Goal: Task Accomplishment & Management: Manage account settings

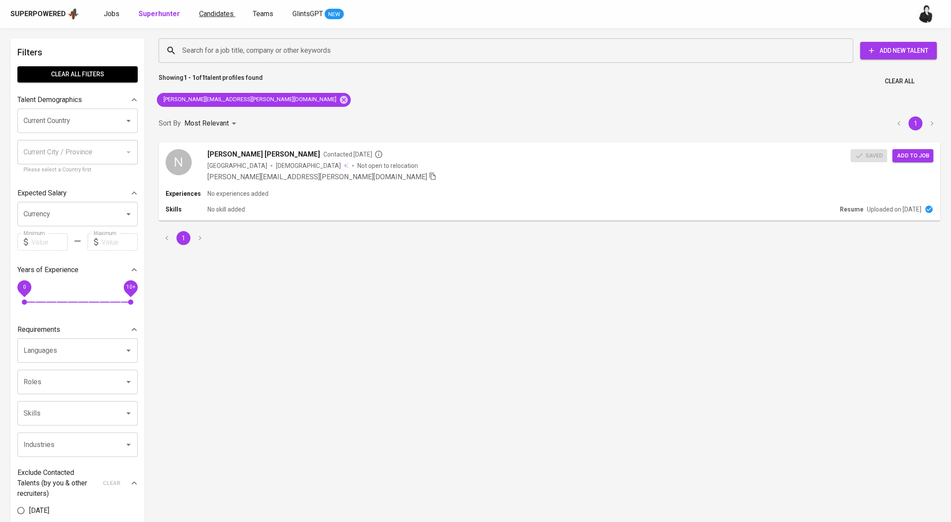
click at [222, 16] on span "Candidates" at bounding box center [216, 14] width 34 height 8
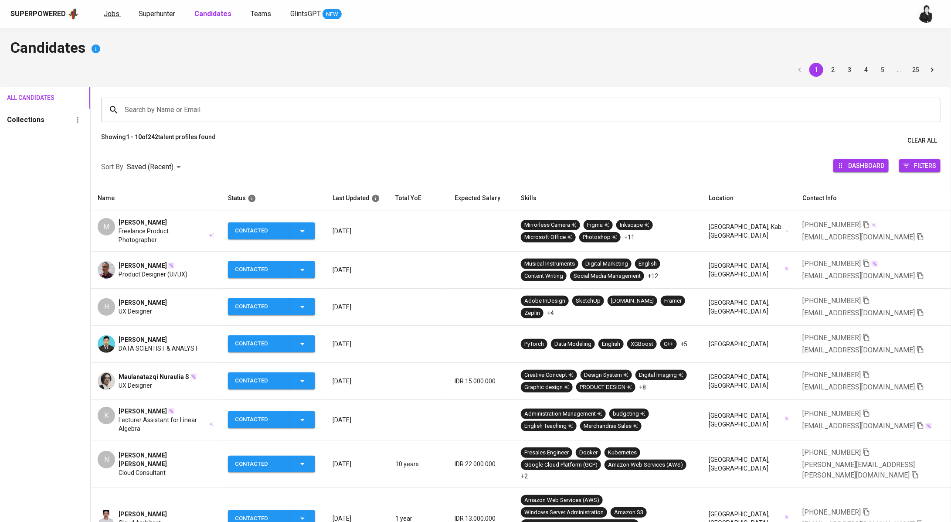
click at [110, 13] on span "Jobs" at bounding box center [112, 14] width 16 height 8
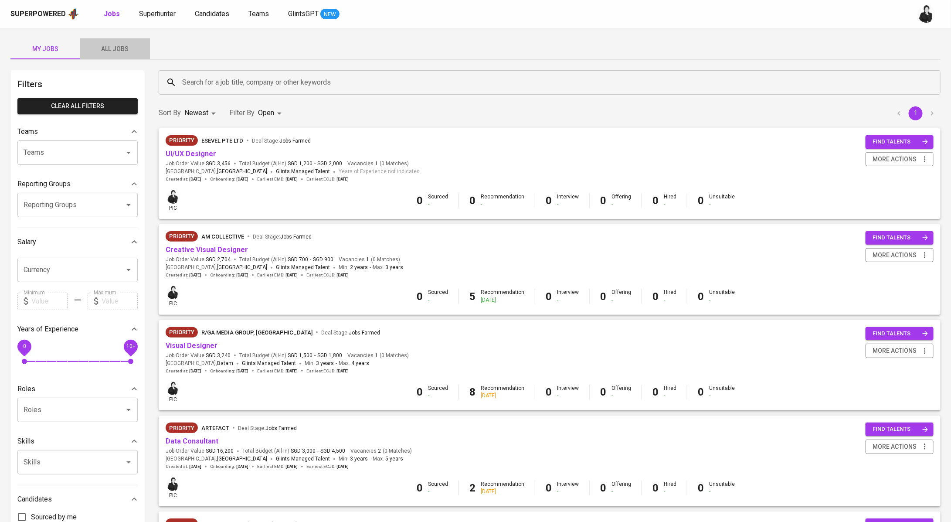
click at [115, 54] on span "All Jobs" at bounding box center [114, 49] width 59 height 11
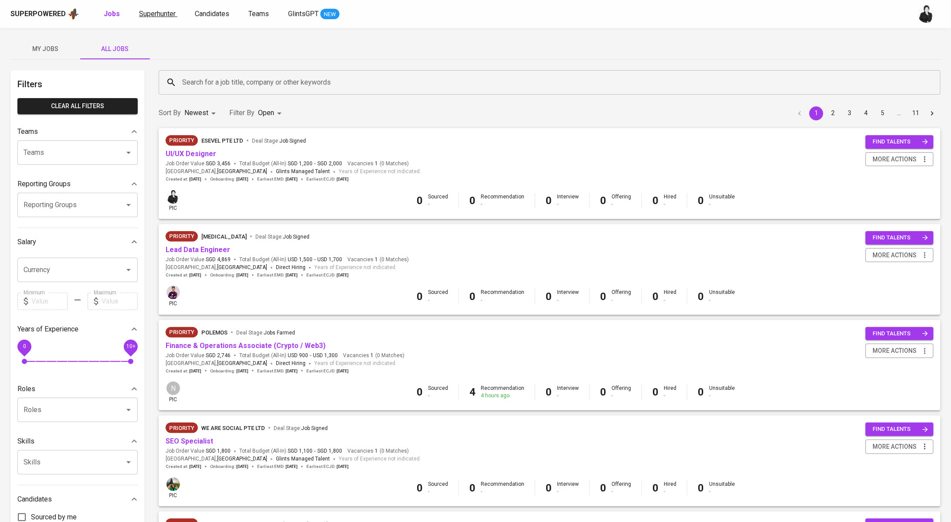
click at [157, 16] on span "Superhunter" at bounding box center [157, 14] width 37 height 8
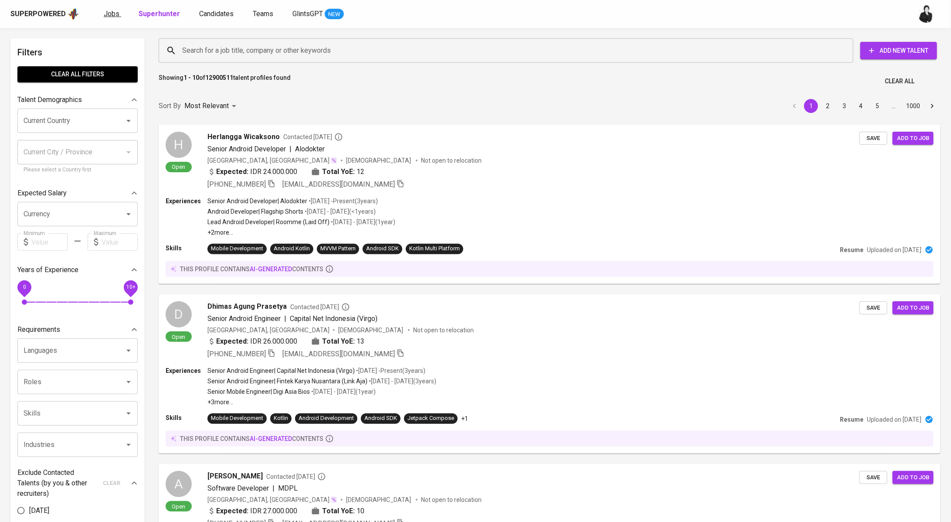
click at [115, 18] on link "Jobs" at bounding box center [112, 14] width 17 height 11
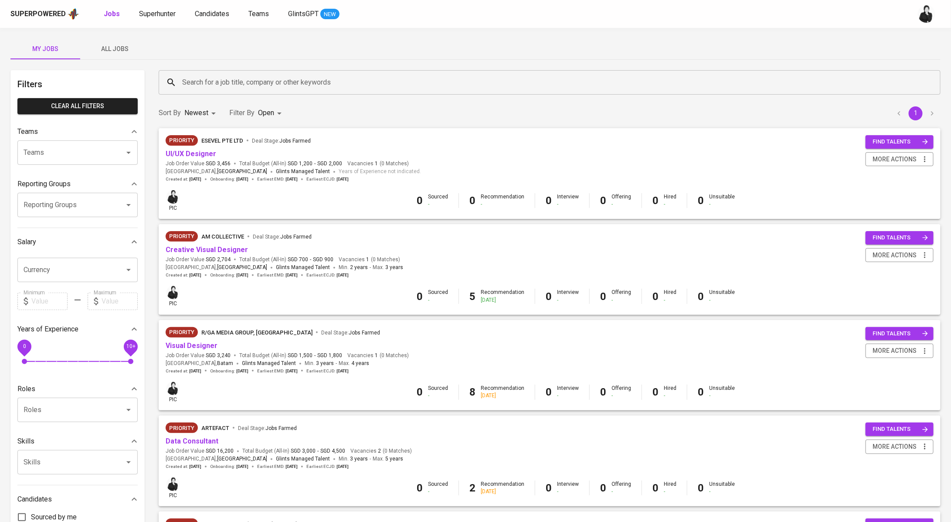
click at [109, 44] on span "All Jobs" at bounding box center [114, 49] width 59 height 11
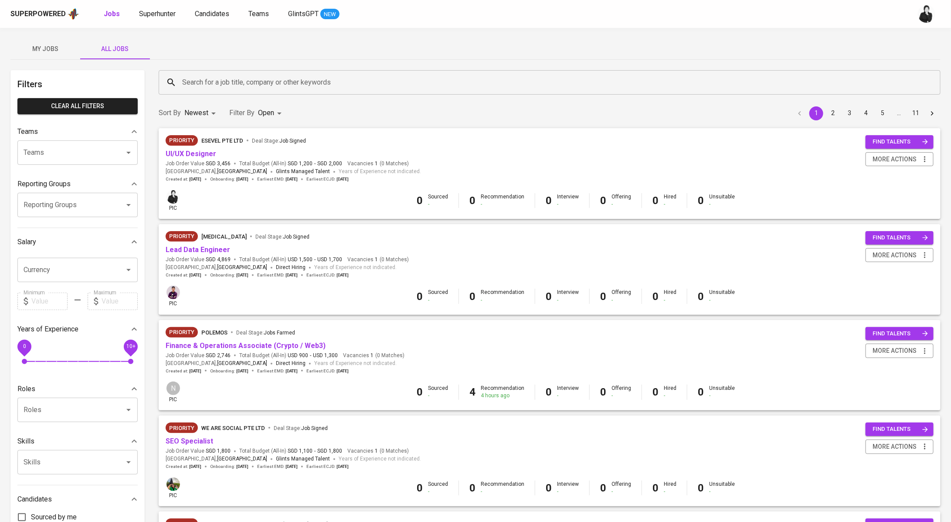
click at [323, 82] on input "Search for a job title, company or other keywords" at bounding box center [552, 82] width 744 height 17
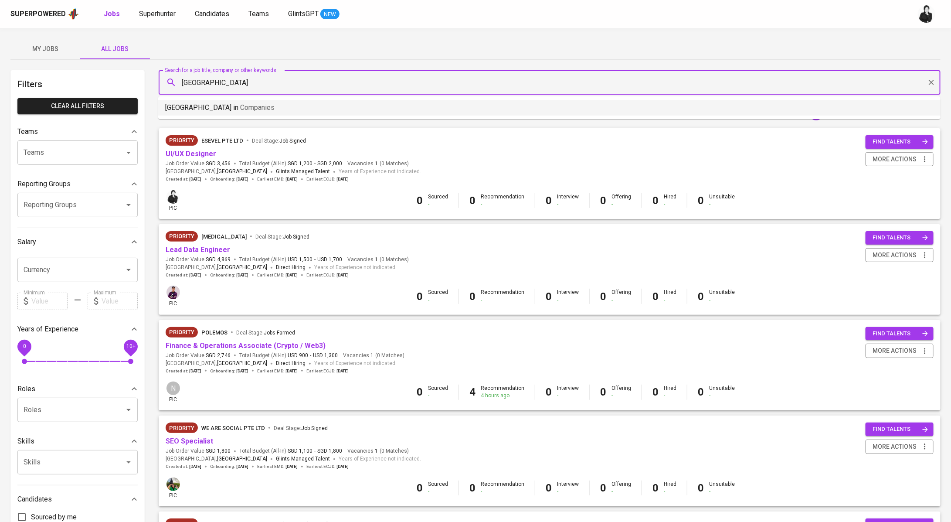
click at [323, 112] on li "Stamford in Companies" at bounding box center [549, 108] width 782 height 16
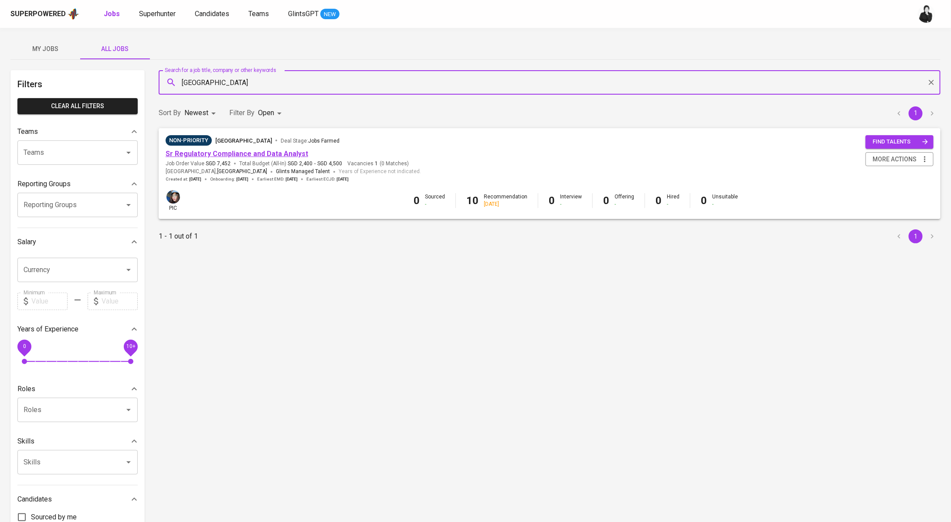
type input "Stamford"
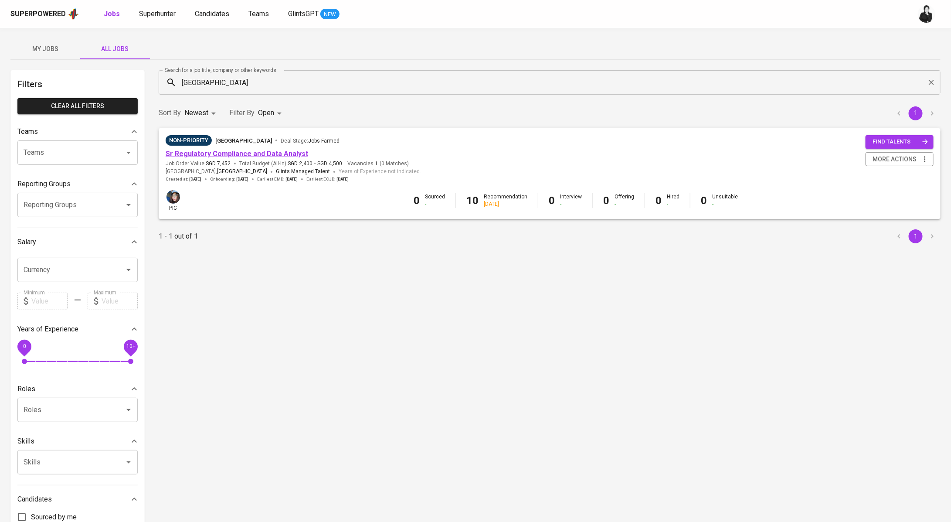
click at [299, 151] on link "Sr Regulatory Compliance and Data Analyst" at bounding box center [237, 154] width 143 height 8
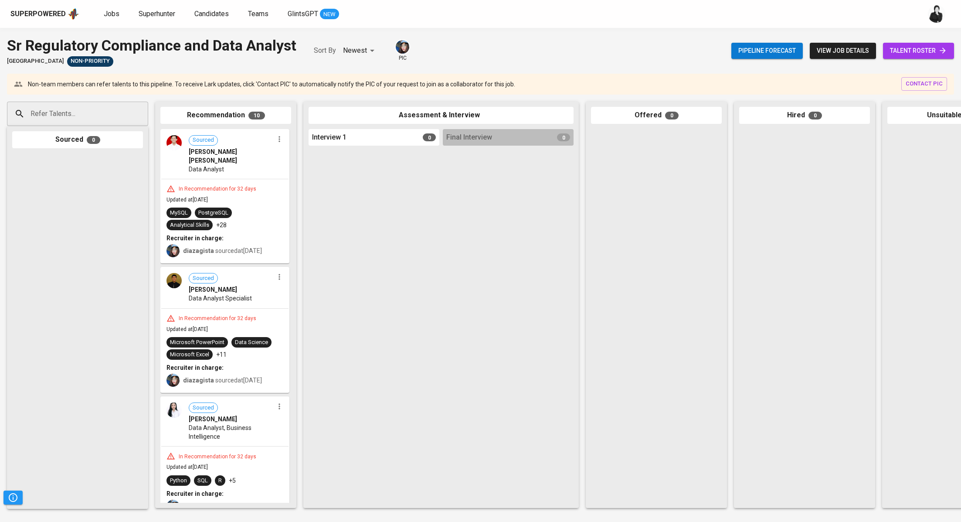
click at [915, 48] on span "talent roster" at bounding box center [918, 50] width 57 height 11
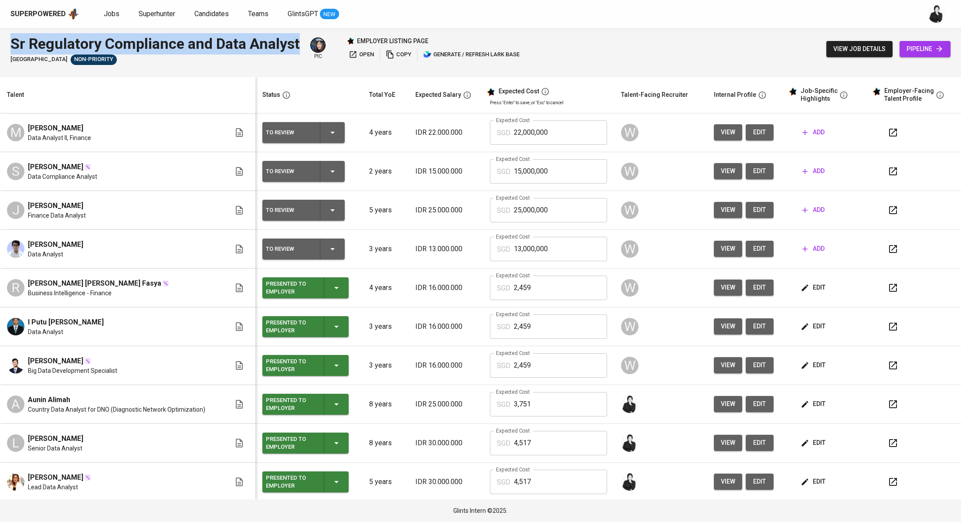
drag, startPoint x: 214, startPoint y: 40, endPoint x: 0, endPoint y: 34, distance: 214.6
click at [0, 34] on div "Sr Regulatory Compliance and Data Analyst Stamford American International Schoo…" at bounding box center [480, 49] width 961 height 42
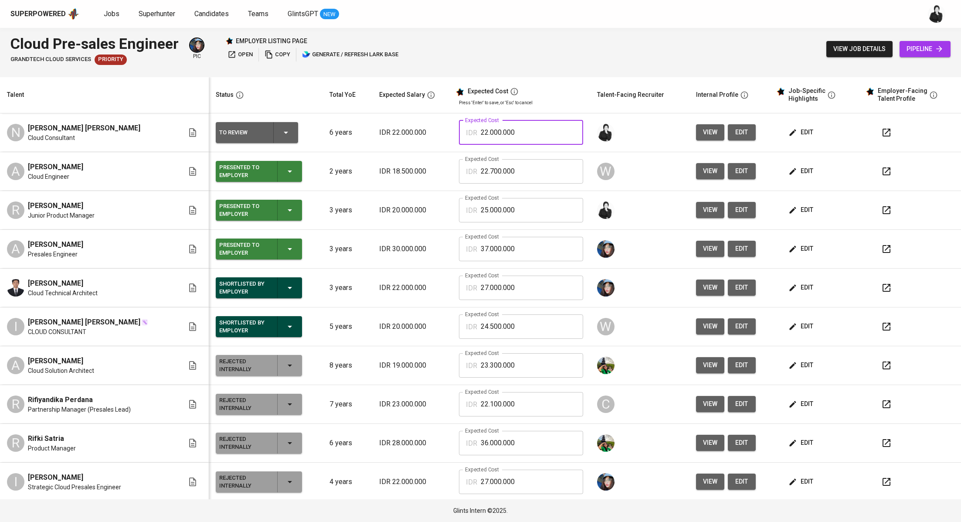
drag, startPoint x: 520, startPoint y: 130, endPoint x: 447, endPoint y: 130, distance: 72.8
click at [459, 130] on div "IDR 22.000.000 Expected Cost" at bounding box center [521, 132] width 124 height 24
type input "27.000.000"
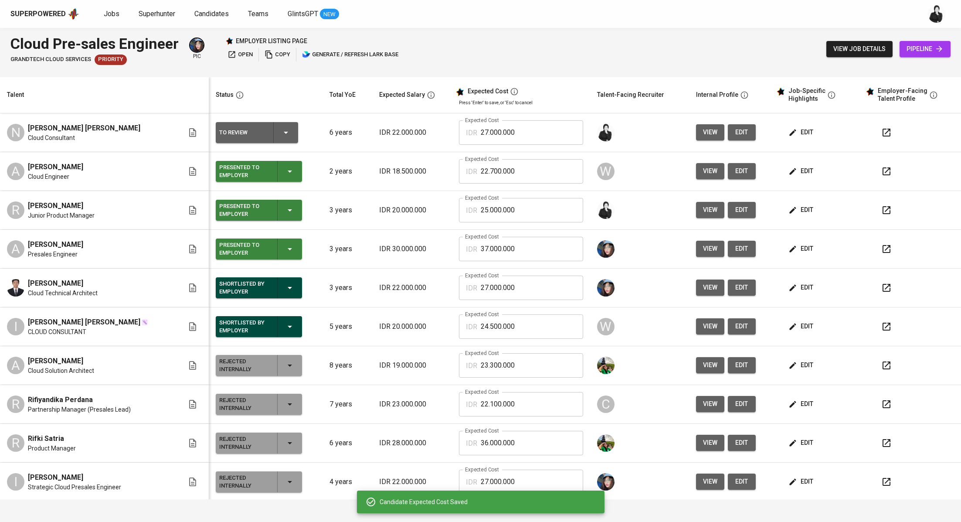
click at [881, 286] on icon "button" at bounding box center [886, 287] width 10 height 10
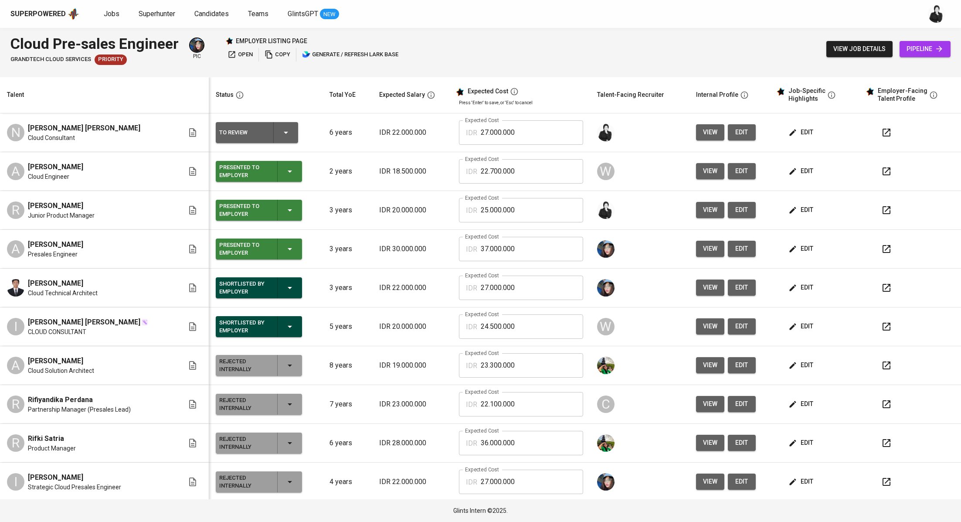
scroll to position [1, 0]
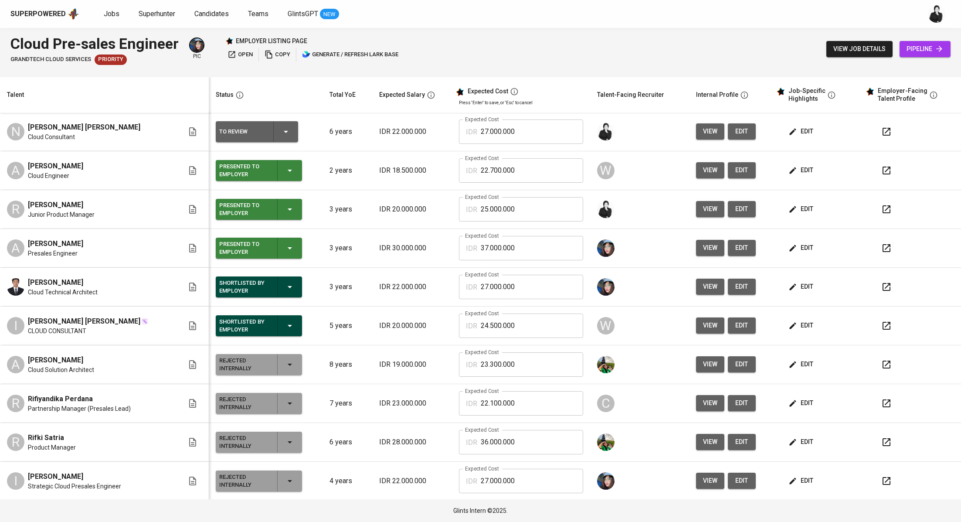
click at [881, 210] on icon "button" at bounding box center [886, 209] width 10 height 10
click at [881, 292] on button "button" at bounding box center [886, 286] width 21 height 21
click at [882, 136] on button "button" at bounding box center [886, 131] width 21 height 21
click at [794, 134] on span "edit" at bounding box center [801, 131] width 23 height 11
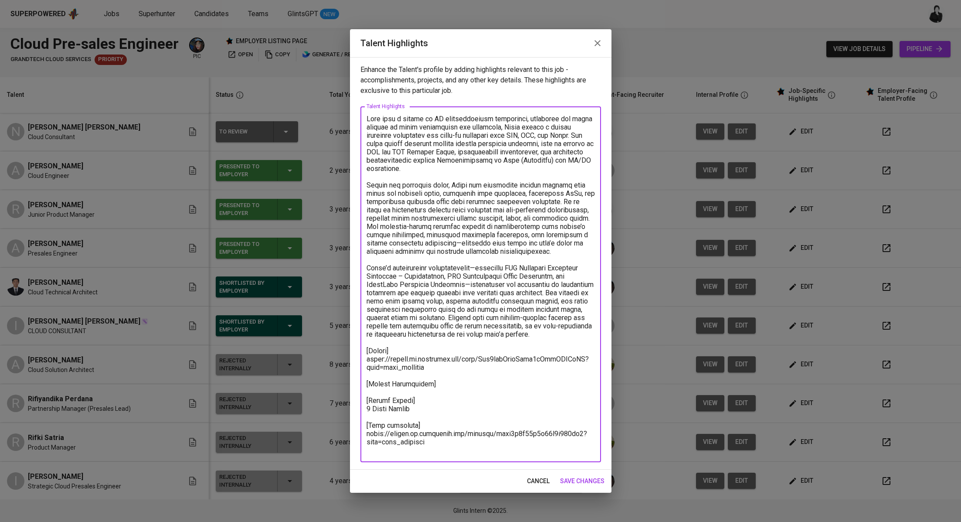
click at [456, 392] on textarea "To enrich screen reader interactions, please activate Accessibility in Grammarl…" at bounding box center [481, 285] width 228 height 340
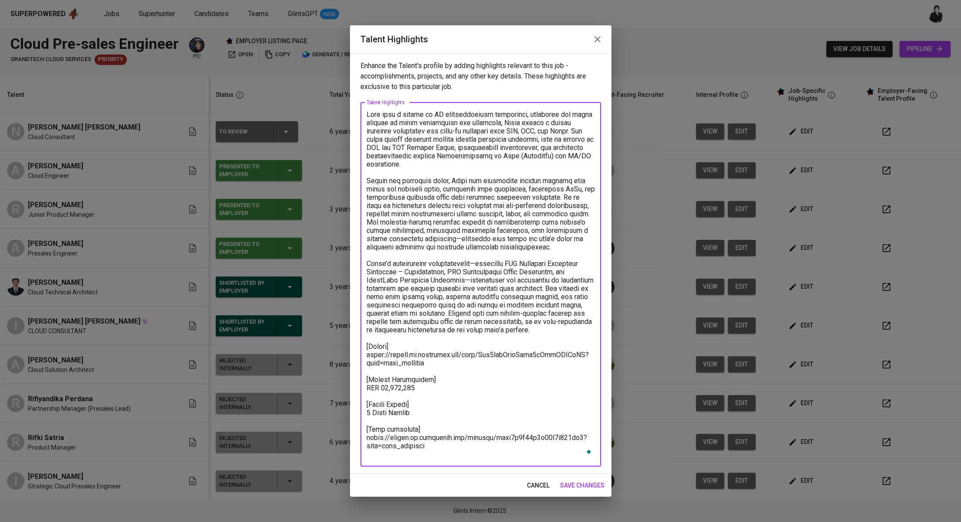
type textarea "With over a decade of IT infrastructure experience, including six years focused…"
click at [592, 490] on span "save changes" at bounding box center [582, 485] width 44 height 11
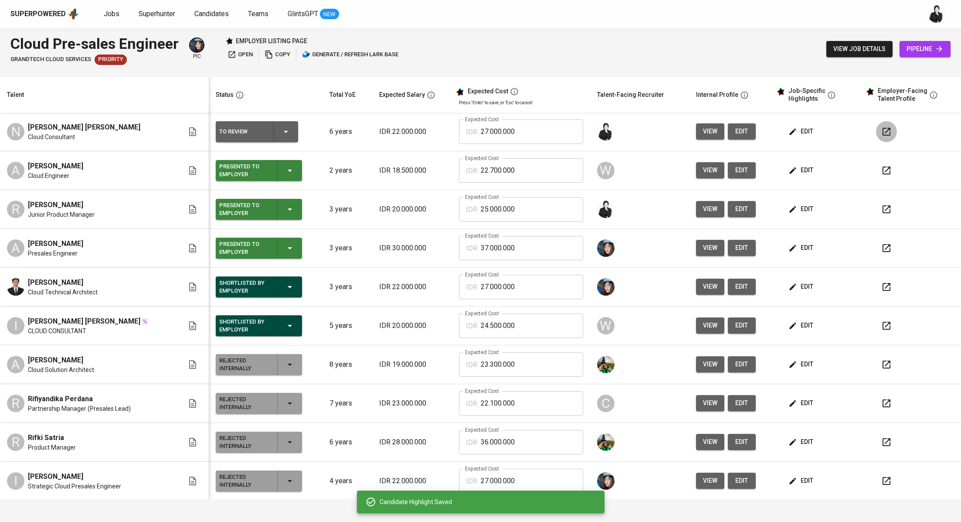
click at [883, 130] on button "button" at bounding box center [886, 131] width 21 height 21
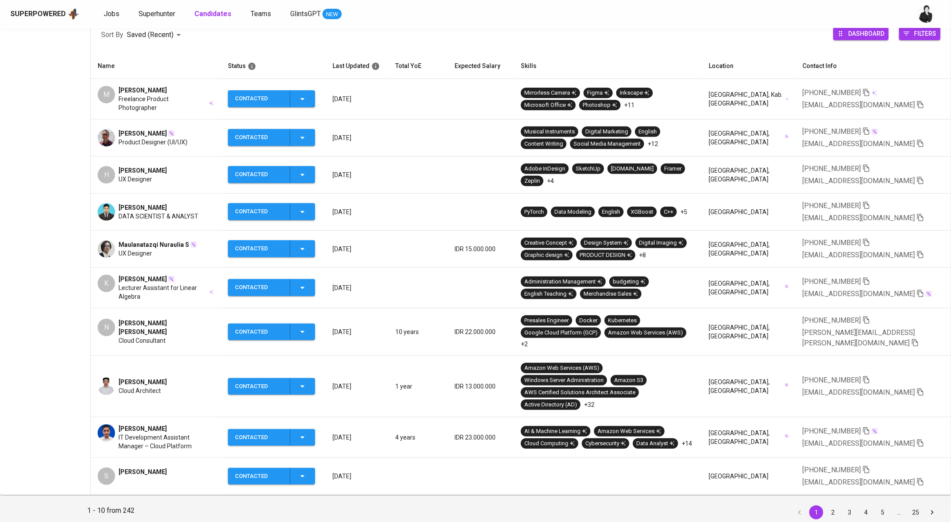
scroll to position [135, 0]
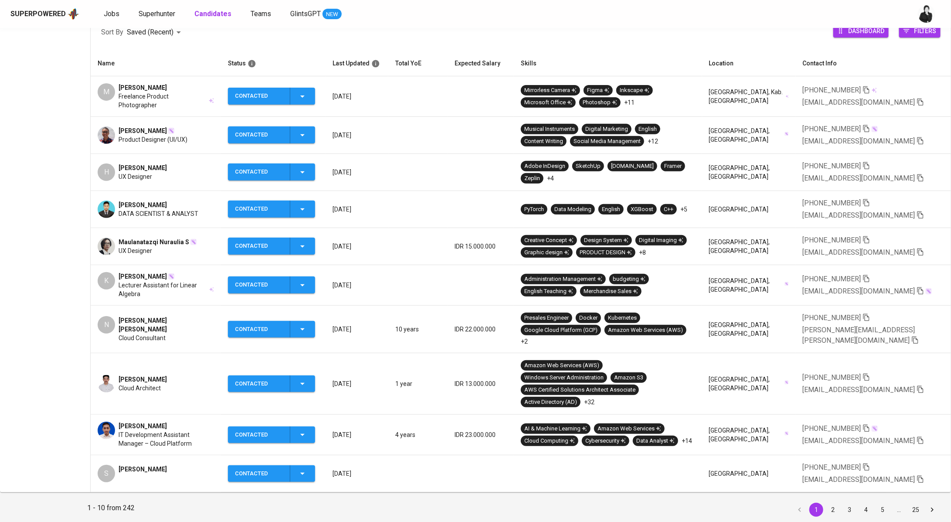
click at [144, 465] on div "S Samuel" at bounding box center [156, 473] width 116 height 17
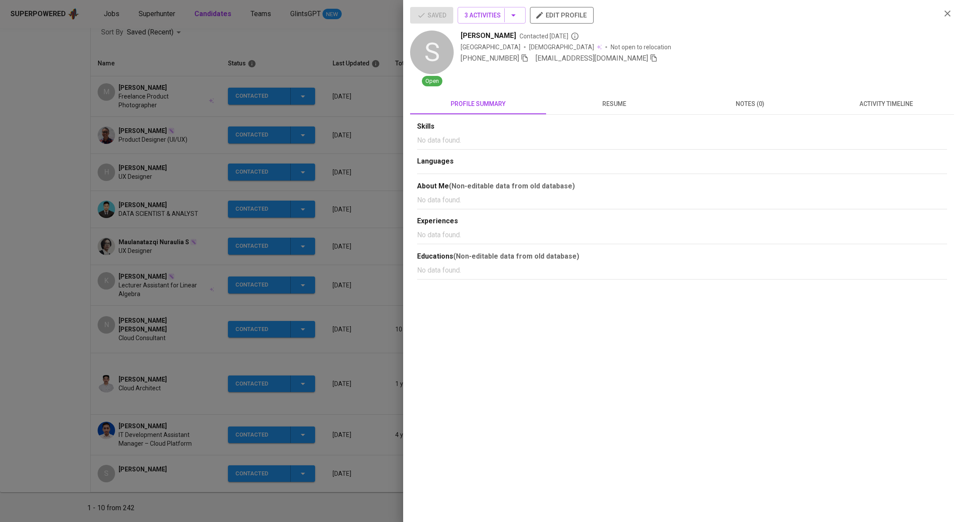
click at [651, 61] on icon "button" at bounding box center [654, 57] width 6 height 7
click at [250, 41] on div at bounding box center [480, 261] width 961 height 522
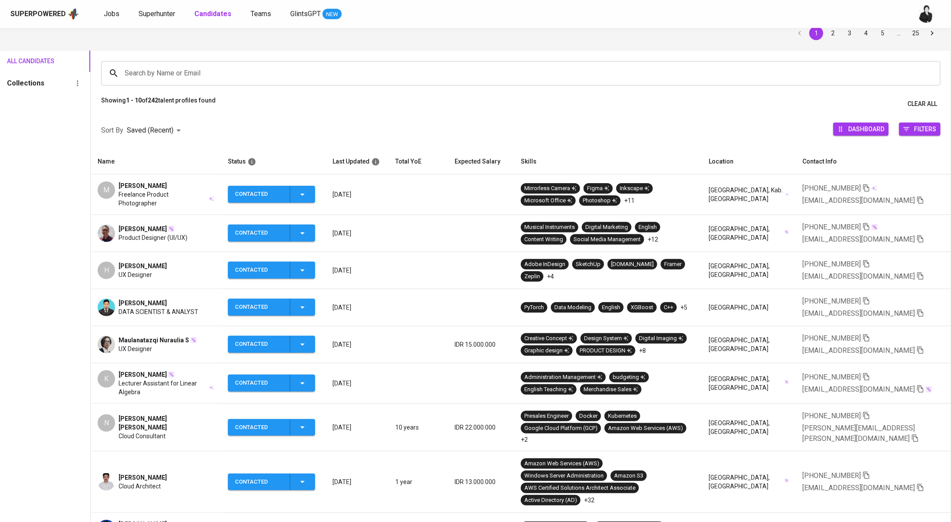
scroll to position [0, 0]
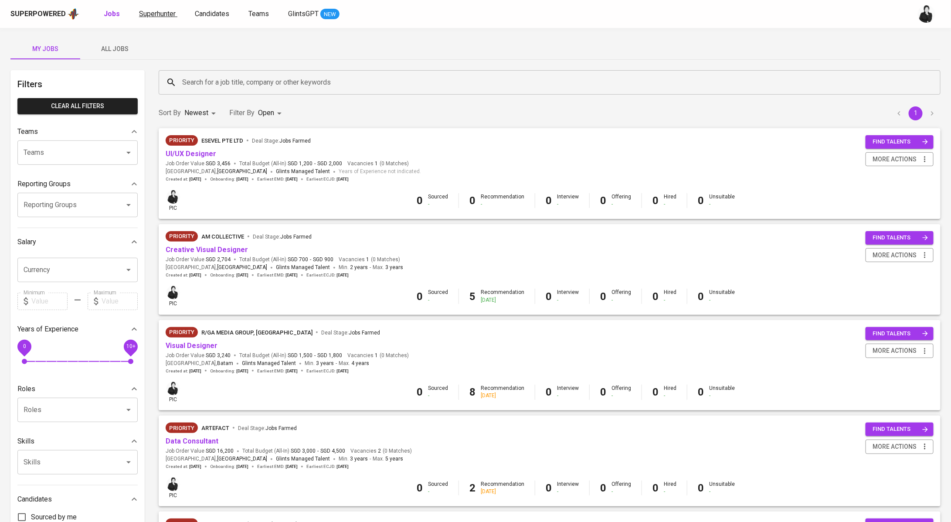
click at [151, 12] on span "Superhunter" at bounding box center [157, 14] width 37 height 8
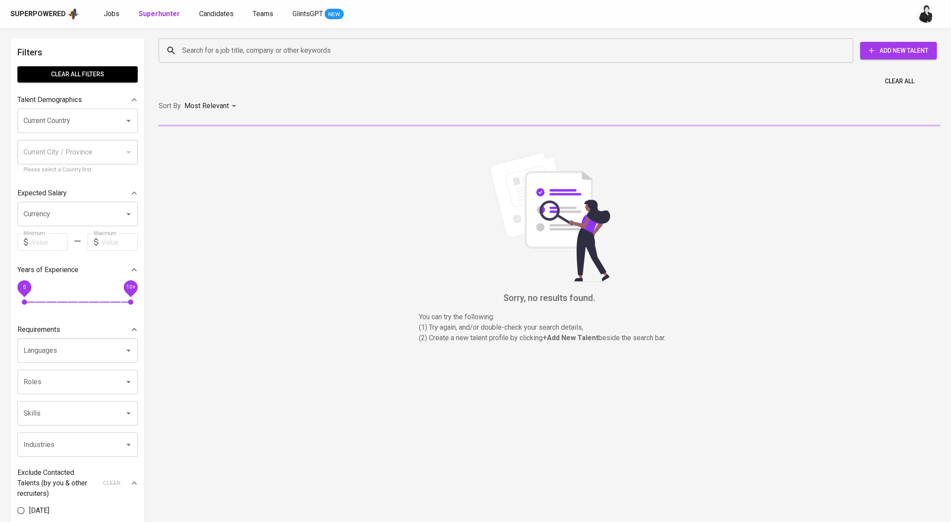
click at [351, 52] on input "Search for a job title, company or other keywords" at bounding box center [508, 50] width 656 height 17
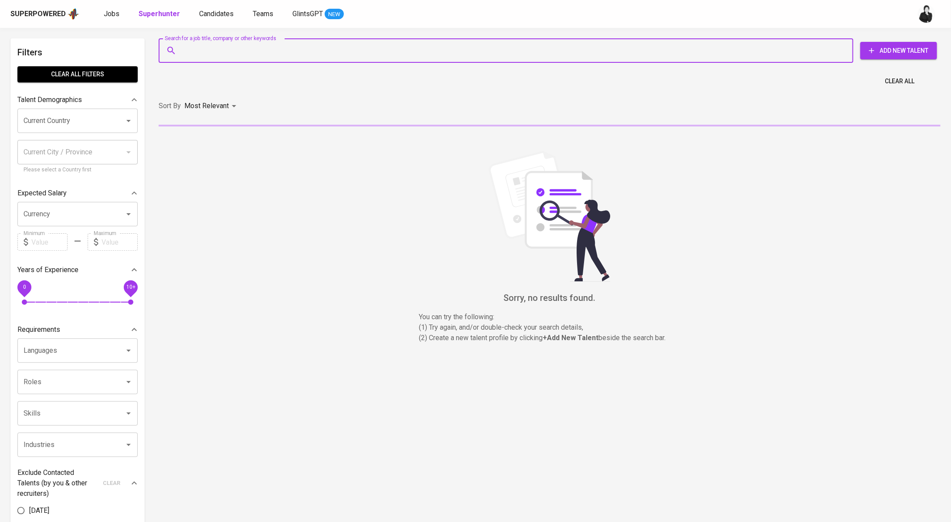
paste input "[EMAIL_ADDRESS][DOMAIN_NAME]"
type input "[EMAIL_ADDRESS][DOMAIN_NAME]"
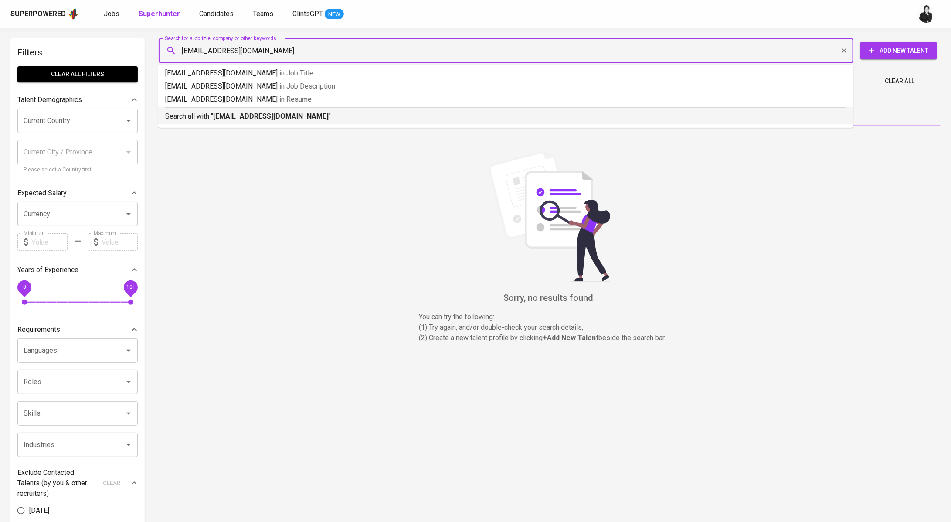
click at [317, 118] on b "[EMAIL_ADDRESS][DOMAIN_NAME]" at bounding box center [271, 116] width 116 height 8
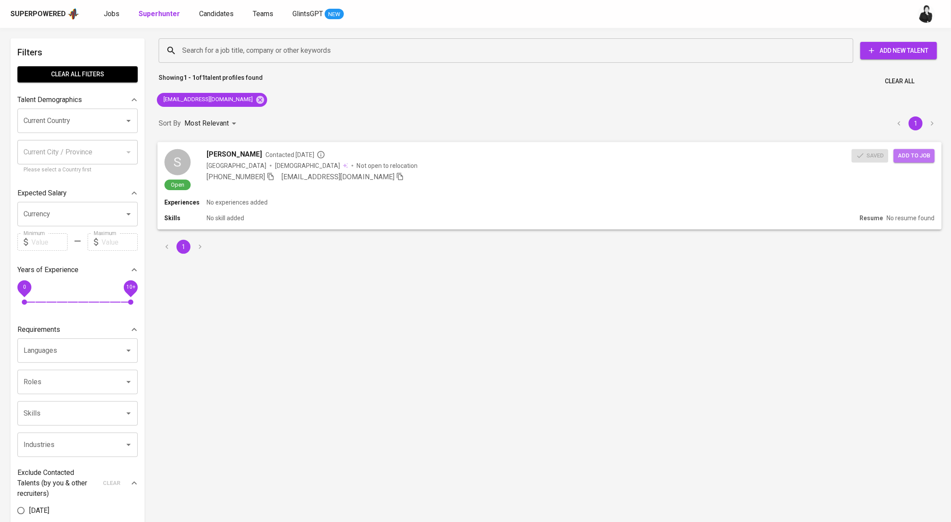
click at [906, 161] on button "Add to job" at bounding box center [914, 156] width 41 height 14
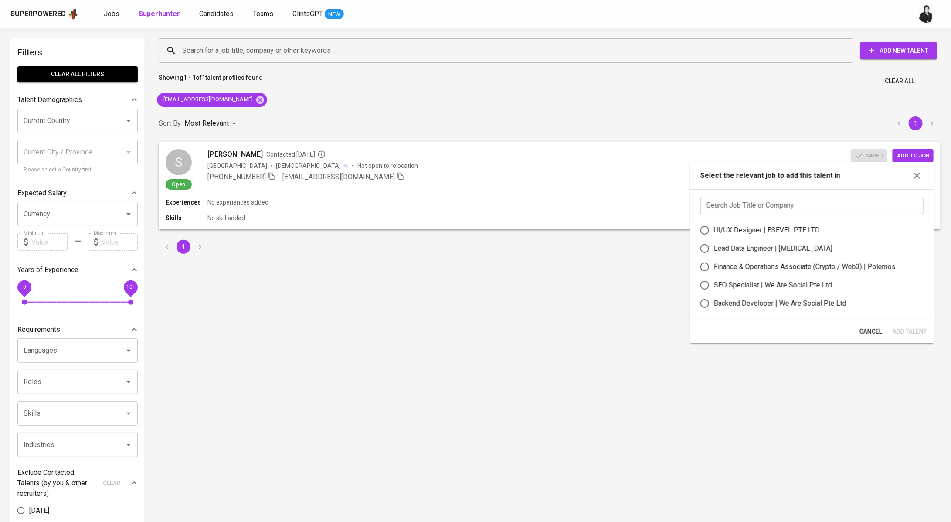
click at [766, 202] on input "text" at bounding box center [812, 205] width 223 height 17
paste input "Sr Regulatory Compliance AND Data Analyst"
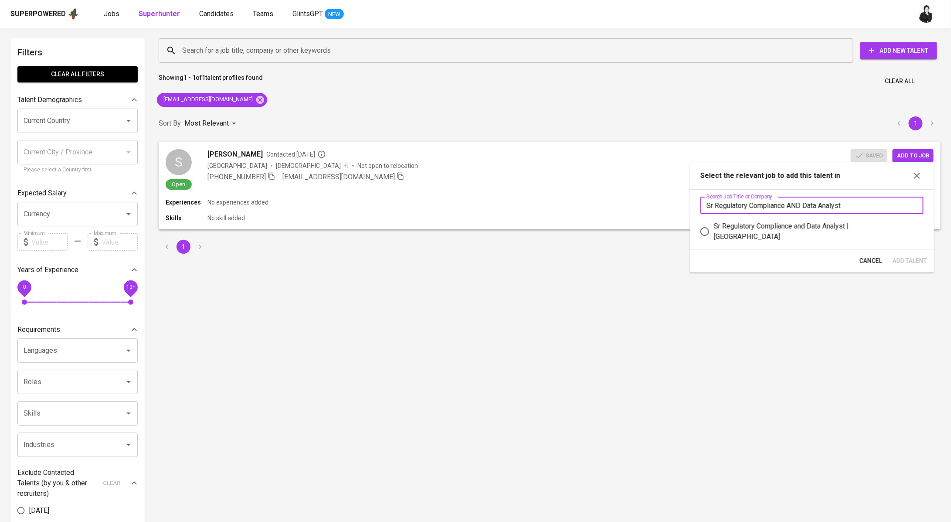
type input "Sr Regulatory Compliance AND Data Analyst"
click at [795, 225] on div "Sr Regulatory Compliance and Data Analyst | Stamford American International Sch…" at bounding box center [815, 231] width 203 height 21
click at [714, 225] on input "Sr Regulatory Compliance and Data Analyst | Stamford American International Sch…" at bounding box center [705, 231] width 18 height 18
radio input "true"
click at [915, 259] on span "Add Talent" at bounding box center [910, 260] width 34 height 11
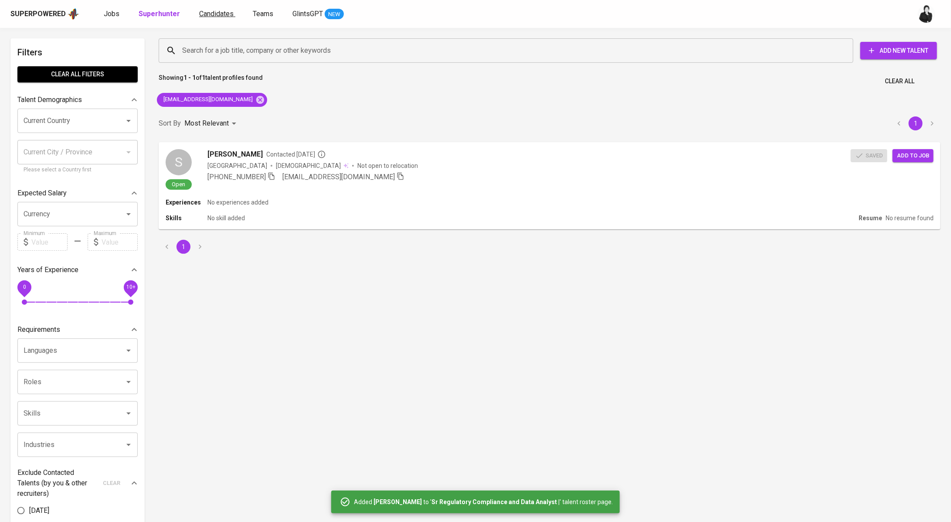
click at [220, 15] on span "Candidates" at bounding box center [216, 14] width 34 height 8
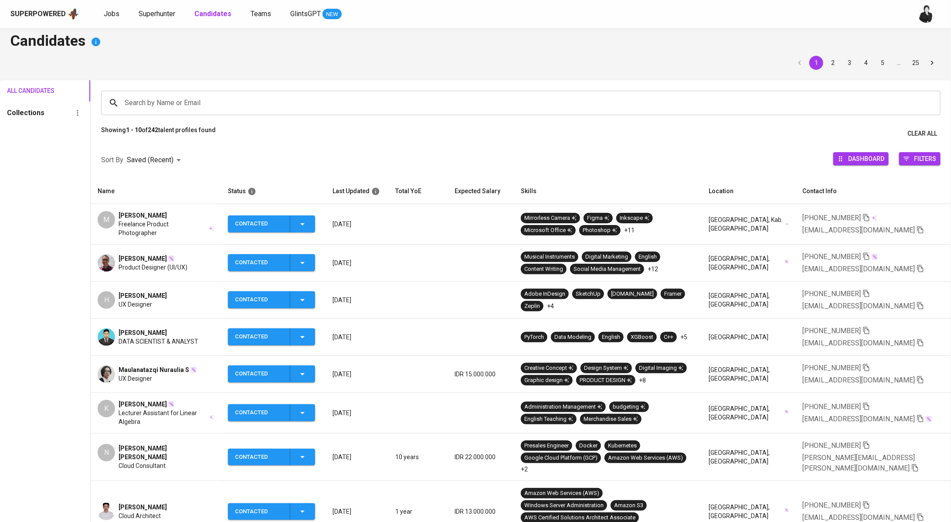
scroll to position [8, 0]
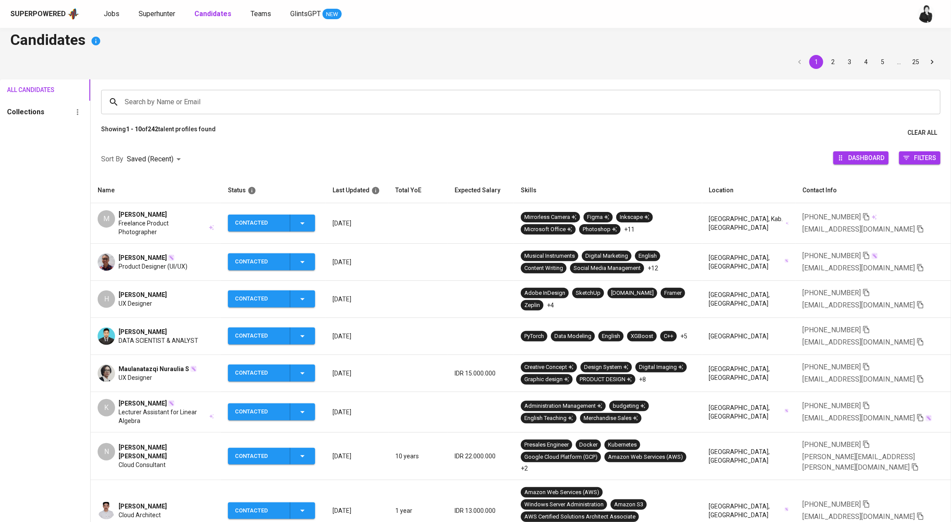
click at [161, 321] on td "Maju Sumanto DATA SCIENTIST & ANALYST" at bounding box center [156, 336] width 130 height 37
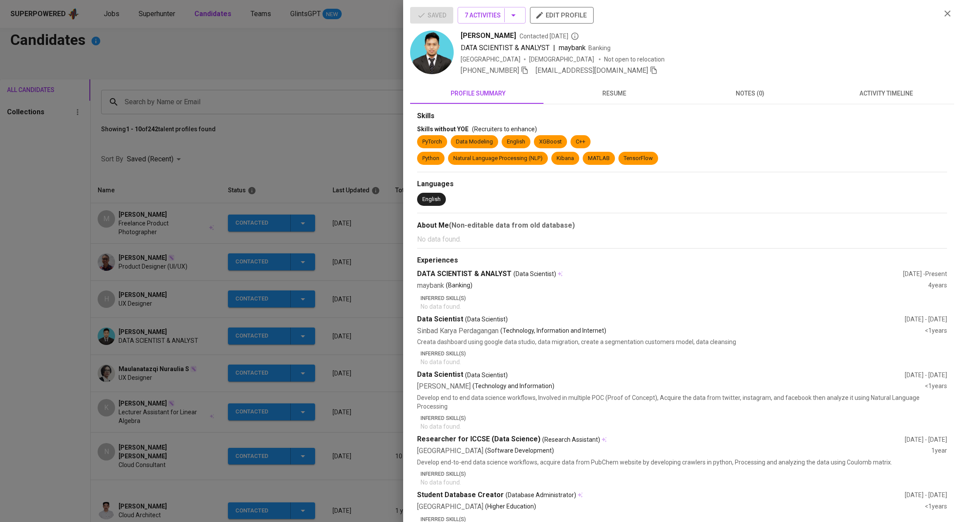
click at [650, 70] on icon "button" at bounding box center [654, 70] width 8 height 8
drag, startPoint x: 307, startPoint y: 140, endPoint x: 312, endPoint y: 9, distance: 131.7
click at [306, 137] on div at bounding box center [480, 261] width 961 height 522
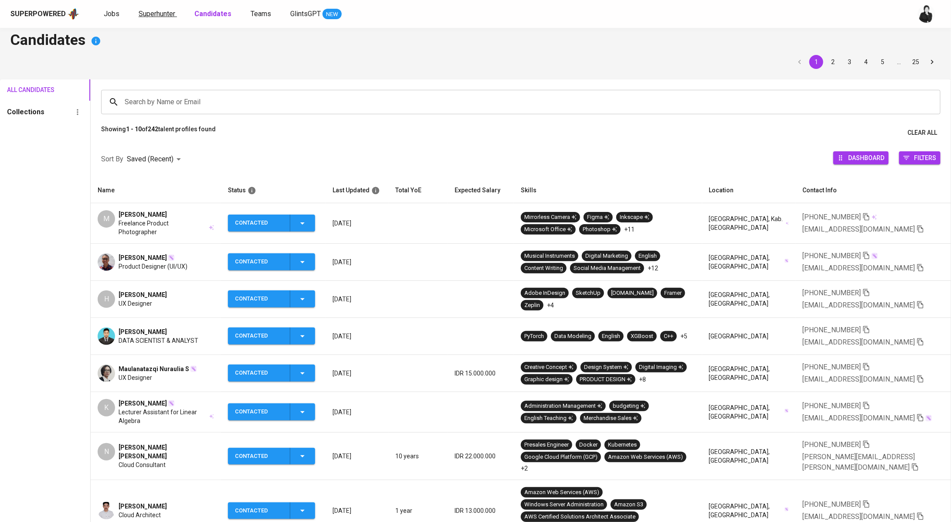
click at [160, 11] on span "Superhunter" at bounding box center [157, 14] width 37 height 8
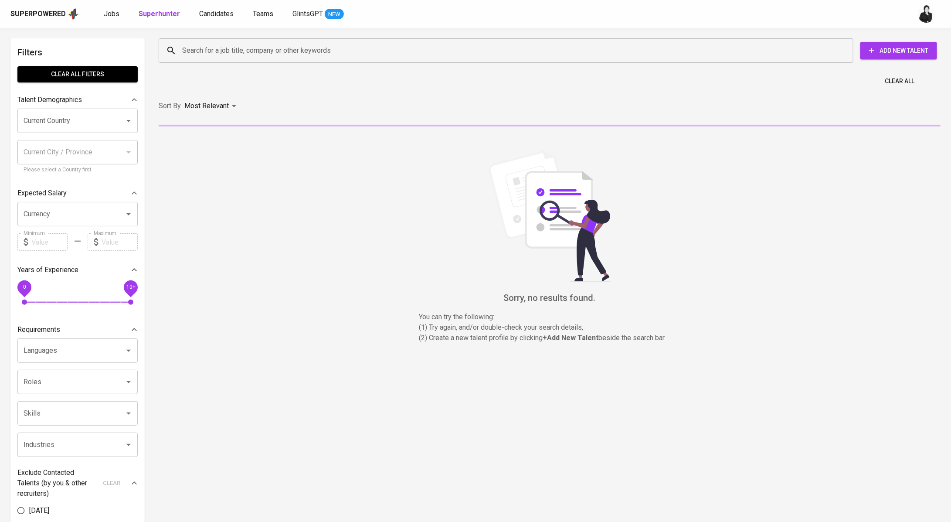
click at [310, 47] on input "Search for a job title, company or other keywords" at bounding box center [508, 50] width 656 height 17
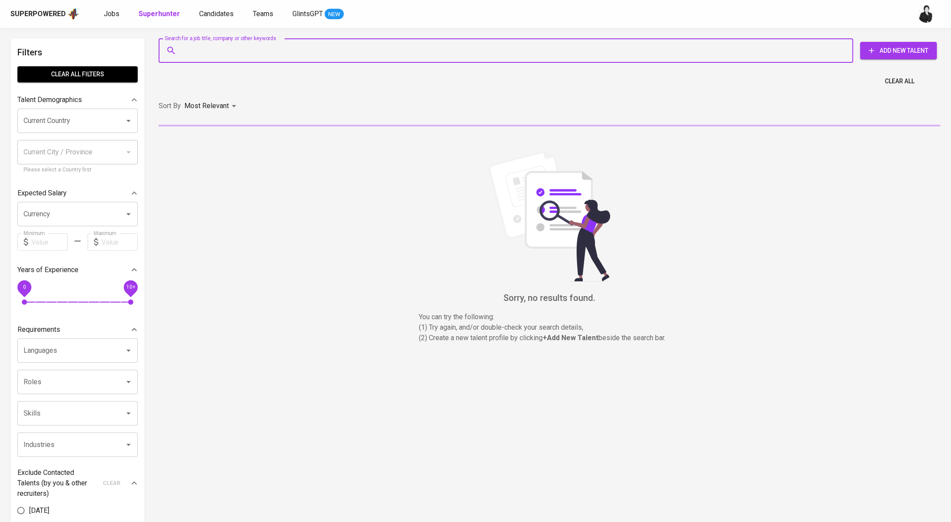
paste input "maju.tampubolon@gmail.com"
type input "maju.tampubolon@gmail.com"
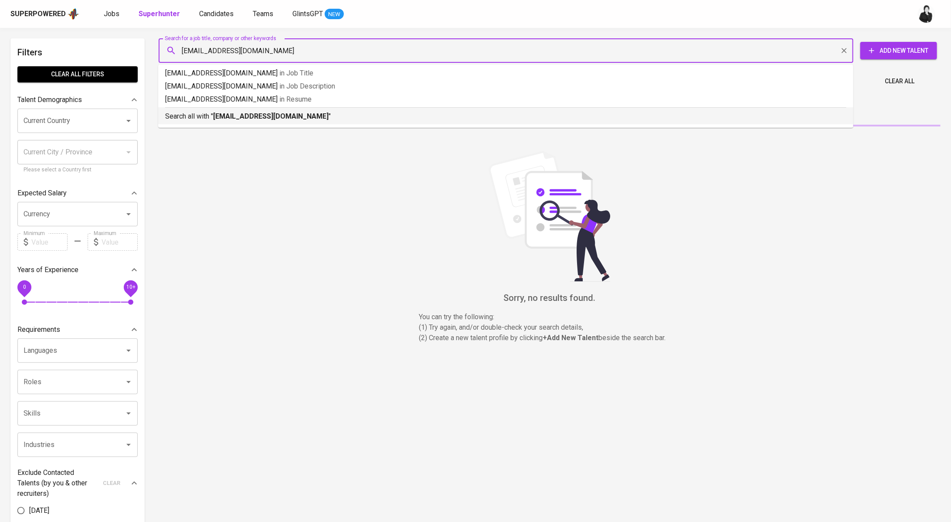
drag, startPoint x: 293, startPoint y: 108, endPoint x: 291, endPoint y: 100, distance: 7.6
click at [293, 108] on div "Search all with " maju.tampubolon@gmail.com "" at bounding box center [505, 114] width 681 height 14
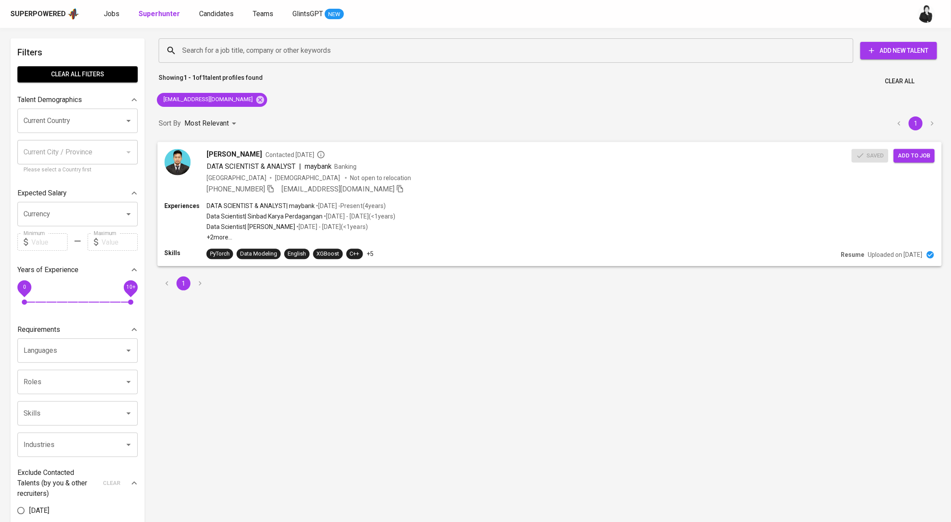
click at [908, 146] on div "Saved Add to job" at bounding box center [895, 153] width 87 height 17
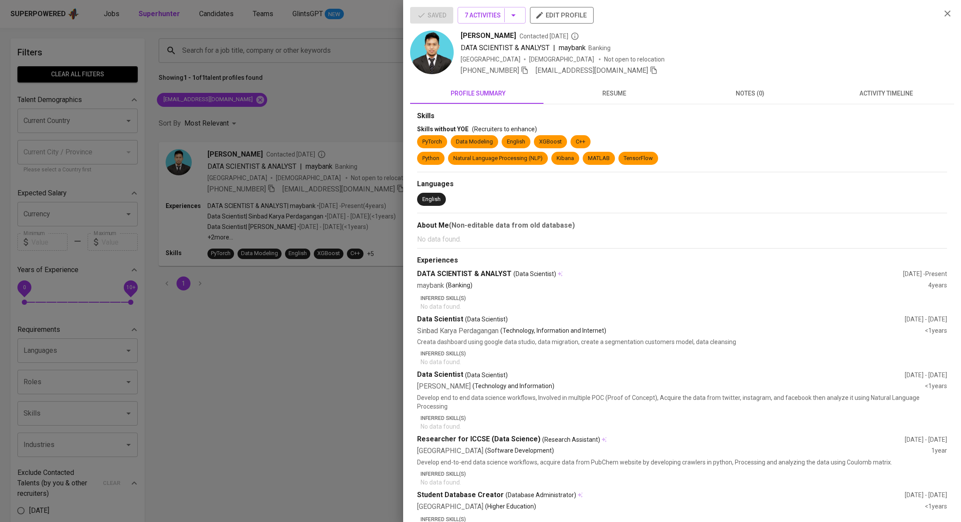
click at [330, 120] on div at bounding box center [480, 261] width 961 height 522
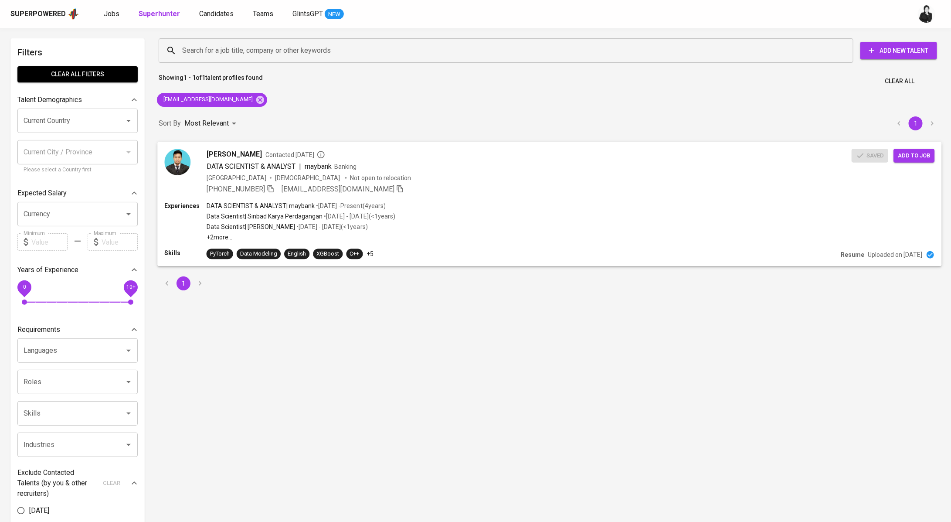
click at [930, 152] on span "Add to job" at bounding box center [914, 155] width 32 height 10
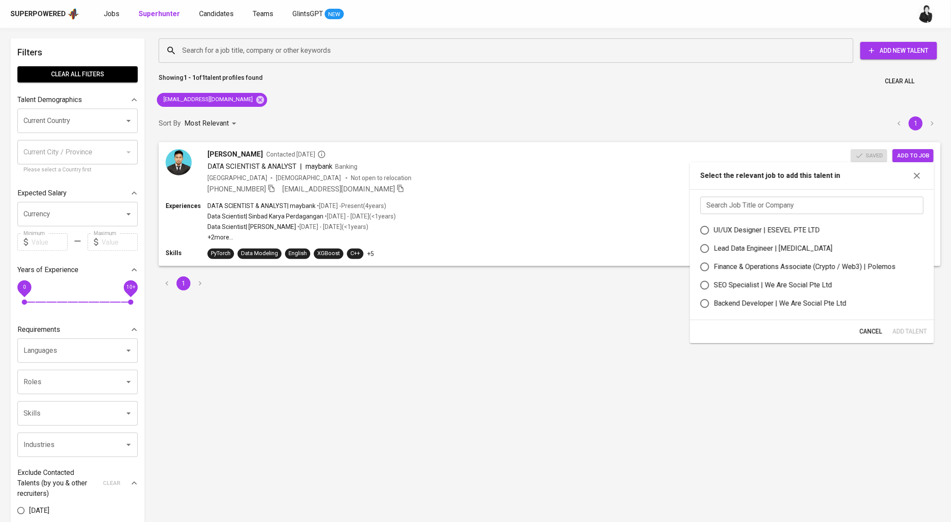
click at [818, 198] on input "text" at bounding box center [812, 205] width 223 height 17
paste input "Sr Regulatory Compliance AND Data Analyst"
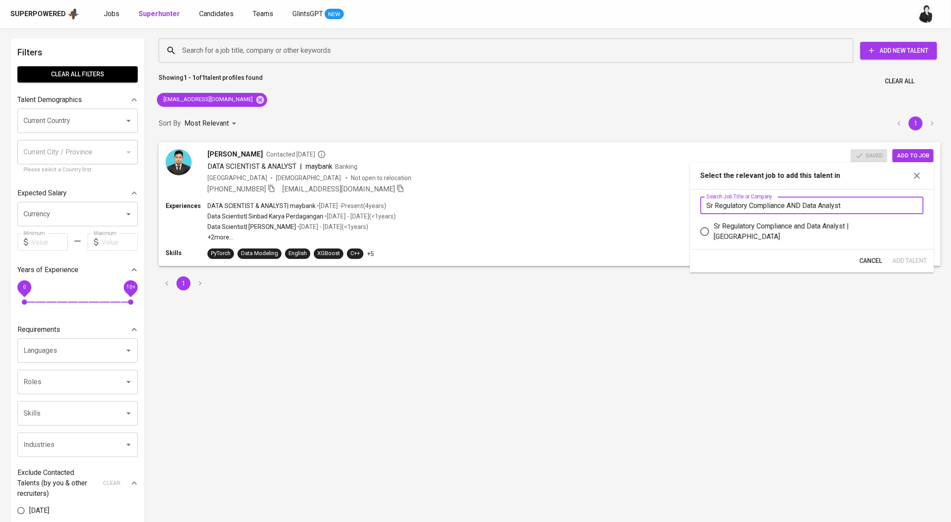
type input "Sr Regulatory Compliance AND Data Analyst"
click at [807, 228] on div "Sr Regulatory Compliance and Data Analyst | Stamford American International Sch…" at bounding box center [815, 231] width 203 height 21
click at [714, 228] on input "Sr Regulatory Compliance and Data Analyst | Stamford American International Sch…" at bounding box center [705, 231] width 18 height 18
radio input "true"
click at [905, 262] on span "Add Talent" at bounding box center [910, 260] width 34 height 11
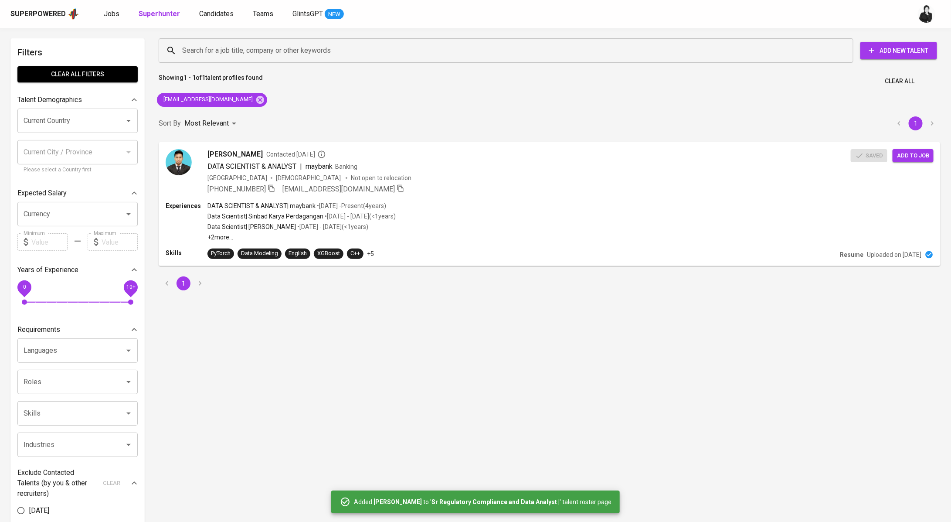
click at [102, 17] on div "Superpowered Jobs Superhunter Candidates Teams GlintsGPT NEW" at bounding box center [461, 13] width 902 height 13
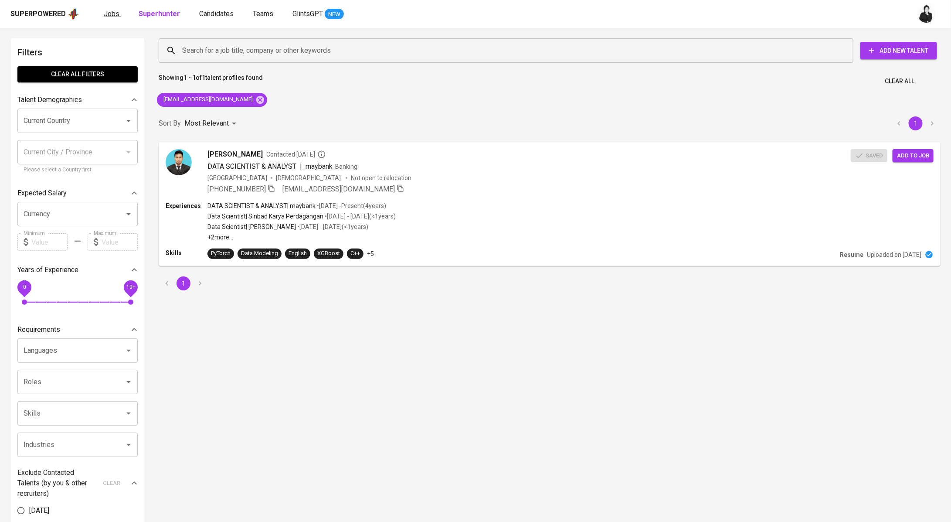
click at [107, 13] on span "Jobs" at bounding box center [112, 14] width 16 height 8
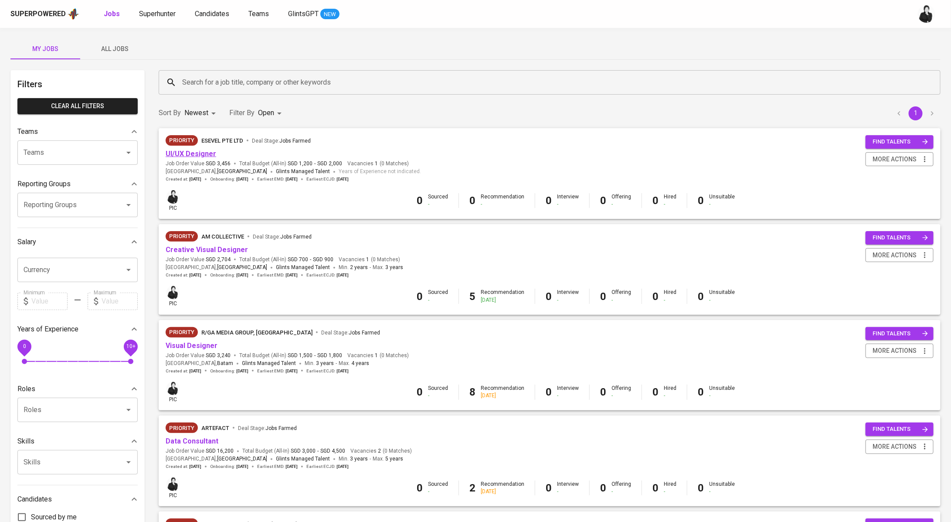
click at [202, 152] on link "UI/UX Designer" at bounding box center [191, 154] width 51 height 8
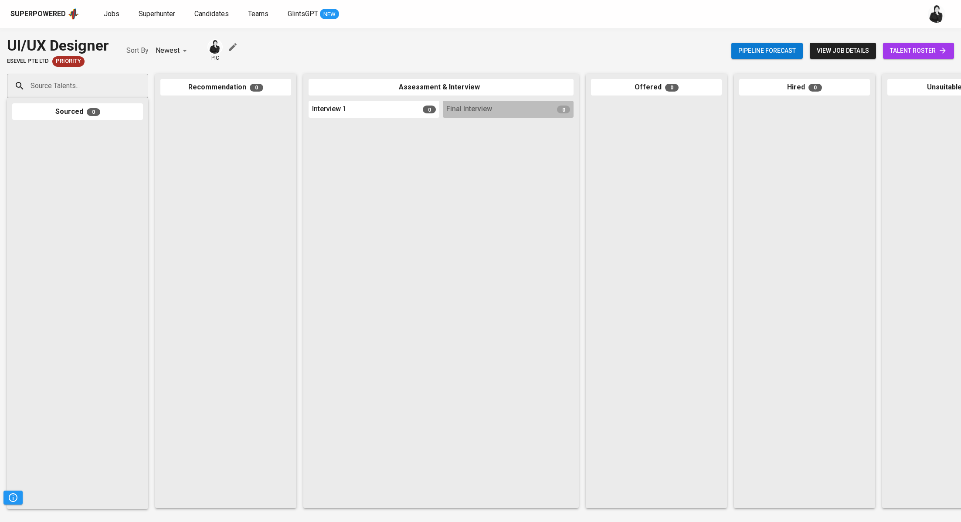
click at [910, 55] on span "talent roster" at bounding box center [918, 50] width 57 height 11
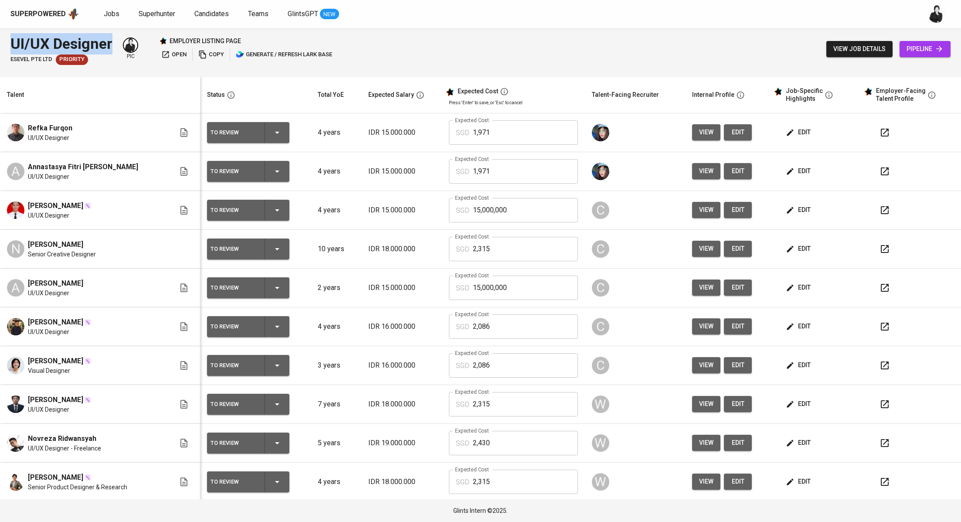
drag, startPoint x: 107, startPoint y: 45, endPoint x: 10, endPoint y: 45, distance: 96.8
click at [10, 45] on div "UI/UX Designer ESEVEL PTE LTD Priority pic employer listing page open copy gene…" at bounding box center [172, 49] width 324 height 32
copy div "UI/UX Designer"
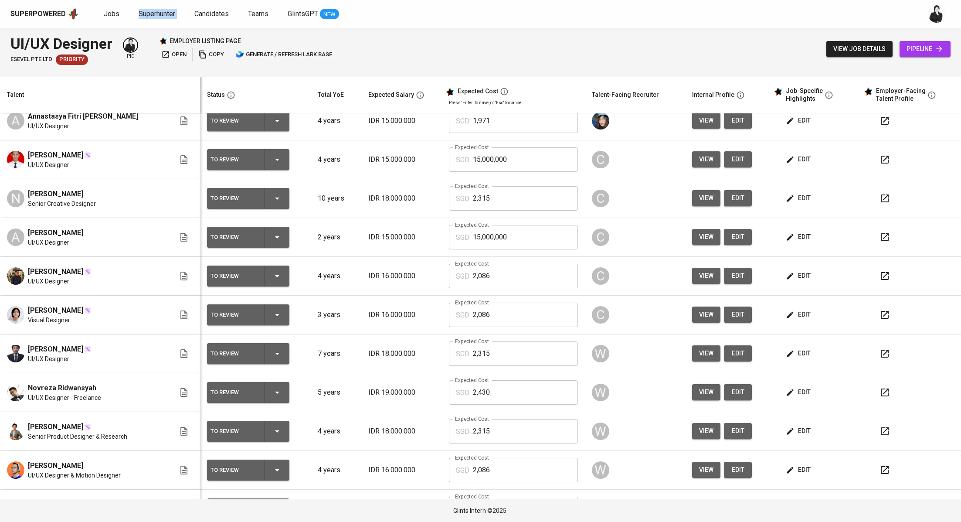
scroll to position [78, 0]
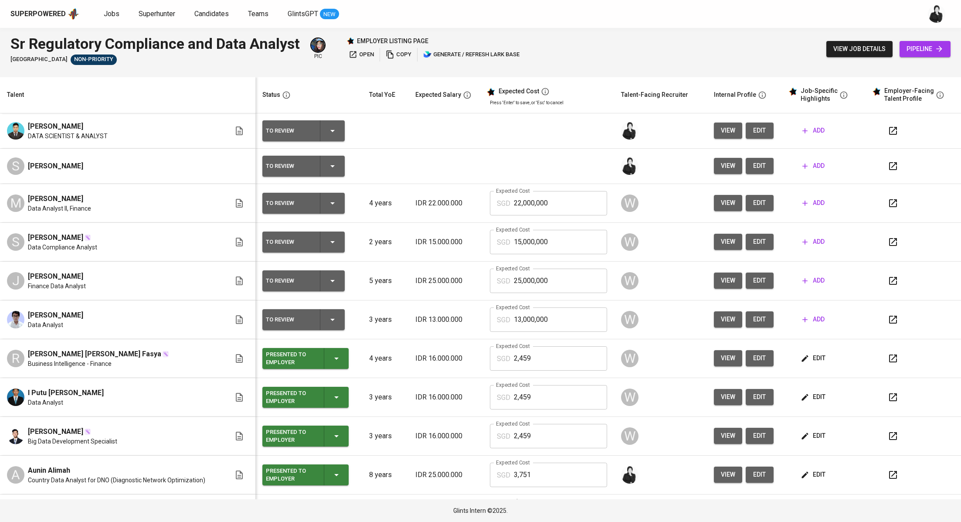
click at [801, 167] on icon "button" at bounding box center [805, 166] width 9 height 9
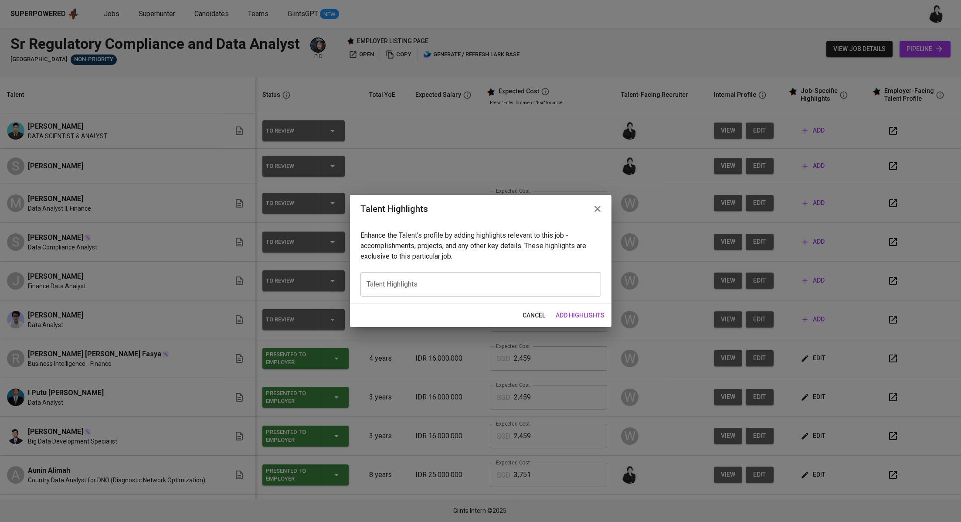
click at [593, 211] on icon "button" at bounding box center [597, 209] width 10 height 10
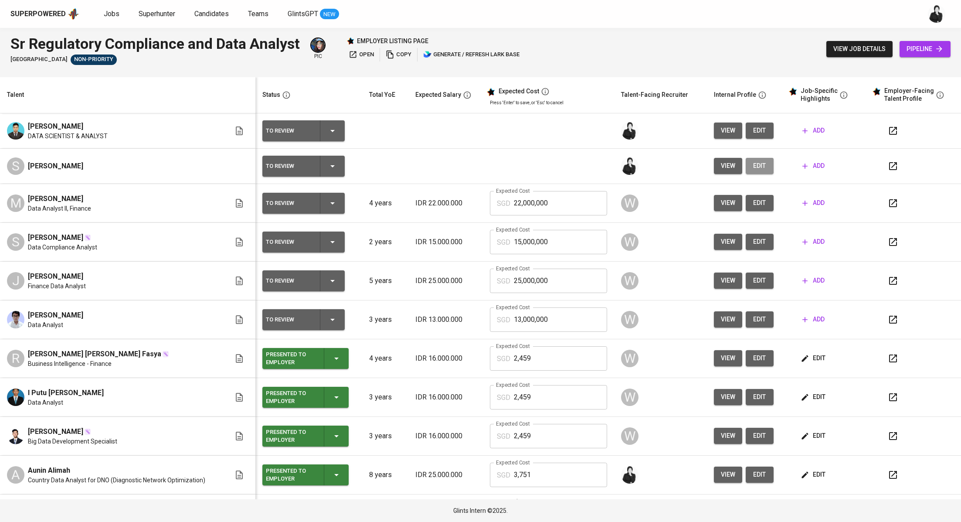
click at [748, 173] on button "edit" at bounding box center [760, 166] width 28 height 16
click at [373, 53] on span "open" at bounding box center [361, 55] width 25 height 10
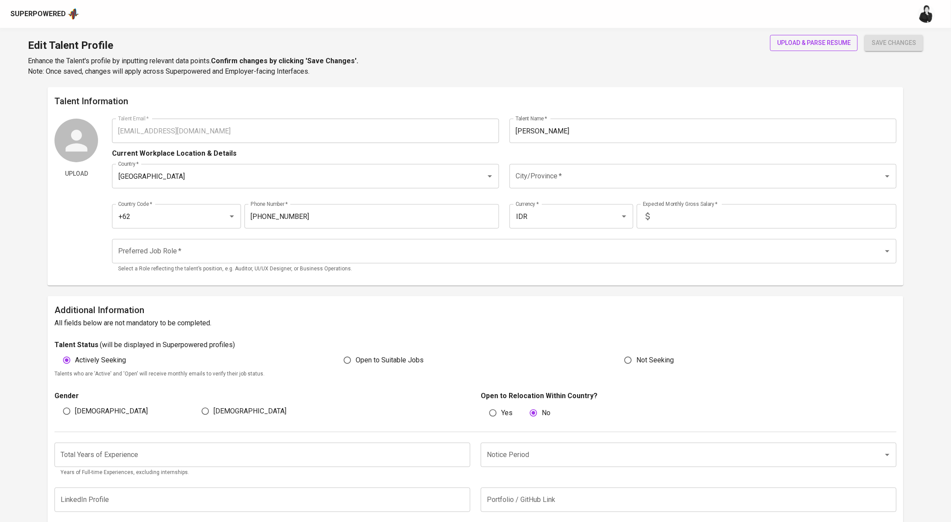
click at [810, 37] on span "upload & parse resume" at bounding box center [814, 42] width 74 height 11
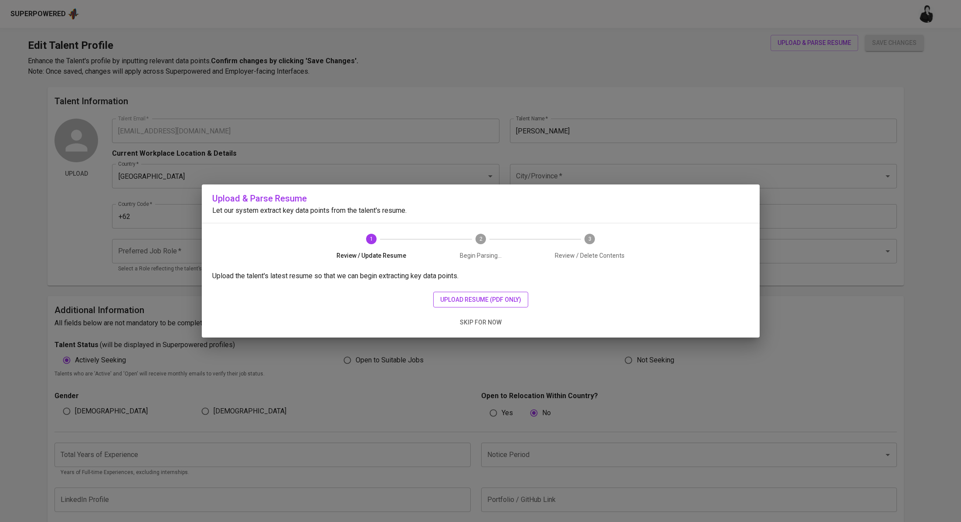
click at [462, 296] on span "upload resume (pdf only)" at bounding box center [480, 299] width 81 height 11
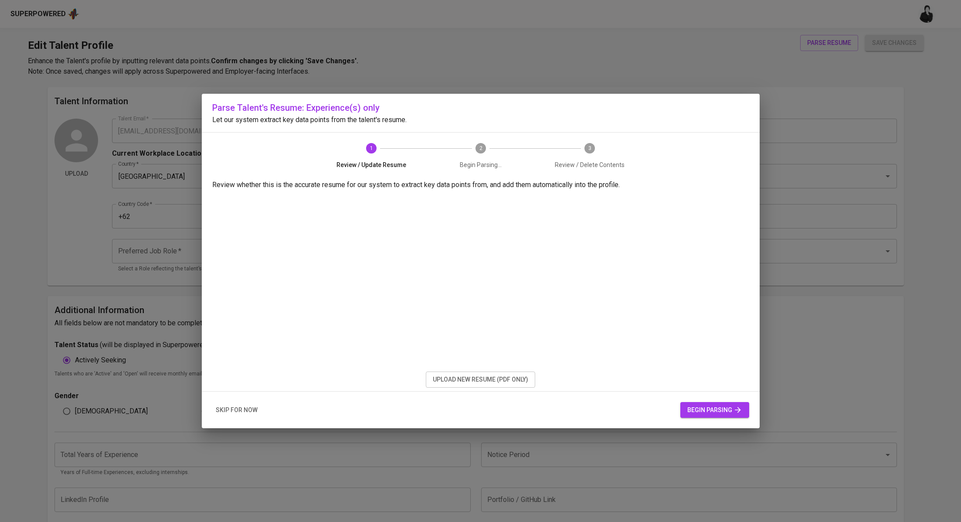
click at [708, 412] on span "begin parsing" at bounding box center [714, 410] width 55 height 11
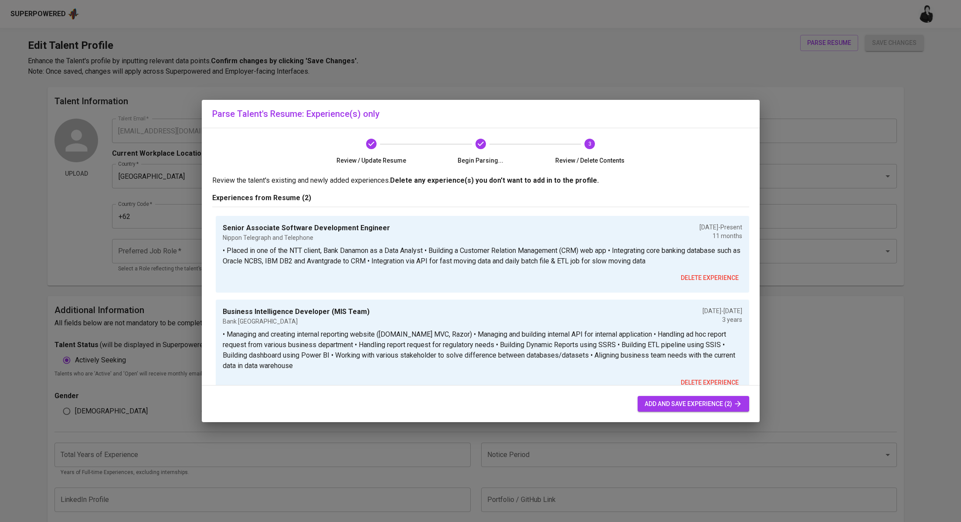
scroll to position [23, 0]
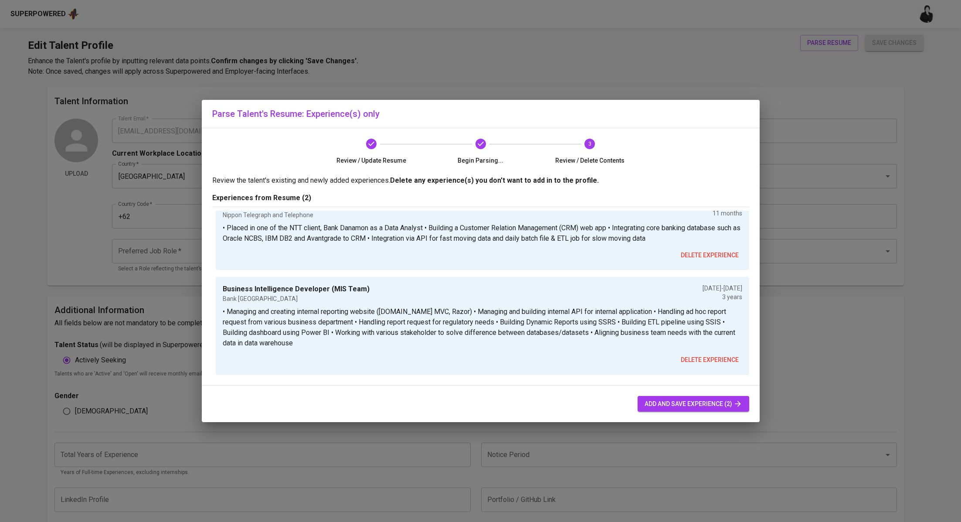
click at [645, 401] on span "add and save experience (2)" at bounding box center [694, 403] width 98 height 11
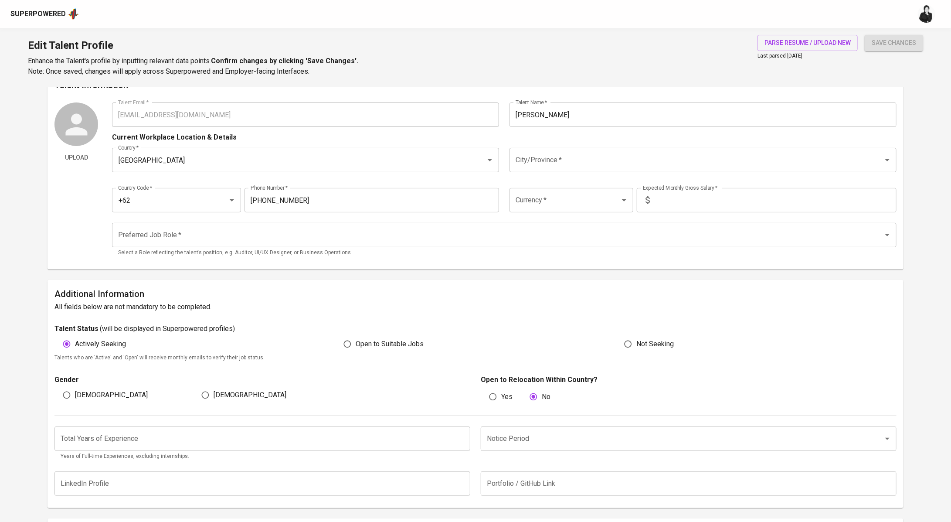
scroll to position [0, 0]
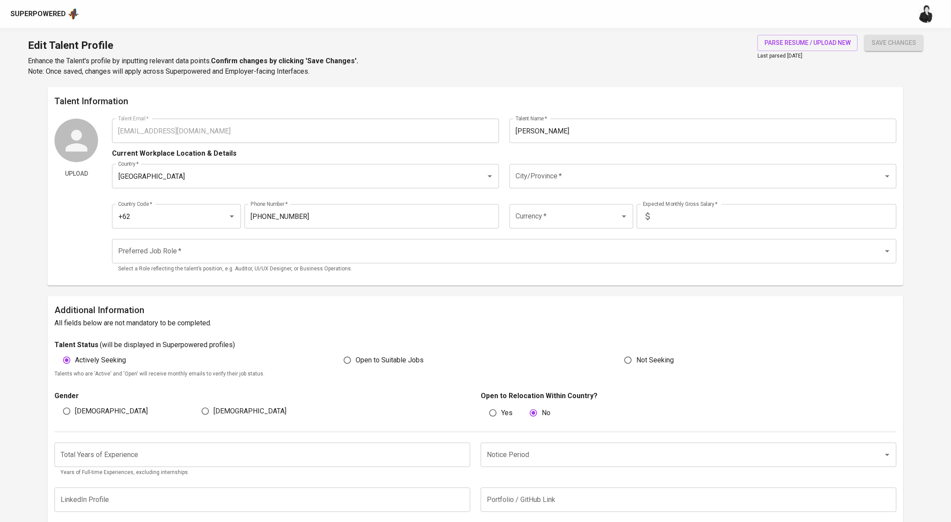
click at [88, 408] on span "[DEMOGRAPHIC_DATA]" at bounding box center [111, 411] width 73 height 10
click at [75, 408] on input "[DEMOGRAPHIC_DATA]" at bounding box center [66, 411] width 17 height 17
radio input "true"
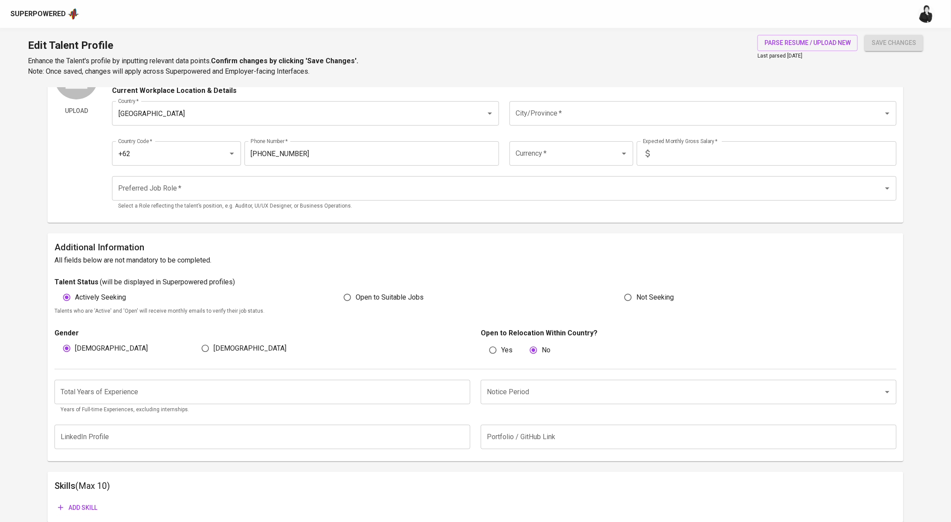
scroll to position [59, 0]
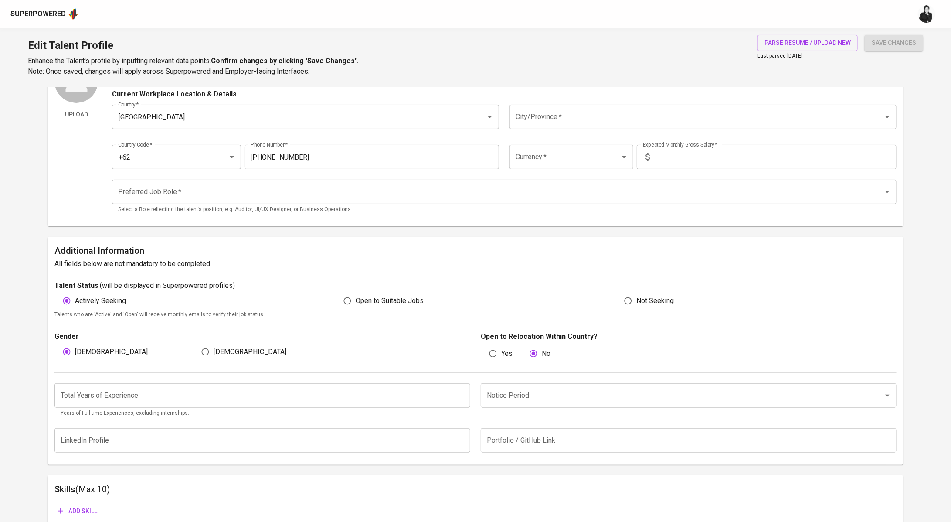
click at [585, 161] on input "Currency   *" at bounding box center [560, 157] width 92 height 17
click at [568, 184] on li "IDR" at bounding box center [572, 182] width 124 height 16
type input "IDR"
click at [707, 159] on input "text" at bounding box center [774, 157] width 243 height 24
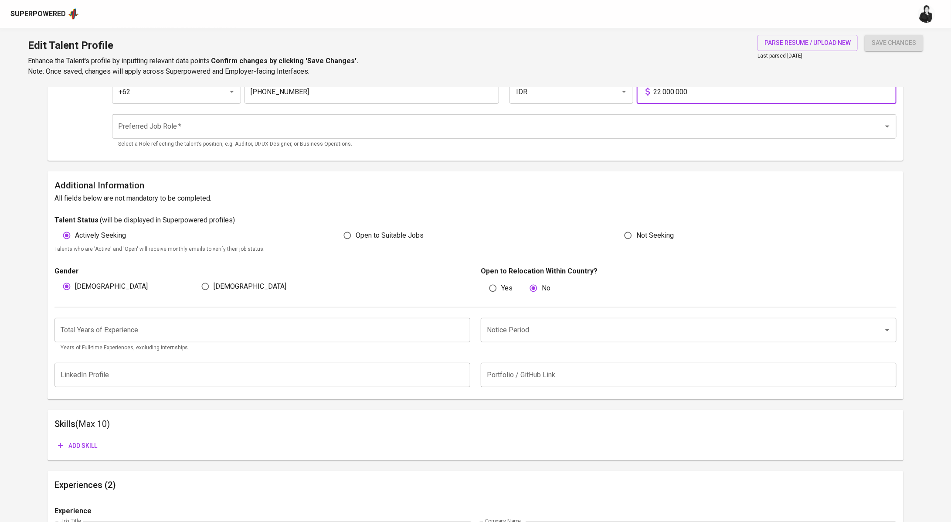
scroll to position [127, 0]
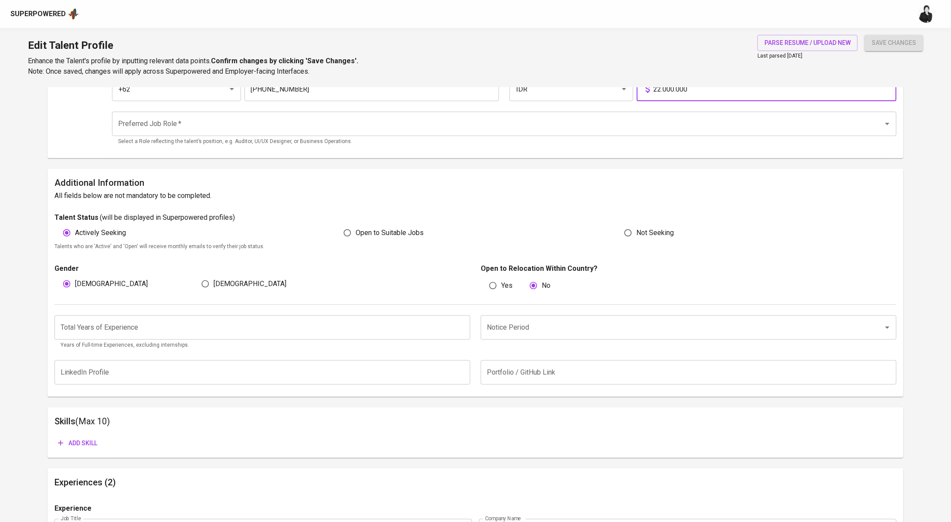
type input "22.000.000"
click at [350, 321] on input "number" at bounding box center [262, 327] width 416 height 24
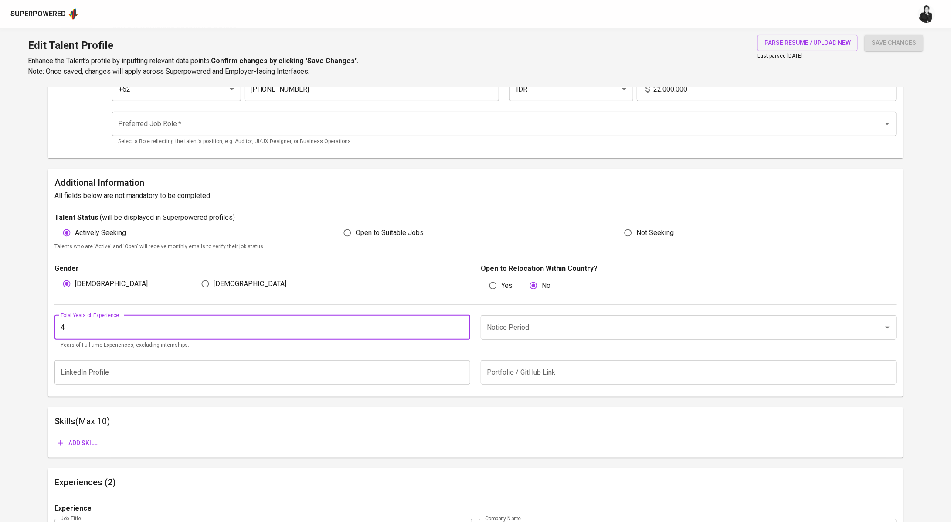
type input "4"
click at [520, 340] on div "Notice Period Notice Period" at bounding box center [686, 332] width 421 height 34
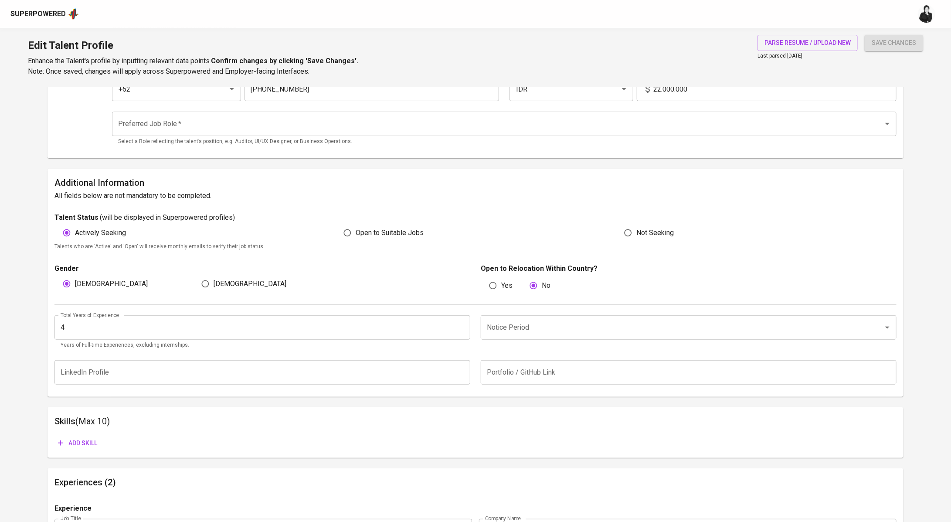
click at [531, 327] on input "Notice Period" at bounding box center [677, 327] width 384 height 17
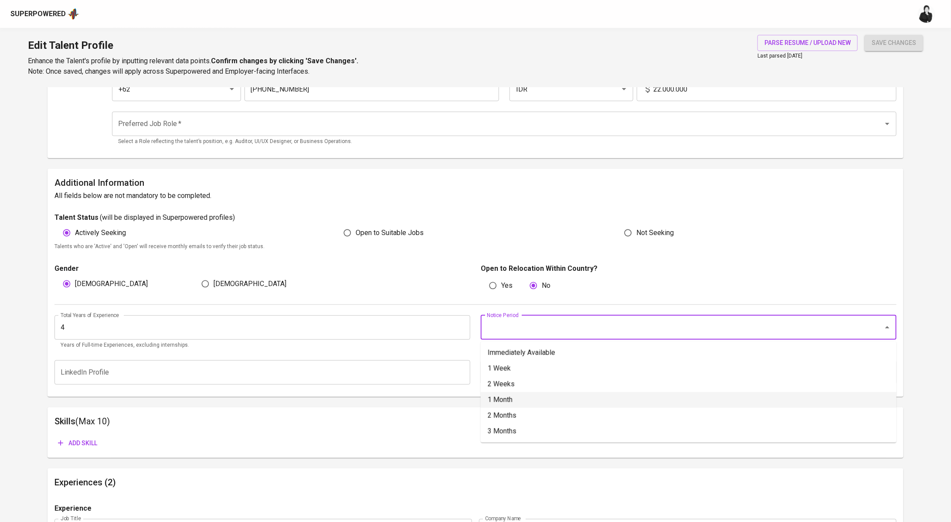
click at [525, 404] on li "1 Month" at bounding box center [689, 400] width 416 height 16
type input "1 Month"
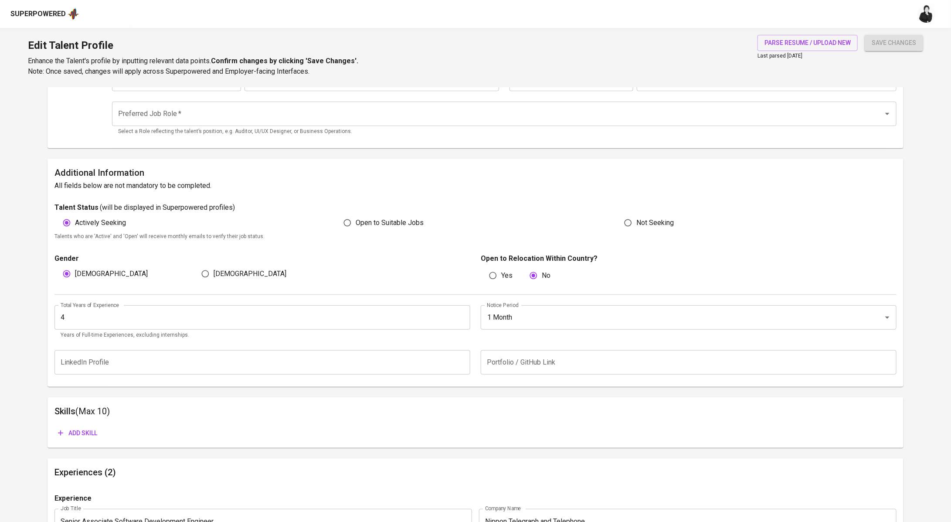
scroll to position [93, 0]
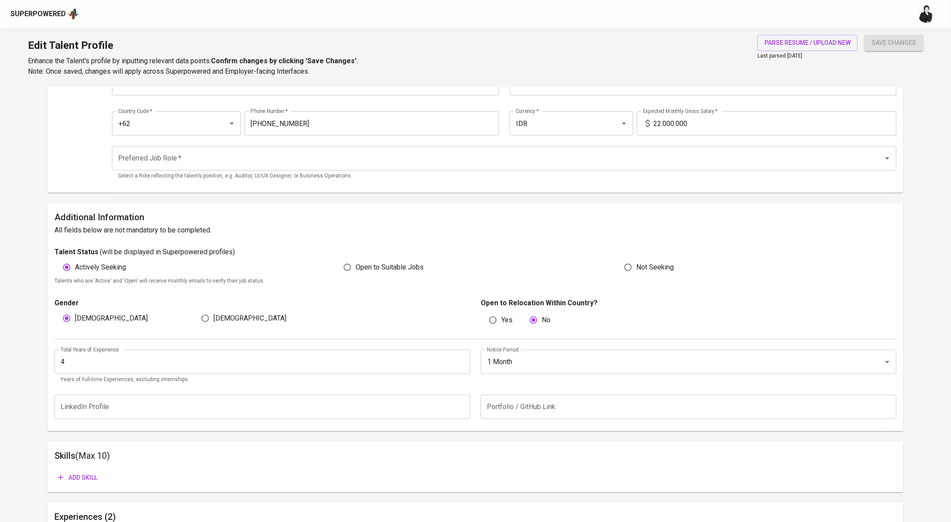
click at [77, 474] on span "Add skill" at bounding box center [77, 477] width 39 height 11
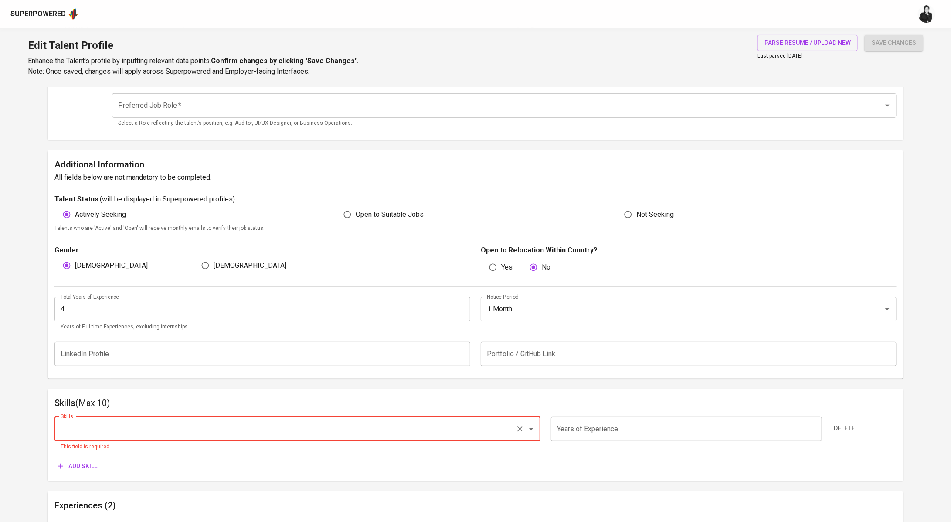
scroll to position [182, 0]
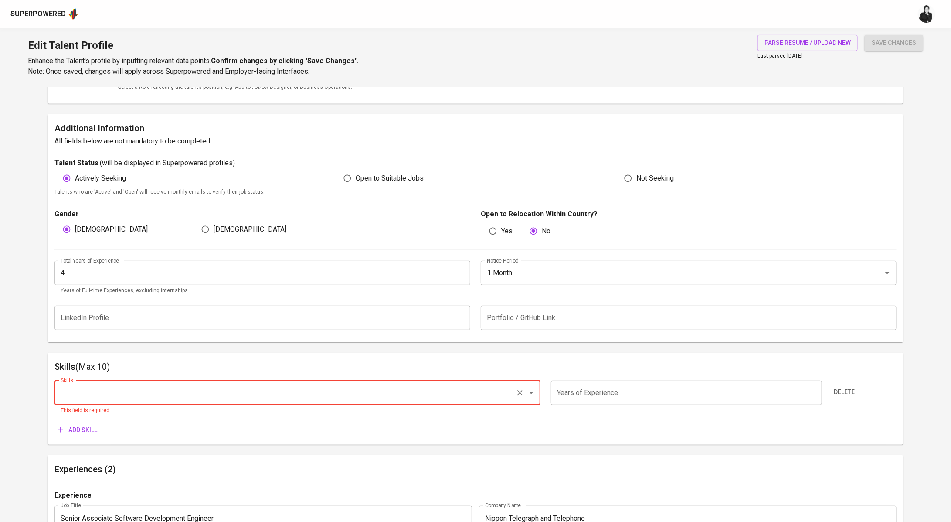
paste input "Unix/Linux"
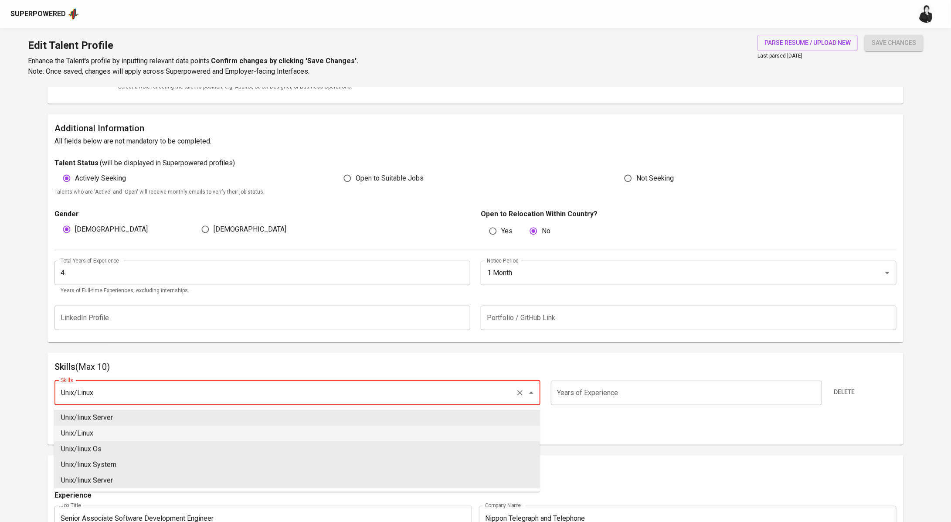
click at [203, 431] on li "Unix/Linux" at bounding box center [297, 433] width 486 height 16
type input "Unix/Linux"
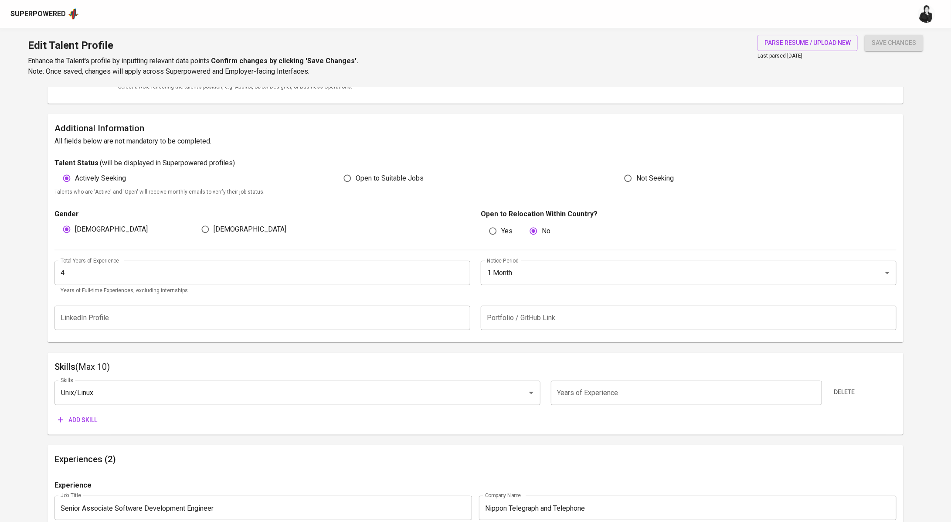
click at [601, 394] on input "number" at bounding box center [686, 393] width 271 height 24
type input "4"
click at [83, 423] on span "Add skill" at bounding box center [77, 420] width 39 height 11
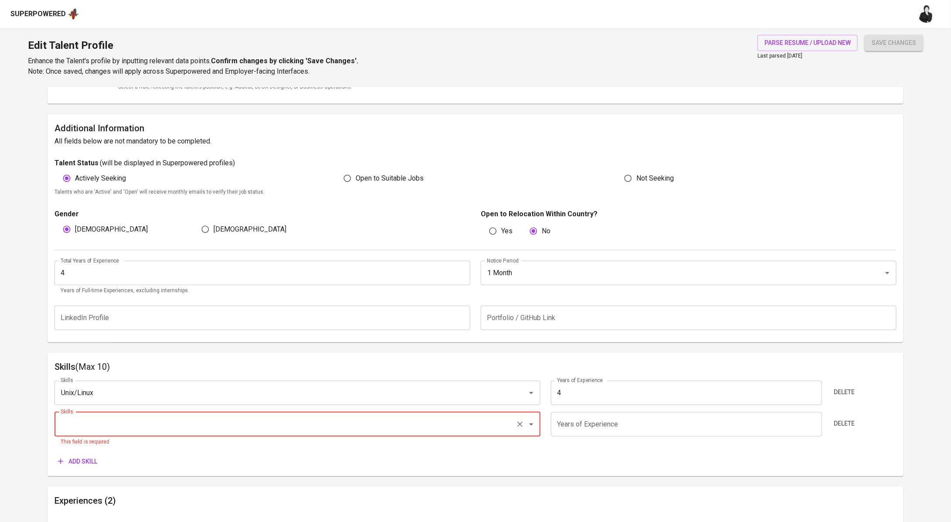
paste input "Google Cloud Platform"
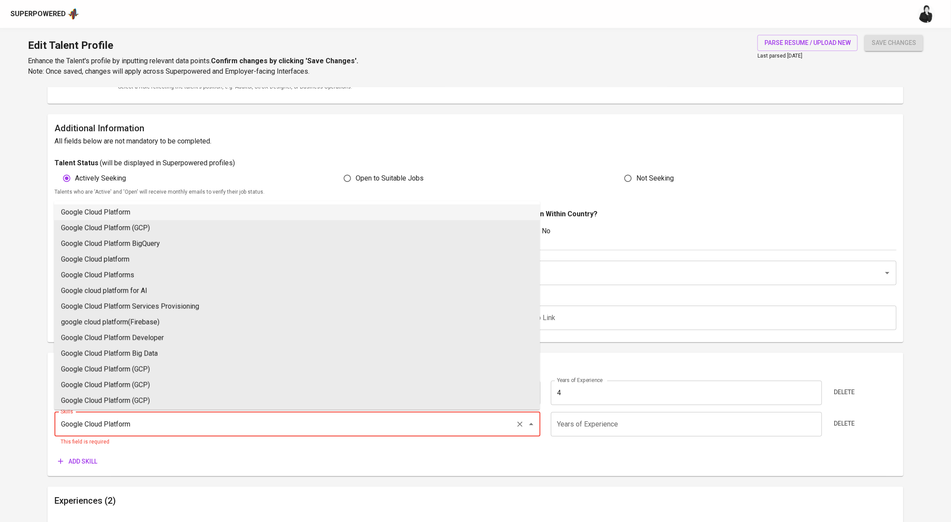
type input "Google Cloud Platform"
click at [595, 426] on input "number" at bounding box center [686, 424] width 271 height 24
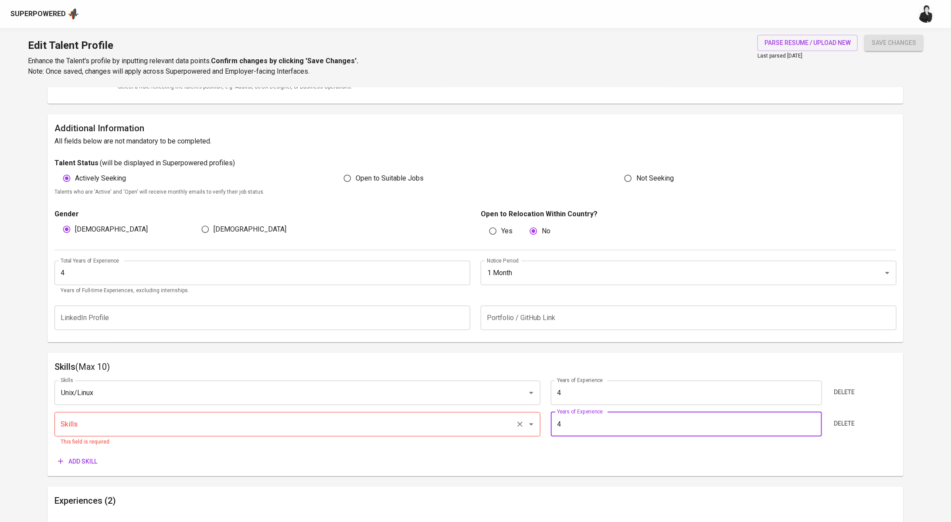
type input "4"
click at [96, 424] on input "Skills" at bounding box center [285, 424] width 454 height 17
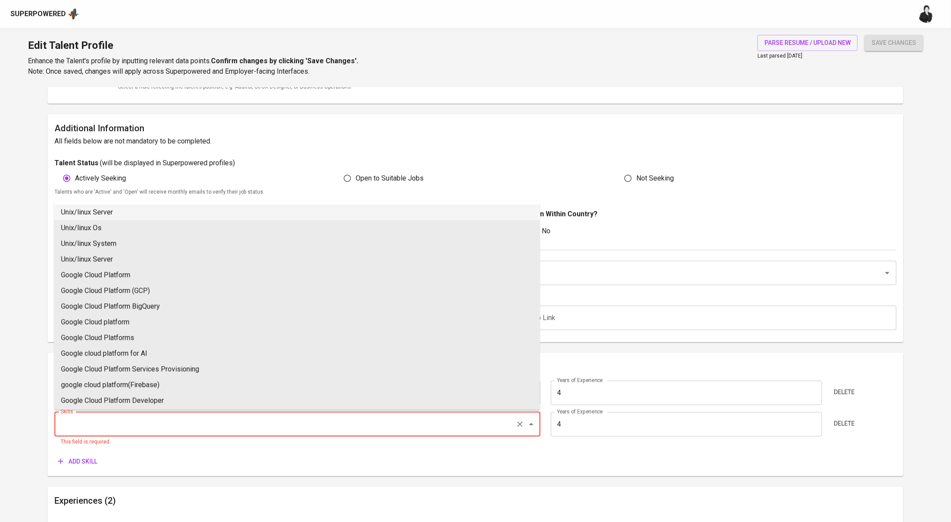
paste input "Google Cloud Platform"
click at [178, 214] on li "Google Cloud Platform" at bounding box center [297, 212] width 486 height 16
type input "Google Cloud Platform"
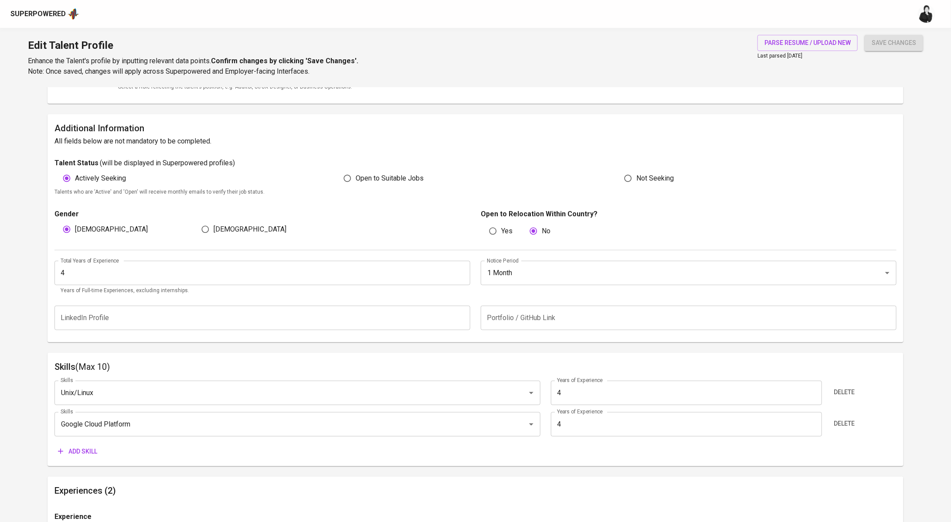
click at [79, 456] on span "Add skill" at bounding box center [77, 451] width 39 height 11
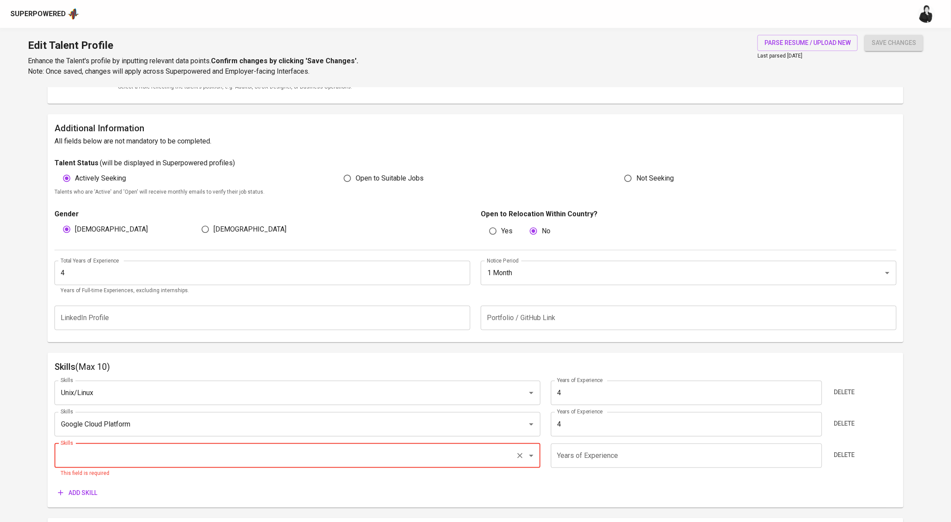
paste input "Python 3"
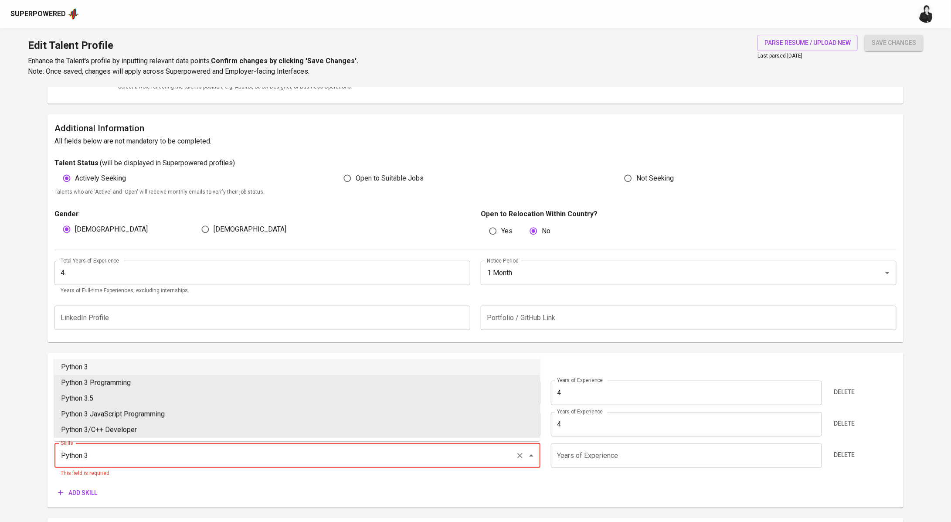
click at [221, 368] on li "Python 3" at bounding box center [297, 367] width 486 height 16
type input "Python 3"
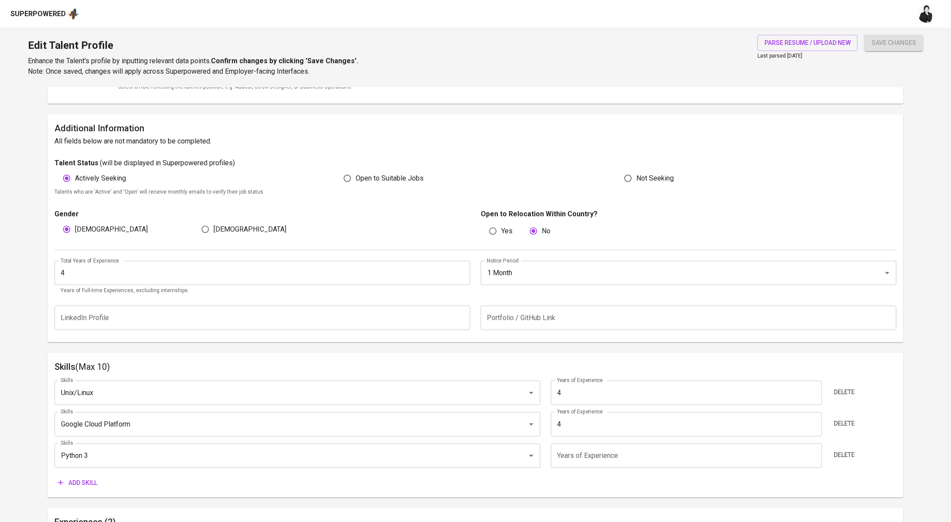
click at [605, 450] on input "number" at bounding box center [686, 455] width 271 height 24
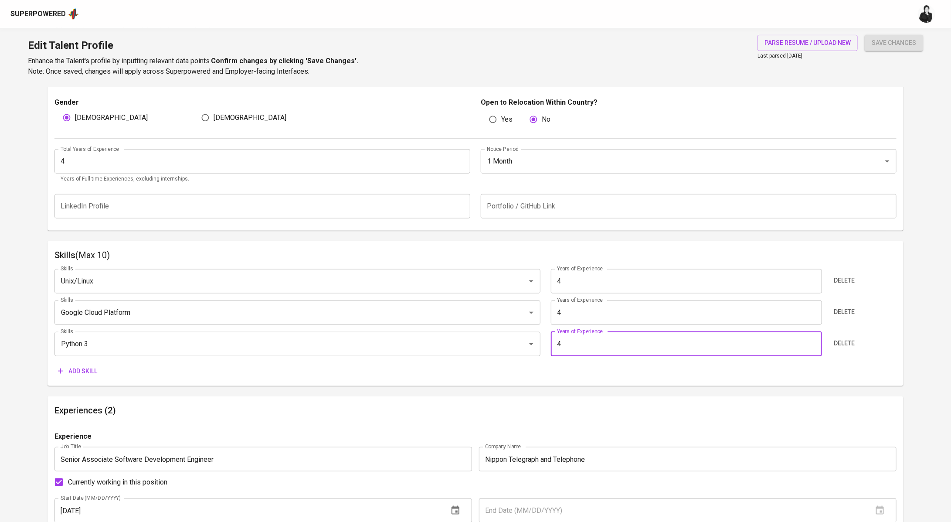
scroll to position [326, 0]
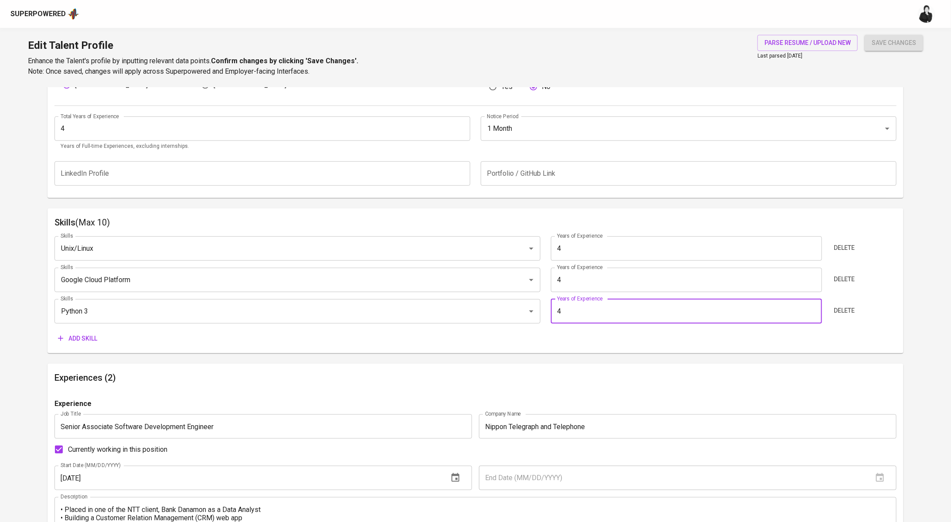
type input "4"
click at [78, 340] on span "Add skill" at bounding box center [77, 338] width 39 height 11
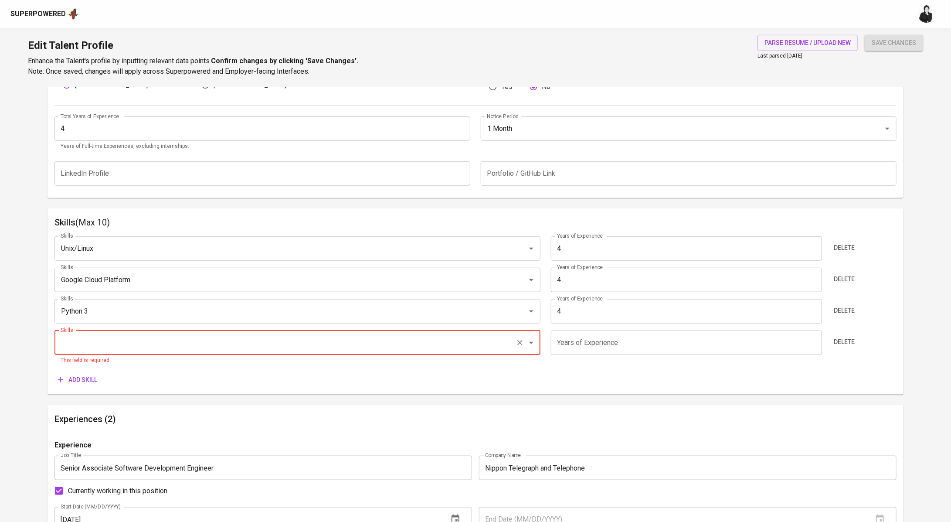
paste input "C++"
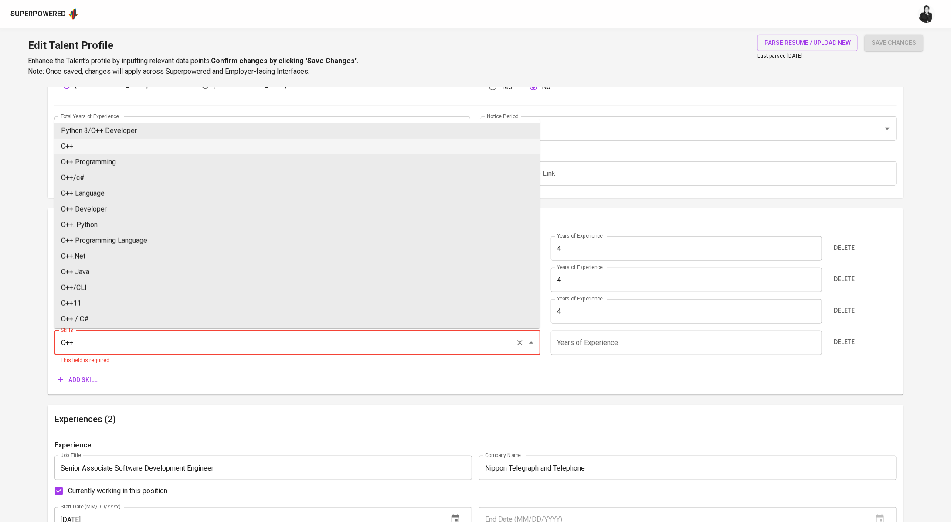
click at [318, 145] on li "C++" at bounding box center [297, 147] width 486 height 16
type input "C++"
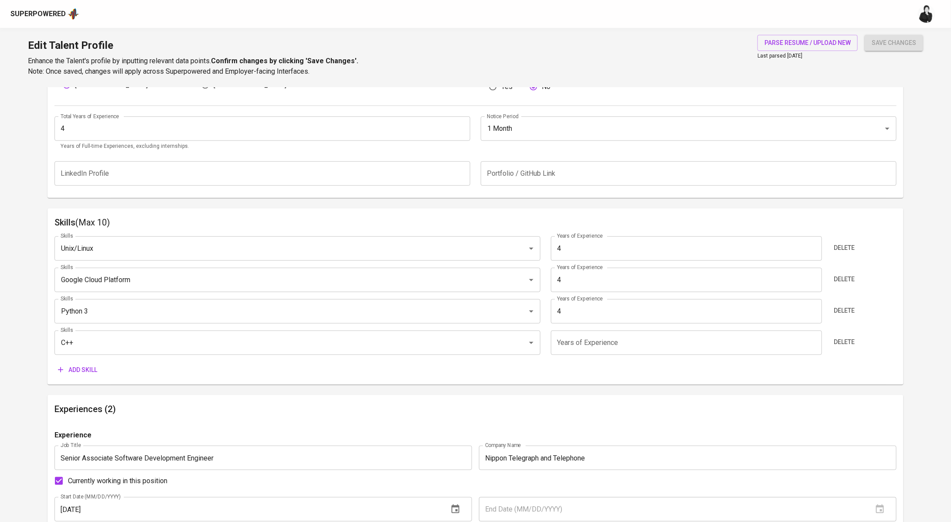
click at [620, 345] on input "number" at bounding box center [686, 342] width 271 height 24
type input "4"
click at [64, 371] on icon "button" at bounding box center [60, 369] width 9 height 9
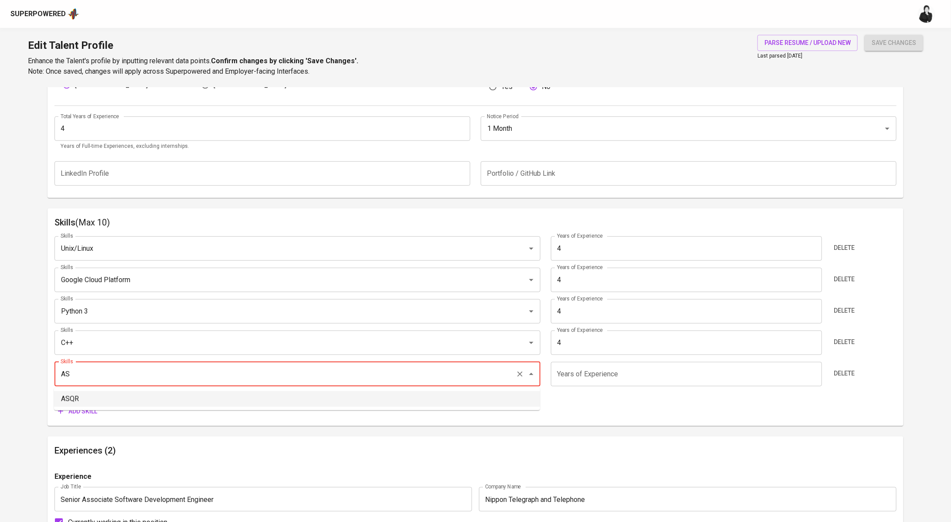
type input "A"
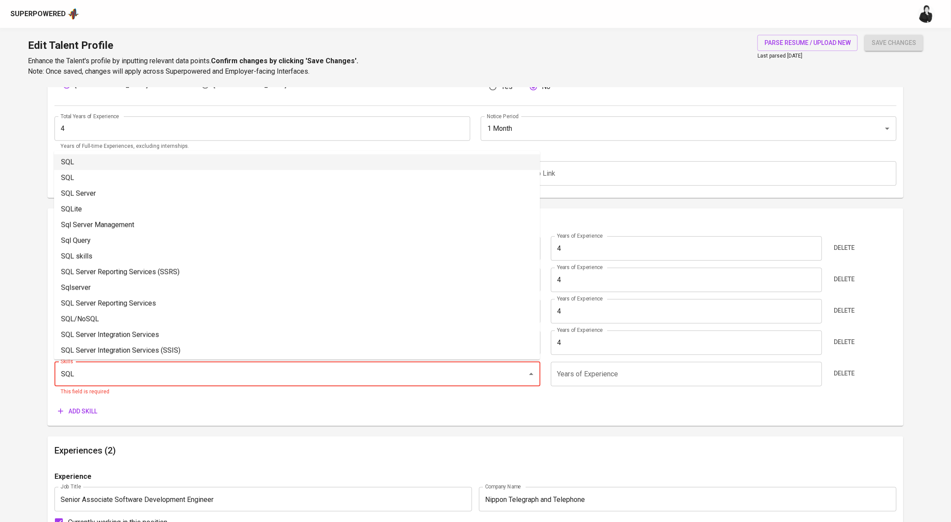
click at [120, 167] on li "SQL" at bounding box center [297, 162] width 486 height 16
type input "SQL"
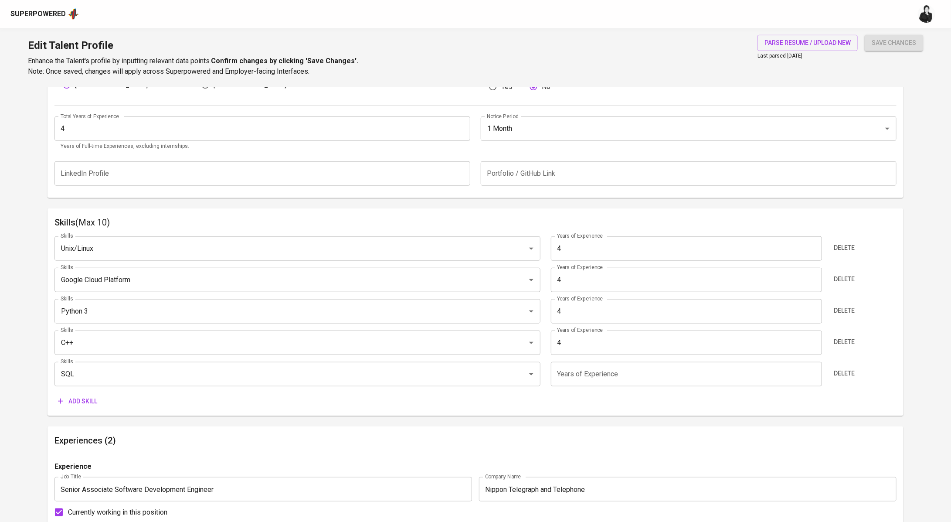
click at [615, 375] on input "number" at bounding box center [686, 374] width 271 height 24
type input "4"
click at [87, 405] on span "Add skill" at bounding box center [77, 401] width 39 height 11
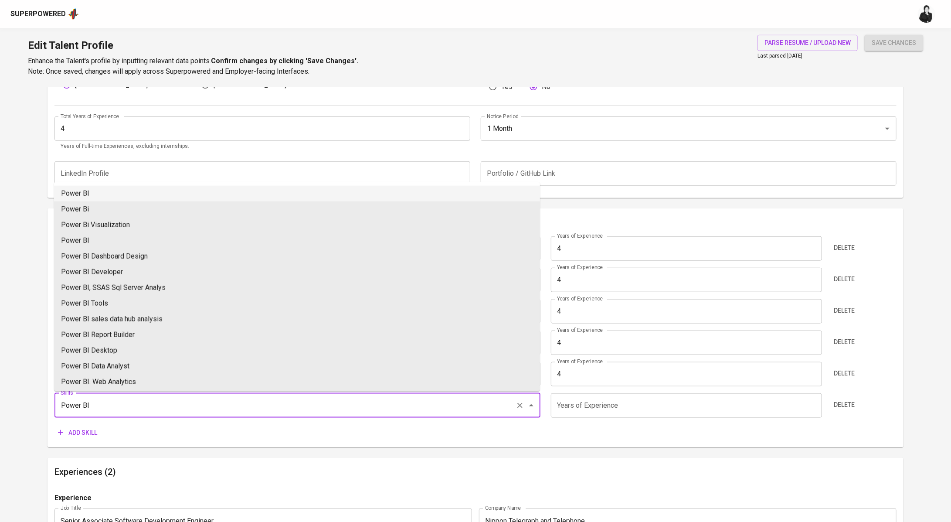
click at [355, 195] on li "Power BI" at bounding box center [297, 194] width 486 height 16
type input "Power BI"
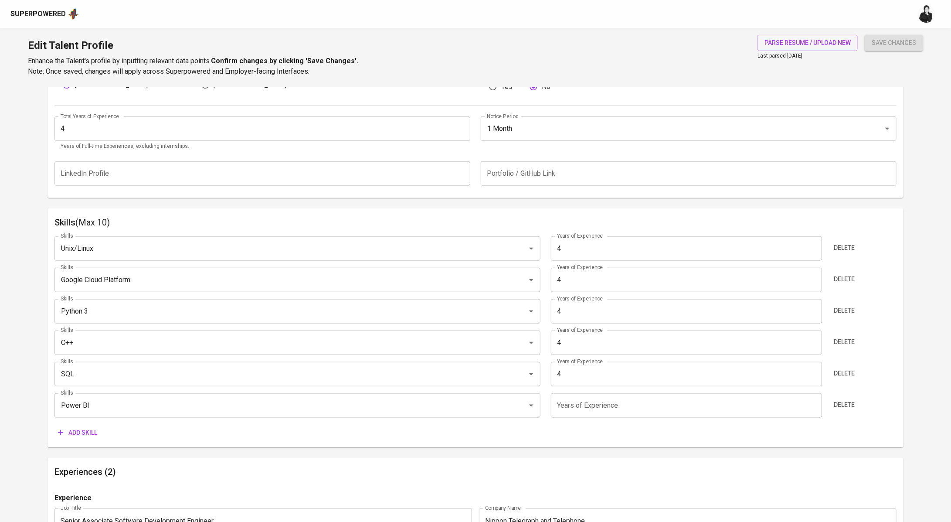
click at [645, 412] on input "number" at bounding box center [686, 405] width 271 height 24
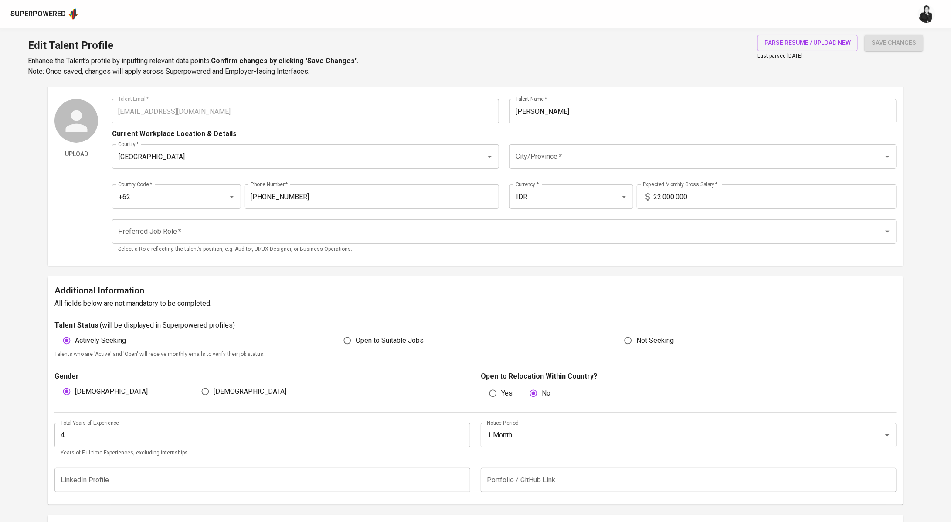
scroll to position [19, 0]
type input "4"
click at [602, 154] on input "City/Province   *" at bounding box center [691, 157] width 355 height 17
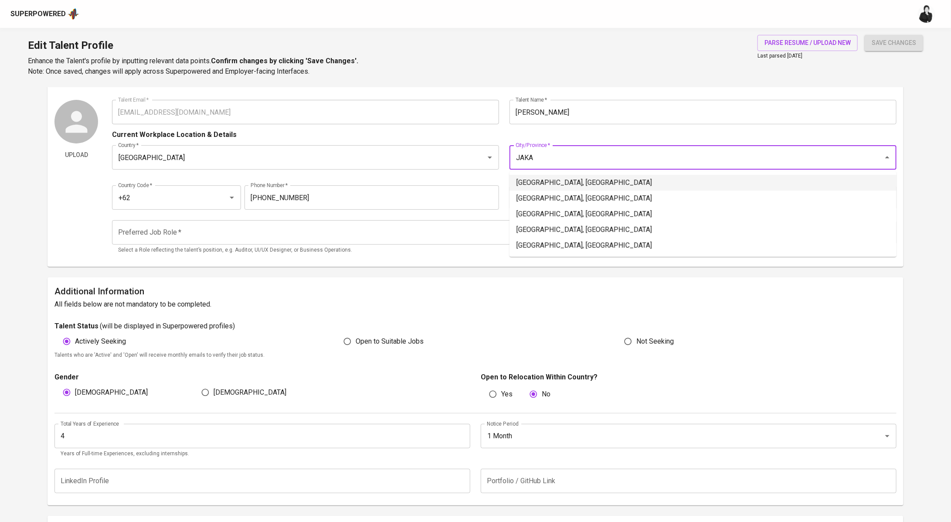
click at [608, 179] on li "Jakarta Selatan, DKI Jakarta" at bounding box center [703, 183] width 387 height 16
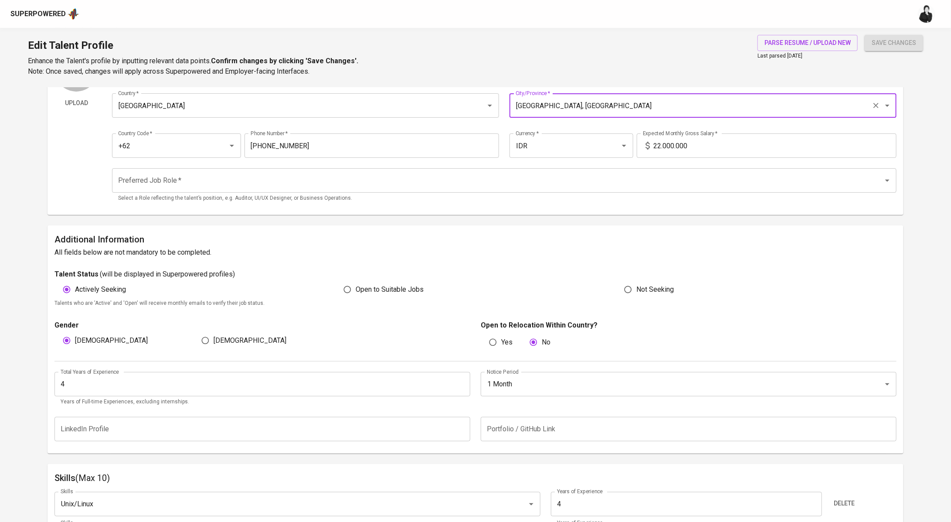
scroll to position [77, 0]
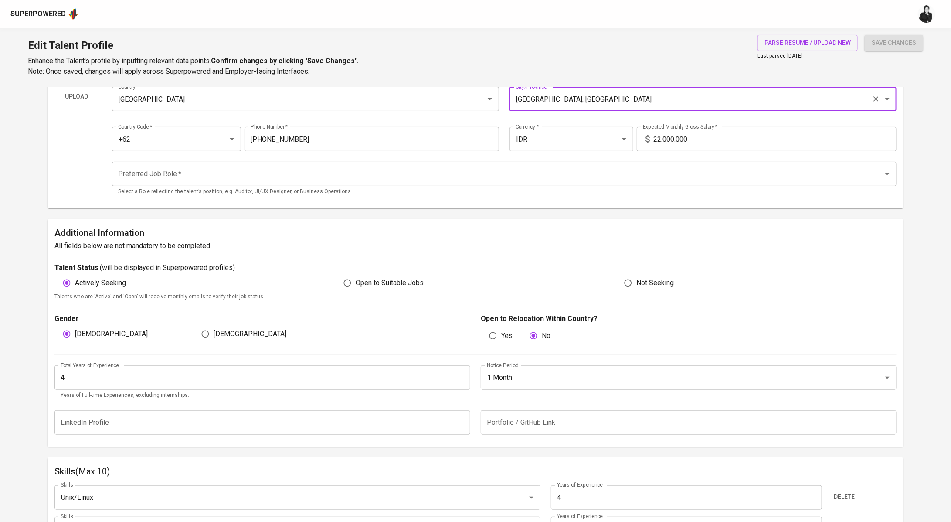
type input "Jakarta Selatan, DKI Jakarta"
click at [877, 39] on span "save changes" at bounding box center [894, 42] width 44 height 11
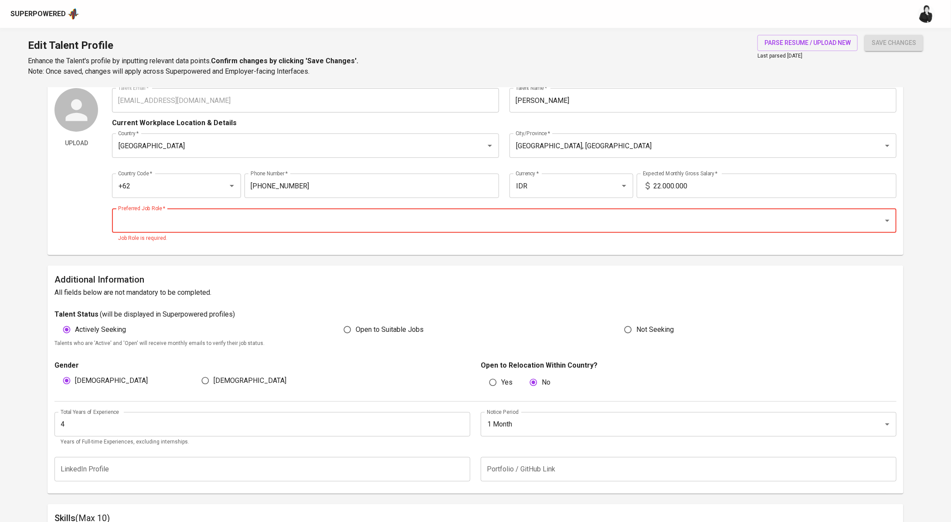
scroll to position [0, 0]
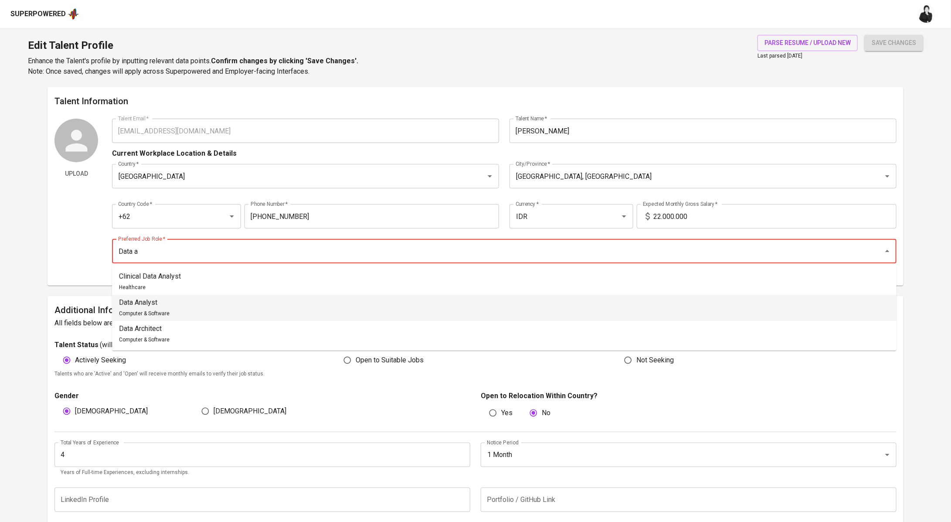
click at [343, 300] on li "Data Analyst Computer & Software" at bounding box center [504, 308] width 785 height 26
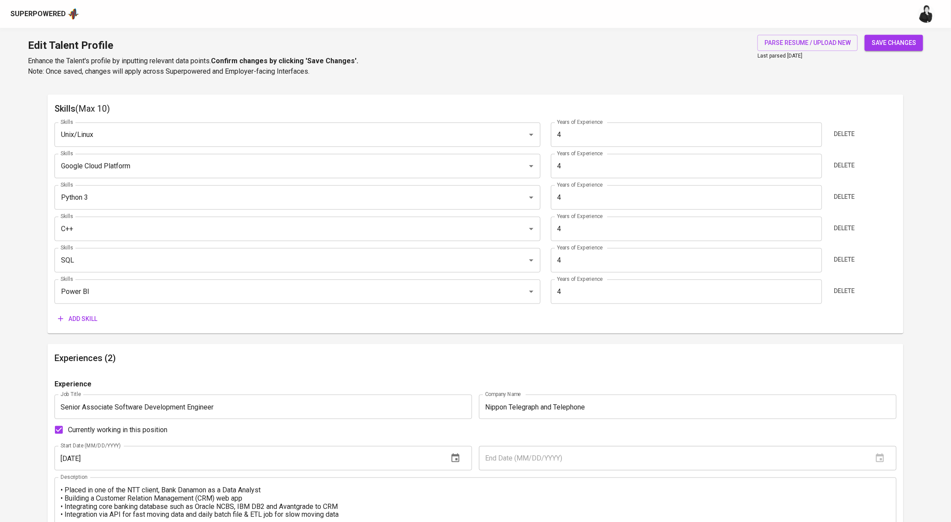
scroll to position [644, 0]
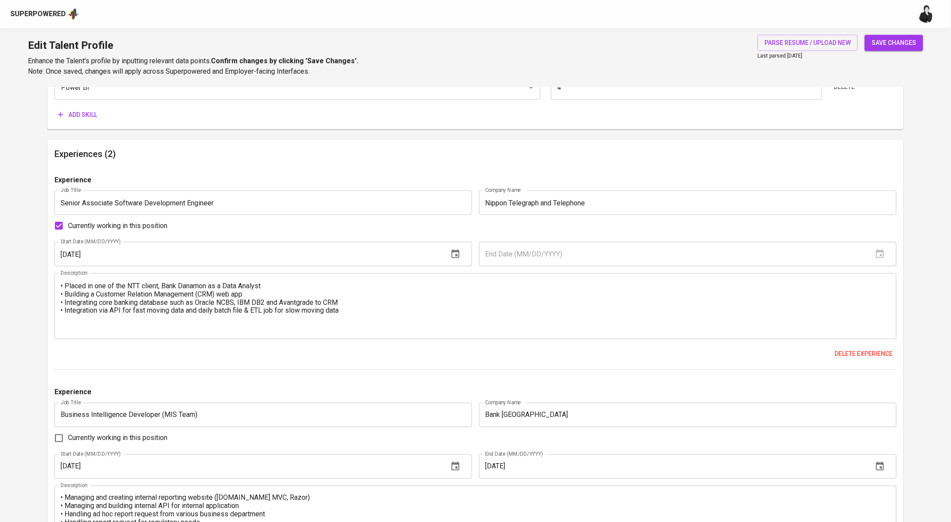
type input "Data Analyst"
click at [905, 41] on span "save changes" at bounding box center [894, 42] width 44 height 11
type input "Power BI"
type input "SQL"
type input "C++"
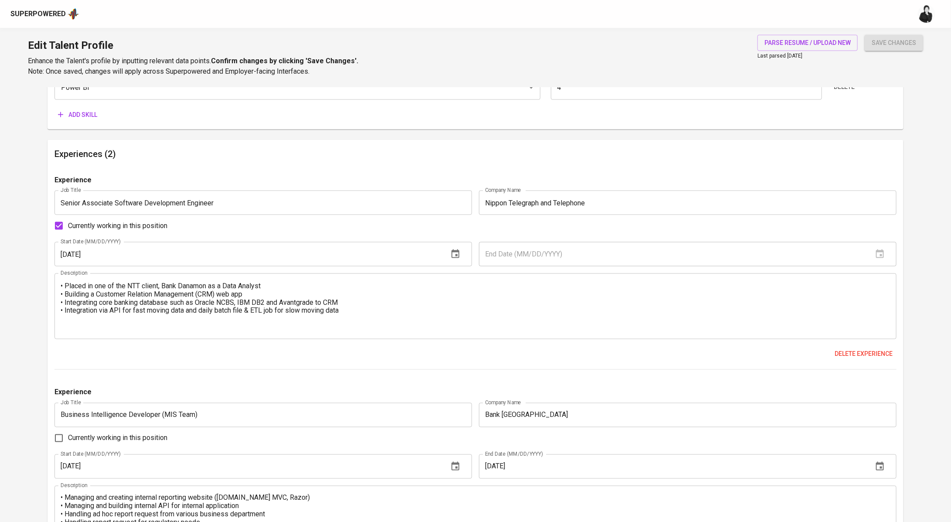
type input "Python"
type input "Google Cloud Platform"
type input "Unix/Linux"
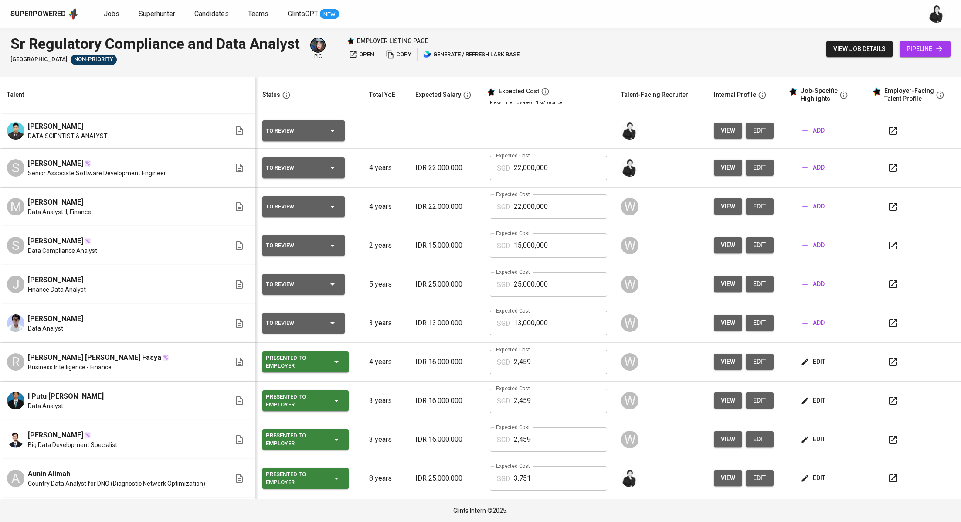
click at [883, 165] on button "button" at bounding box center [893, 167] width 21 height 21
click at [815, 165] on span "add" at bounding box center [814, 167] width 22 height 11
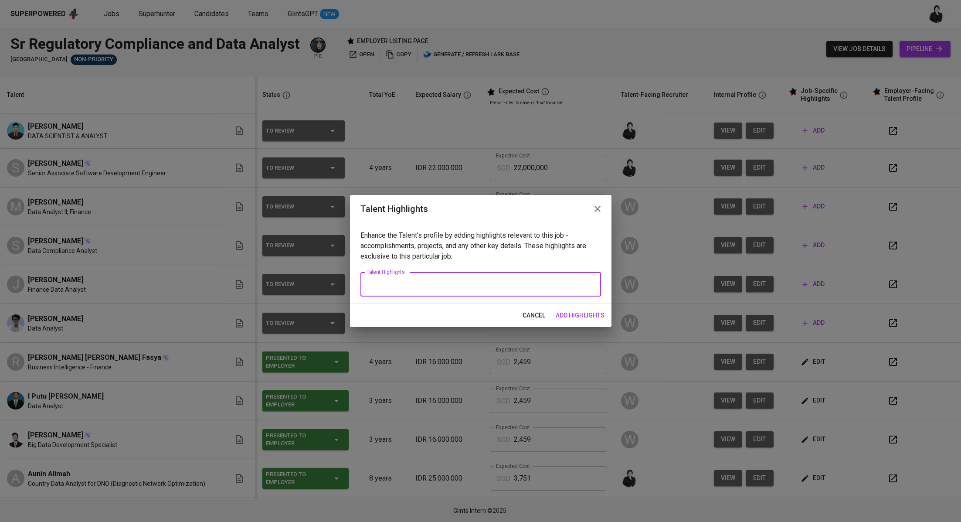
click at [495, 281] on textarea at bounding box center [481, 284] width 228 height 8
paste textarea "Samuel brings over three years of combined experience in business intelligence,…"
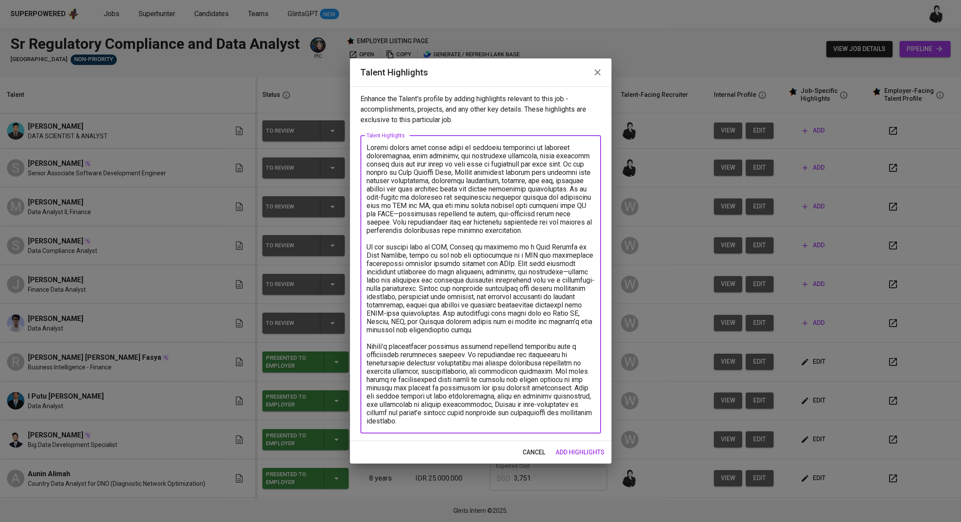
click at [444, 146] on textarea at bounding box center [481, 284] width 228 height 282
drag, startPoint x: 541, startPoint y: 231, endPoint x: 407, endPoint y: 219, distance: 134.8
click at [393, 221] on textarea at bounding box center [481, 284] width 228 height 282
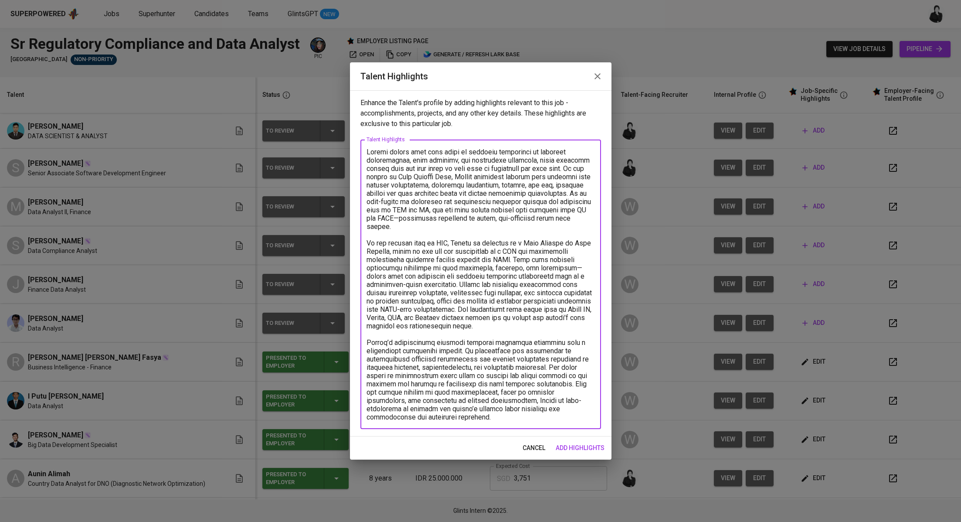
drag, startPoint x: 548, startPoint y: 368, endPoint x: 573, endPoint y: 426, distance: 63.1
click at [573, 426] on div "x Talent Highlights" at bounding box center [481, 283] width 241 height 289
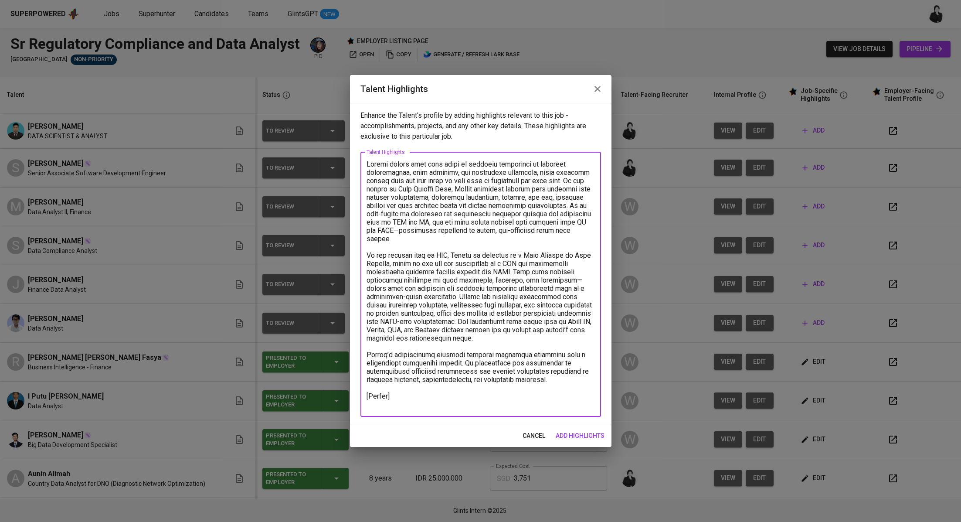
paste textarea "https://glints.sg.larksuite.com/file/Q97ybbQ2nodt3Txdt3ylXYdvgth?from=from_copy…"
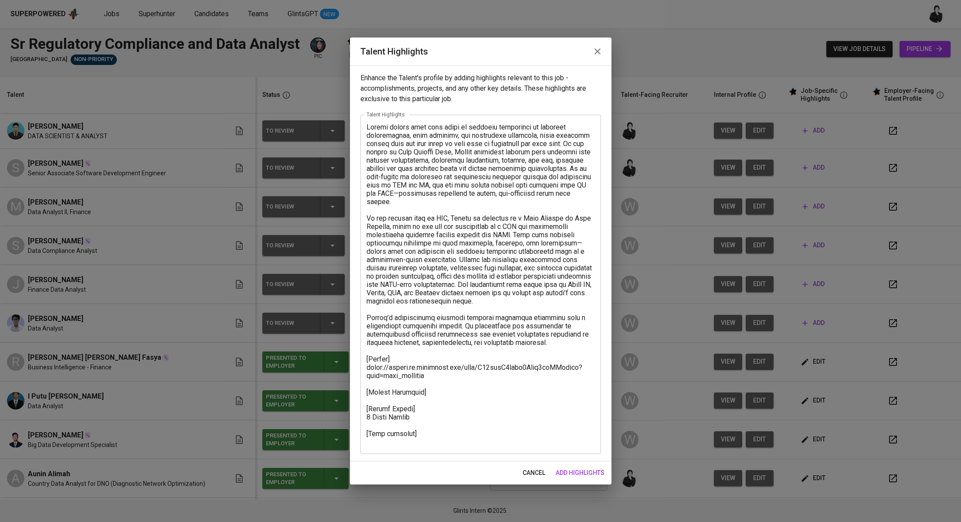
click at [401, 437] on textarea at bounding box center [481, 284] width 228 height 323
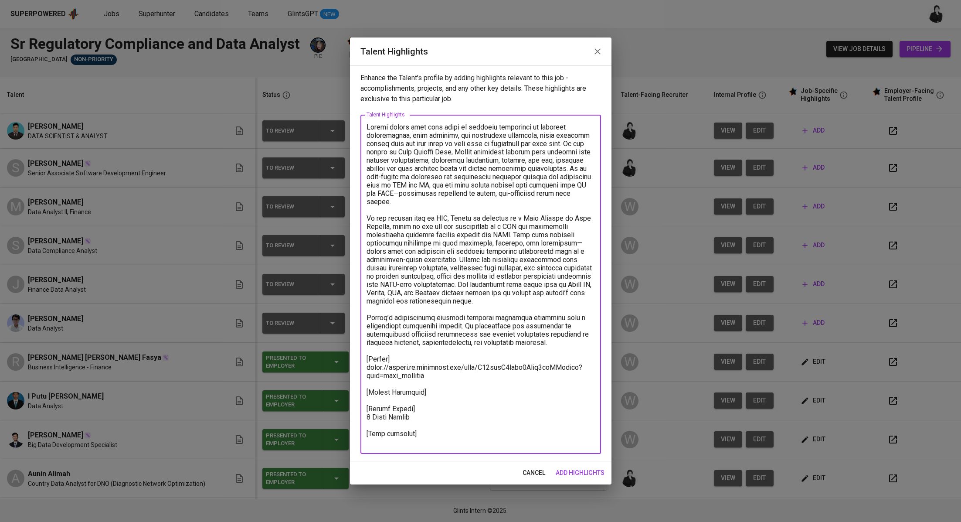
click at [417, 434] on textarea at bounding box center [481, 284] width 228 height 323
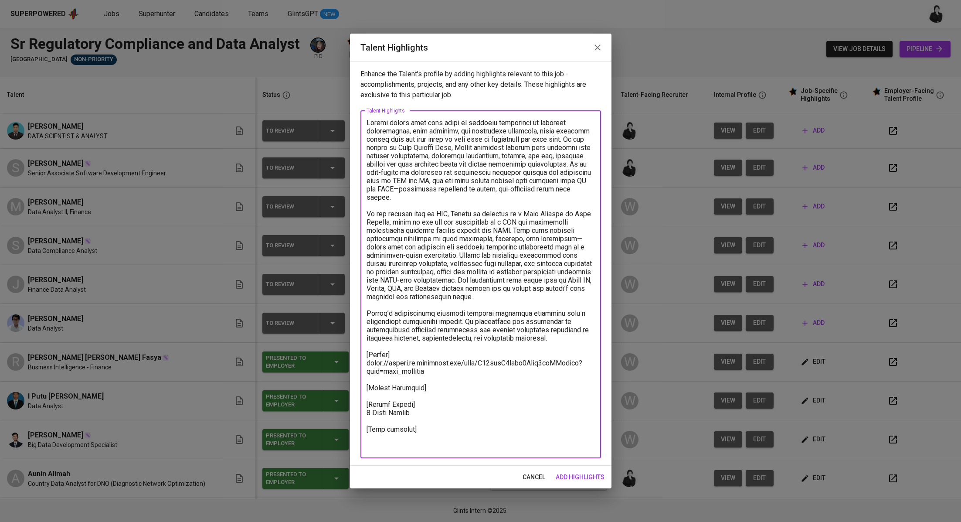
paste textarea "https://glints.sg.larksuite.com/minutes/obsg7zjw3l4z339yv2wq1c9z?from=from_copy…"
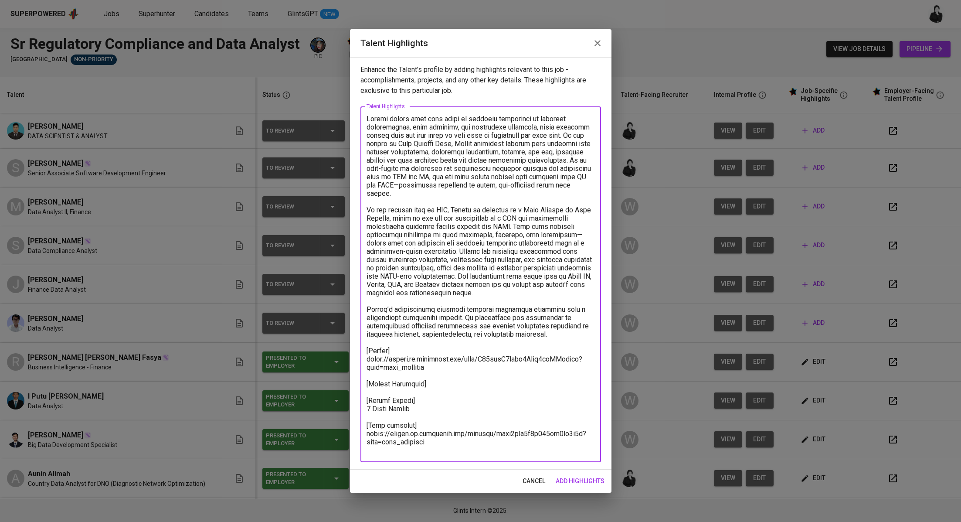
click at [383, 443] on textarea at bounding box center [481, 285] width 228 height 340
click at [383, 450] on textarea at bounding box center [481, 285] width 228 height 340
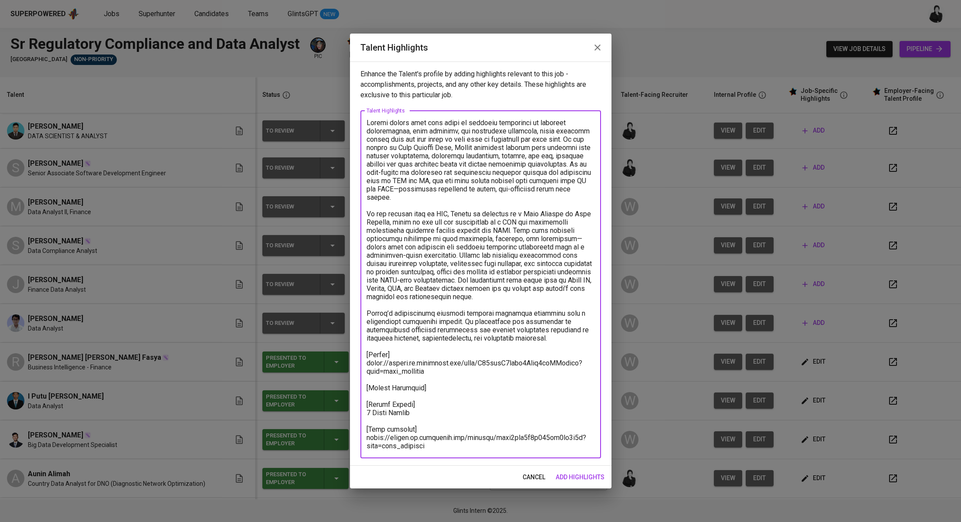
type textarea "Samuel brings over four years of combined experience in business intelligence, …"
click at [582, 480] on span "add highlights" at bounding box center [580, 477] width 49 height 11
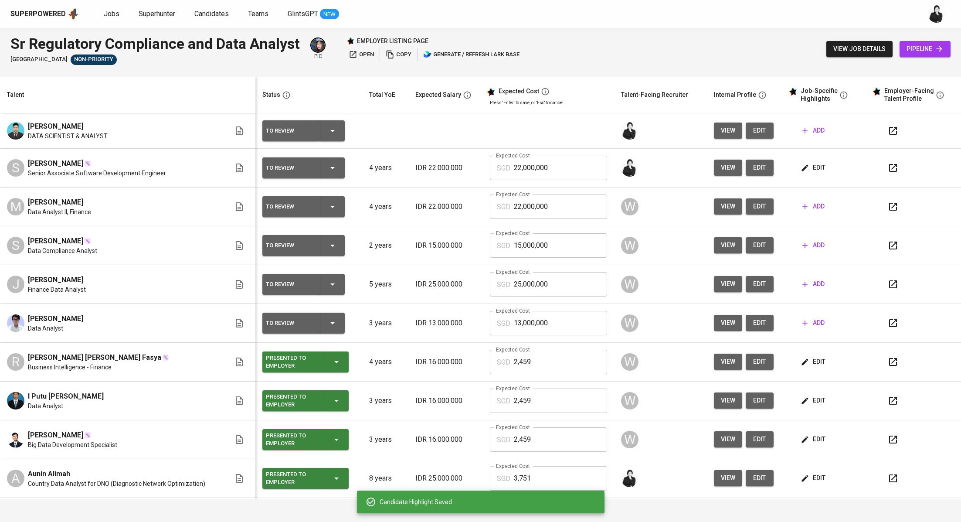
click at [888, 171] on icon "button" at bounding box center [893, 168] width 10 height 10
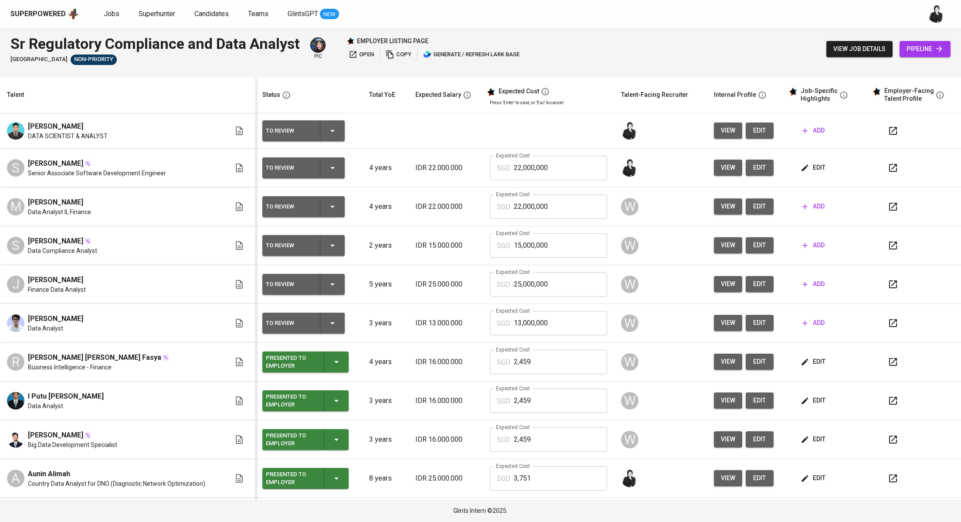
click at [753, 168] on span "edit" at bounding box center [760, 167] width 14 height 11
click at [889, 208] on icon "button" at bounding box center [893, 207] width 8 height 8
click at [888, 163] on icon "button" at bounding box center [893, 168] width 10 height 10
click at [803, 132] on span "add" at bounding box center [814, 130] width 22 height 11
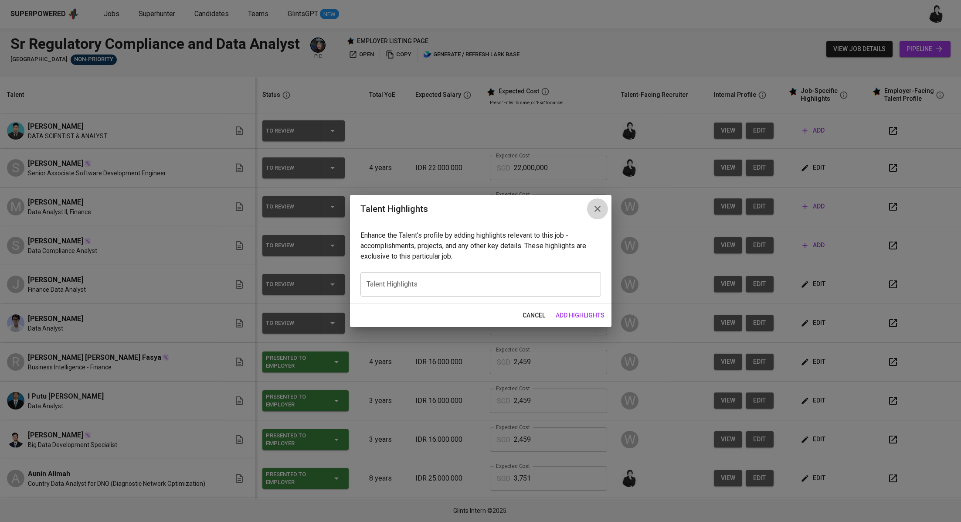
click at [603, 207] on button "button" at bounding box center [597, 208] width 21 height 21
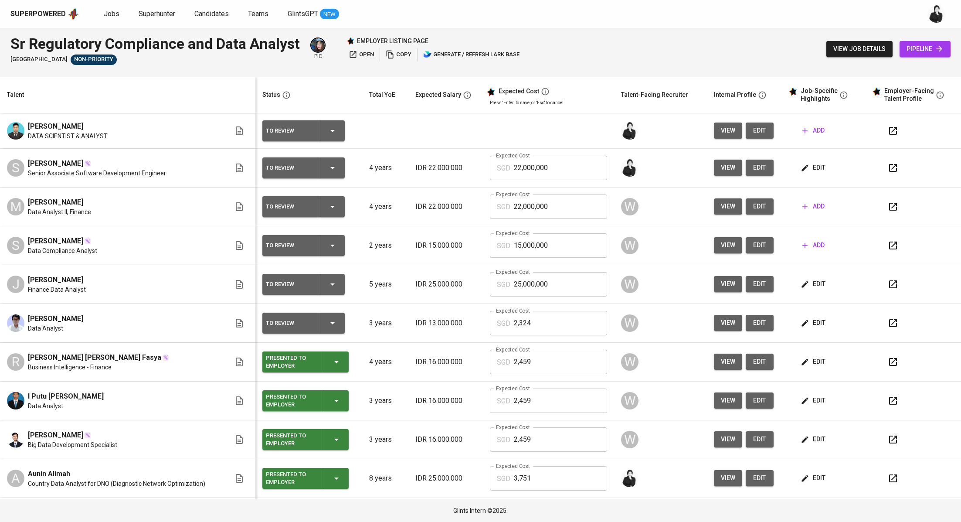
click at [746, 132] on button "edit" at bounding box center [760, 130] width 28 height 16
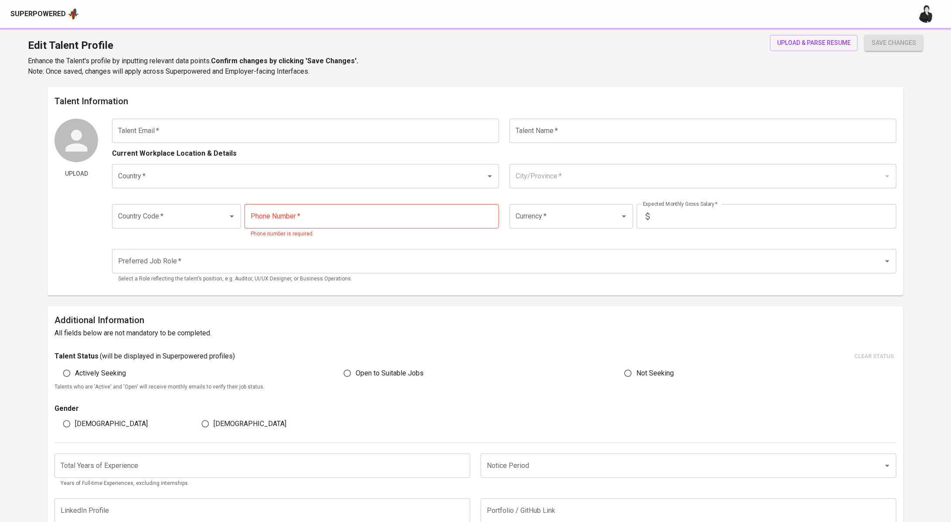
type input "[EMAIL_ADDRESS][DOMAIN_NAME]"
type input "[PERSON_NAME]"
type input "[GEOGRAPHIC_DATA]"
type input "+62"
type input "[PHONE_NUMBER]"
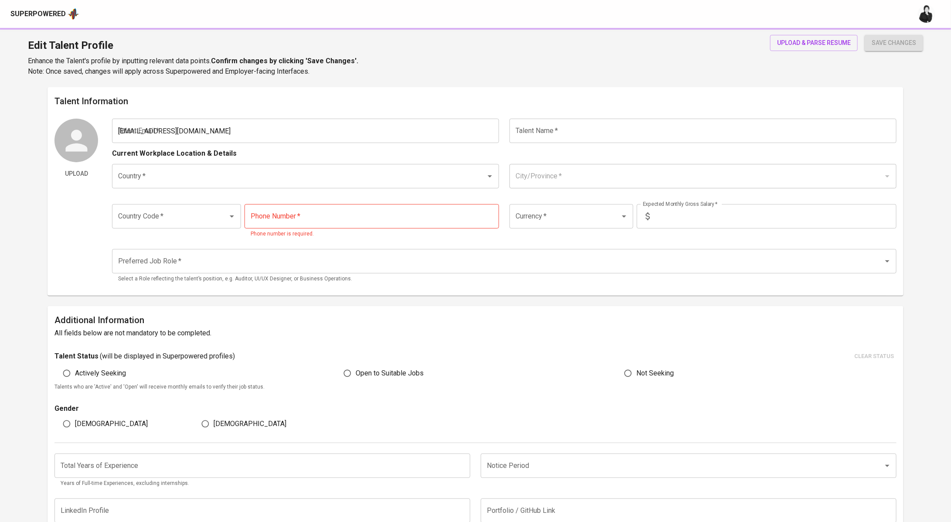
type input "IDR"
radio input "true"
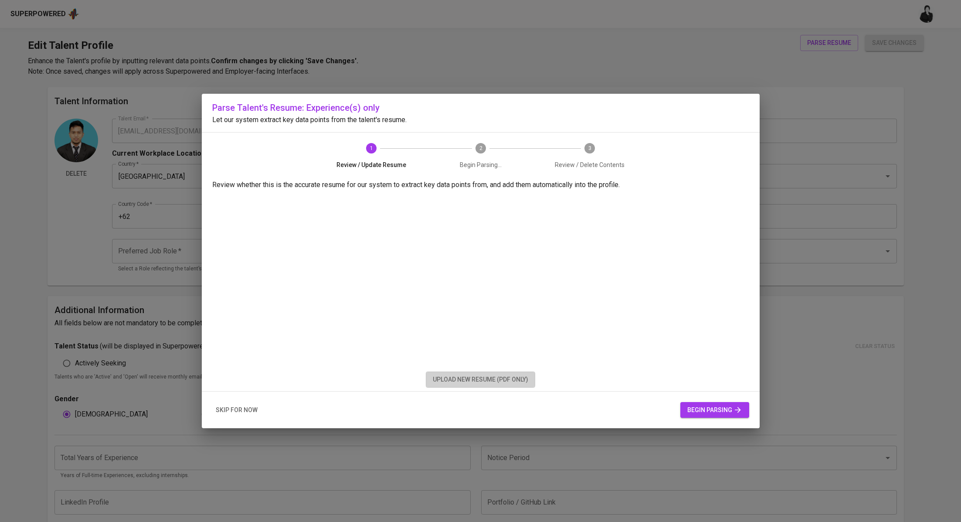
click at [470, 378] on span "upload new resume (pdf only)" at bounding box center [480, 379] width 95 height 11
click at [717, 411] on span "begin parsing" at bounding box center [714, 410] width 55 height 11
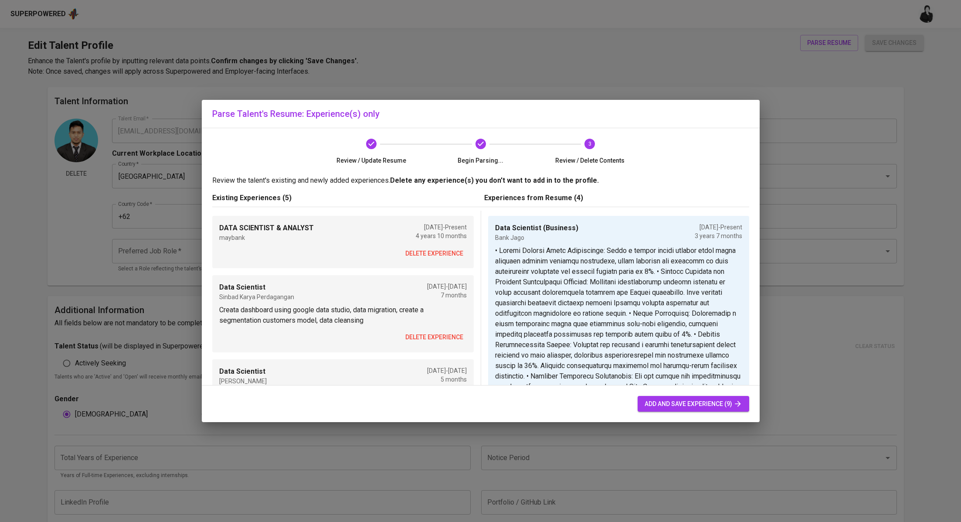
click at [444, 250] on span "delete experience" at bounding box center [434, 253] width 58 height 11
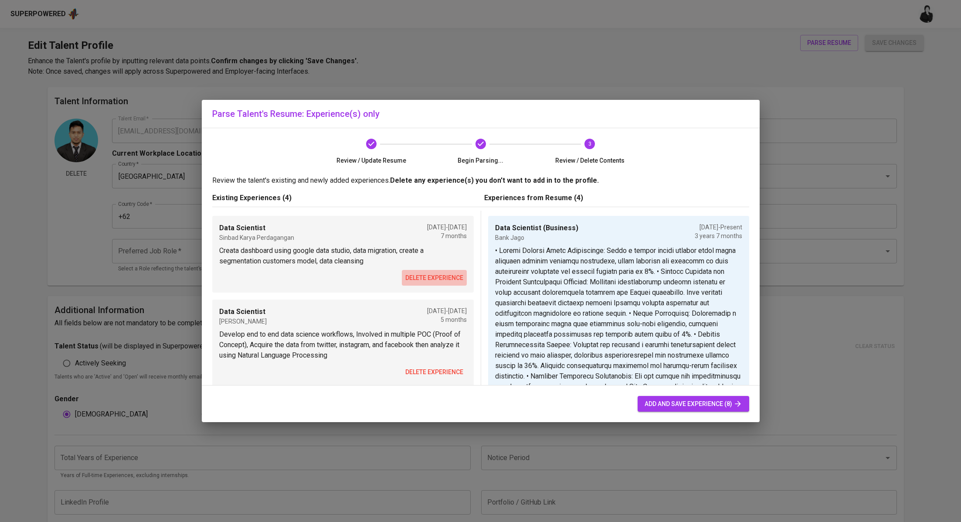
click at [444, 274] on span "delete experience" at bounding box center [434, 277] width 58 height 11
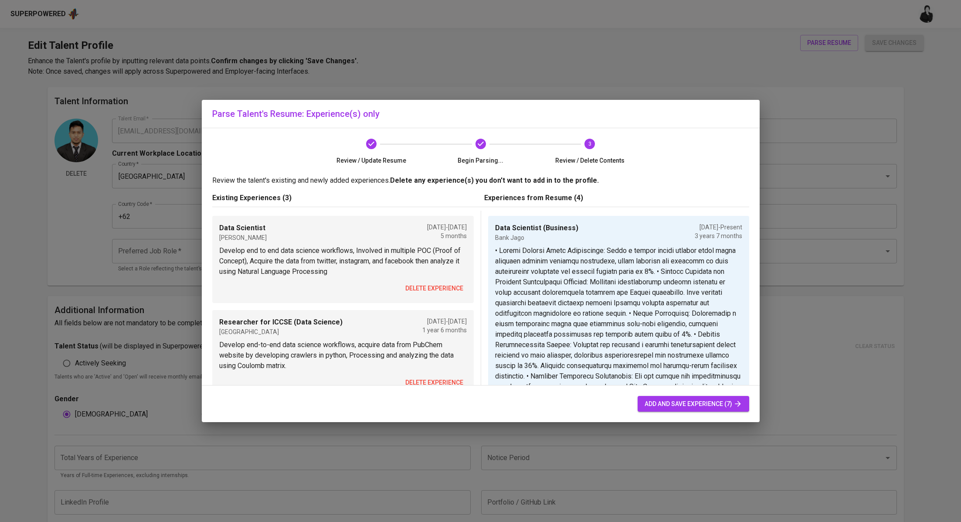
click at [441, 285] on span "delete experience" at bounding box center [434, 288] width 58 height 11
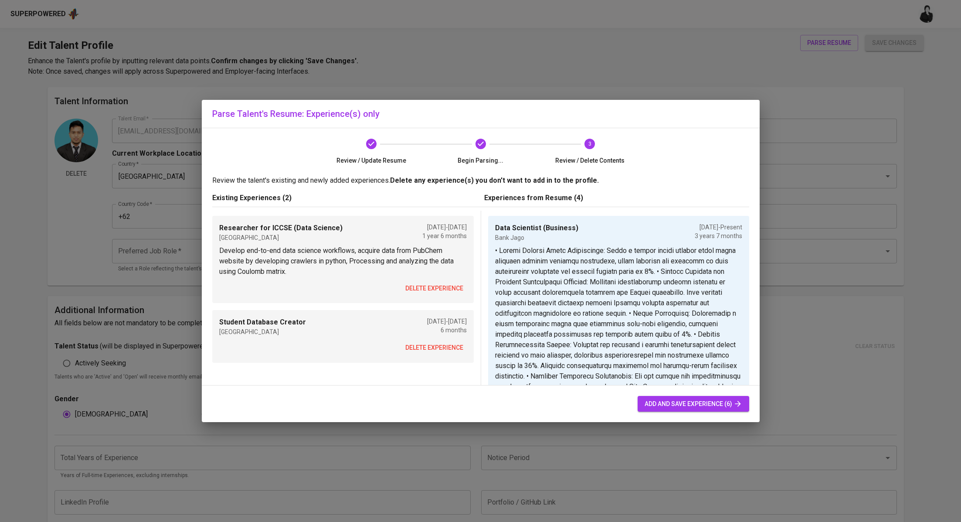
click at [441, 285] on span "delete experience" at bounding box center [434, 288] width 58 height 11
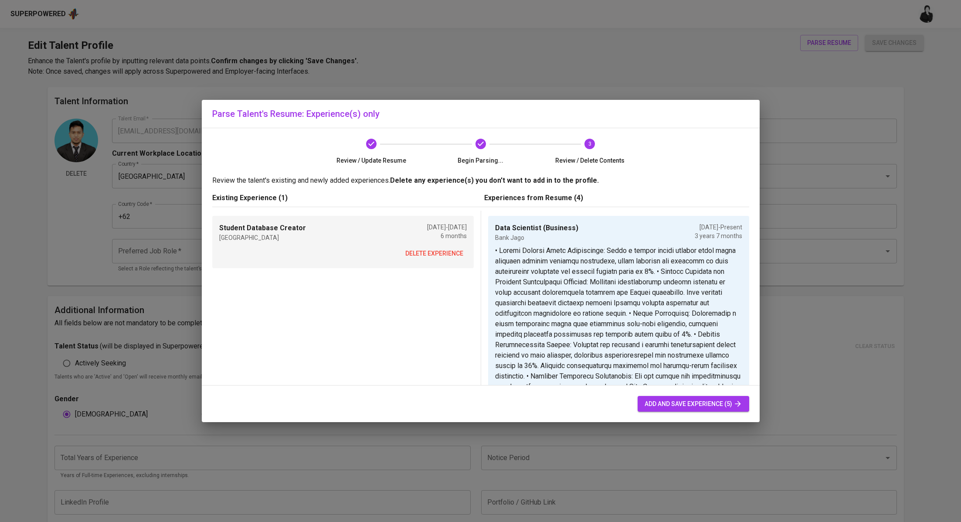
click at [441, 253] on span "delete experience" at bounding box center [434, 253] width 58 height 11
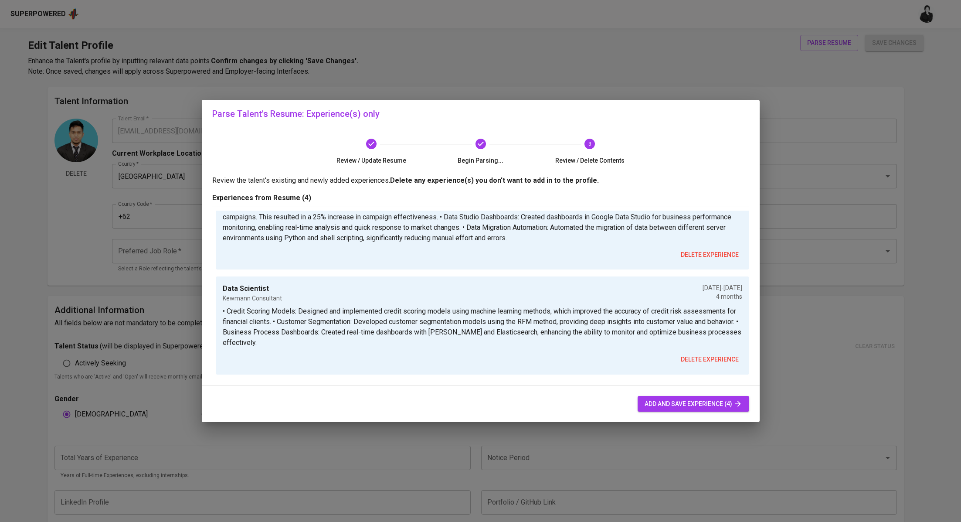
scroll to position [119, 0]
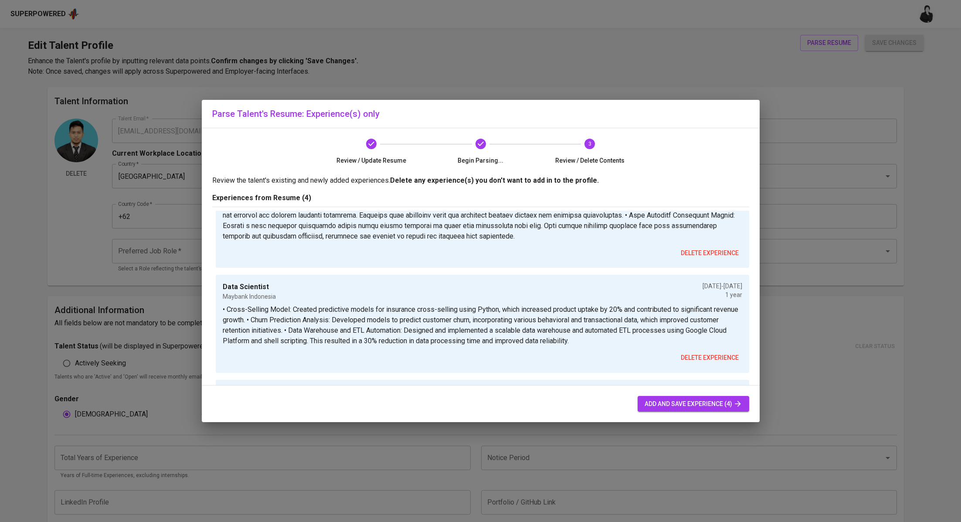
click at [678, 411] on button "add and save experience (4)" at bounding box center [694, 404] width 112 height 16
click at [673, 403] on span "add and save experience (4)" at bounding box center [694, 403] width 98 height 11
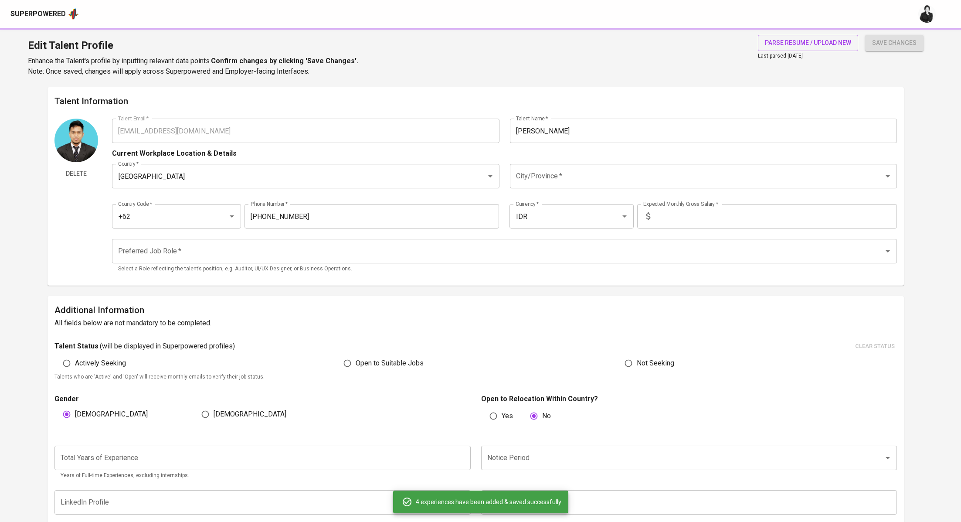
type input "Data Scientist (Business)"
type input "Bank Jago"
type input "01/01/2022"
type textarea "• Credit Scoring Model Development: Built a robust credit scoring model using a…"
type input "Maybank Indonesia"
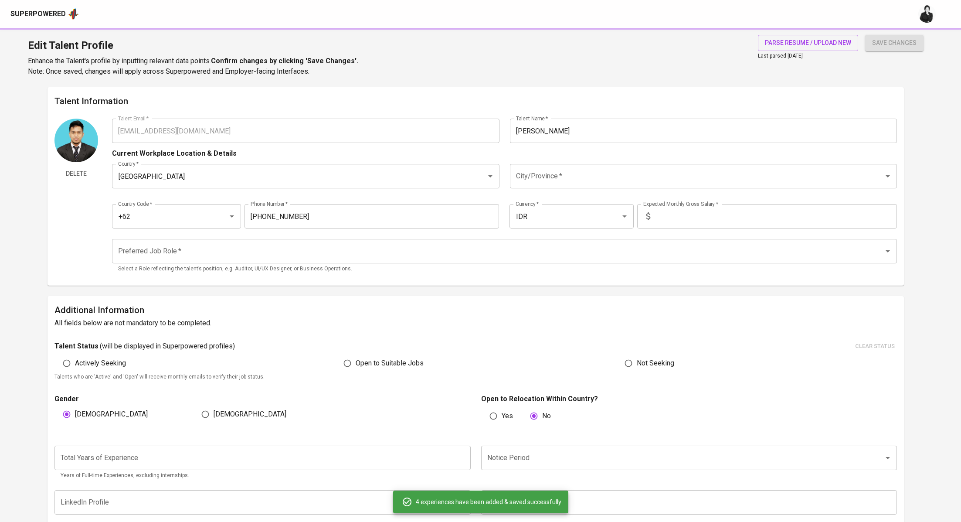
type input "09/01/2020"
type input "09/01/2021"
type textarea "• Cross-Selling Model: Created predictive models for insurance cross-selling us…"
type input "Sinbad (FMCG Corp)"
type input "01/01/2020"
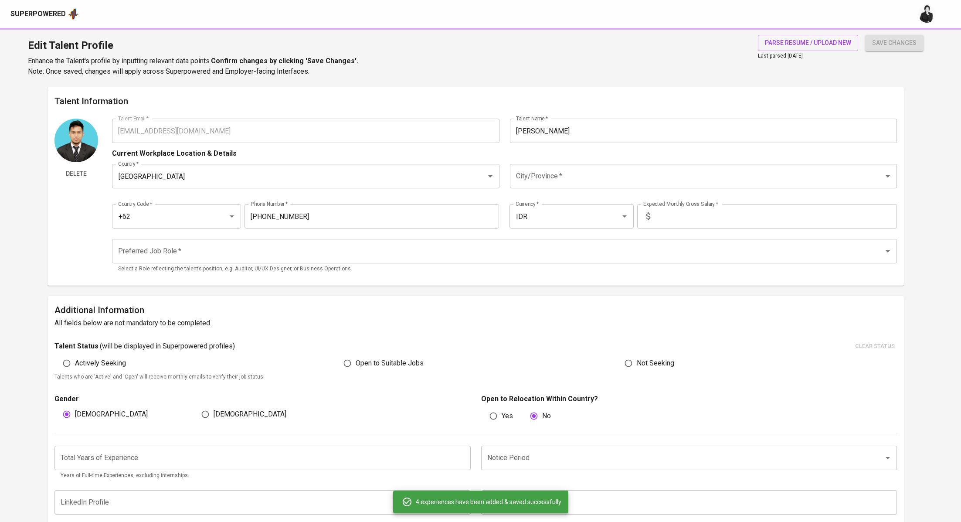
type input "09/01/2020"
type textarea "• Customer Segmentation: Developed RFM-based customer segmentation models, whic…"
type input "Data Scientist"
type input "Kewmann Consultant"
type input "08/01/2019"
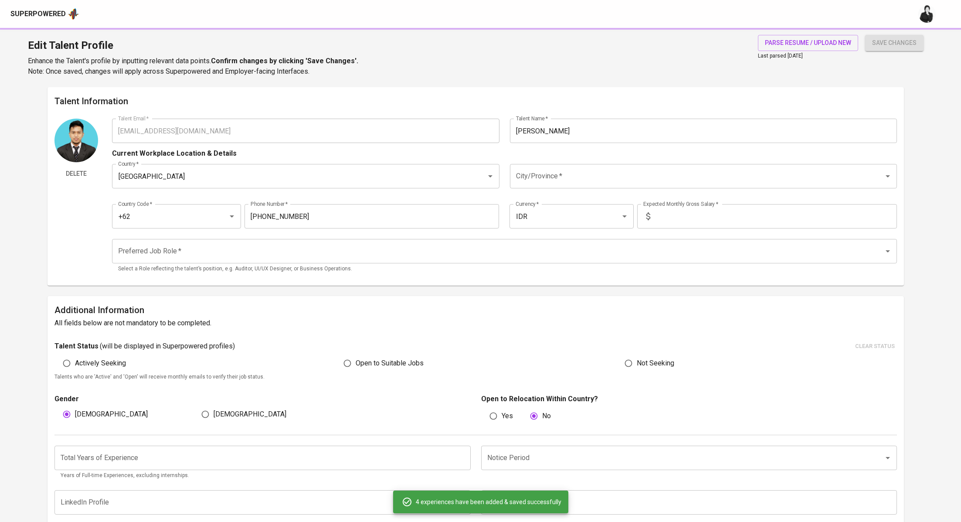
type input "12/01/2019"
type textarea "• Credit Scoring Models: Designed and implemented credit scoring models using m…"
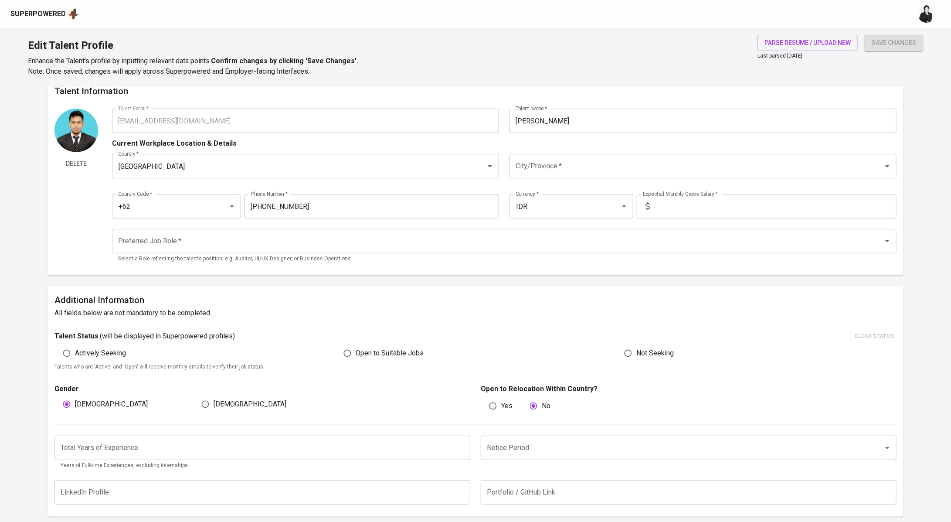
scroll to position [0, 0]
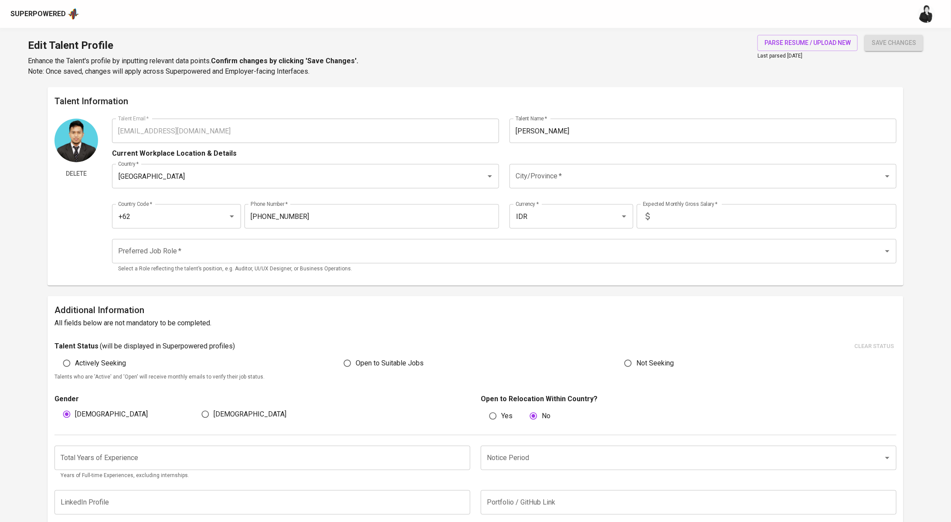
click at [287, 253] on input "Preferred Job Role   *" at bounding box center [492, 251] width 752 height 17
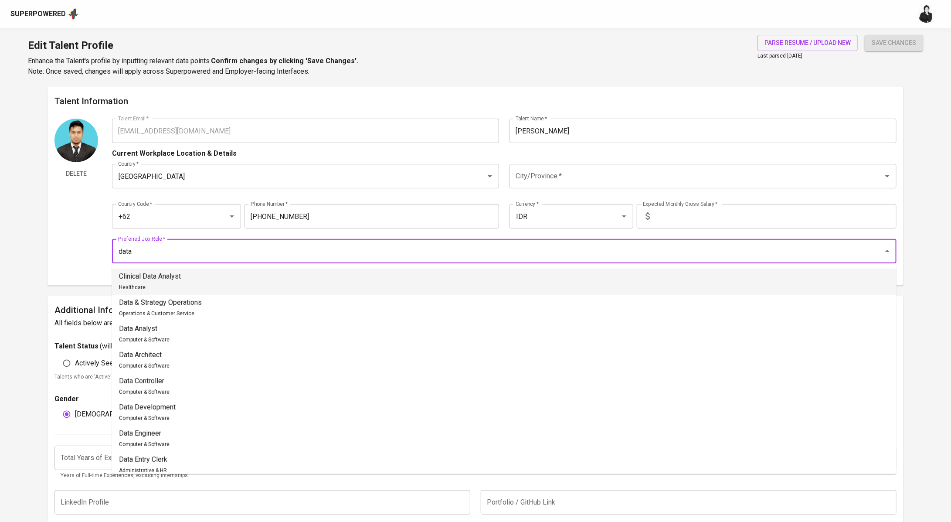
click at [270, 285] on li "Clinical Data Analyst Healthcare" at bounding box center [504, 282] width 785 height 26
drag, startPoint x: 205, startPoint y: 252, endPoint x: 102, endPoint y: 246, distance: 103.9
click at [102, 246] on div "Delete Talent Email   * maju.tampubolon@gmail.com Talent Email * Talent Name   …" at bounding box center [475, 199] width 842 height 160
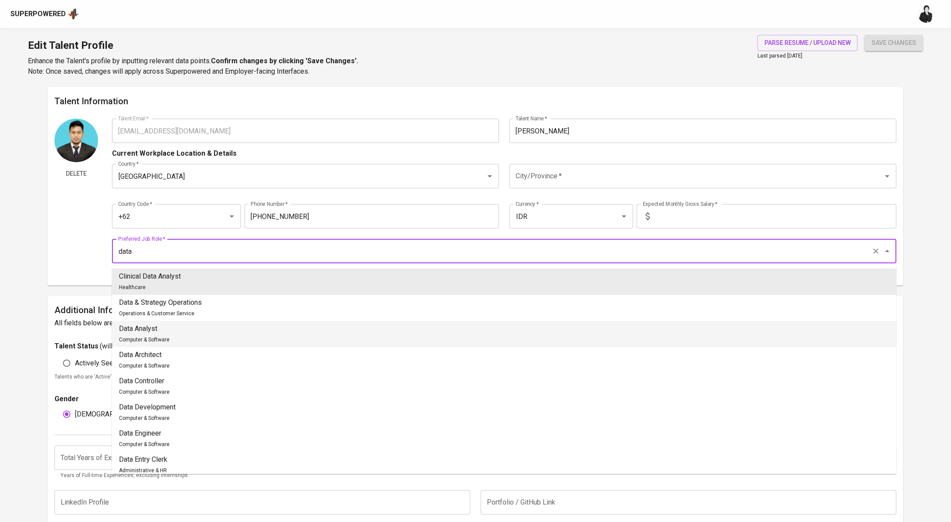
click at [216, 338] on li "Data Analyst Computer & Software" at bounding box center [504, 334] width 785 height 26
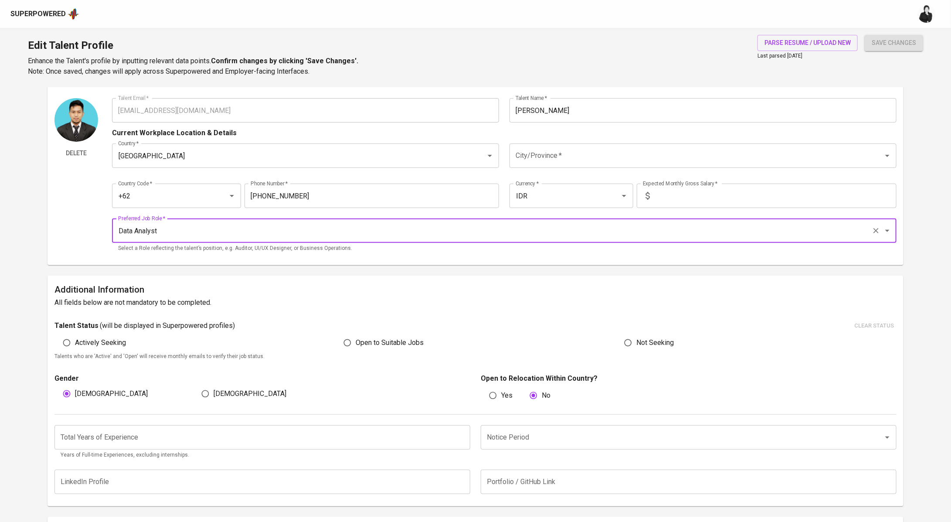
scroll to position [21, 0]
type input "Data Analyst"
click at [679, 201] on input "text" at bounding box center [774, 195] width 243 height 24
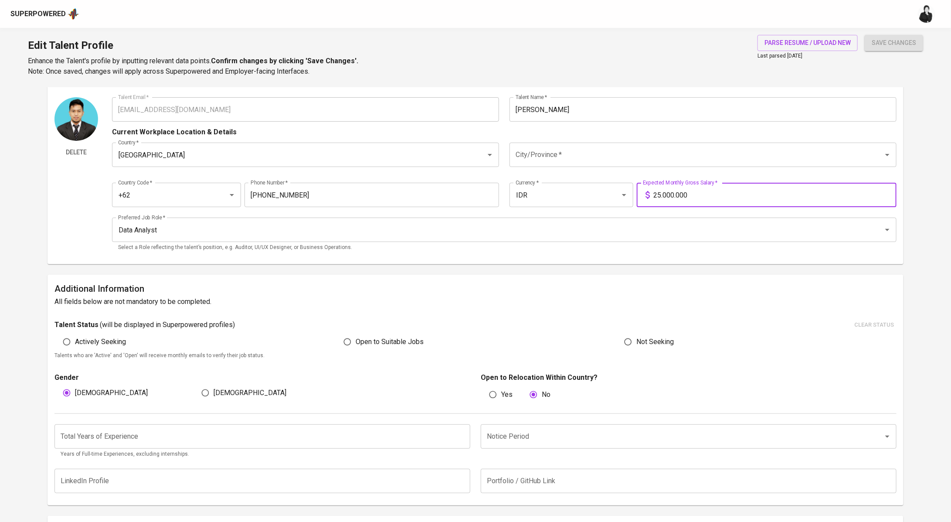
type input "25.000.000"
click at [619, 156] on input "City/Province   *" at bounding box center [691, 154] width 355 height 17
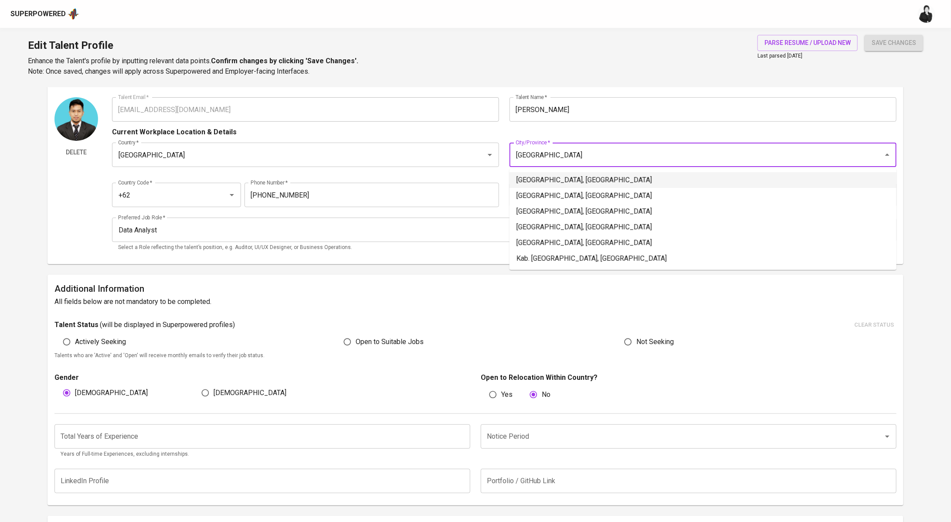
click at [579, 177] on li "Jakarta Selatan, DKI Jakarta" at bounding box center [703, 180] width 387 height 16
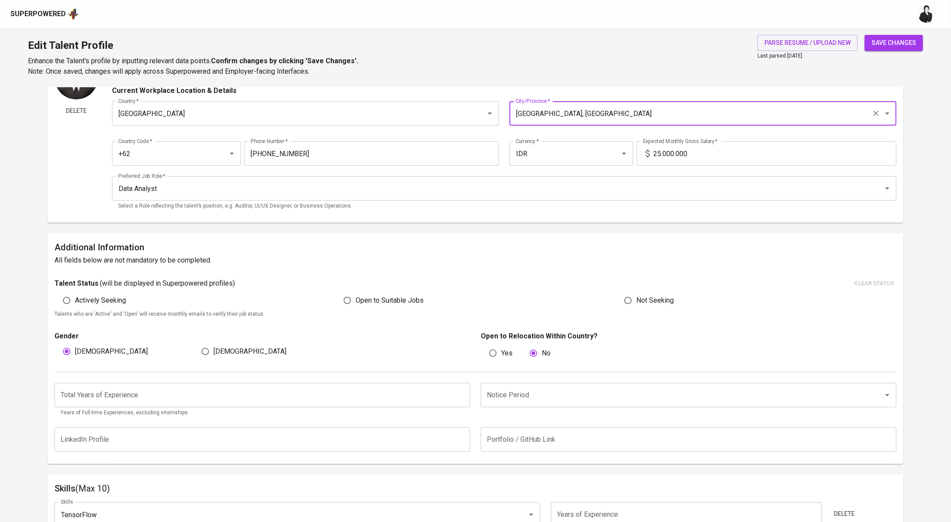
scroll to position [93, 0]
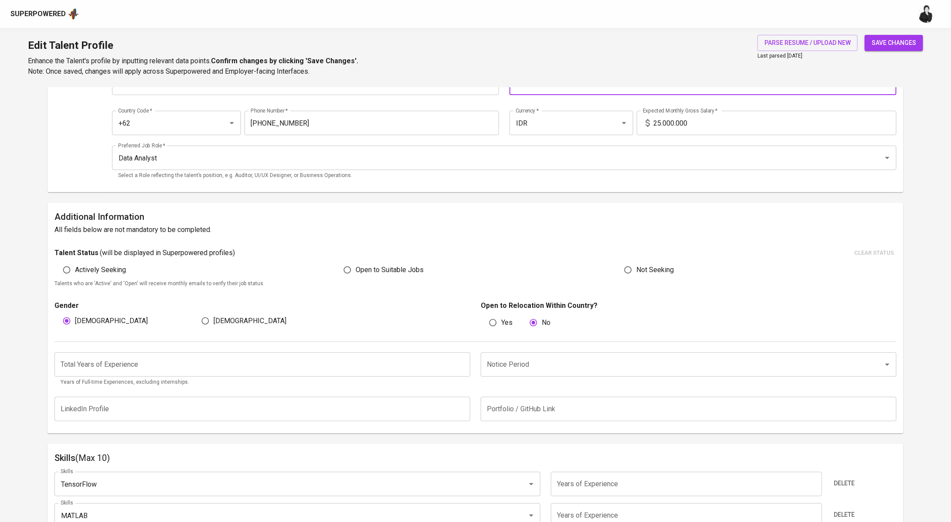
type input "Jakarta Selatan, DKI Jakarta"
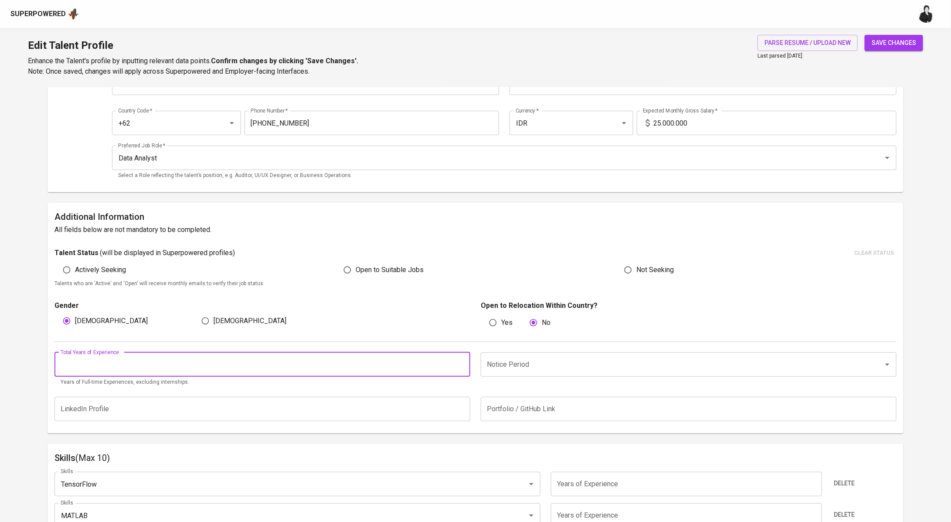
click at [215, 365] on input "number" at bounding box center [262, 364] width 416 height 24
type input "4"
click at [596, 357] on input "Notice Period" at bounding box center [677, 364] width 384 height 17
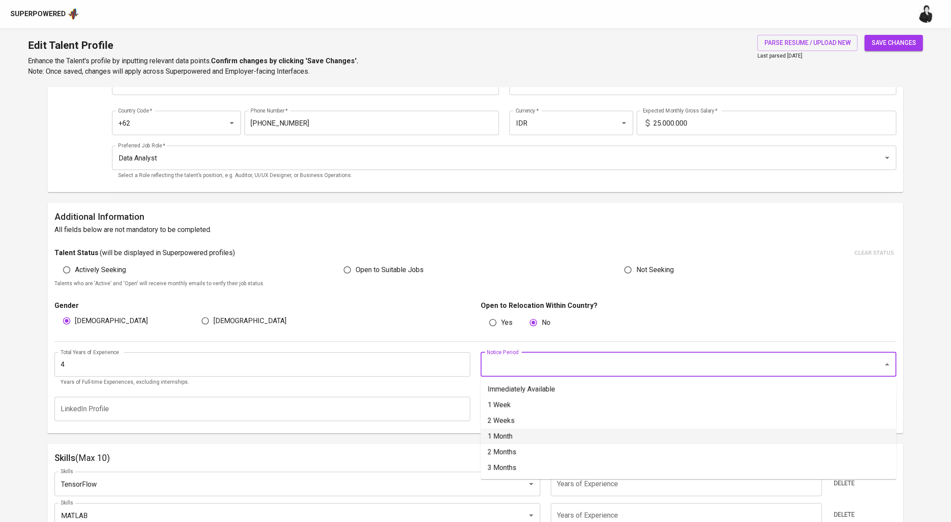
click at [565, 440] on li "1 Month" at bounding box center [689, 437] width 416 height 16
type input "1 Month"
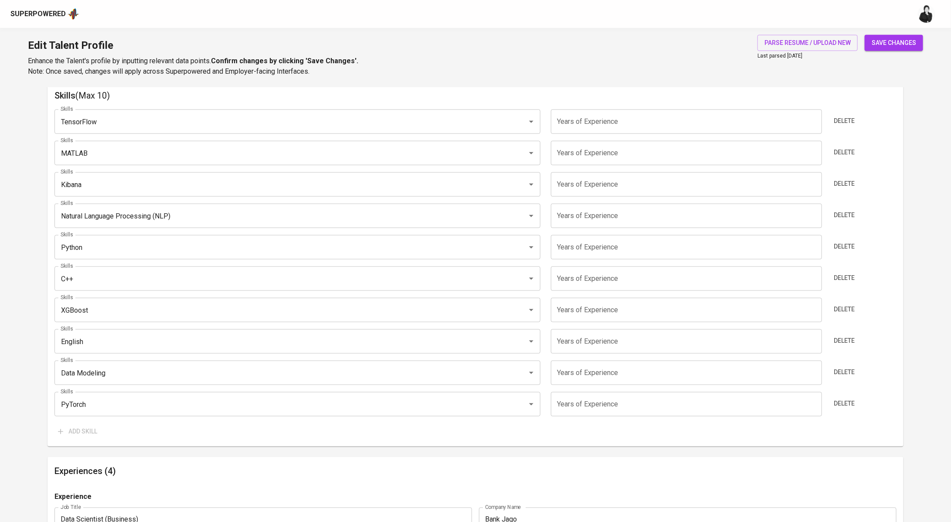
scroll to position [445, 0]
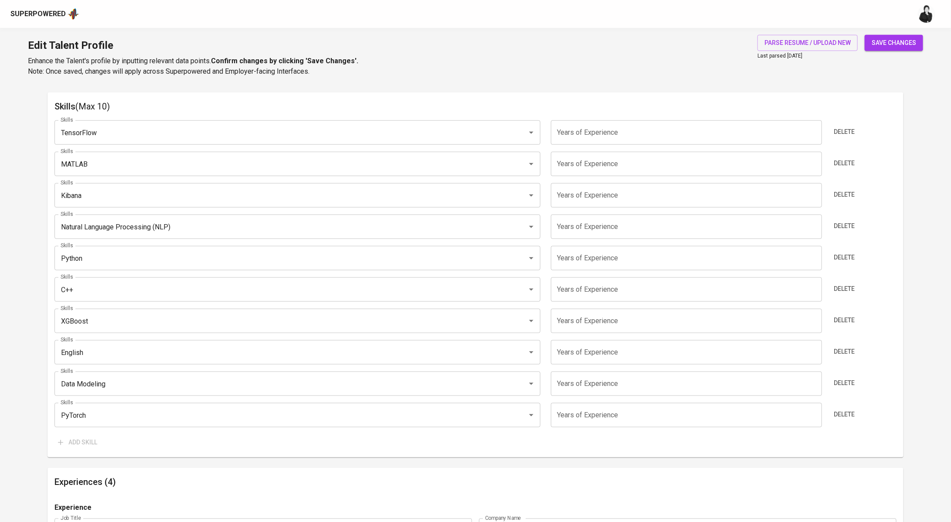
click at [619, 136] on input "number" at bounding box center [686, 132] width 271 height 24
type input "4"
click at [617, 167] on input "number" at bounding box center [686, 164] width 271 height 24
type input "4"
click at [622, 190] on input "number" at bounding box center [686, 195] width 271 height 24
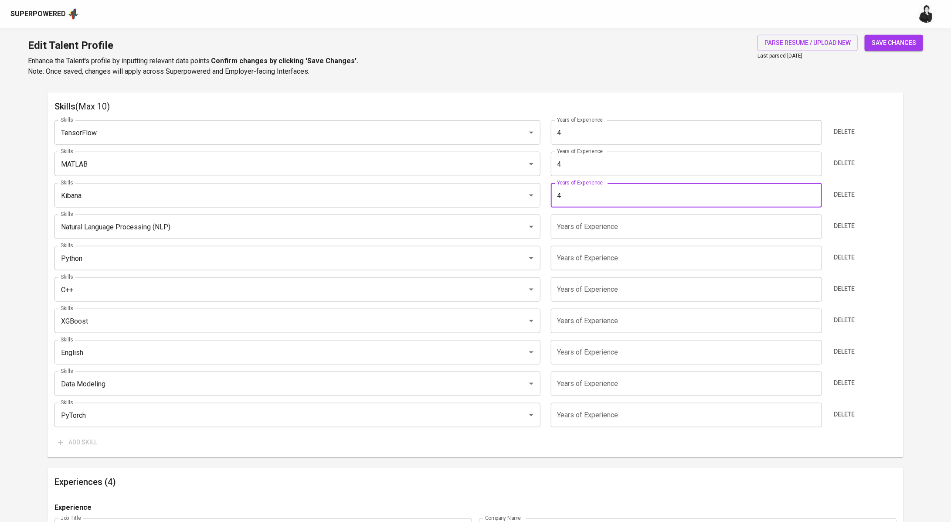
type input "4"
click at [624, 231] on input "number" at bounding box center [686, 226] width 271 height 24
type input "4"
click at [625, 252] on input "number" at bounding box center [686, 258] width 271 height 24
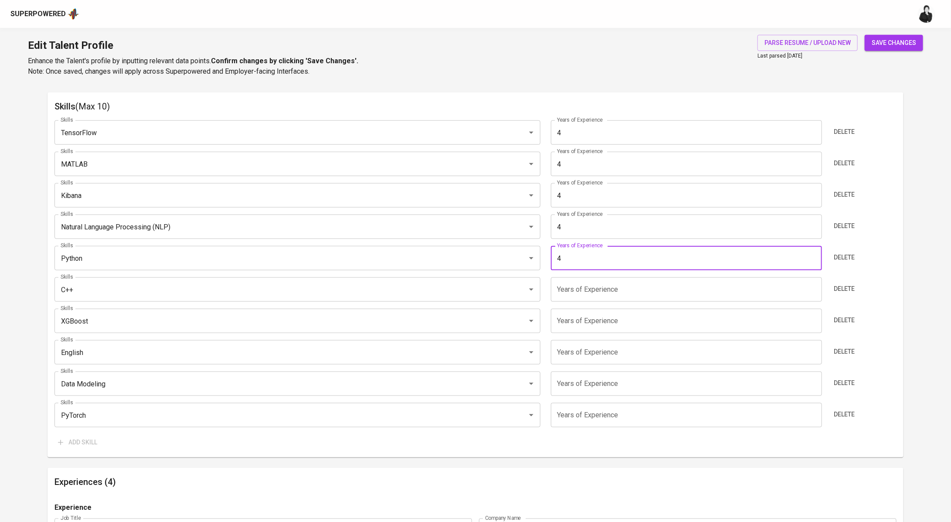
type input "4"
click at [624, 291] on input "number" at bounding box center [686, 289] width 271 height 24
type input "4"
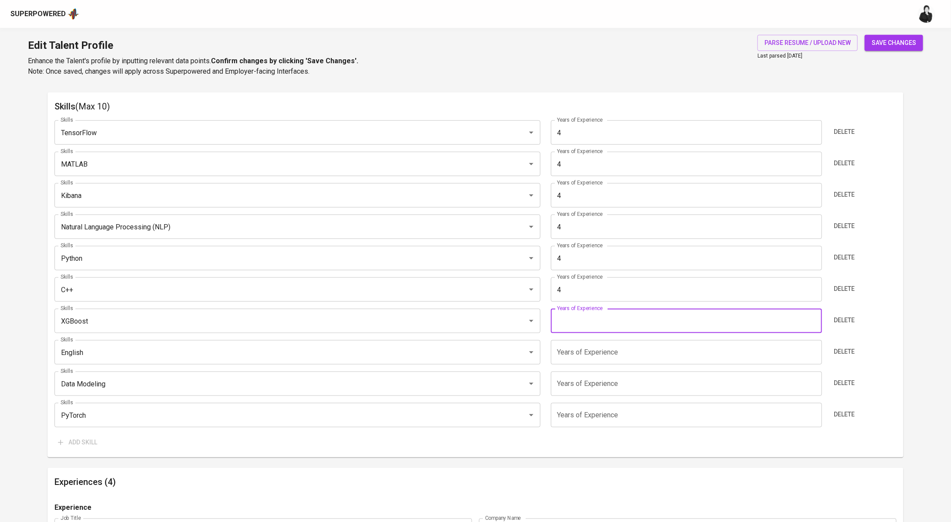
click at [624, 315] on input "number" at bounding box center [686, 321] width 271 height 24
type input "4"
click at [617, 347] on input "number" at bounding box center [686, 352] width 271 height 24
type input "4"
click at [616, 387] on input "number" at bounding box center [686, 383] width 271 height 24
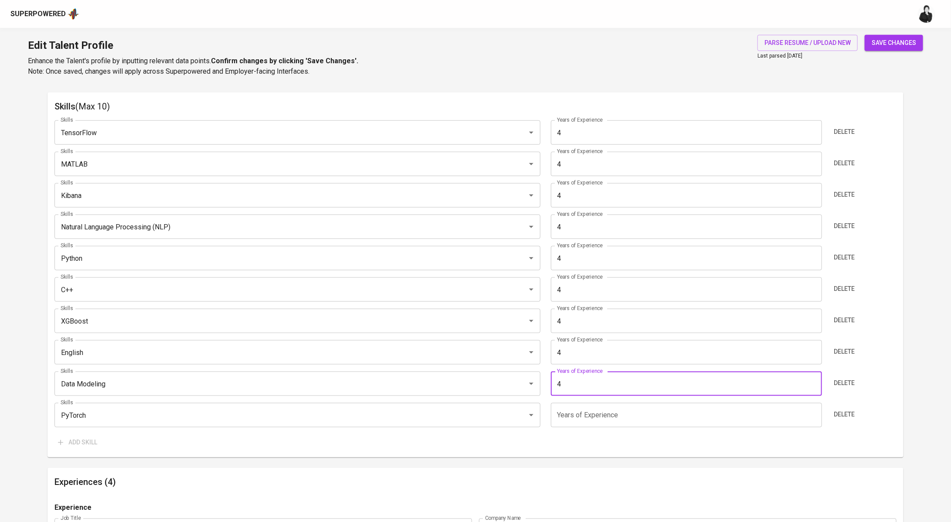
type input "4"
click at [610, 409] on input "number" at bounding box center [686, 415] width 271 height 24
type input "4"
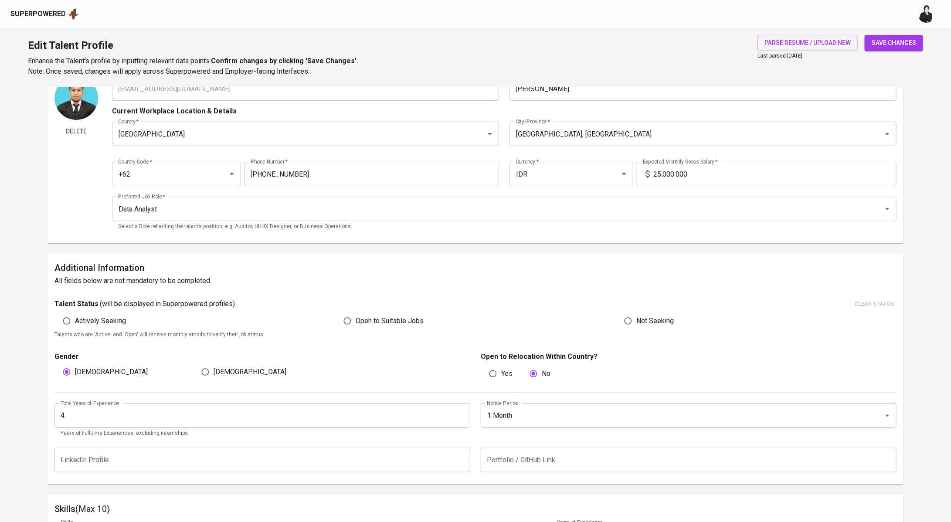
scroll to position [0, 0]
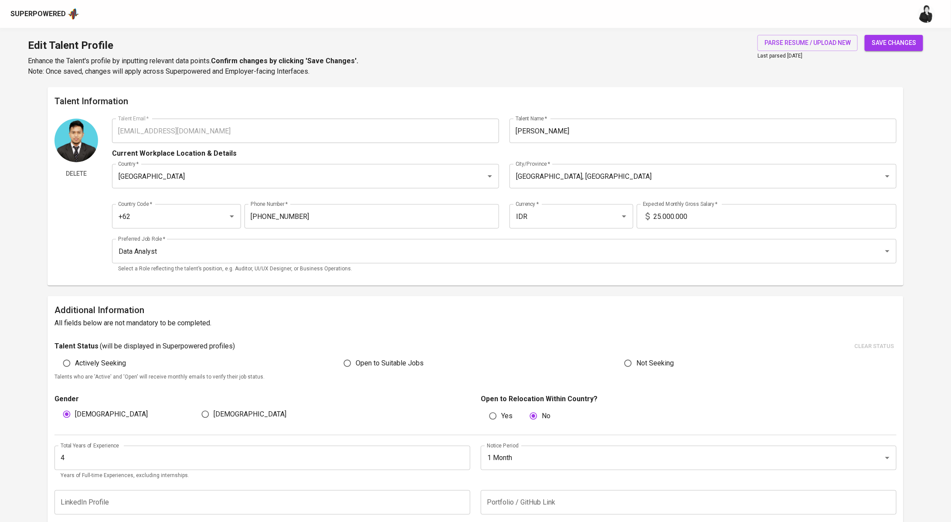
click at [880, 39] on span "save changes" at bounding box center [894, 42] width 44 height 11
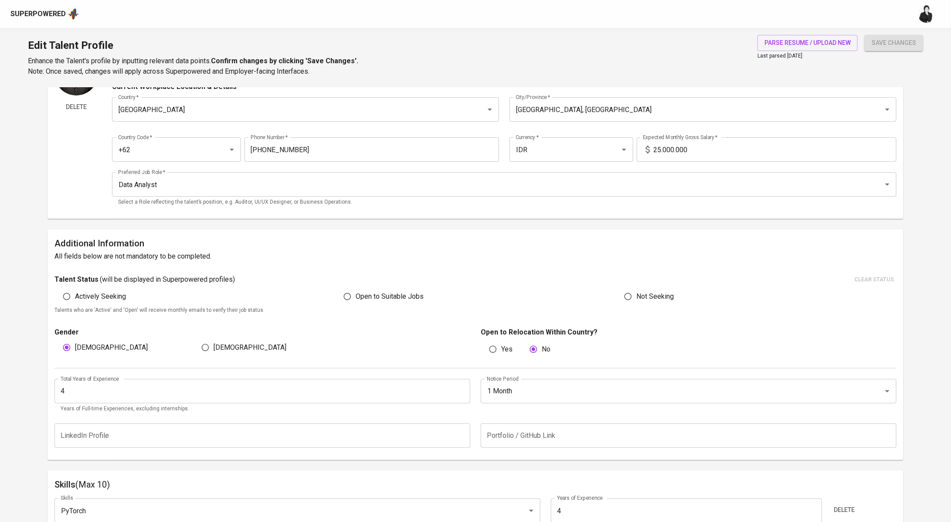
scroll to position [66, 0]
click at [349, 299] on input "Open to Suitable Jobs" at bounding box center [347, 297] width 17 height 17
radio input "true"
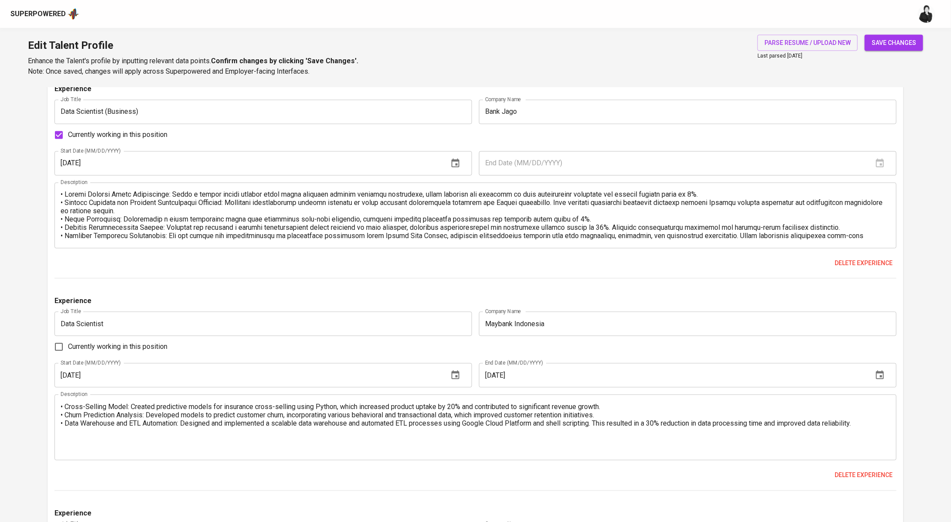
scroll to position [1331, 0]
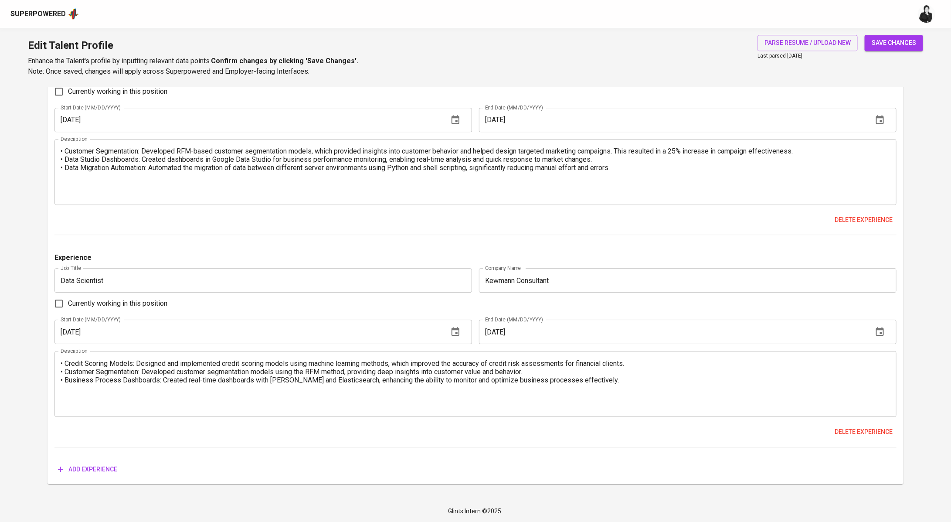
click at [915, 43] on span "save changes" at bounding box center [894, 42] width 44 height 11
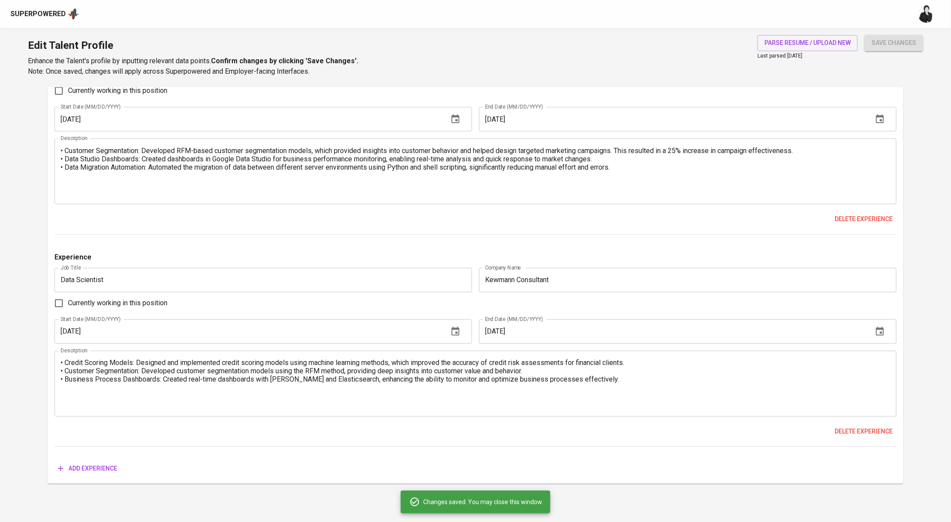
scroll to position [1328, 0]
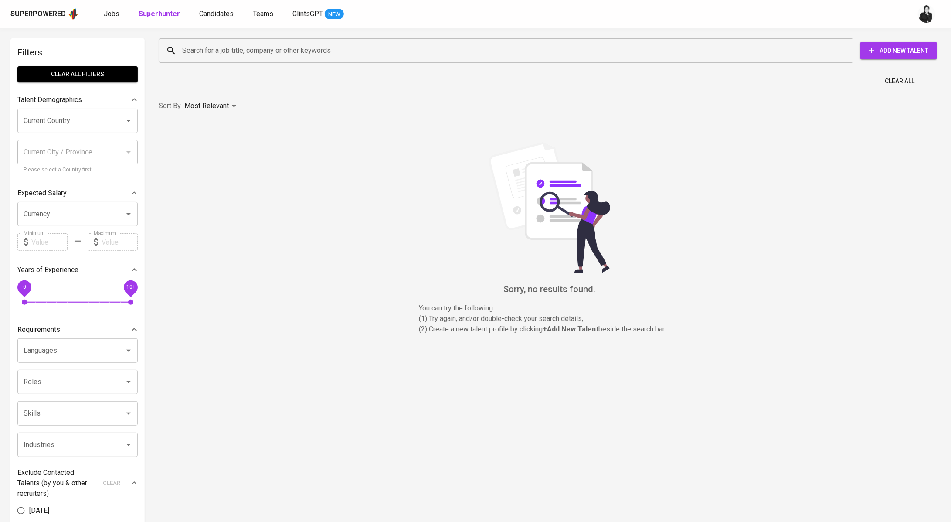
click at [211, 16] on span "Candidates" at bounding box center [216, 14] width 34 height 8
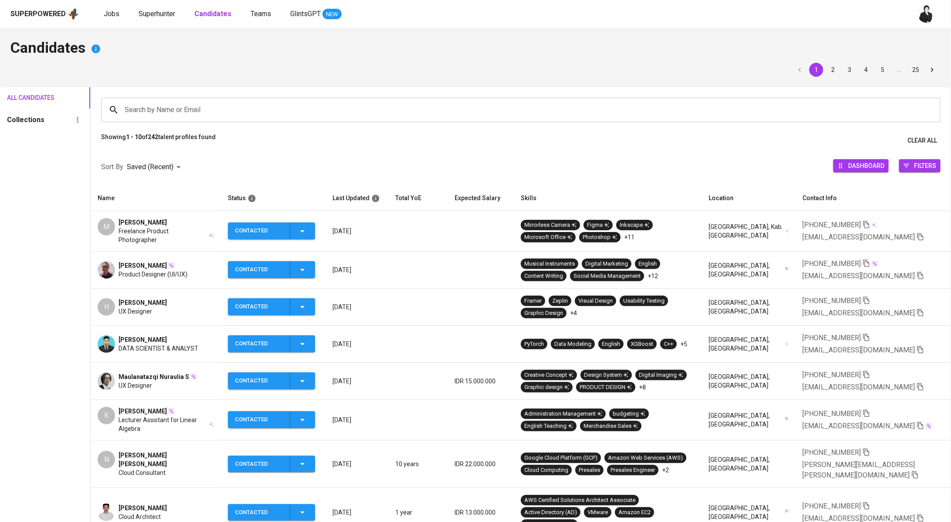
click at [187, 261] on div "[PERSON_NAME]" at bounding box center [153, 265] width 69 height 9
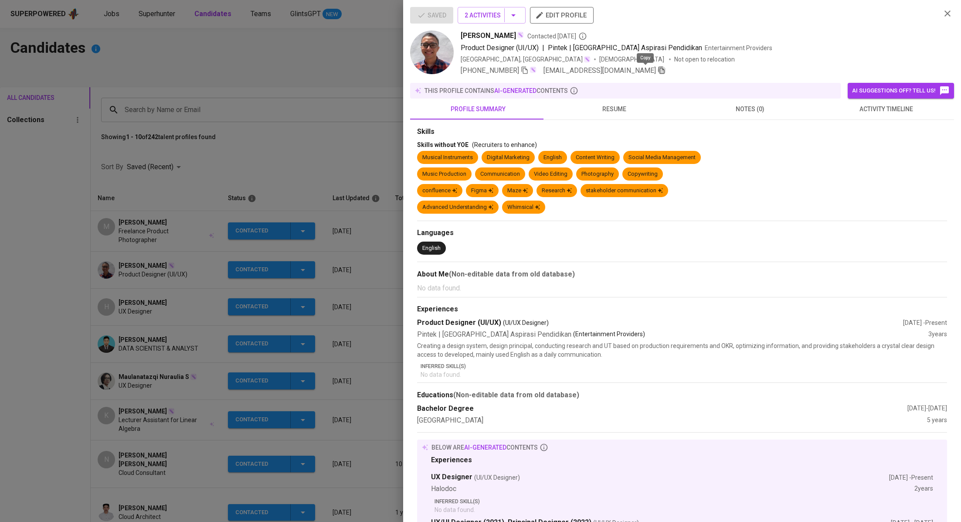
click at [658, 71] on icon "button" at bounding box center [662, 70] width 8 height 8
click at [307, 72] on div at bounding box center [480, 261] width 961 height 522
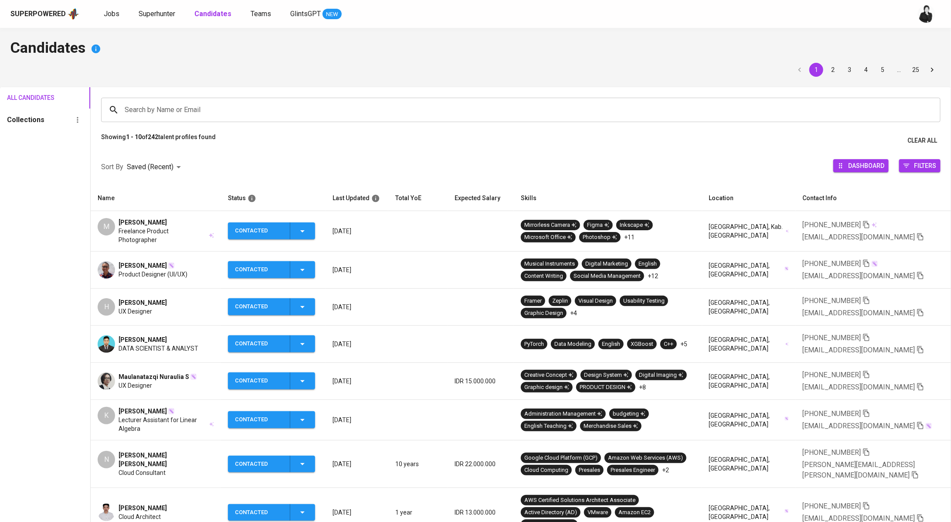
click at [143, 299] on span "[PERSON_NAME]" at bounding box center [143, 302] width 48 height 9
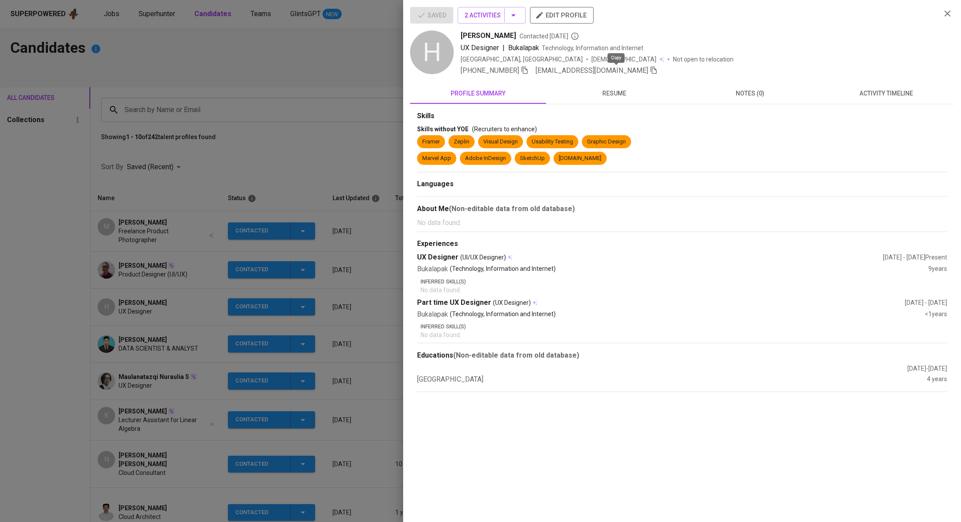
click at [650, 70] on icon "button" at bounding box center [654, 70] width 8 height 8
click at [329, 143] on div at bounding box center [480, 261] width 961 height 522
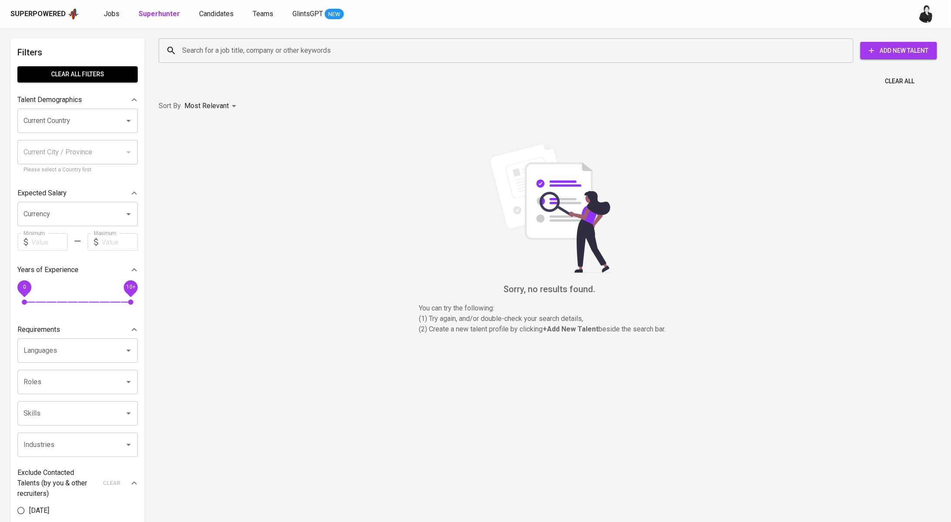
click at [253, 47] on input "Search for a job title, company or other keywords" at bounding box center [508, 50] width 656 height 17
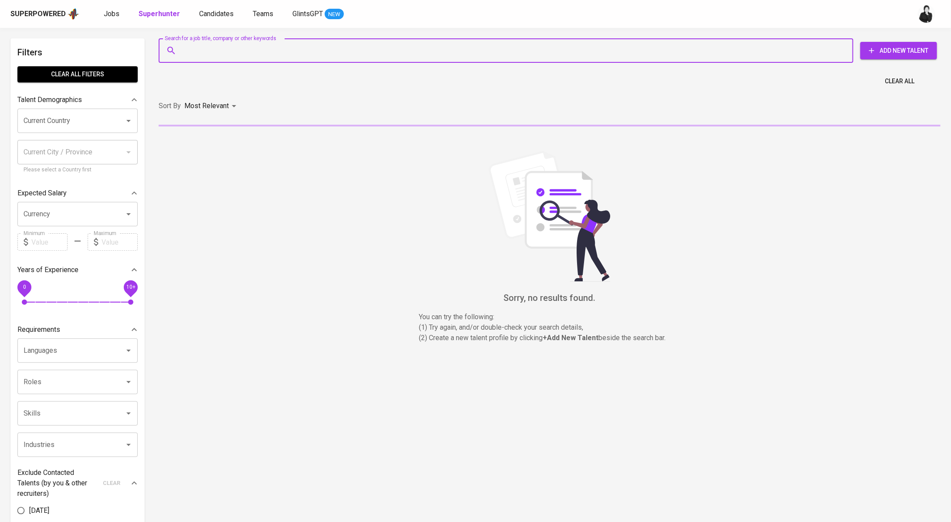
paste input "ekidarmawanmail@gmail.com"
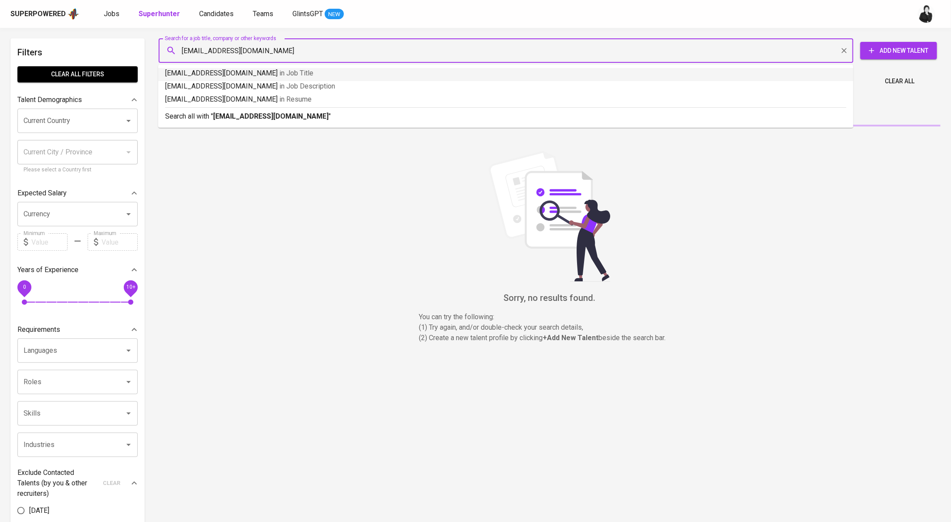
type input "ekidarmawanmail@gmail.com"
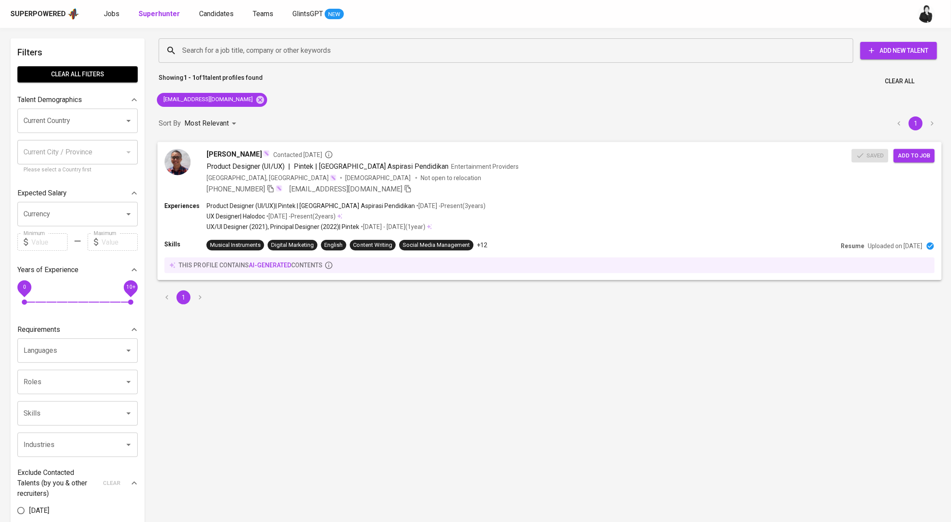
click at [293, 153] on span "Contacted 1 day ago" at bounding box center [303, 154] width 60 height 9
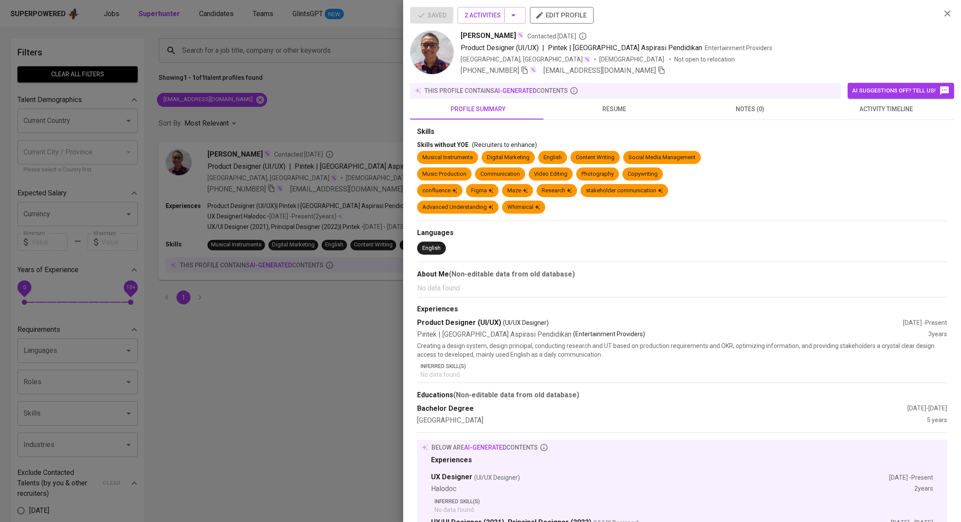
click at [873, 115] on button "activity timeline" at bounding box center [886, 109] width 136 height 21
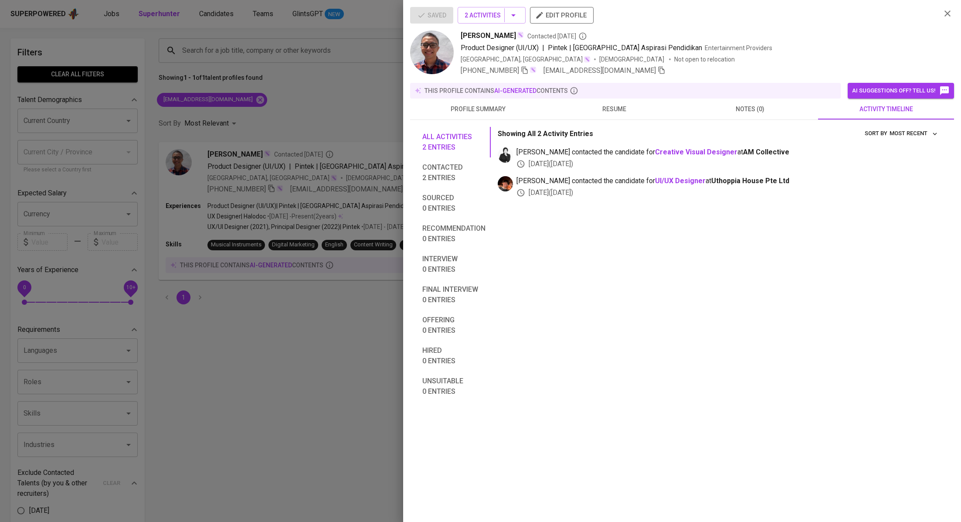
click at [348, 61] on div at bounding box center [480, 261] width 961 height 522
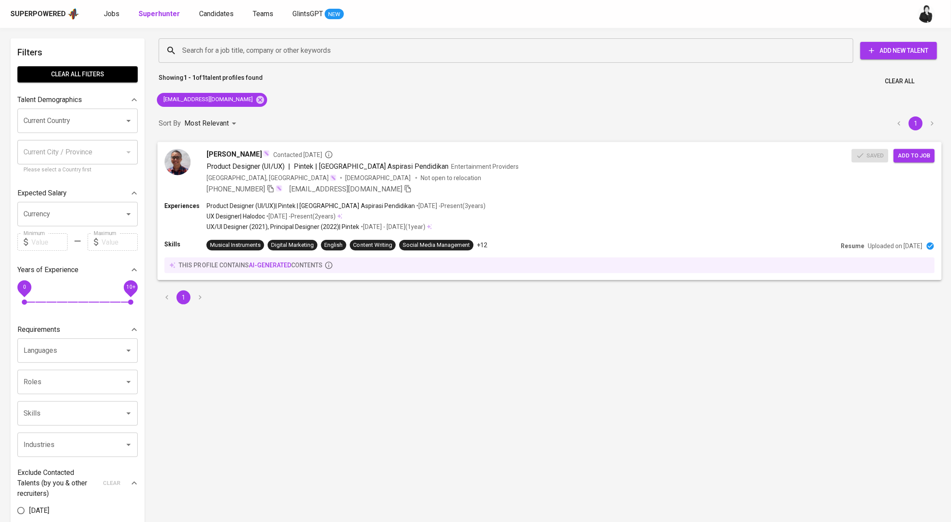
click at [915, 159] on span "Add to job" at bounding box center [914, 155] width 32 height 10
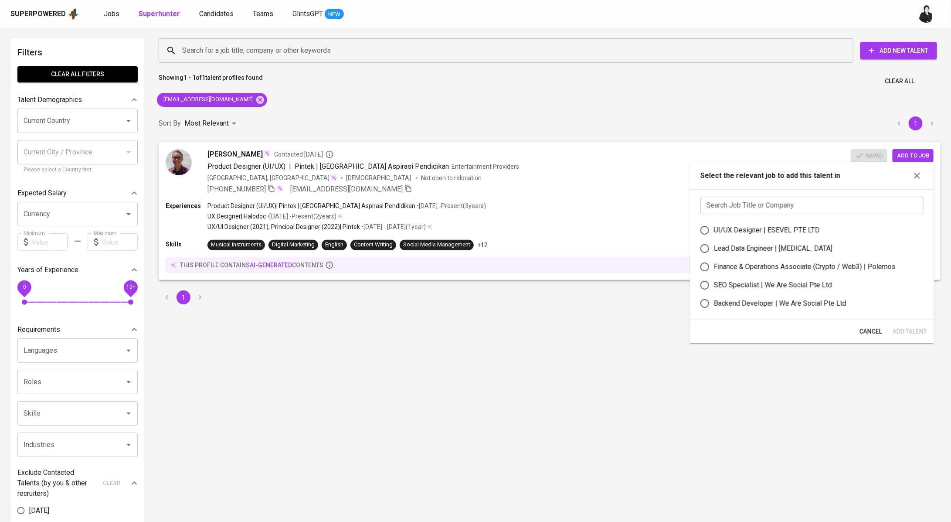
click at [819, 200] on input "text" at bounding box center [812, 205] width 223 height 17
paste input "ekidarmawanmail@gmail.com"
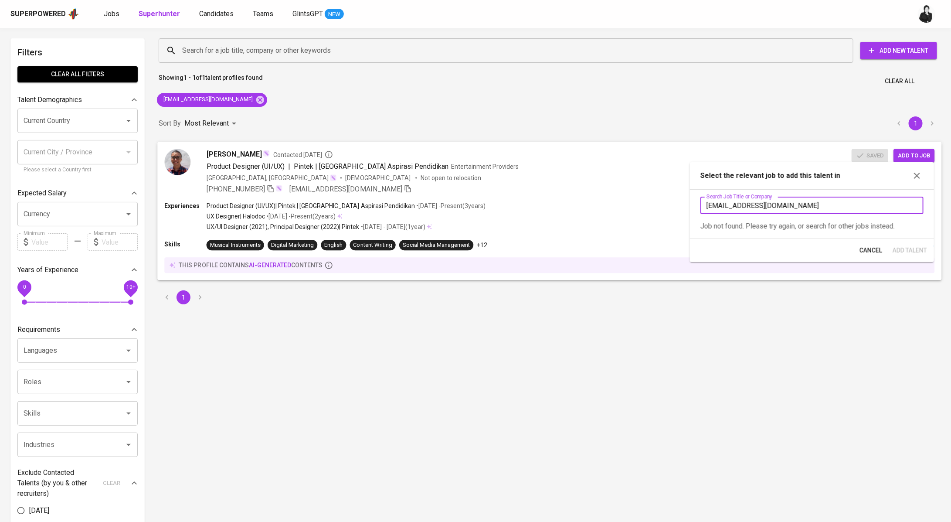
drag, startPoint x: 848, startPoint y: 201, endPoint x: 664, endPoint y: 203, distance: 183.5
click at [667, 202] on body "Superpowered Jobs Superhunter Candidates Teams GlintsGPT NEW Filters Clear All …" at bounding box center [475, 395] width 951 height 790
type input "e"
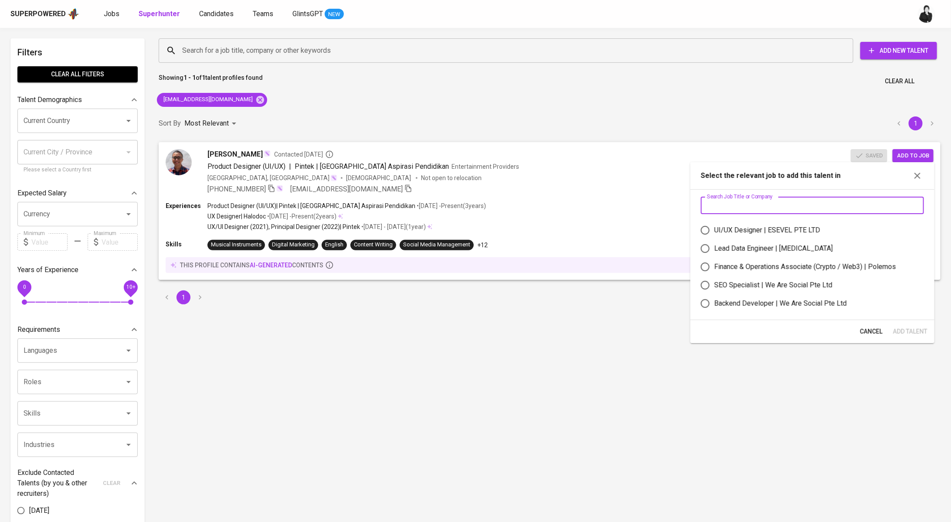
click at [738, 233] on div "UI/UX Designer | ESEVEL PTE LTD" at bounding box center [767, 230] width 106 height 10
click at [714, 233] on input "UI/UX Designer | ESEVEL PTE LTD" at bounding box center [705, 230] width 18 height 18
radio input "true"
click at [909, 330] on span "Add Talent" at bounding box center [910, 331] width 34 height 11
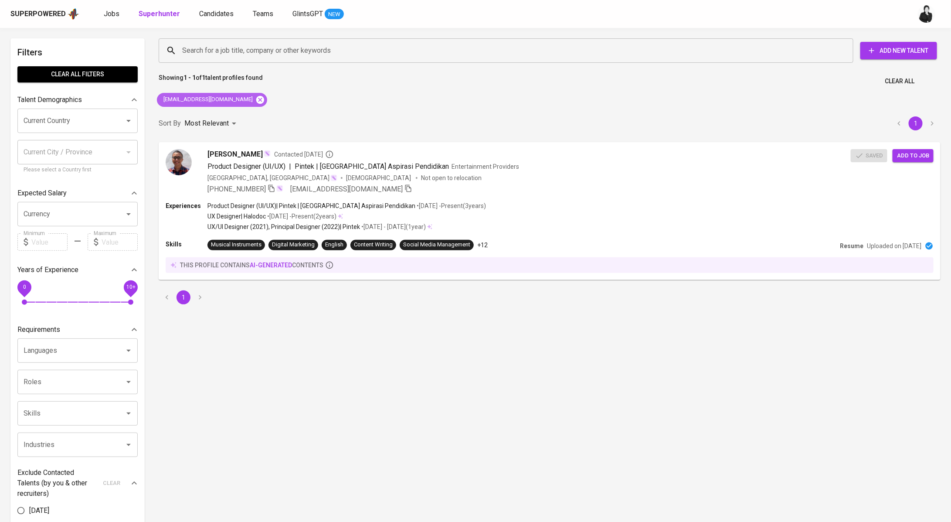
click at [256, 97] on icon at bounding box center [260, 99] width 8 height 8
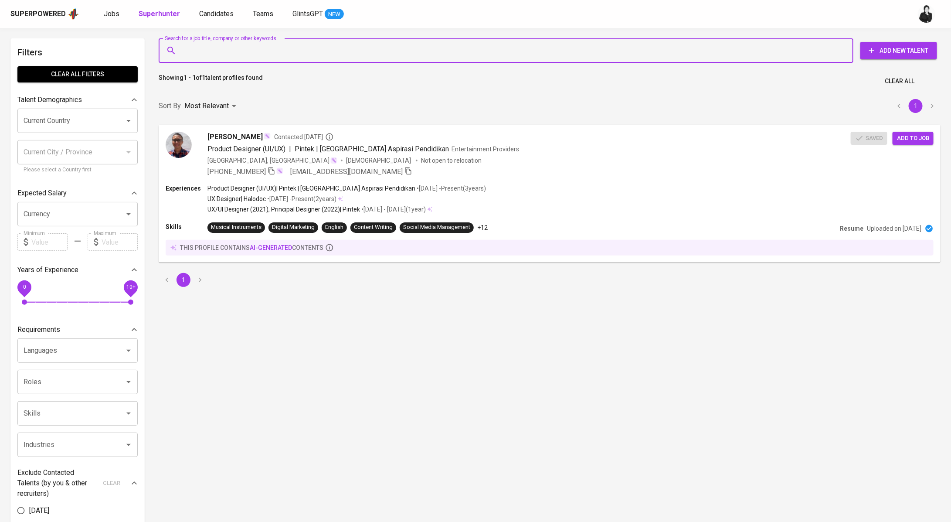
click at [275, 46] on input "Search for a job title, company or other keywords" at bounding box center [508, 50] width 656 height 17
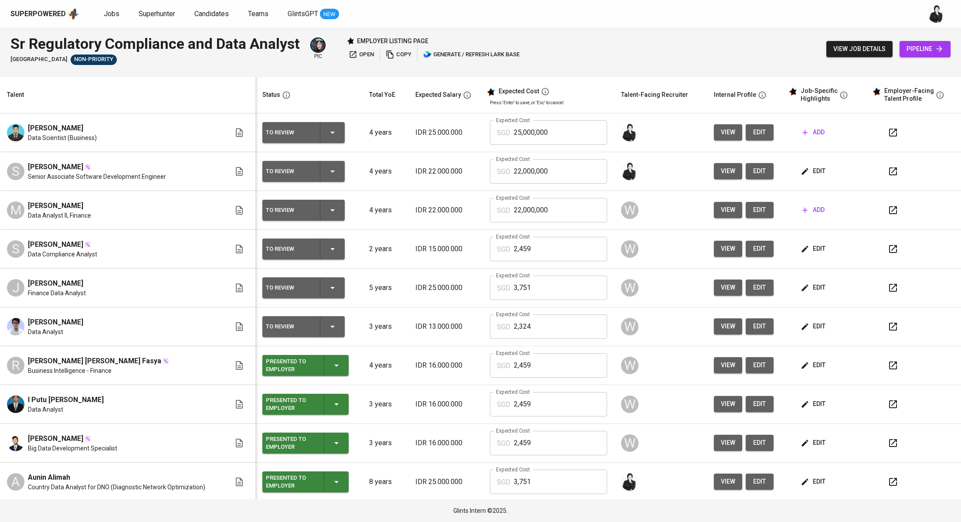
click at [888, 133] on icon "button" at bounding box center [893, 132] width 10 height 10
click at [811, 134] on span "add" at bounding box center [814, 132] width 22 height 11
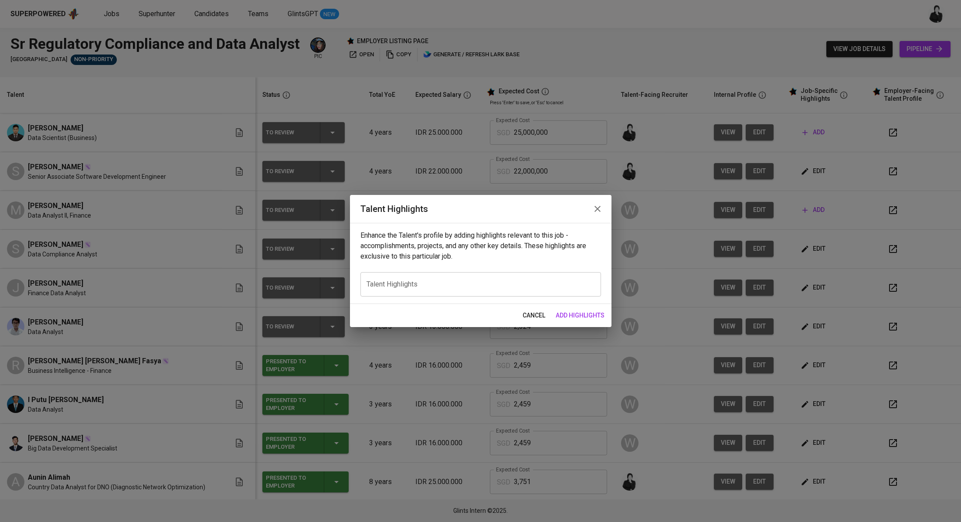
click at [501, 290] on div "x Talent Highlights" at bounding box center [481, 284] width 241 height 24
paste textarea "Lore Ipsumdo sitame cons adip elits do eiusmodtem in utla etdolor mag aliquaeni…"
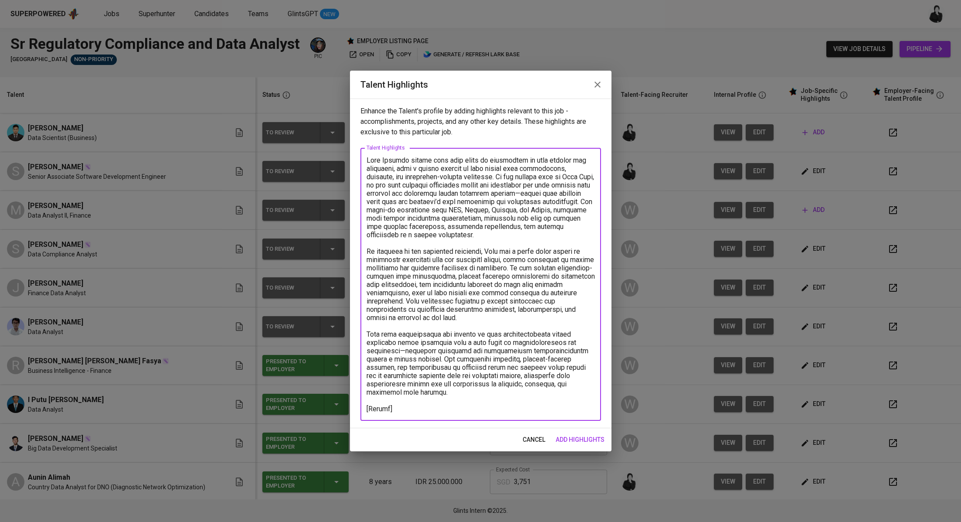
paste textarea "[URL][DOMAIN_NAME]"
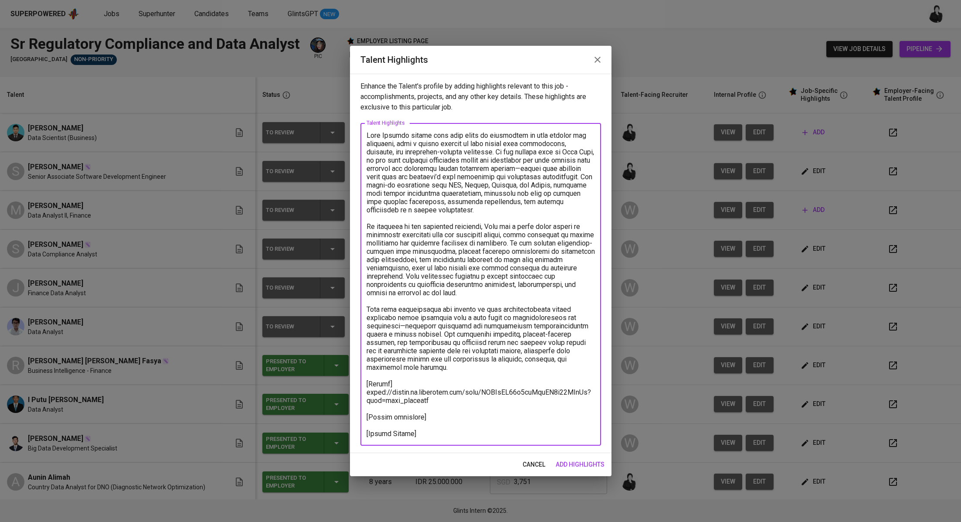
click at [435, 407] on textarea at bounding box center [481, 284] width 228 height 306
click at [437, 436] on textarea at bounding box center [481, 284] width 228 height 306
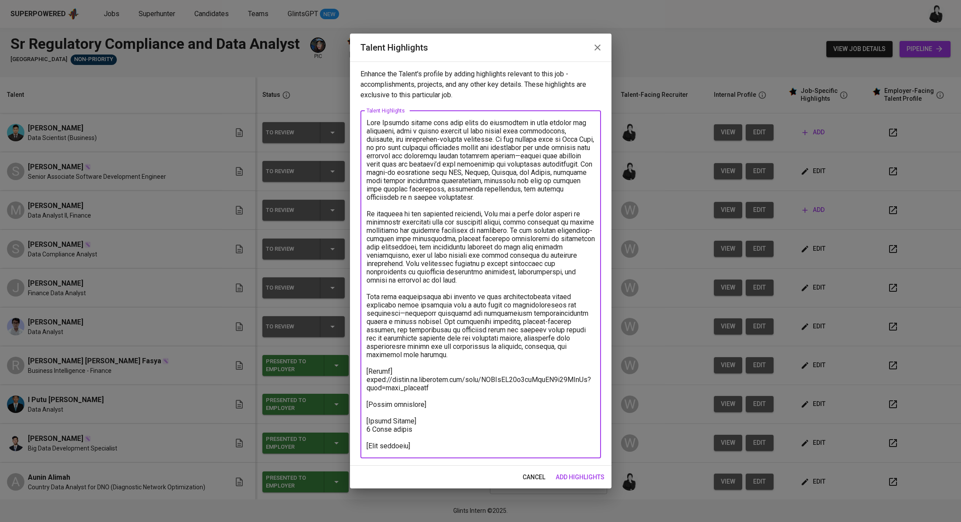
click at [419, 449] on textarea at bounding box center [481, 284] width 228 height 331
paste textarea "[URL][DOMAIN_NAME]"
type textarea "Lore Ipsumdo sitame cons adip elits do eiusmodtem in utla etdolor mag aliquaeni…"
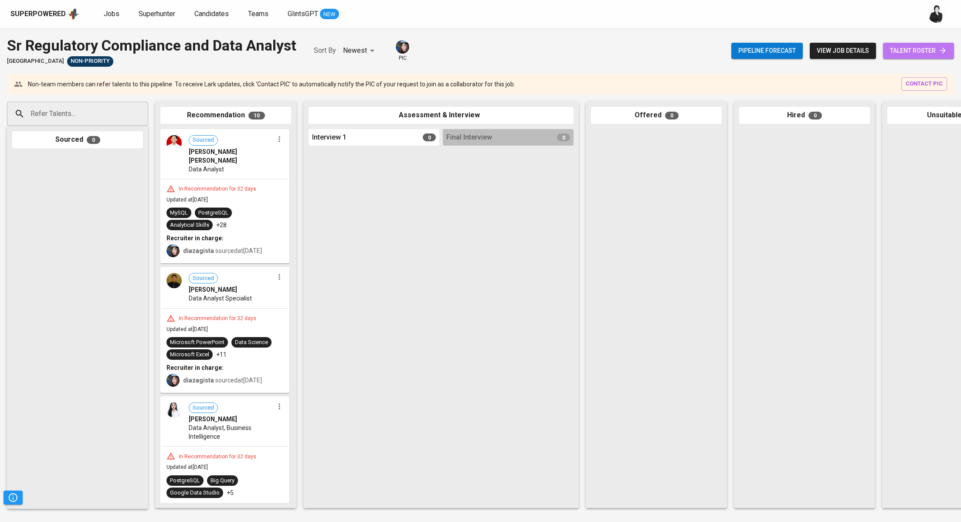
click at [899, 48] on span "talent roster" at bounding box center [918, 50] width 57 height 11
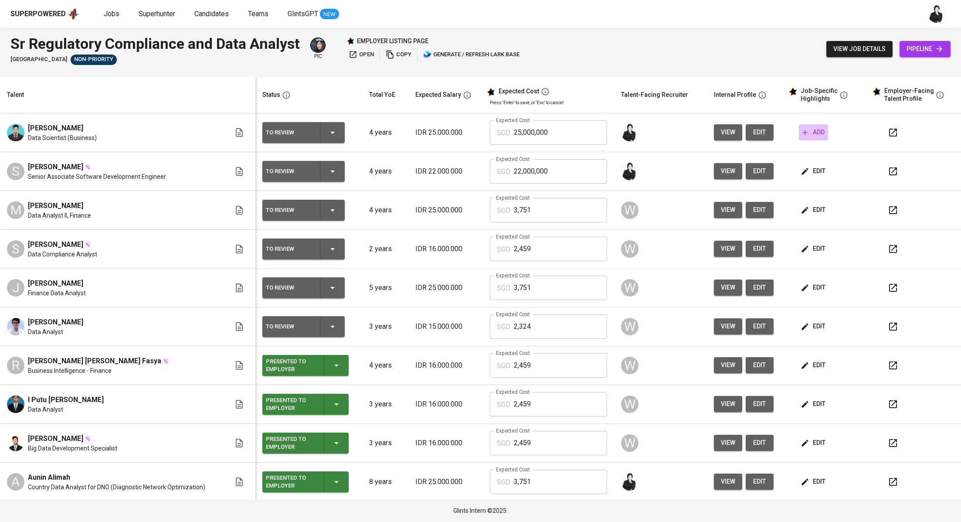
click at [807, 133] on span "add" at bounding box center [814, 132] width 22 height 11
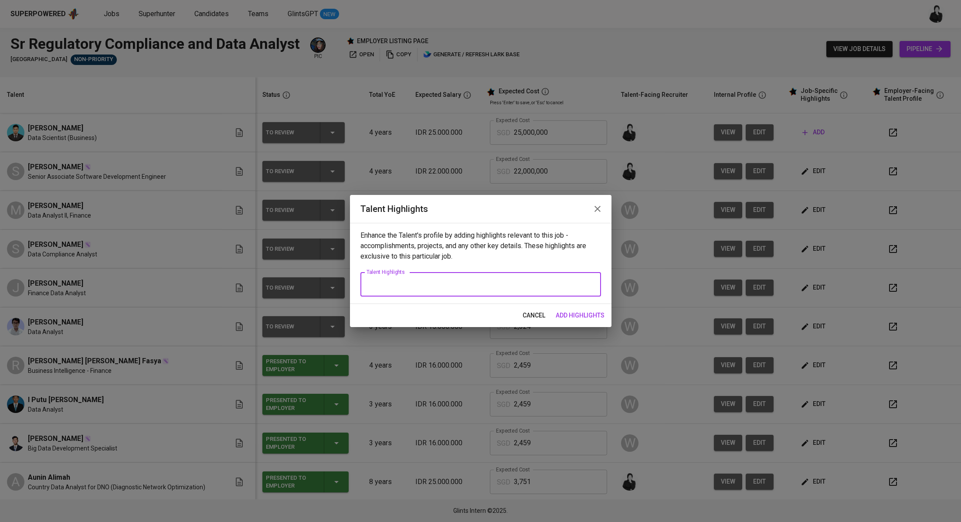
click at [519, 283] on textarea at bounding box center [481, 284] width 228 height 8
paste textarea "Lore Ipsumdo sitame cons adip elits do eiusmodtem in utla etdolor mag aliquaeni…"
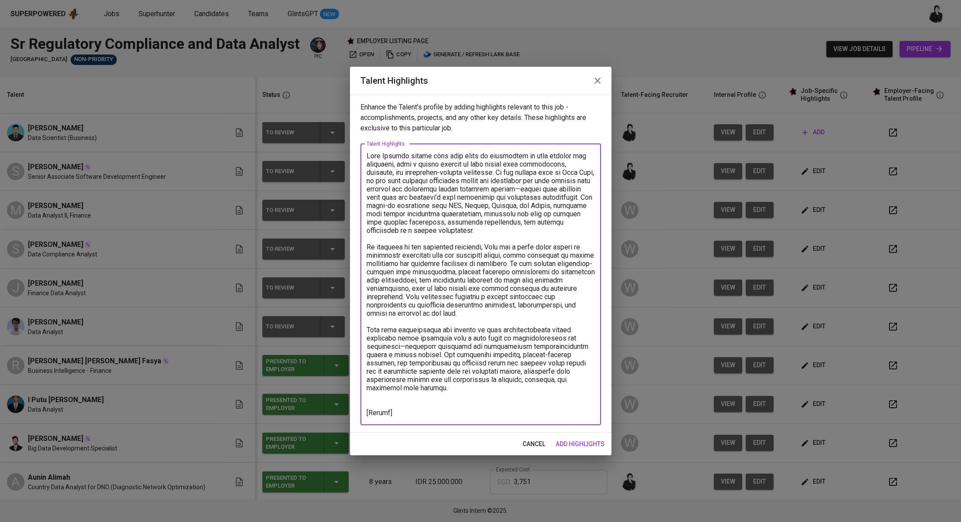
paste textarea "[URL][DOMAIN_NAME]"
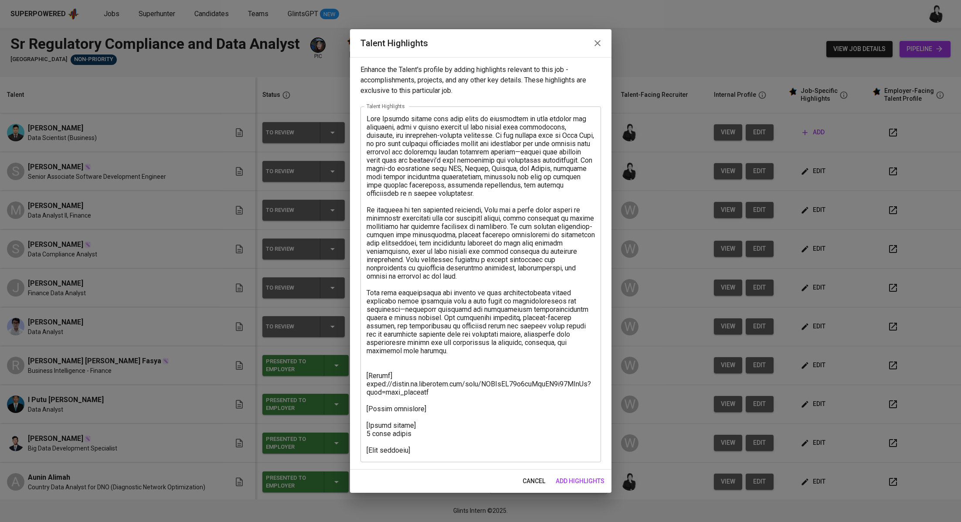
click at [401, 450] on textarea at bounding box center [481, 285] width 228 height 340
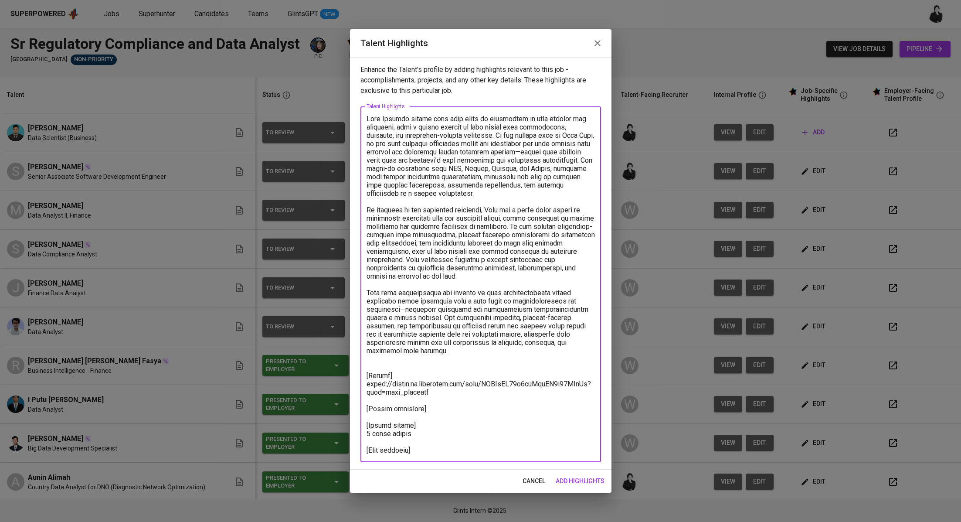
paste textarea "[URL][DOMAIN_NAME]"
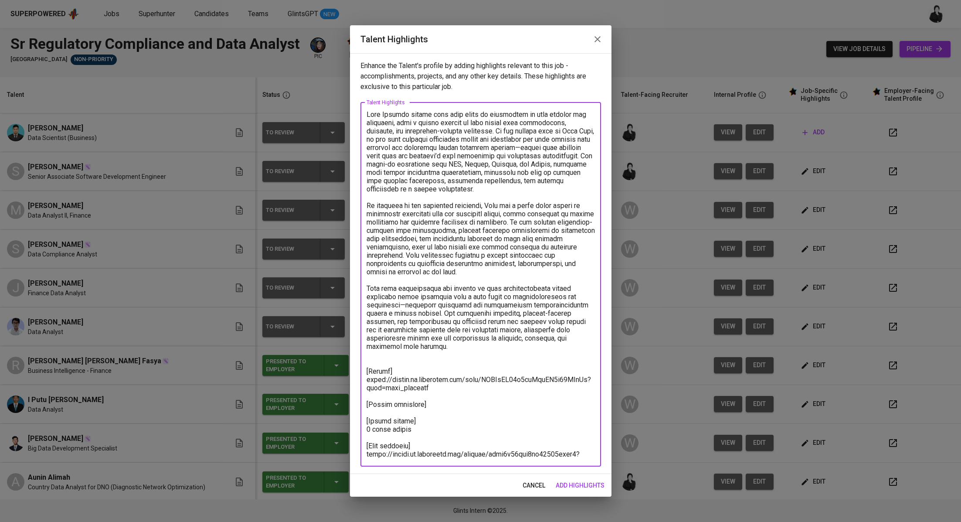
type textarea "Lore Ipsumdo sitame cons adip elits do eiusmodtem in utla etdolor mag aliquaeni…"
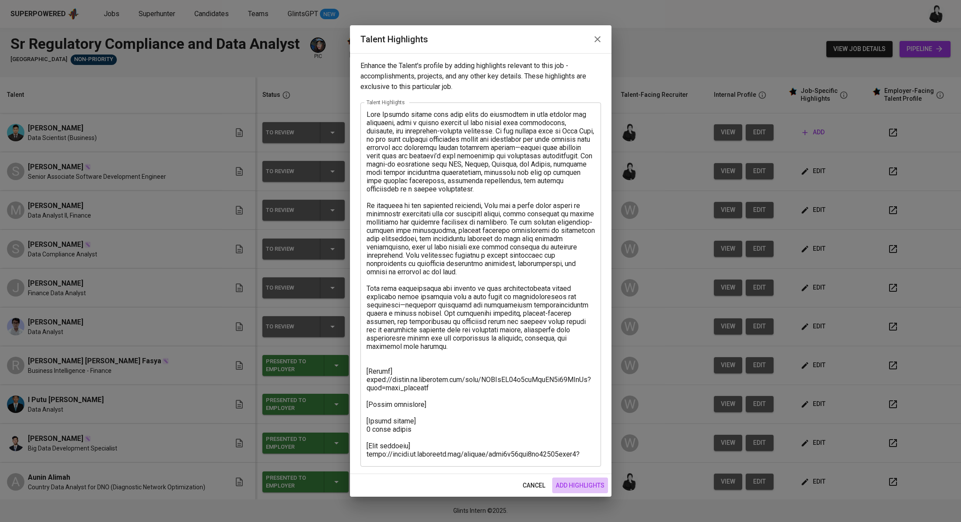
click at [580, 480] on span "add highlights" at bounding box center [580, 485] width 49 height 11
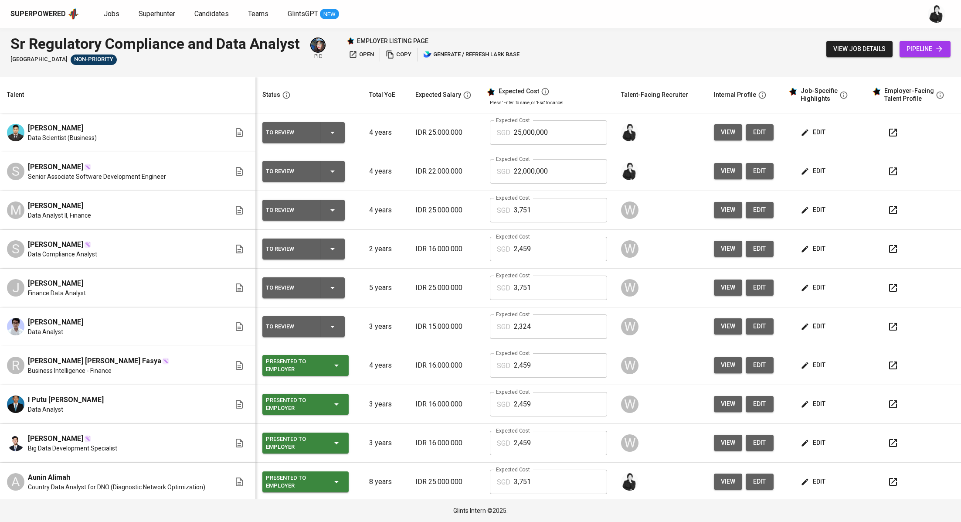
click at [753, 133] on span "edit" at bounding box center [760, 132] width 14 height 11
click at [889, 129] on icon "button" at bounding box center [893, 133] width 8 height 8
click at [807, 177] on button "edit" at bounding box center [814, 171] width 30 height 16
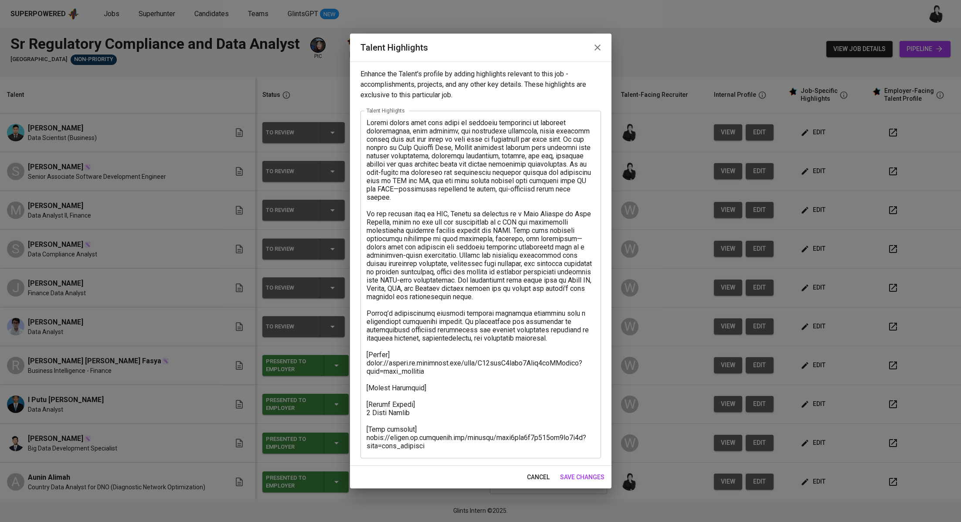
click at [442, 385] on textarea at bounding box center [481, 284] width 228 height 331
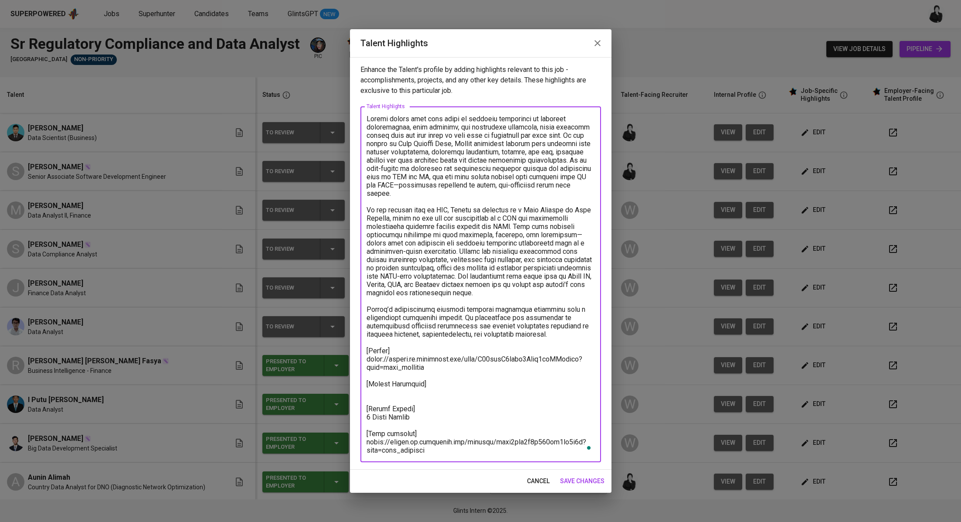
paste textarea "Basic Salary 2.540,87 BPJS Health 5% 60,00 BPJS Manpower 6.24% 128,83 Religious…"
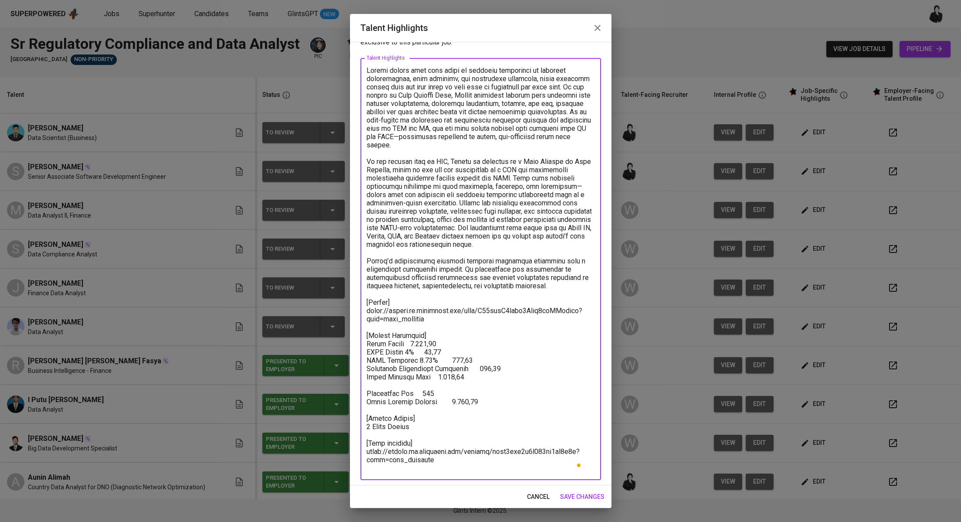
scroll to position [35, 0]
drag, startPoint x: 473, startPoint y: 412, endPoint x: 347, endPoint y: 407, distance: 125.7
click at [347, 407] on div "Talent Highlights Enhance the Talent's profile by adding highlights relevant to…" at bounding box center [480, 261] width 961 height 522
click at [442, 335] on textarea "To enrich screen reader interactions, please activate Accessibility in Grammarl…" at bounding box center [481, 267] width 228 height 406
click at [441, 338] on textarea "To enrich screen reader interactions, please activate Accessibility in Grammarl…" at bounding box center [481, 267] width 228 height 406
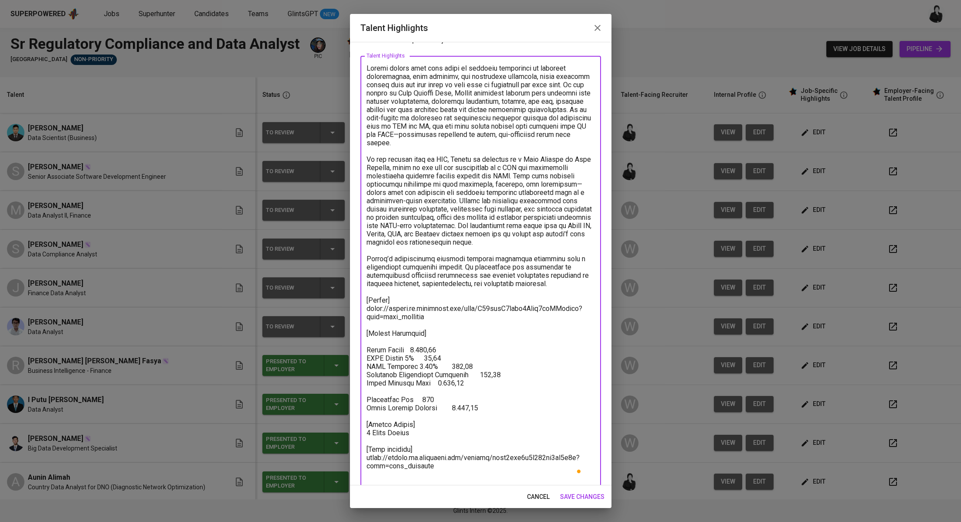
paste textarea "Total Pricing Monthly 3.291,43"
drag, startPoint x: 489, startPoint y: 417, endPoint x: 364, endPoint y: 417, distance: 125.1
click at [364, 417] on div "x Talent Highlights" at bounding box center [481, 271] width 241 height 430
drag, startPoint x: 469, startPoint y: 389, endPoint x: 364, endPoint y: 392, distance: 105.1
click at [364, 391] on div "x Talent Highlights" at bounding box center [481, 271] width 241 height 430
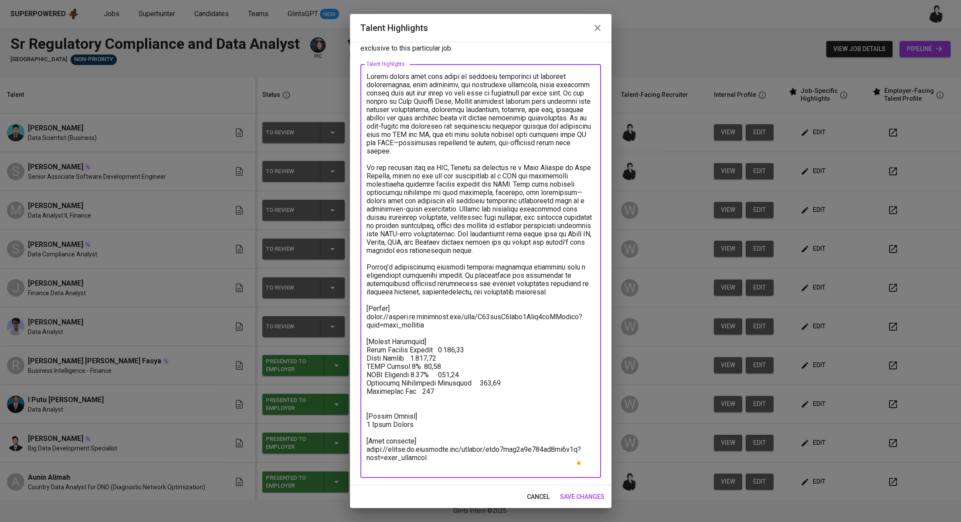
scroll to position [27, 0]
drag, startPoint x: 446, startPoint y: 398, endPoint x: 349, endPoint y: 359, distance: 104.8
click at [349, 359] on div "Talent Highlights Enhance the Talent's profile by adding highlights relevant to…" at bounding box center [480, 261] width 961 height 522
paste textarea "3.291,43 SGD Basic Salary 2.540,87 SGD BPJS Health 60,00 SGD BPJS Manpower 128,…"
click at [440, 409] on textarea "To enrich screen reader interactions, please activate Accessibility in Grammarl…" at bounding box center [481, 271] width 228 height 398
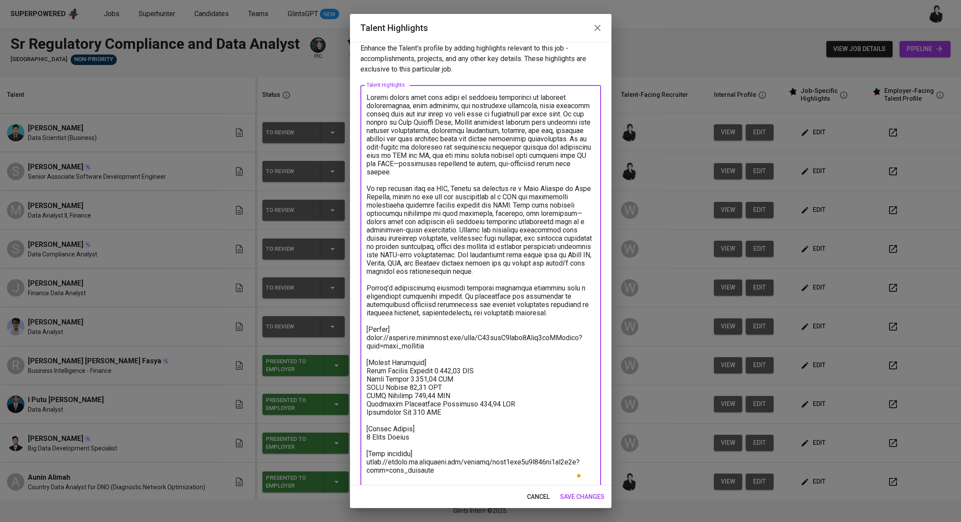
scroll to position [0, 0]
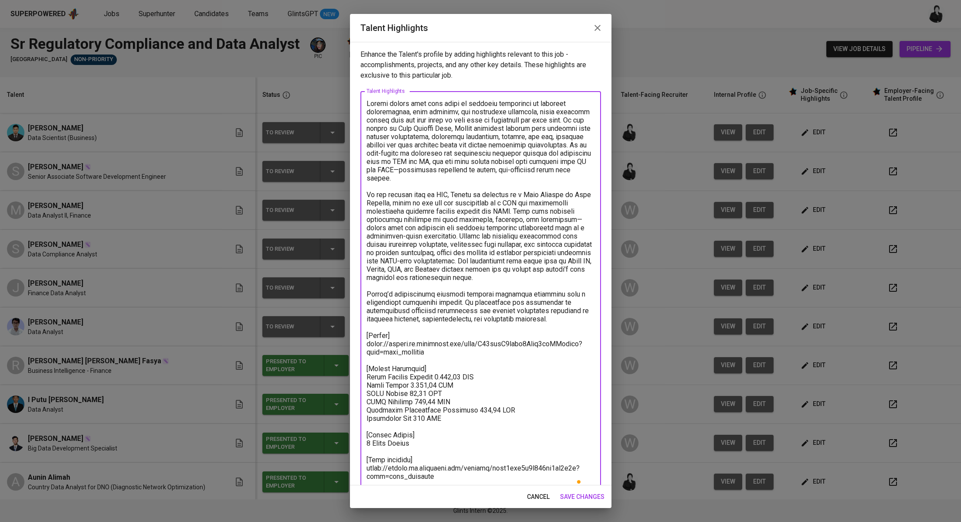
type textarea "Samuel brings over four years of combined experience in business intelligence, …"
click at [579, 498] on span "save changes" at bounding box center [582, 496] width 44 height 11
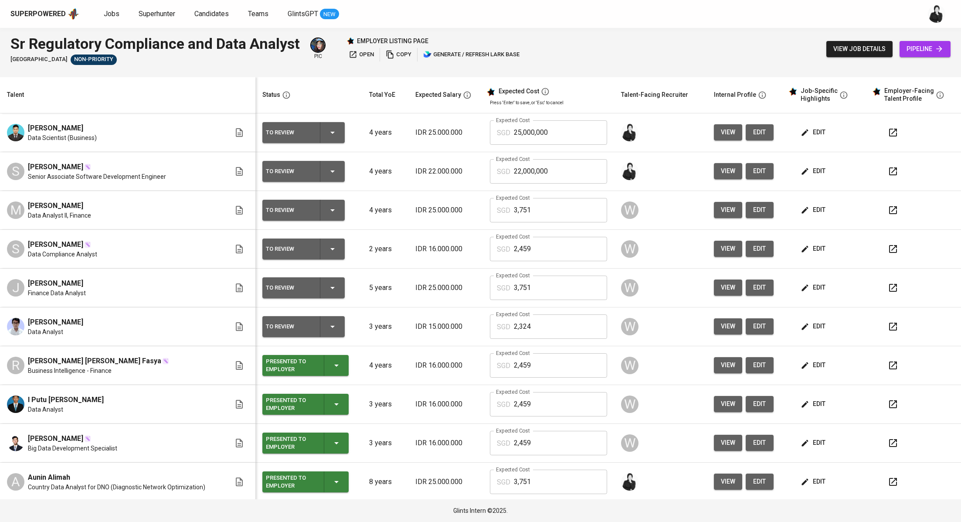
click at [801, 173] on icon "button" at bounding box center [805, 171] width 9 height 9
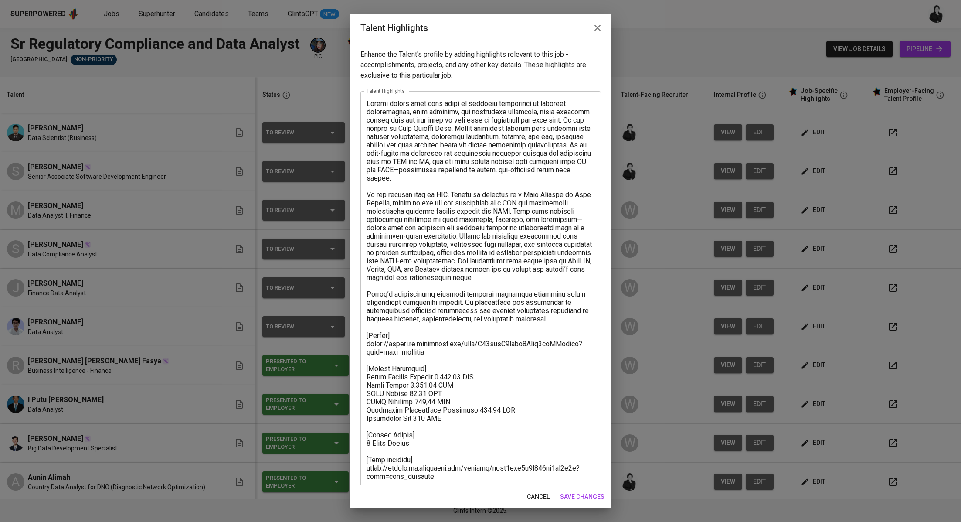
click at [600, 27] on icon "button" at bounding box center [597, 28] width 10 height 10
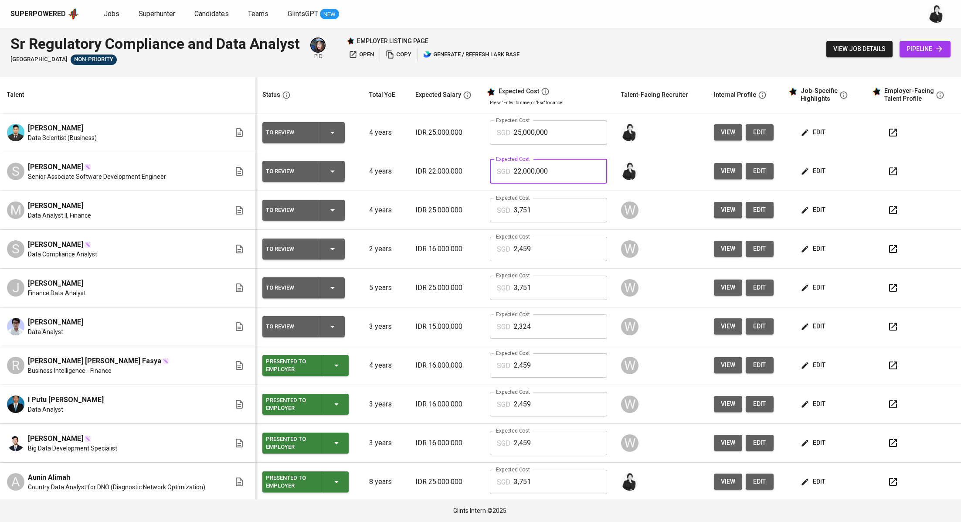
drag, startPoint x: 554, startPoint y: 175, endPoint x: 499, endPoint y: 170, distance: 55.6
click at [499, 170] on div "SGD 22,000,000 Expected Cost" at bounding box center [549, 171] width 118 height 24
type input "3,291"
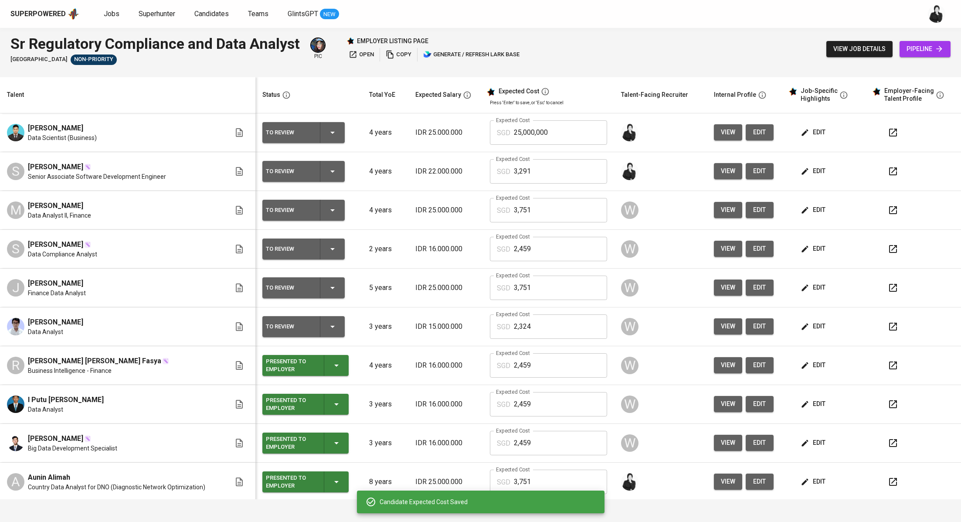
click at [889, 175] on icon "button" at bounding box center [893, 171] width 8 height 8
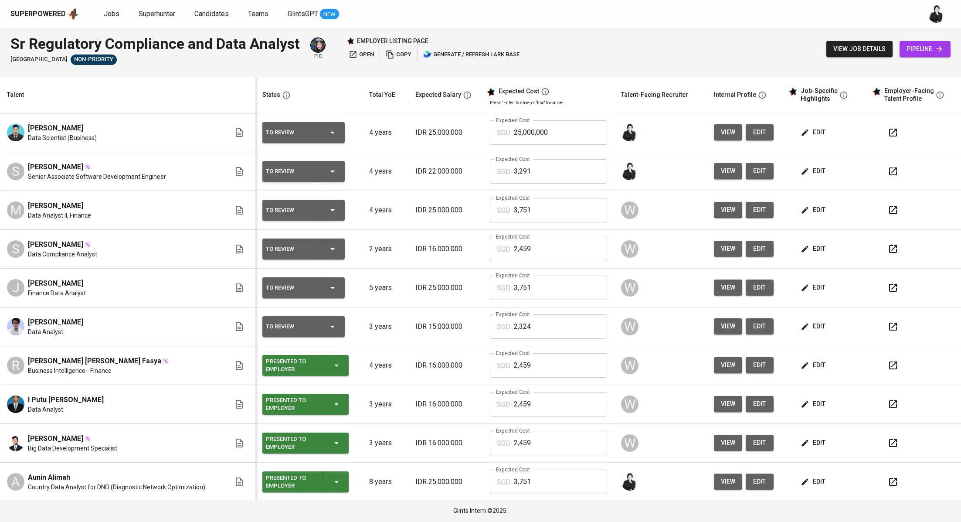
click at [809, 129] on span "edit" at bounding box center [814, 132] width 23 height 11
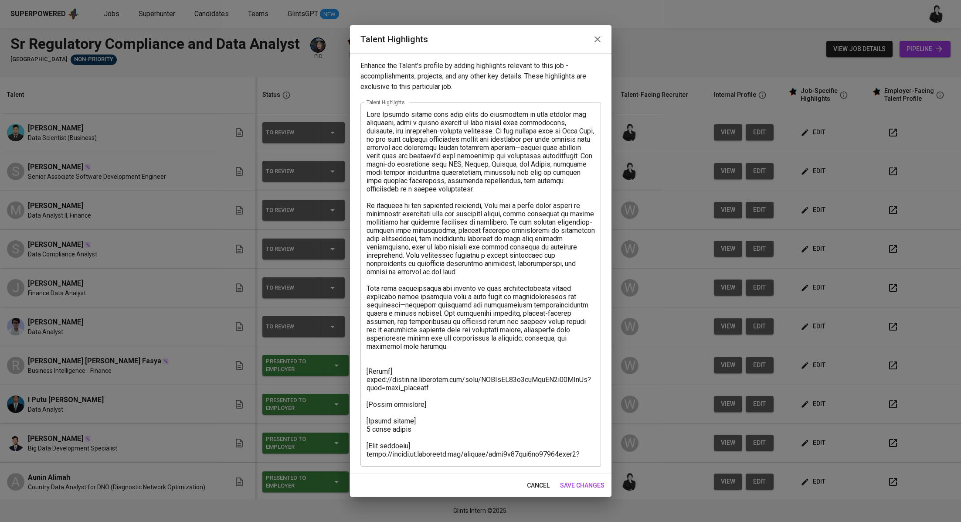
click at [441, 399] on textarea at bounding box center [481, 284] width 228 height 348
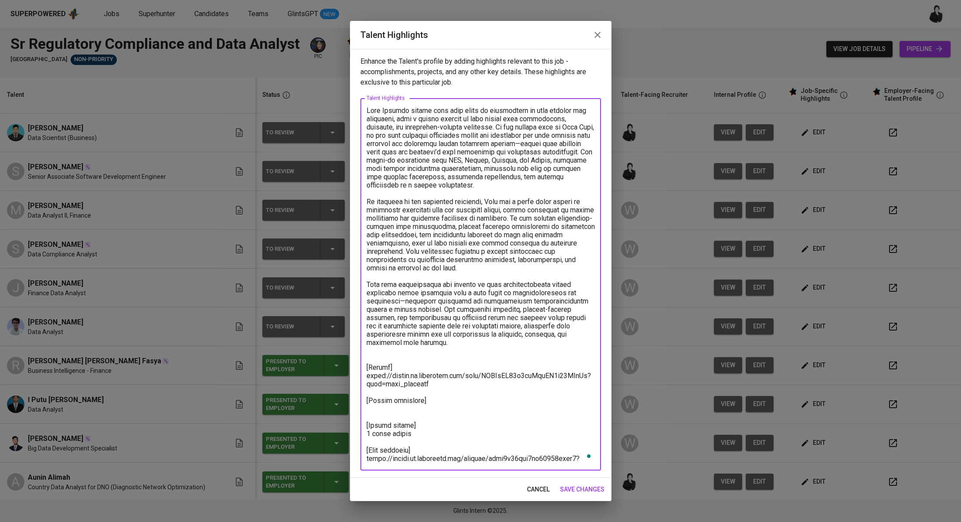
paste textarea "Basic Salary 2.949,08 BPJS Health 5% 60,00 BPJS Manpower 6.24% 146,14 Religious…"
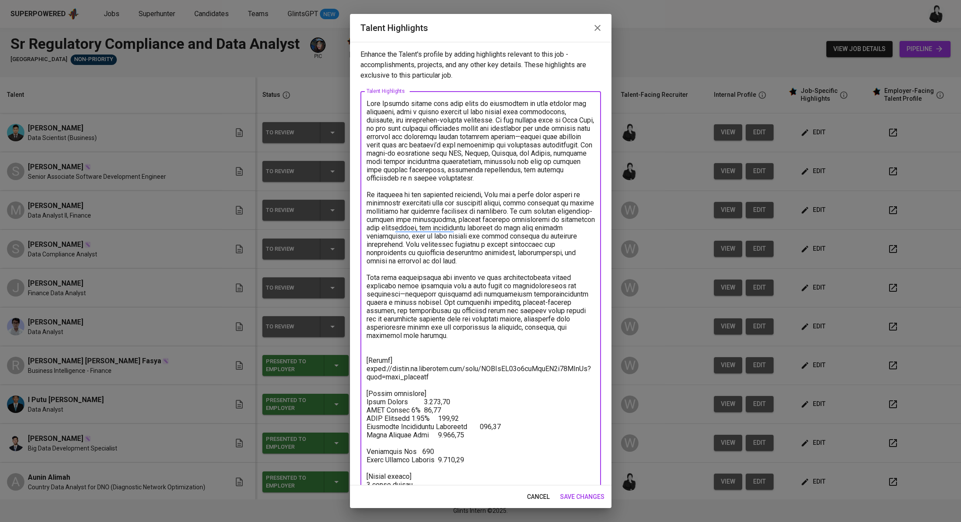
scroll to position [32, 0]
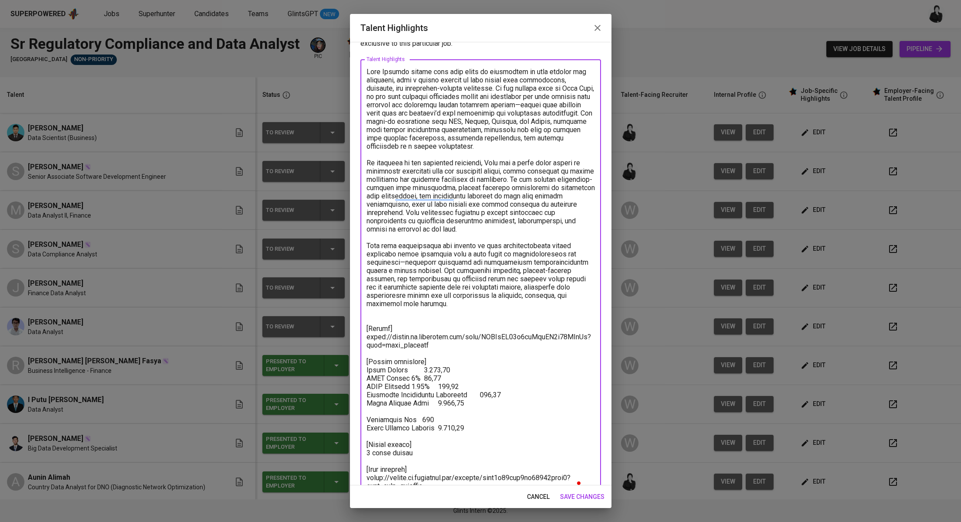
drag, startPoint x: 471, startPoint y: 427, endPoint x: 364, endPoint y: 370, distance: 121.3
click at [364, 370] on div "x Talent Highlights" at bounding box center [481, 278] width 241 height 439
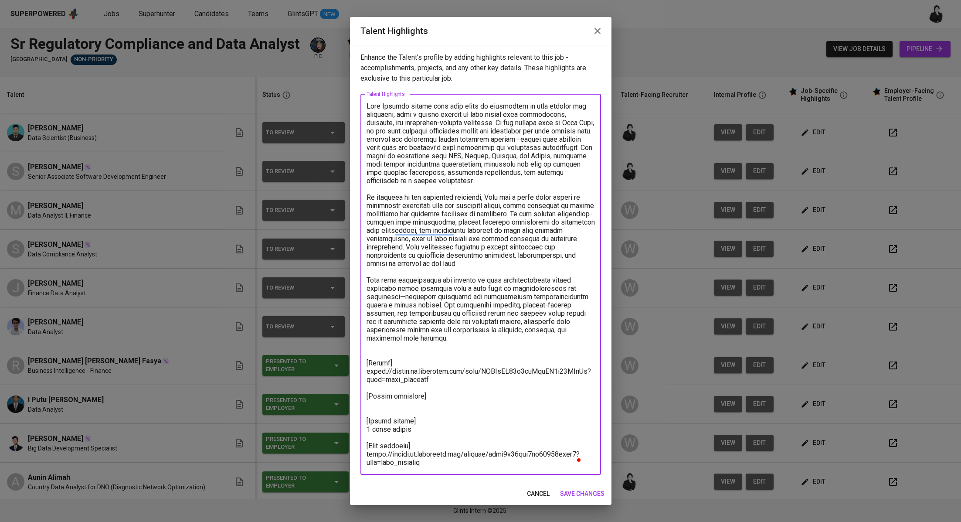
scroll to position [0, 0]
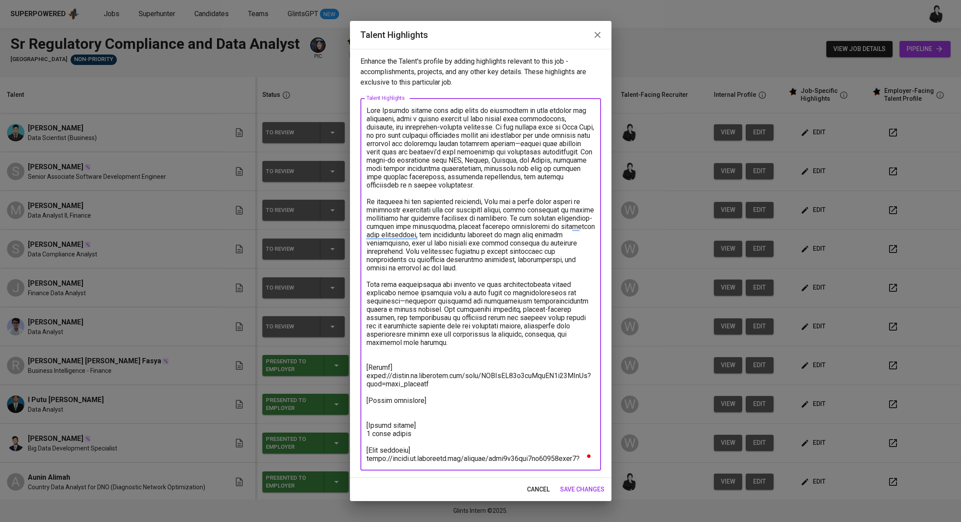
paste textarea "Total Pricing Monthly 3.750,97 SGD Basic Salary 2.949,08 SGD BPJS Health 60,00 …"
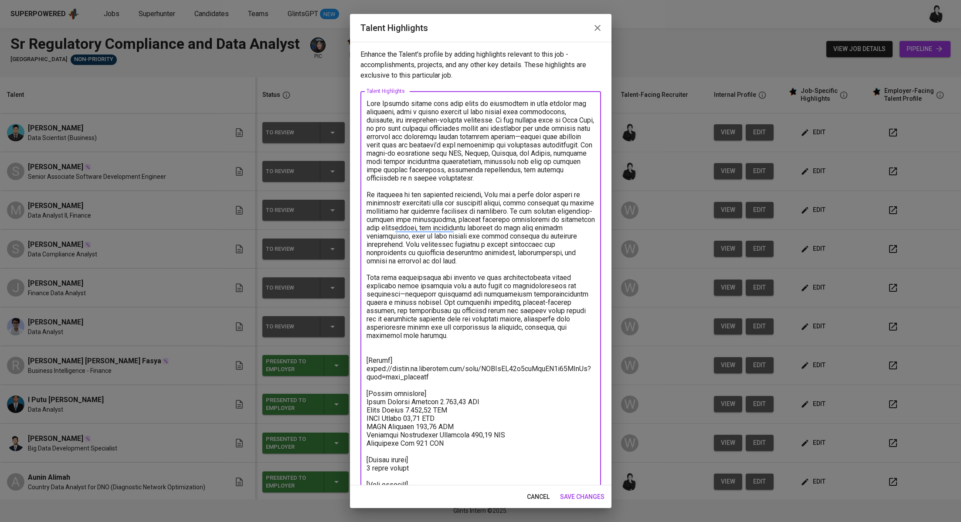
click at [446, 350] on textarea "To enrich screen reader interactions, please activate Accessibility in Grammarl…" at bounding box center [481, 302] width 228 height 406
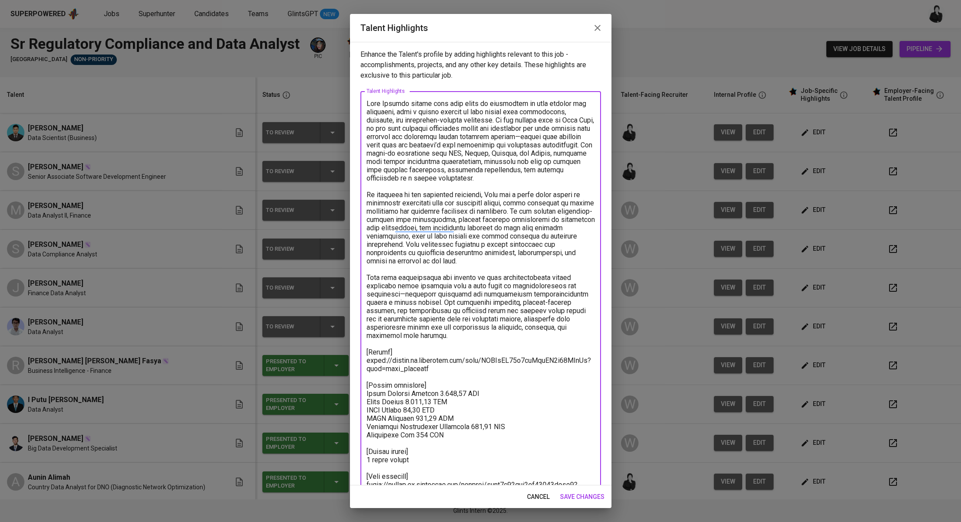
type textarea "Maju Sumanto brings over five years of experience in data science and analytics…"
click at [578, 499] on span "save changes" at bounding box center [582, 496] width 44 height 11
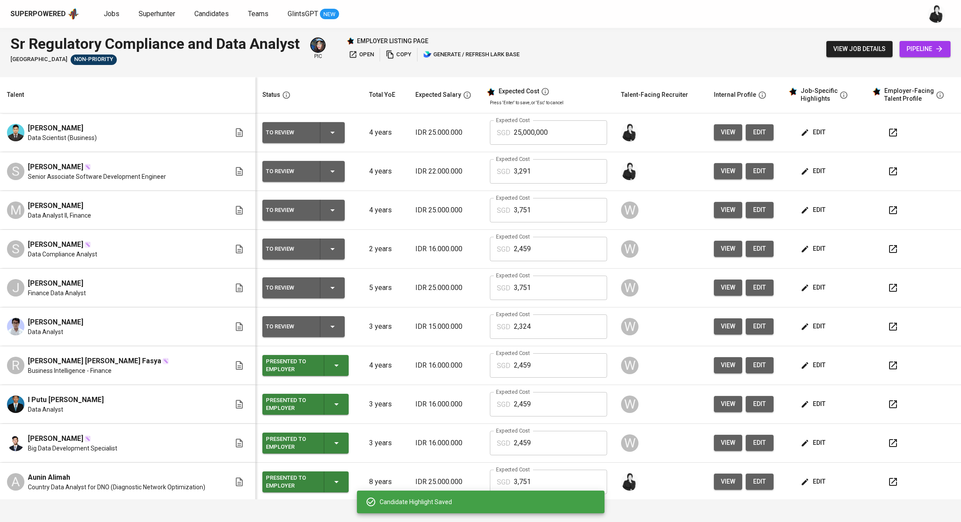
click at [831, 124] on div "edit" at bounding box center [830, 132] width 62 height 16
click at [806, 131] on span "edit" at bounding box center [814, 132] width 23 height 11
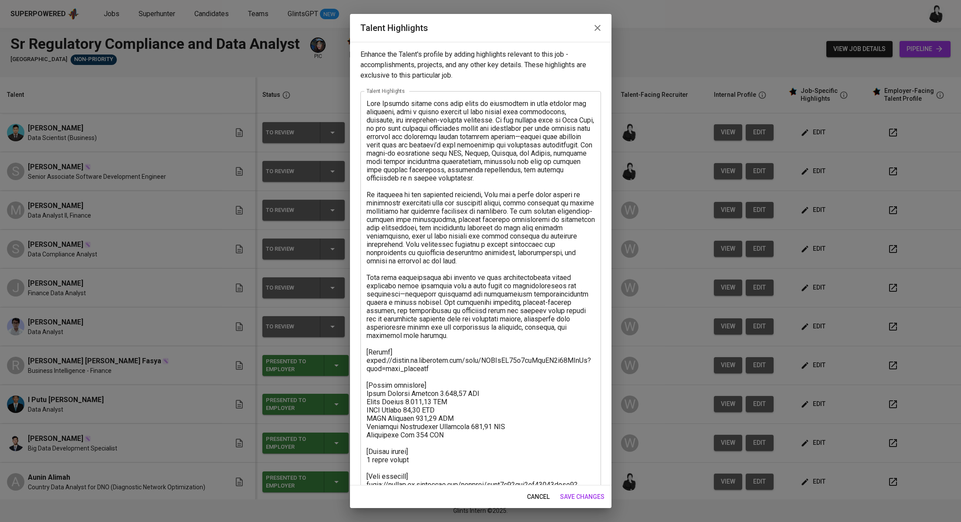
click at [599, 26] on icon "button" at bounding box center [598, 28] width 6 height 6
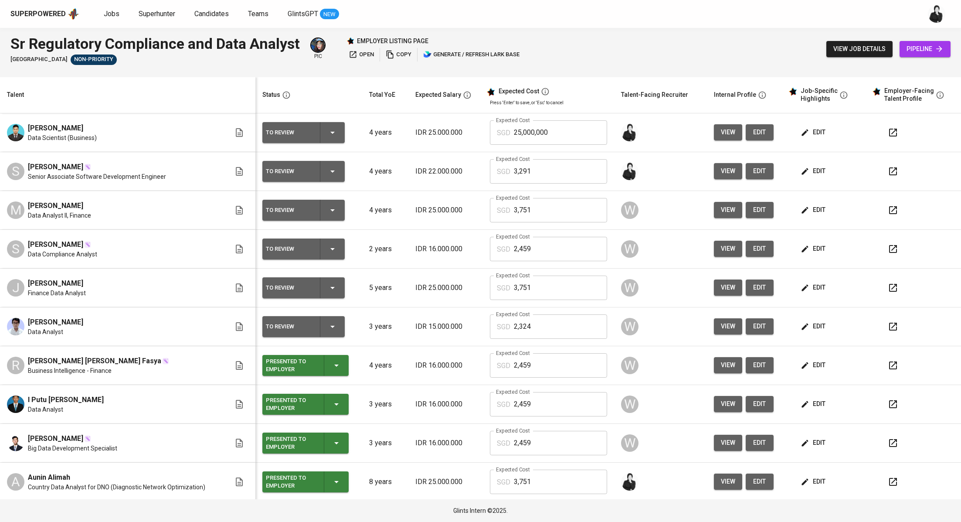
click at [553, 132] on input "25,000,000" at bounding box center [561, 132] width 94 height 24
type input "2"
type input "3,751"
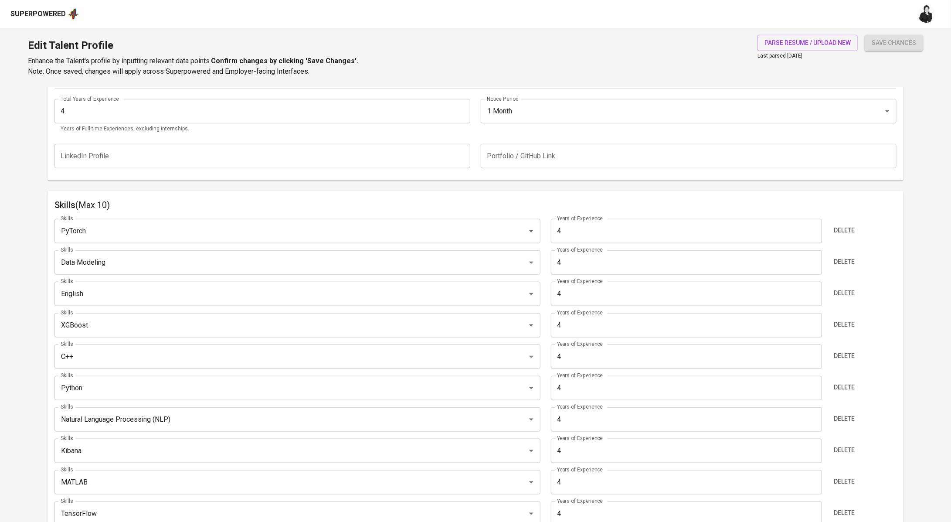
scroll to position [292, 0]
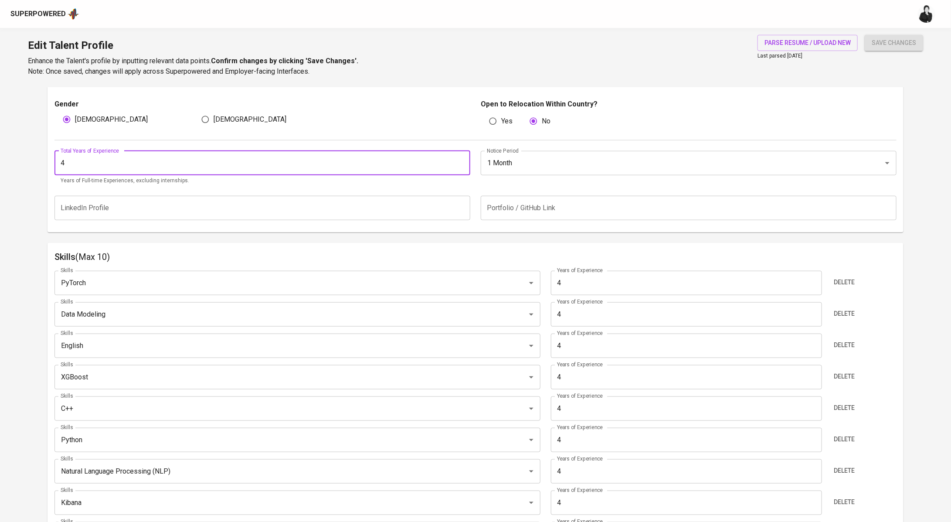
click at [77, 163] on input "4" at bounding box center [262, 163] width 416 height 24
type input "5"
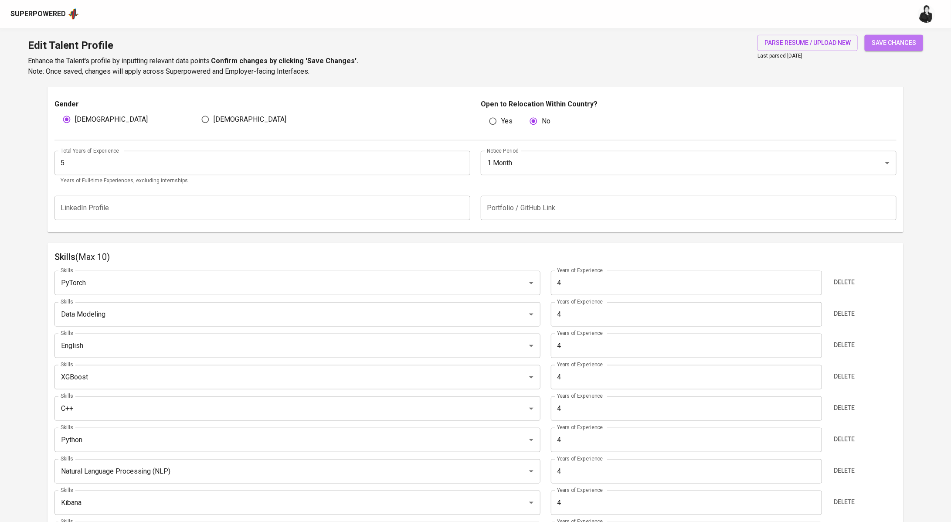
click at [875, 43] on span "save changes" at bounding box center [894, 42] width 44 height 11
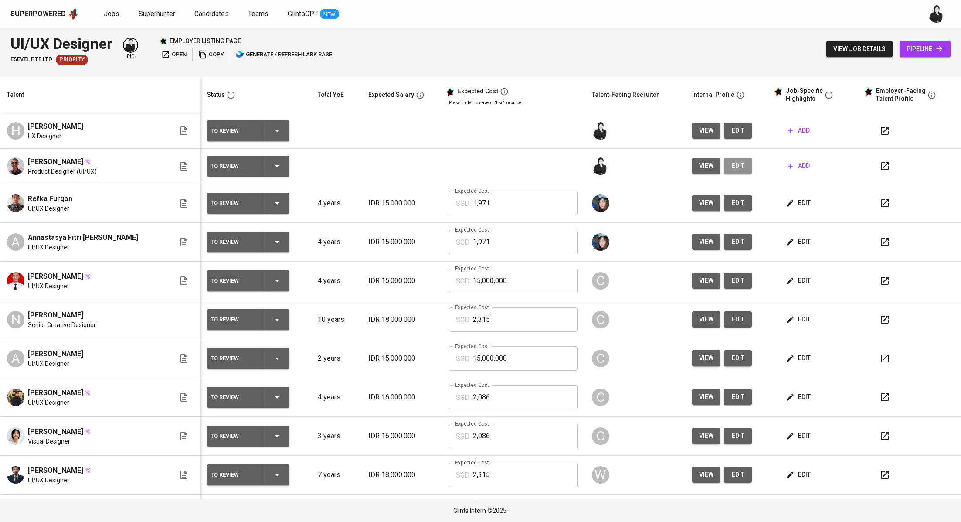
click at [732, 163] on button "edit" at bounding box center [738, 166] width 28 height 16
click at [731, 128] on button "edit" at bounding box center [738, 130] width 28 height 16
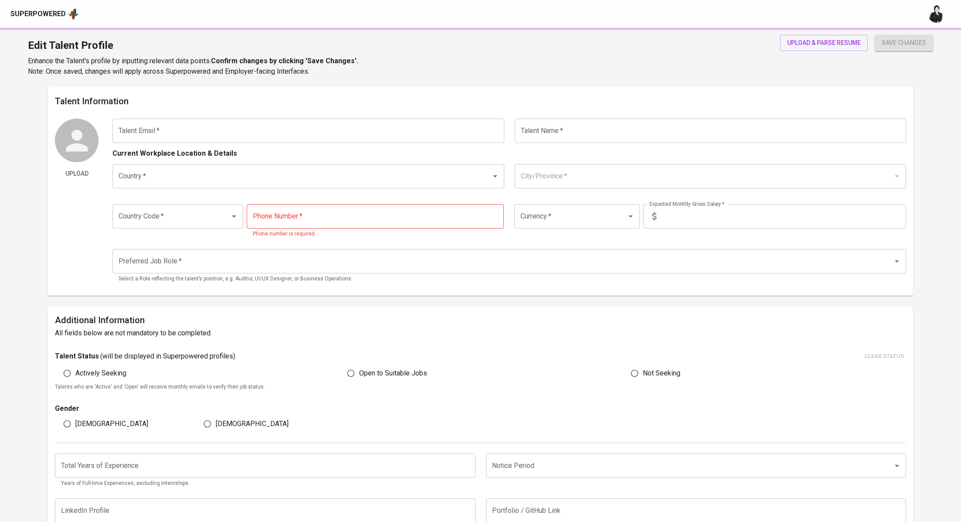
type input "[EMAIL_ADDRESS][DOMAIN_NAME]"
type input "[PERSON_NAME]"
type input "[GEOGRAPHIC_DATA]"
type input "[GEOGRAPHIC_DATA], [GEOGRAPHIC_DATA]"
type input "+62"
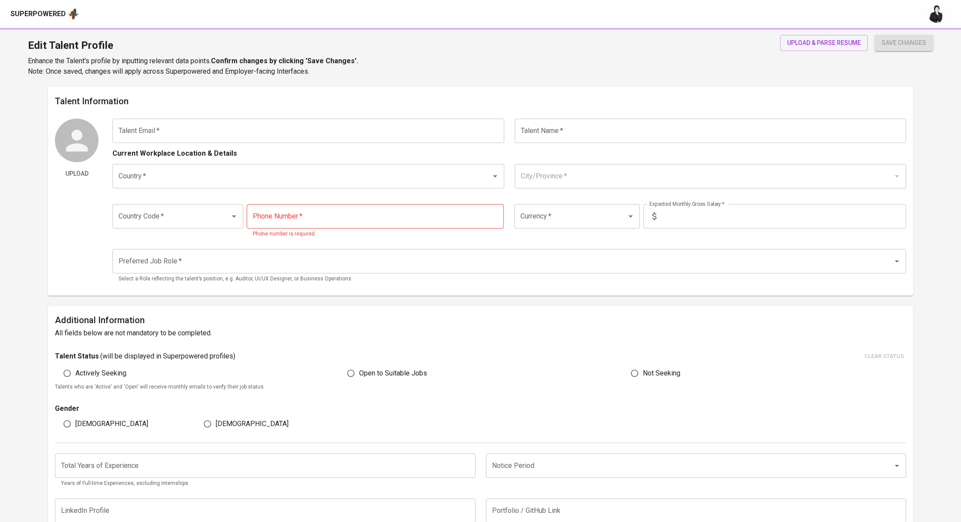
type input "[PHONE_NUMBER]"
type input "IDR"
radio input "true"
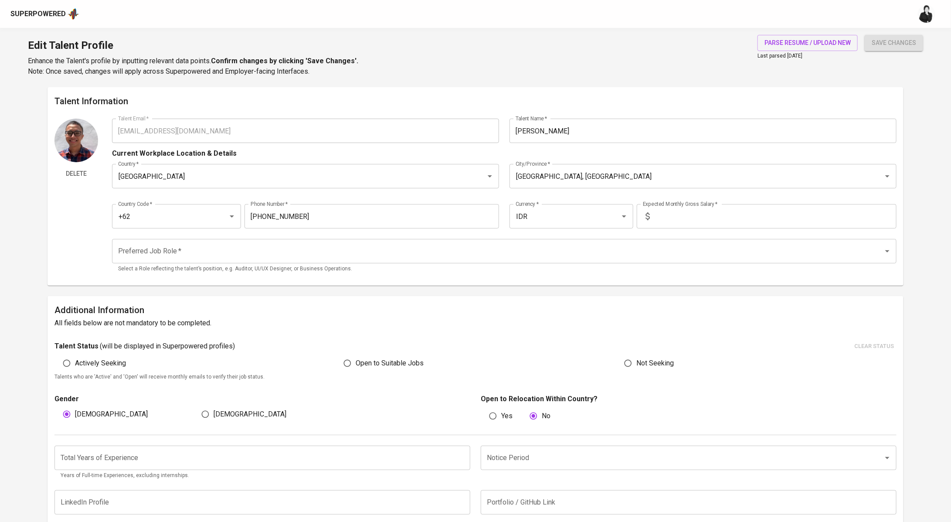
click at [697, 222] on input "text" at bounding box center [774, 216] width 243 height 24
type input "15.000.000"
click at [227, 248] on input "Preferred Job Role   *" at bounding box center [492, 251] width 752 height 17
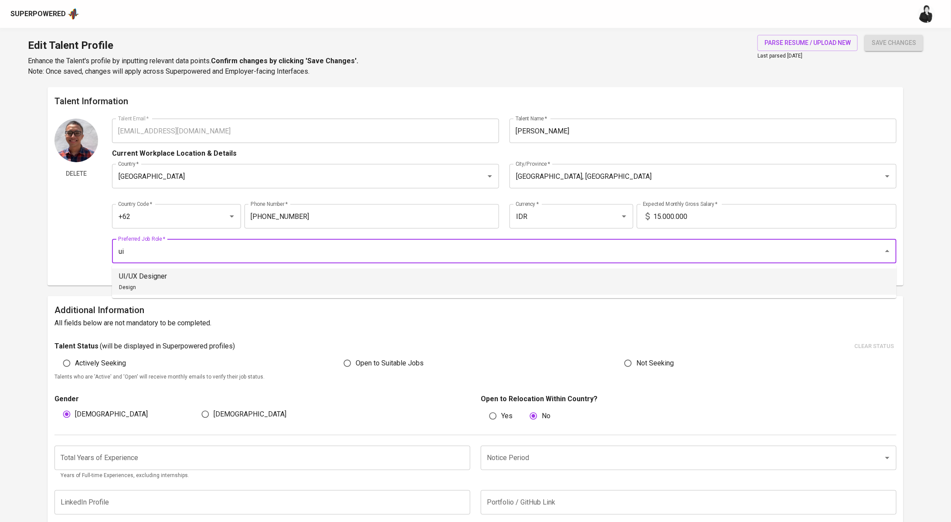
click at [253, 297] on ul "UI/UX Designer Design" at bounding box center [504, 281] width 785 height 33
click at [482, 283] on li "UI/UX Designer Design" at bounding box center [504, 282] width 785 height 26
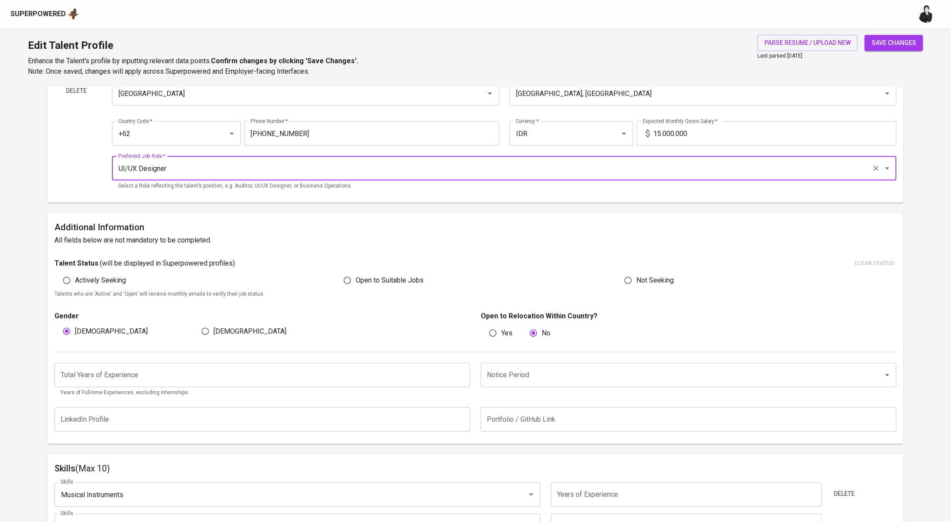
scroll to position [85, 0]
type input "UI/UX Designer"
click at [367, 279] on span "Open to Suitable Jobs" at bounding box center [390, 278] width 68 height 10
click at [356, 279] on input "Open to Suitable Jobs" at bounding box center [347, 278] width 17 height 17
radio input "true"
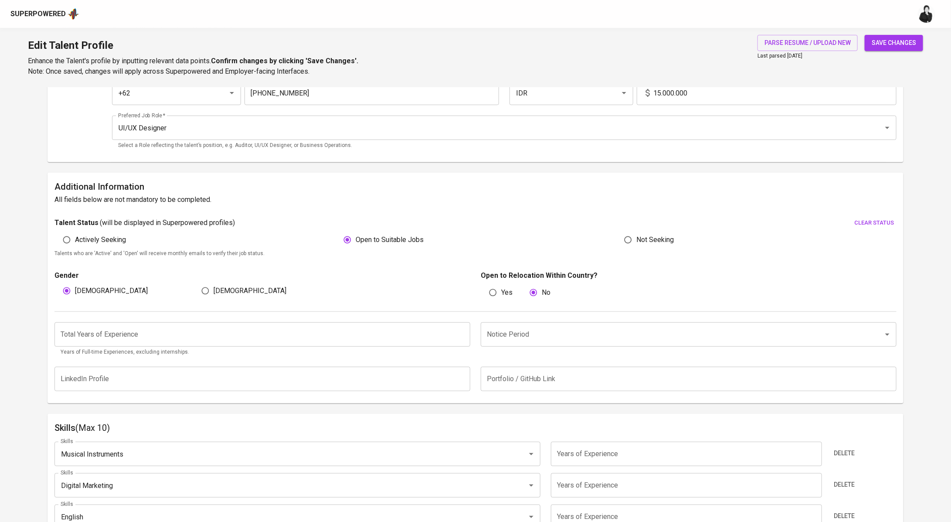
scroll to position [151, 0]
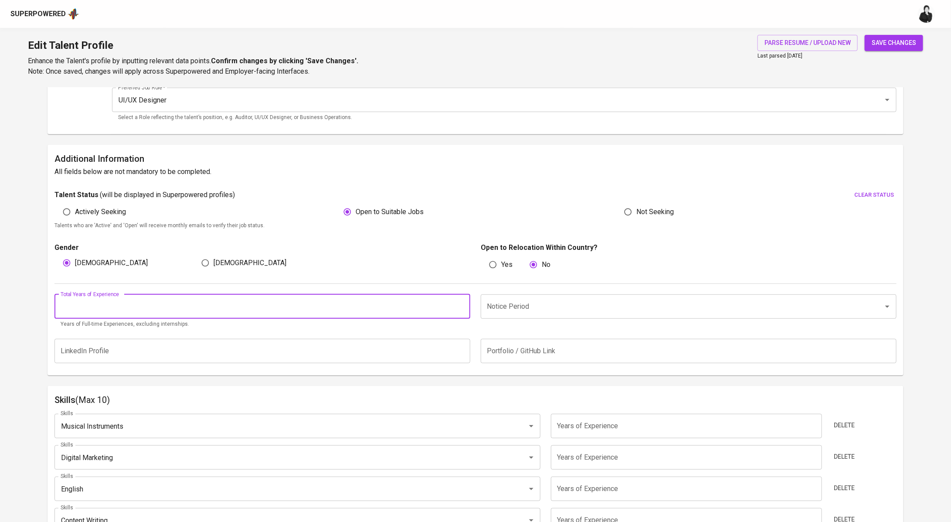
click at [267, 305] on input "number" at bounding box center [262, 306] width 416 height 24
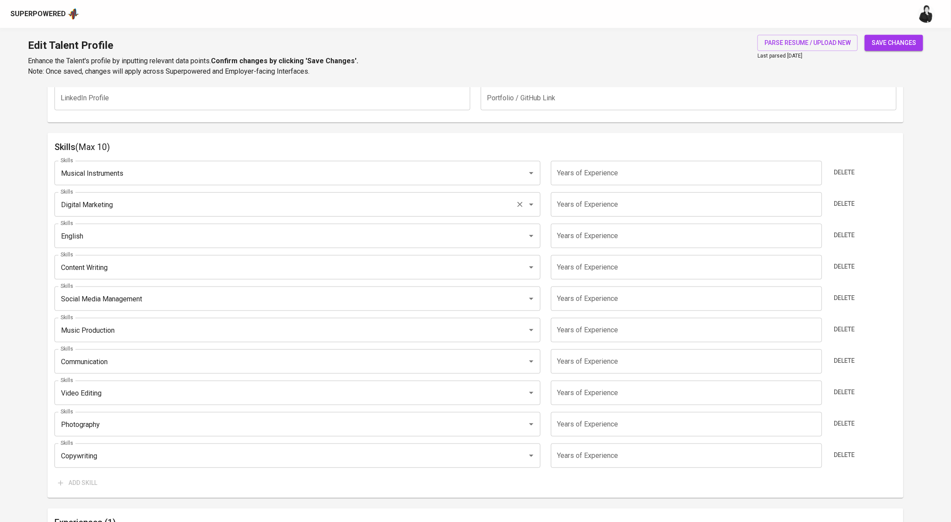
scroll to position [381, 0]
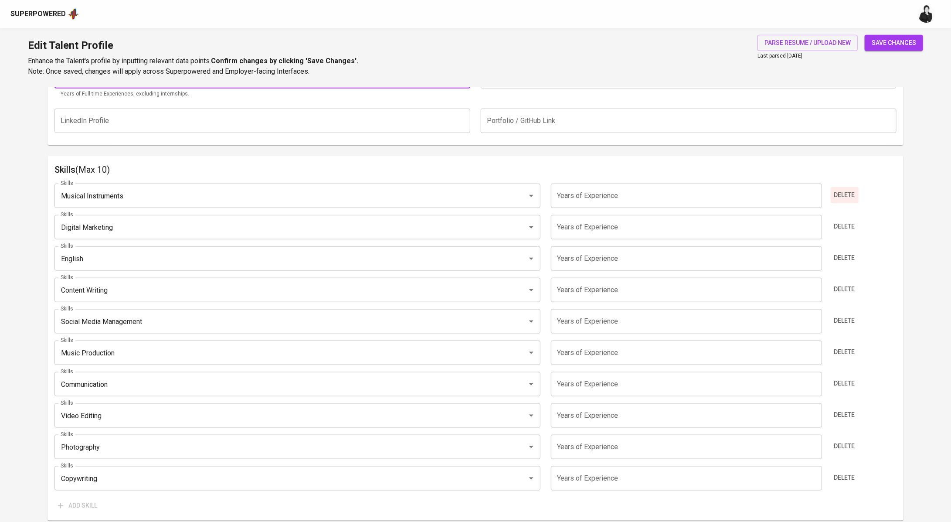
type input "4"
click at [846, 196] on span "Delete" at bounding box center [844, 195] width 21 height 11
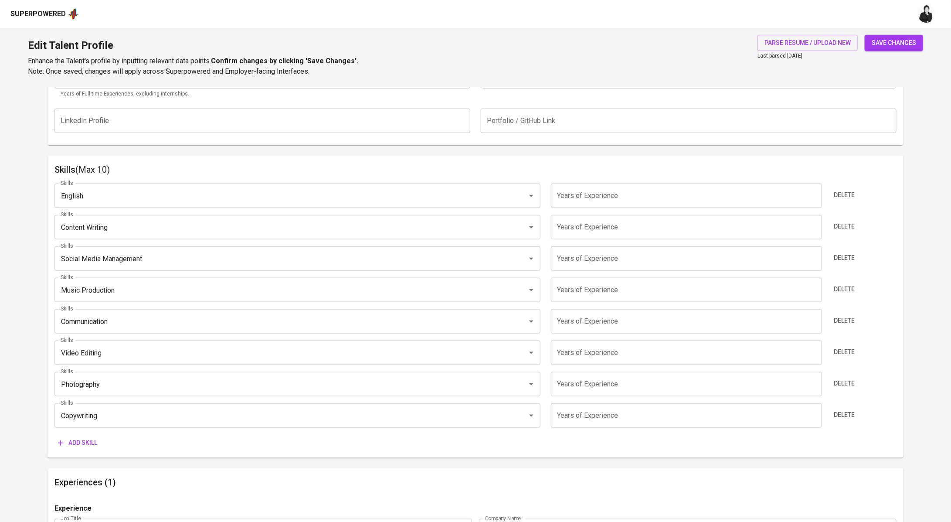
click at [846, 196] on span "Delete" at bounding box center [844, 195] width 21 height 11
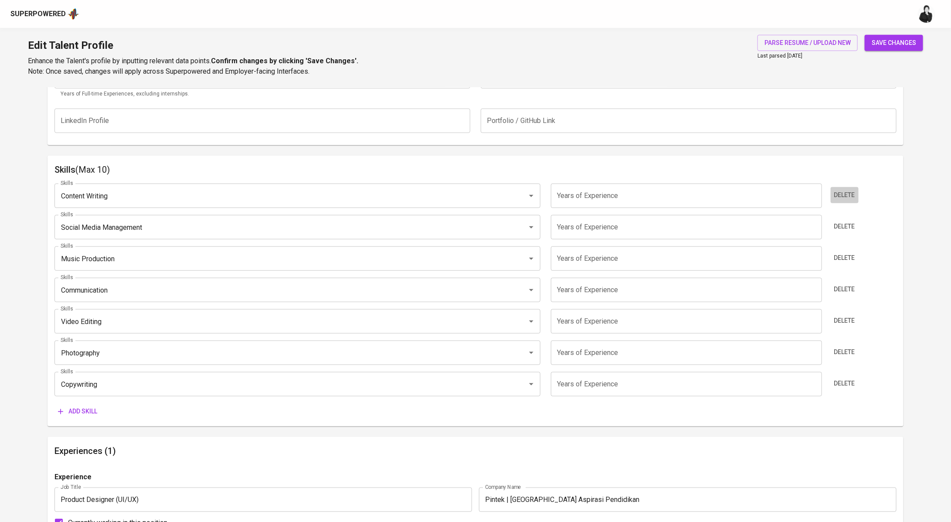
click at [846, 196] on span "Delete" at bounding box center [844, 195] width 21 height 11
click at [846, 221] on span "Delete" at bounding box center [844, 226] width 21 height 11
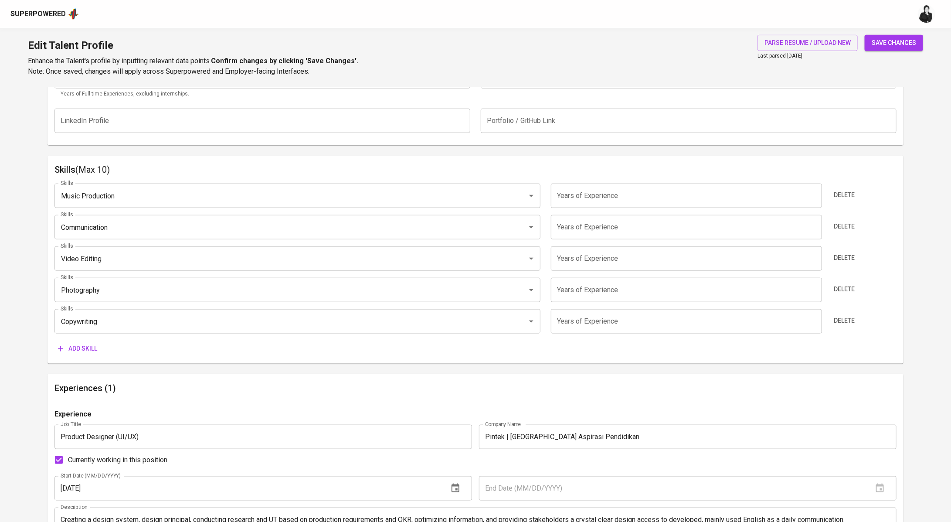
click at [846, 196] on span "Delete" at bounding box center [844, 195] width 21 height 11
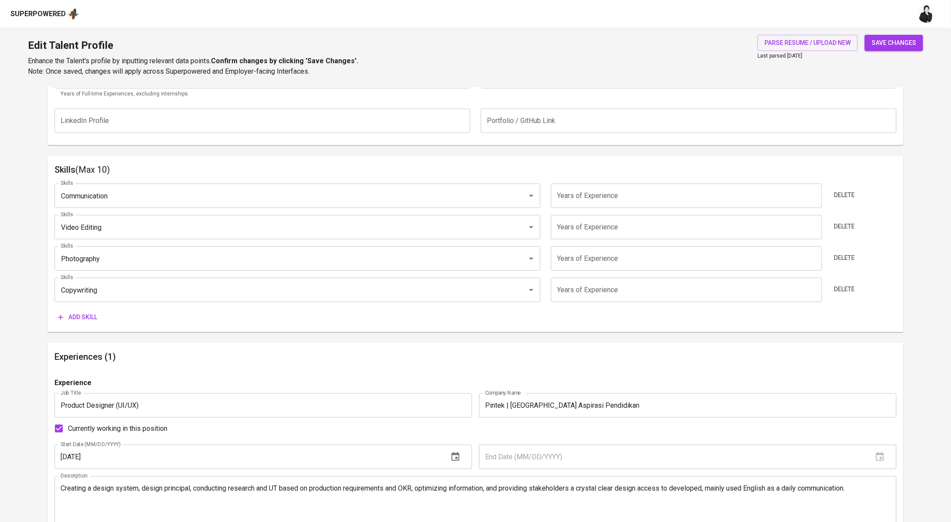
click at [846, 196] on span "Delete" at bounding box center [844, 195] width 21 height 11
click at [846, 221] on span "Delete" at bounding box center [844, 226] width 21 height 11
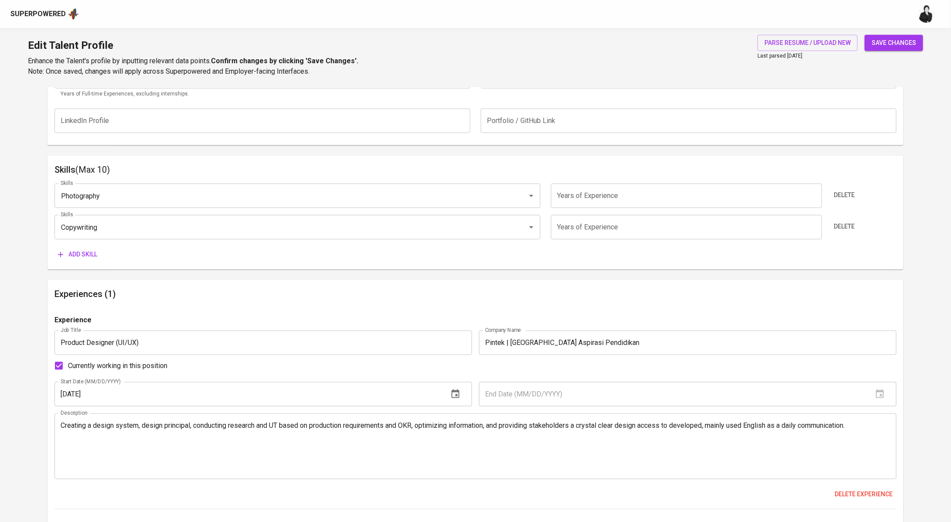
click at [846, 196] on span "Delete" at bounding box center [844, 195] width 21 height 11
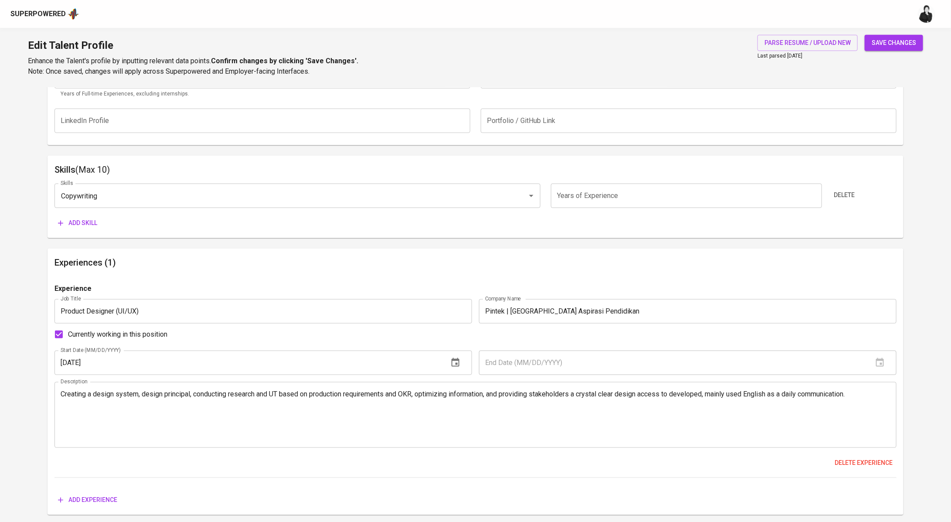
click at [846, 196] on span "Delete" at bounding box center [844, 195] width 21 height 11
click at [846, 215] on div "Add skill" at bounding box center [475, 223] width 842 height 16
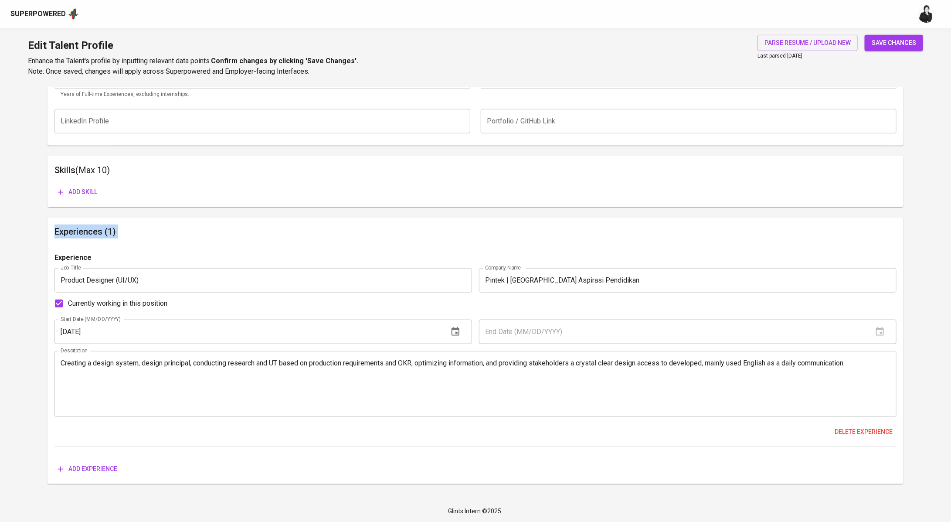
click at [846, 196] on div "Add skill" at bounding box center [475, 192] width 842 height 16
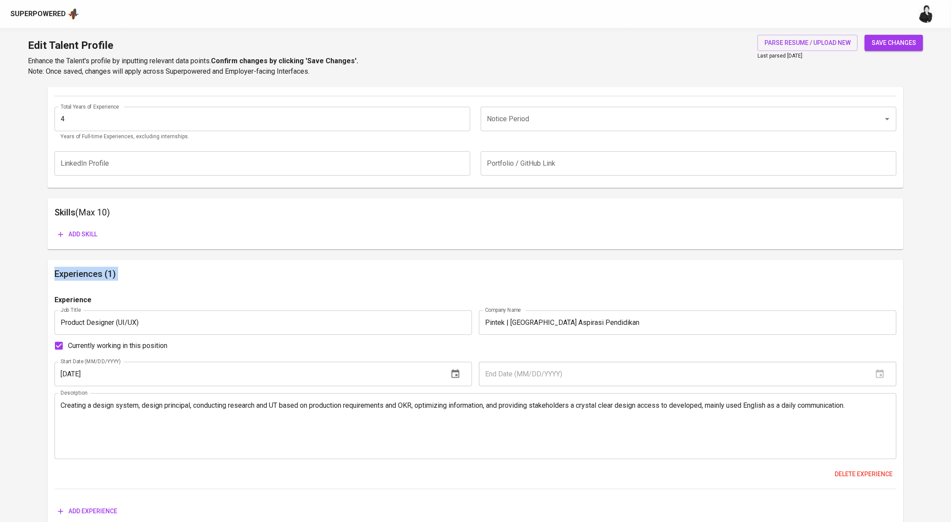
click at [532, 243] on div "Skills (Max 10) Add skill" at bounding box center [476, 223] width 856 height 51
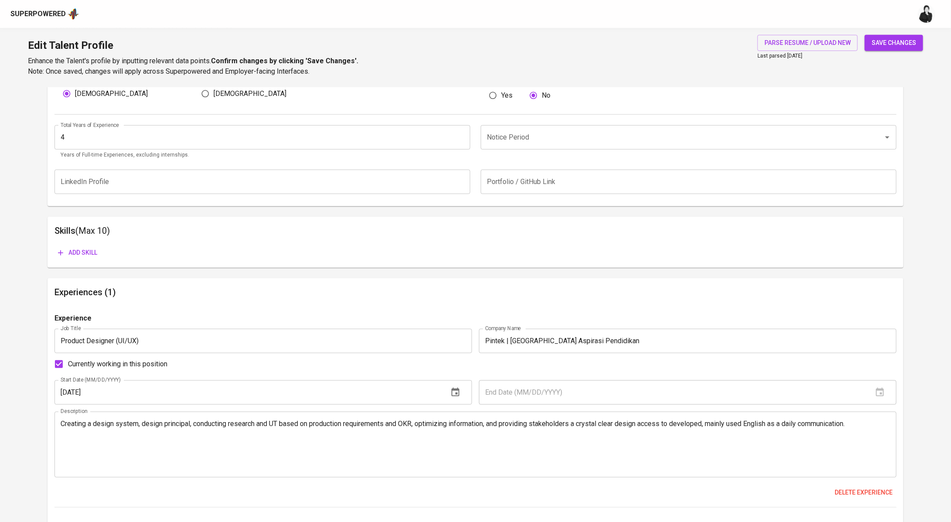
scroll to position [381, 0]
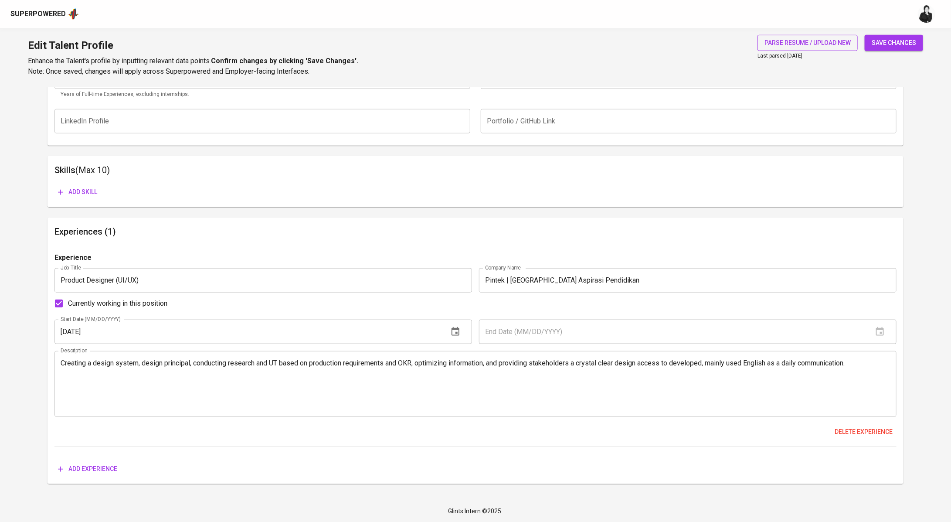
click at [826, 42] on span "parse resume / upload new" at bounding box center [808, 42] width 86 height 11
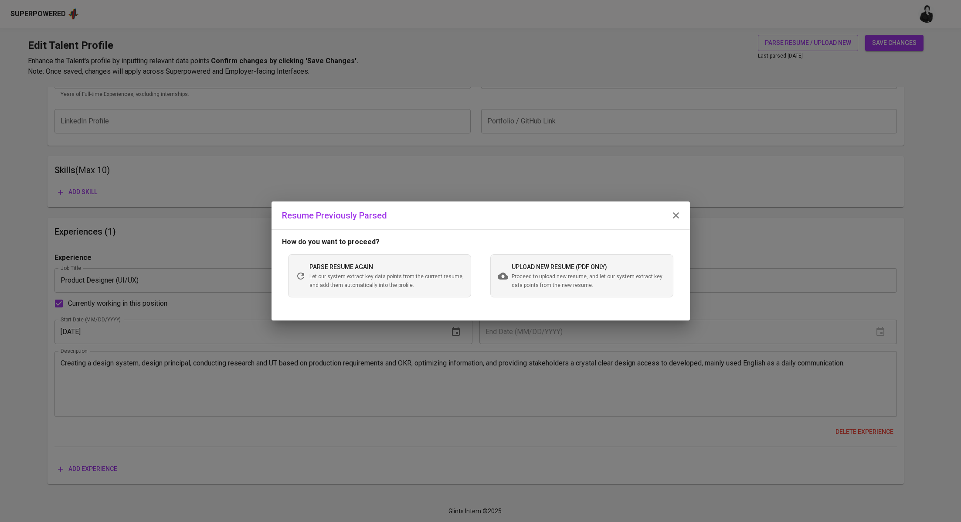
click at [609, 269] on div "upload new resume (pdf only) Proceed to upload new resume, and let our system e…" at bounding box center [589, 276] width 154 height 28
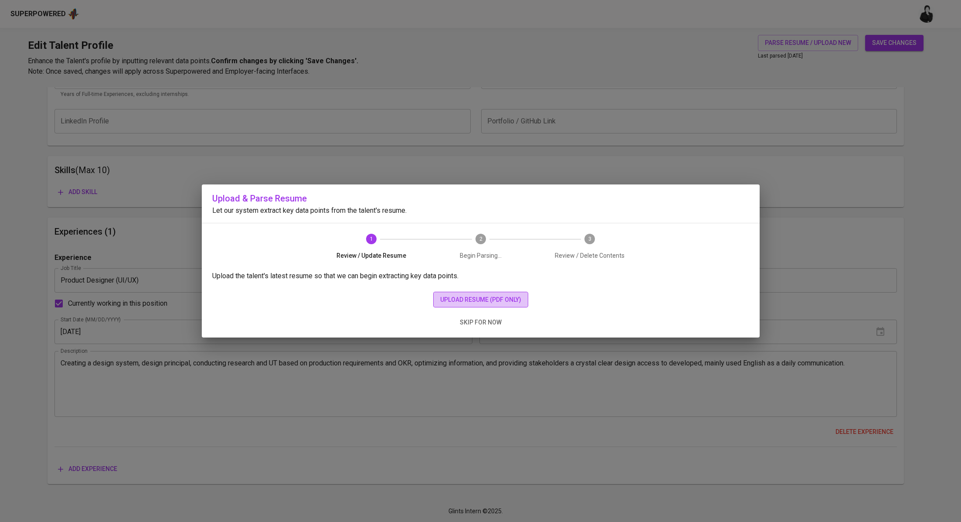
click at [489, 302] on span "upload resume (pdf only)" at bounding box center [480, 299] width 81 height 11
click at [517, 299] on span "upload resume (pdf only)" at bounding box center [480, 299] width 81 height 11
click at [448, 306] on button "upload resume (pdf only)" at bounding box center [480, 300] width 95 height 16
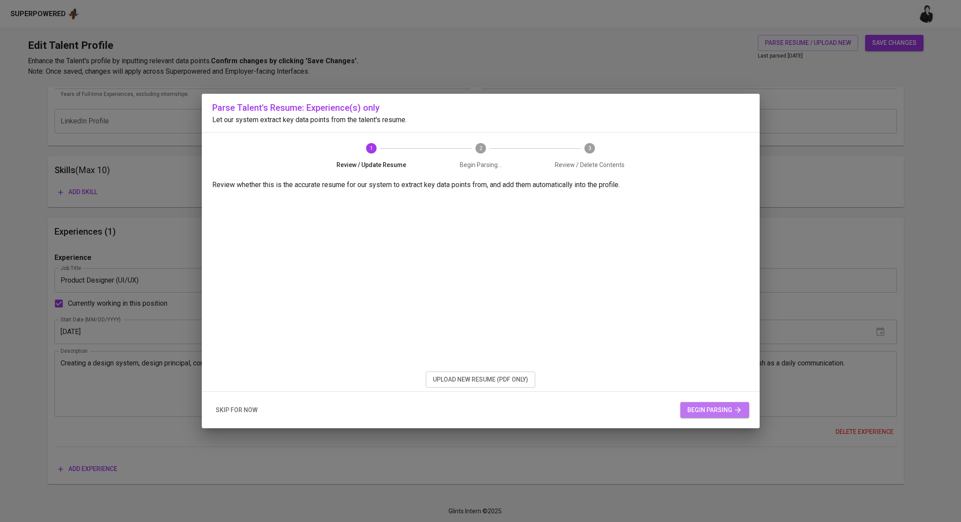
click at [721, 406] on span "begin parsing" at bounding box center [714, 410] width 55 height 11
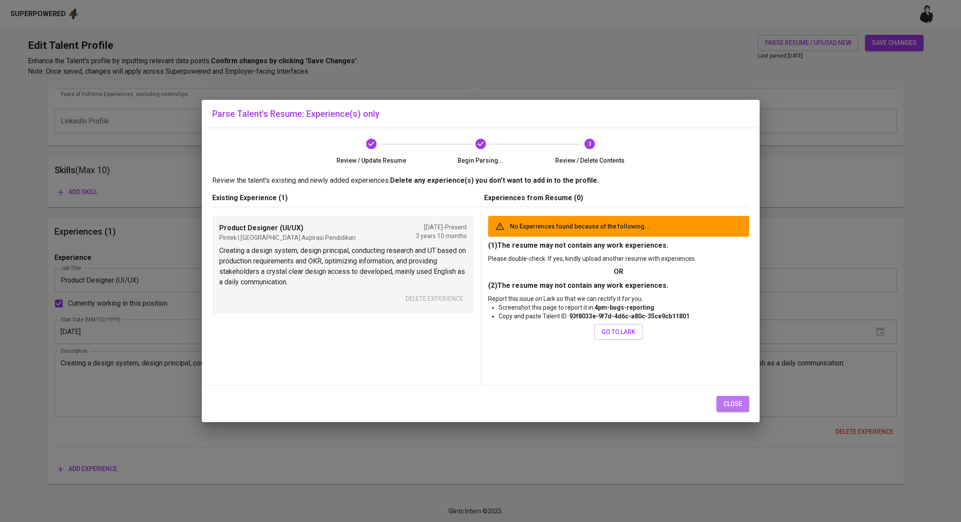
click at [736, 405] on span "close" at bounding box center [733, 403] width 19 height 11
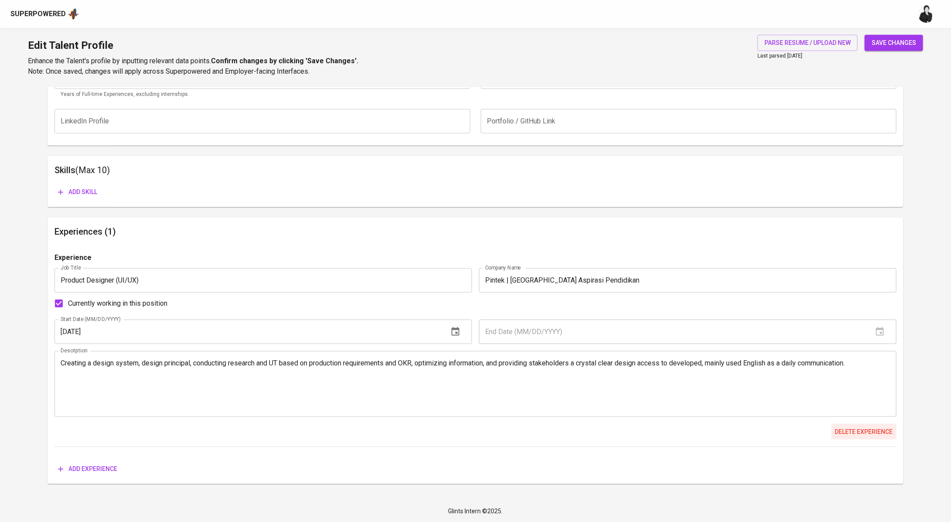
click at [871, 427] on span "Delete experience" at bounding box center [864, 431] width 58 height 11
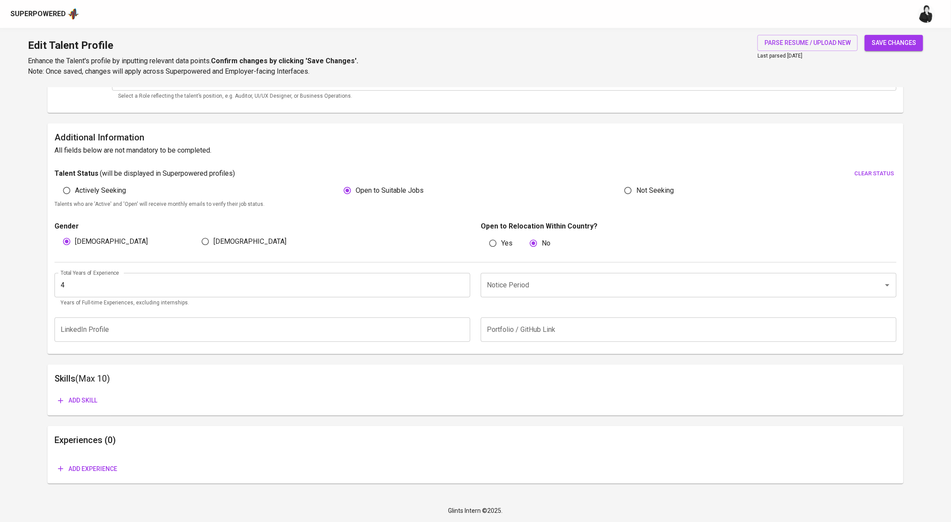
click at [107, 466] on span "Add experience" at bounding box center [87, 468] width 59 height 11
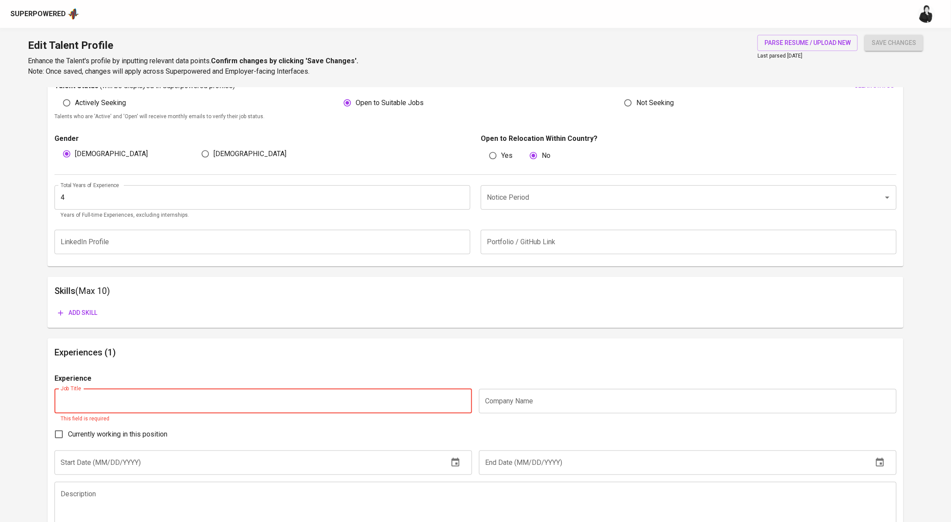
scroll to position [316, 0]
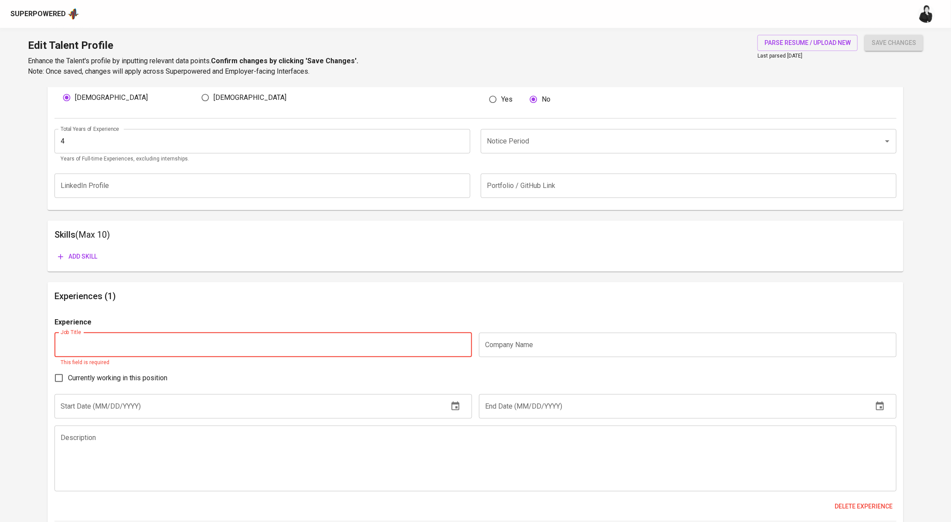
click at [503, 349] on input "text" at bounding box center [688, 345] width 418 height 24
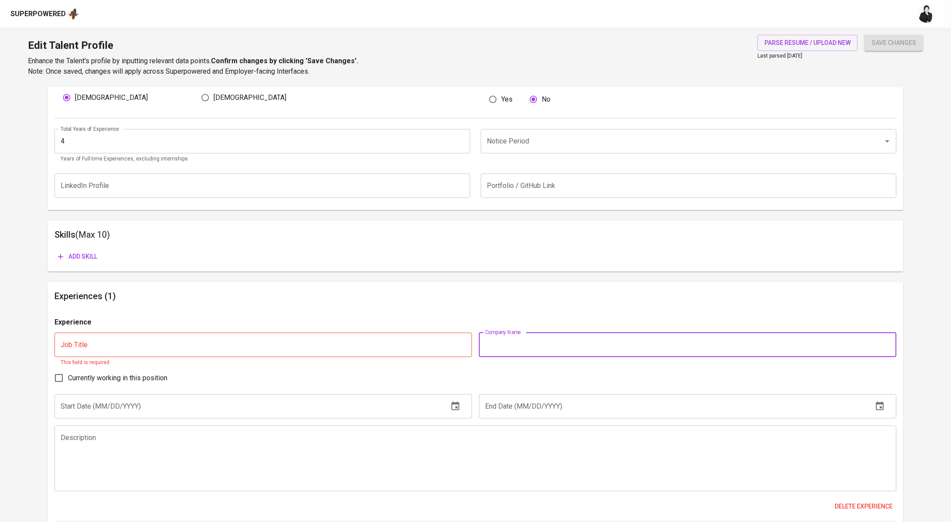
paste input "Halodoc"
type input "Halodoc"
click at [344, 347] on input "text" at bounding box center [263, 345] width 418 height 24
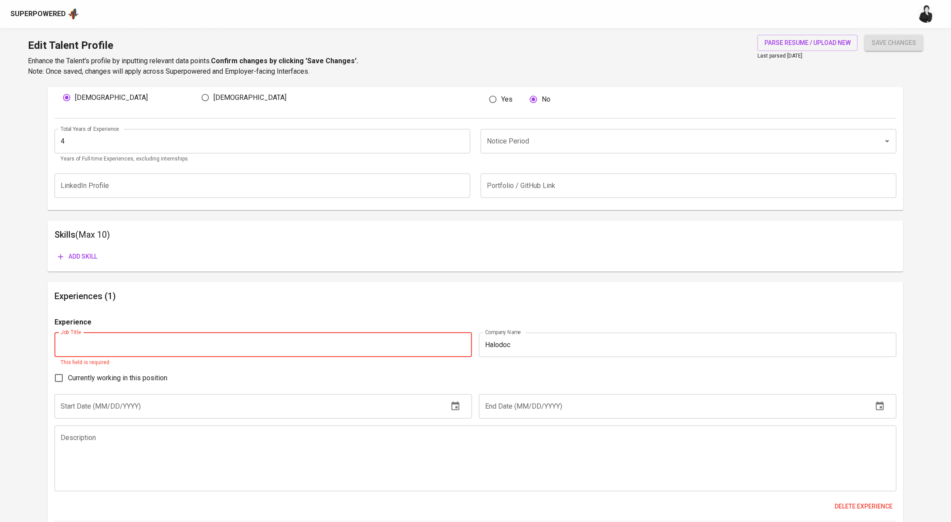
paste input "UX Designer / Product Designer"
type input "UX Designer / Product Designer"
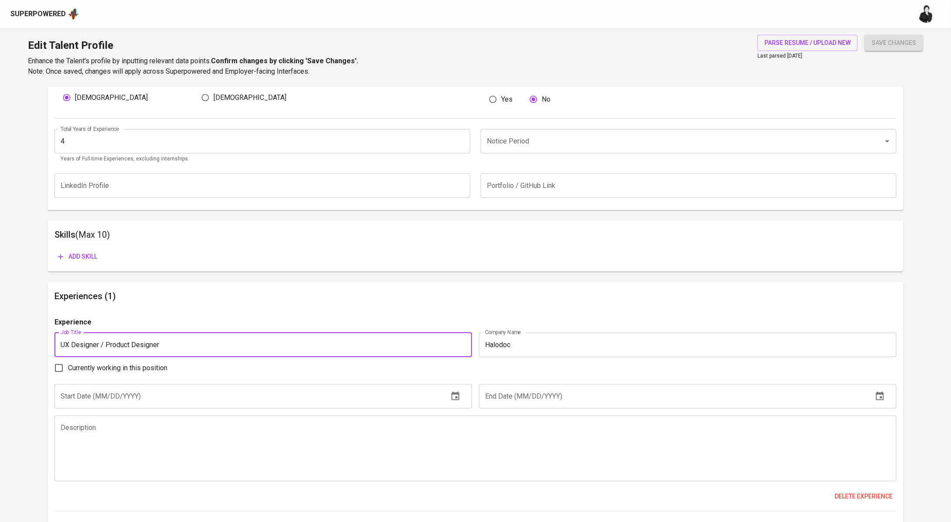
click at [263, 396] on input "text" at bounding box center [247, 396] width 387 height 24
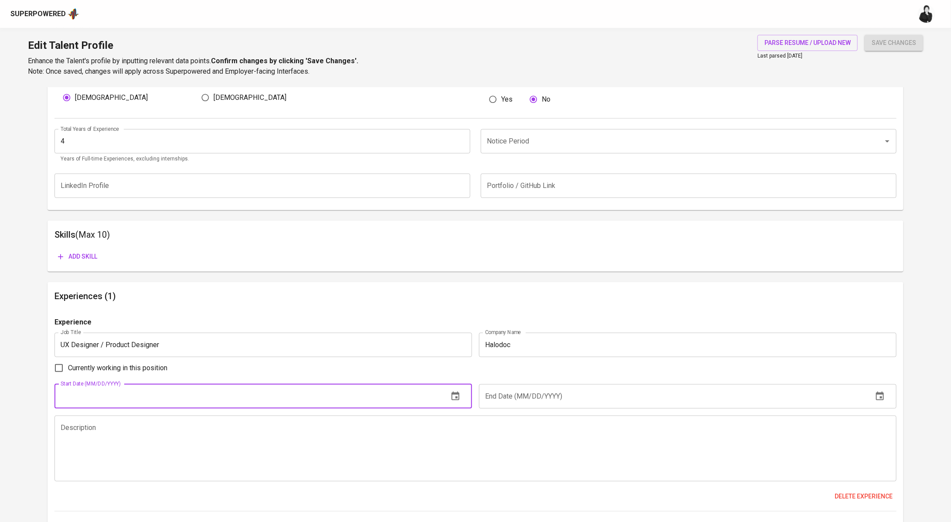
click at [458, 401] on button "button" at bounding box center [455, 396] width 21 height 21
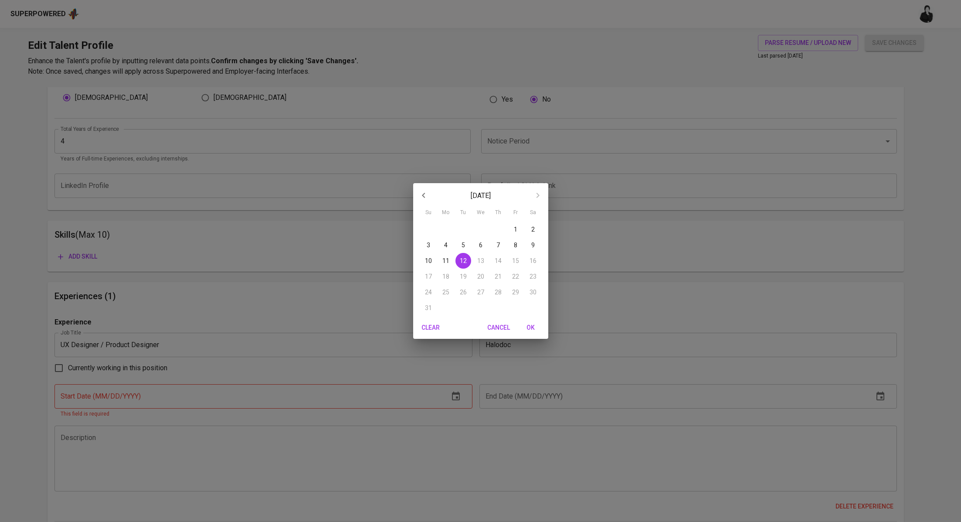
click at [424, 193] on icon "button" at bounding box center [423, 195] width 10 height 10
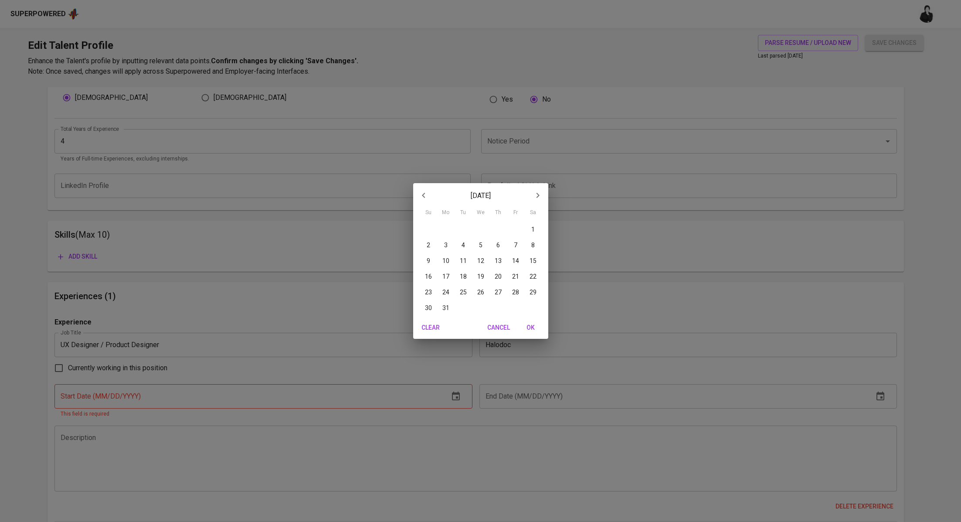
click at [424, 193] on icon "button" at bounding box center [423, 195] width 10 height 10
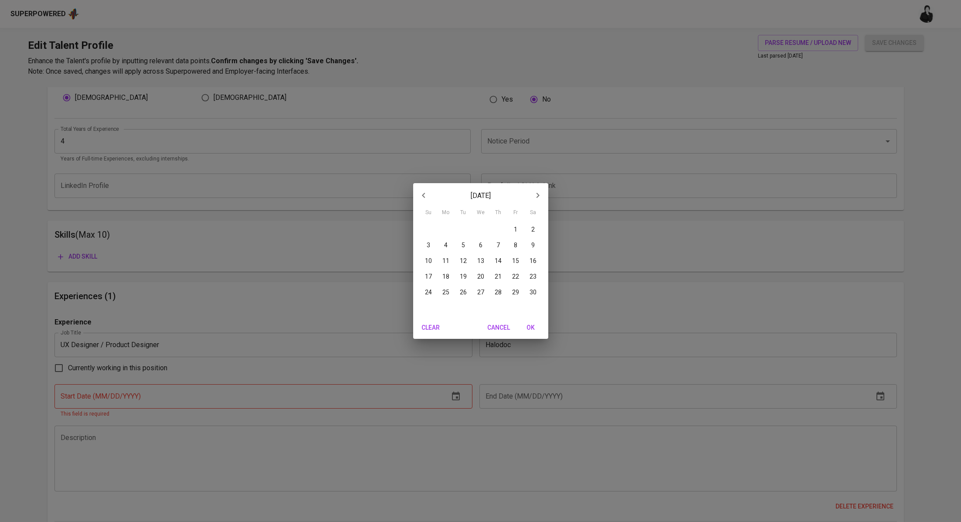
click at [424, 193] on icon "button" at bounding box center [423, 195] width 10 height 10
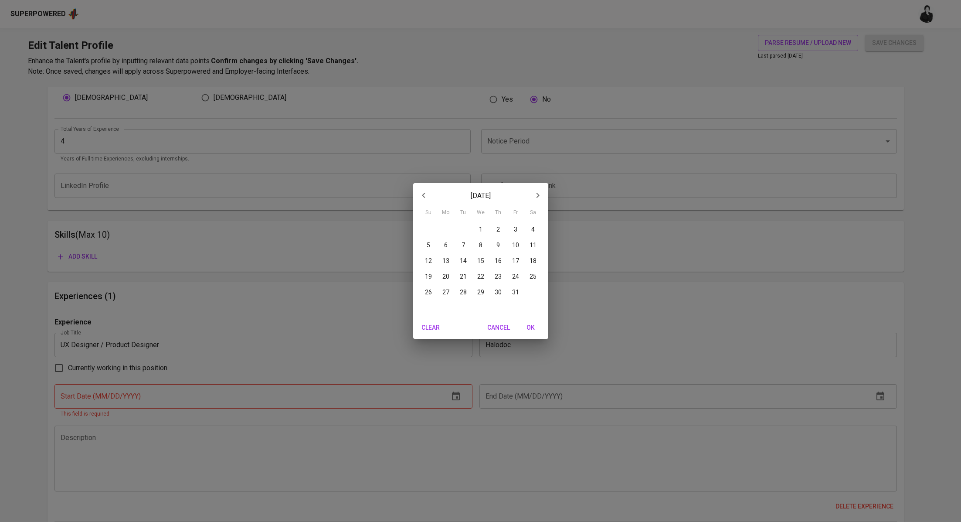
click at [424, 193] on icon "button" at bounding box center [423, 195] width 10 height 10
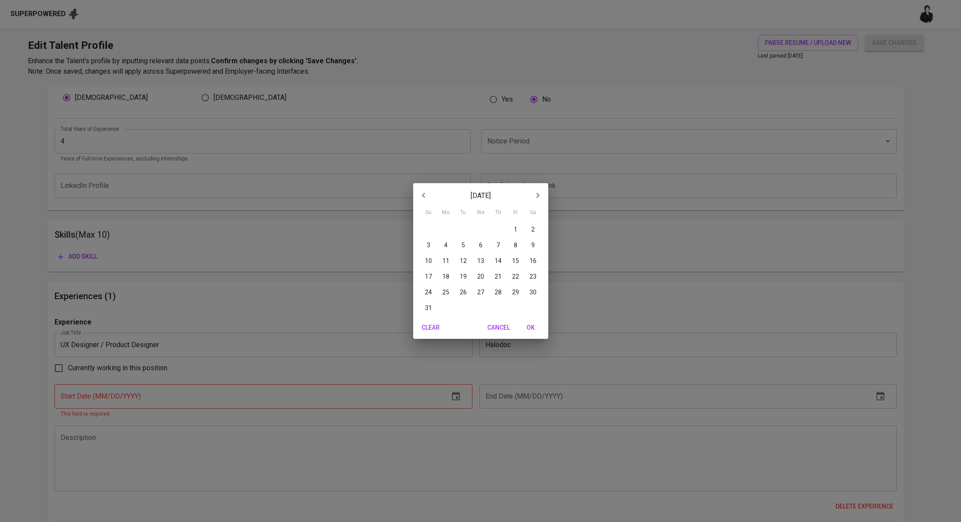
click at [424, 193] on icon "button" at bounding box center [423, 195] width 10 height 10
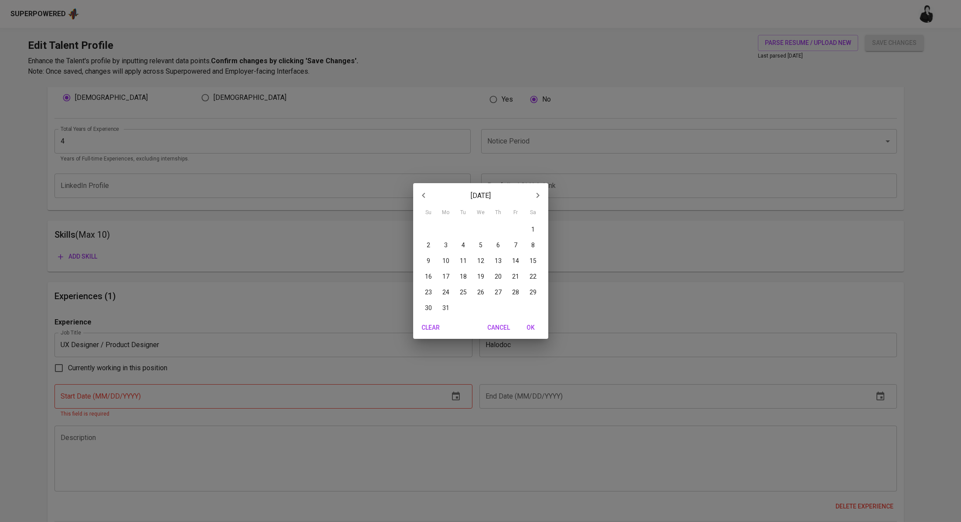
click at [424, 193] on icon "button" at bounding box center [423, 195] width 10 height 10
click at [442, 225] on span "1" at bounding box center [446, 229] width 16 height 9
type input "05/01/2023"
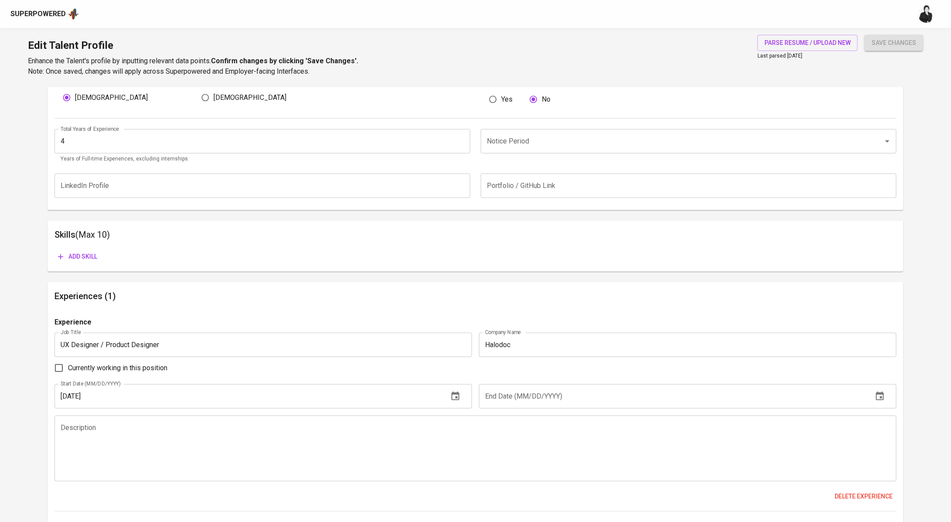
scroll to position [381, 0]
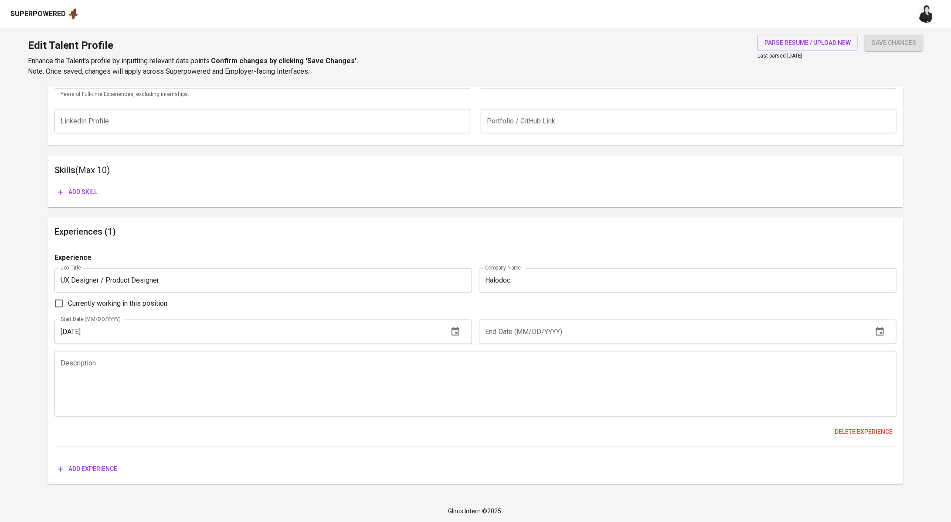
click at [137, 303] on span "Currently working in this position" at bounding box center [117, 303] width 99 height 10
click at [68, 303] on input "Currently working in this position" at bounding box center [59, 303] width 18 height 18
checkbox input "true"
click at [129, 367] on textarea at bounding box center [476, 384] width 830 height 50
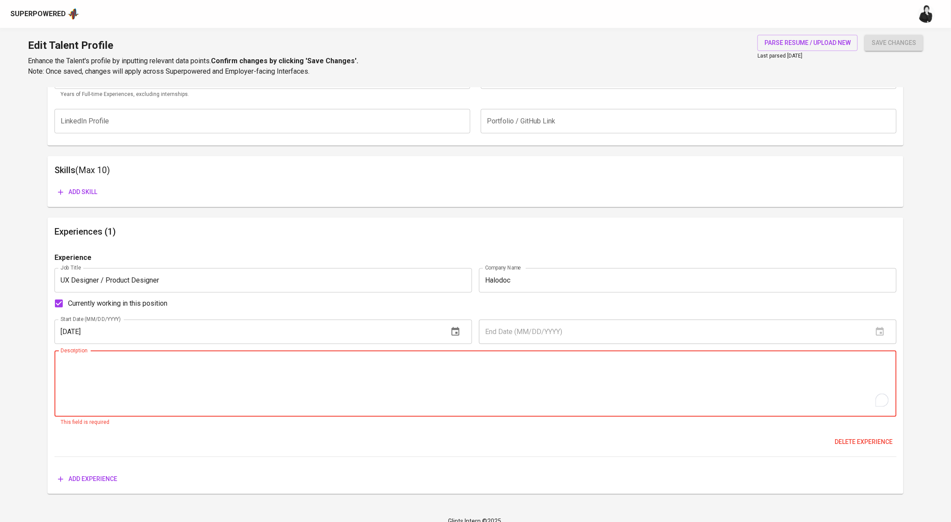
paste textarea "At Halodoc, I work as a Product Designer focusing on the Pharmacy Delivery Grou…"
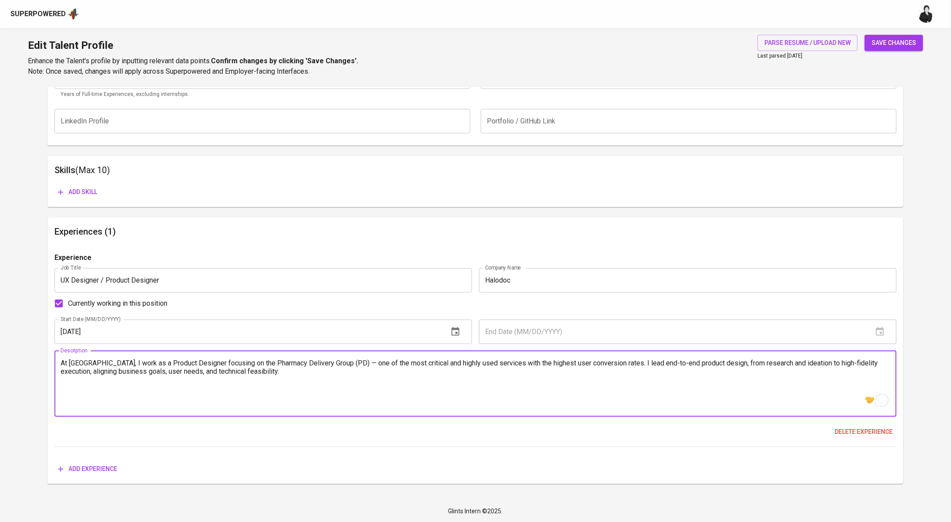
paste textarea "Developed a deep understanding of product goals, blockers, and challenges to in…"
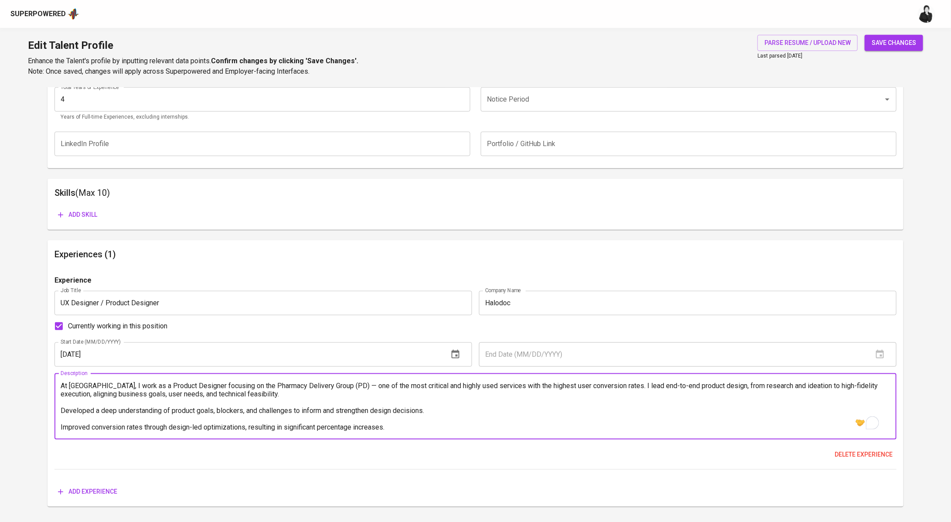
scroll to position [368, 0]
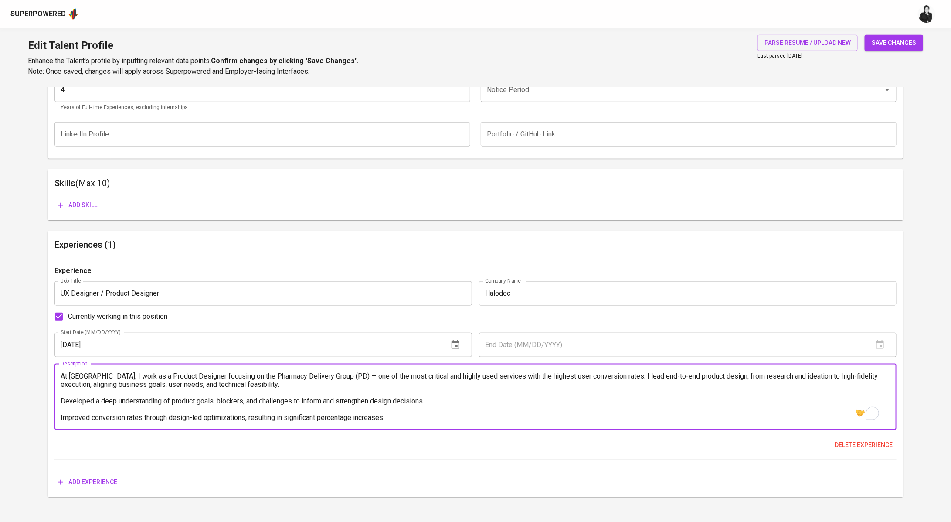
click at [61, 401] on textarea "At Halodoc, I work as a Product Designer focusing on the Pharmacy Delivery Grou…" at bounding box center [476, 397] width 830 height 50
click at [62, 415] on textarea "At Halodoc, I work as a Product Designer focusing on the Pharmacy Delivery Grou…" at bounding box center [476, 397] width 830 height 50
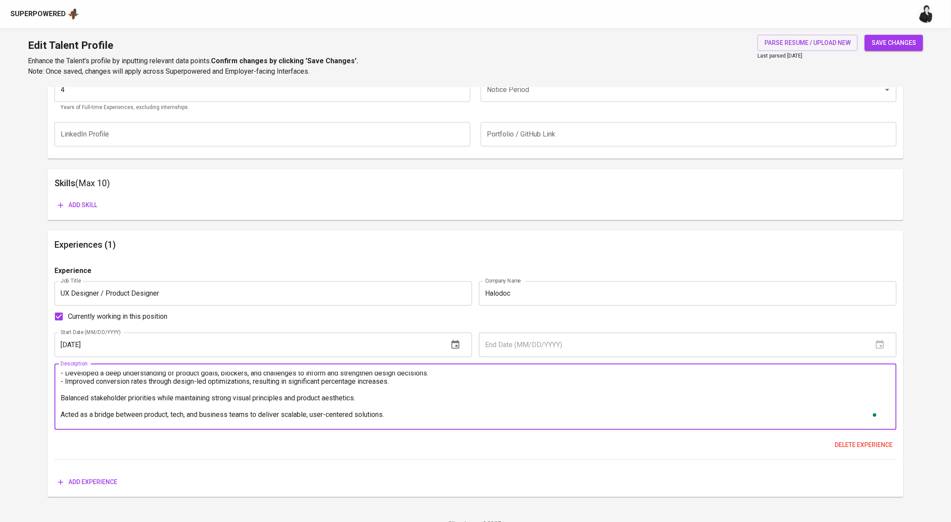
scroll to position [16, 0]
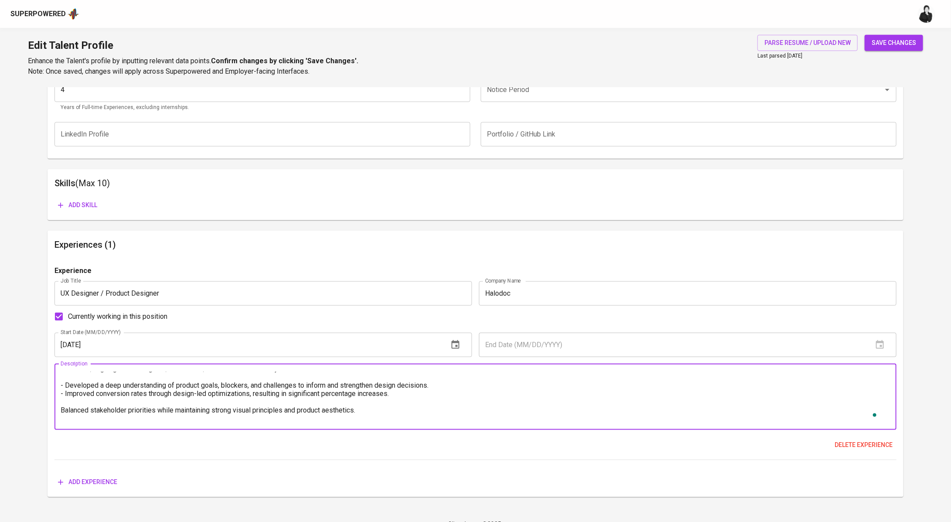
click at [61, 408] on textarea "At Halodoc, I work as a Product Designer focusing on the Pharmacy Delivery Grou…" at bounding box center [476, 397] width 830 height 50
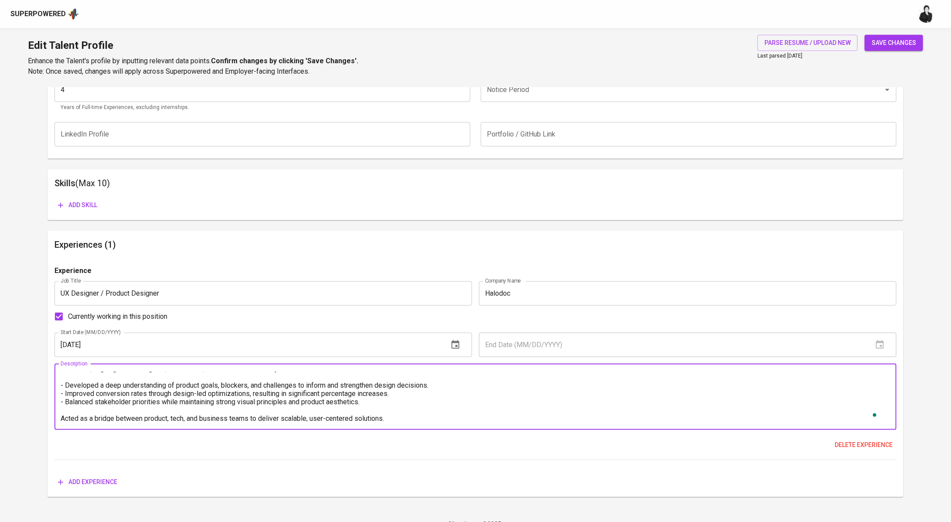
scroll to position [18, 0]
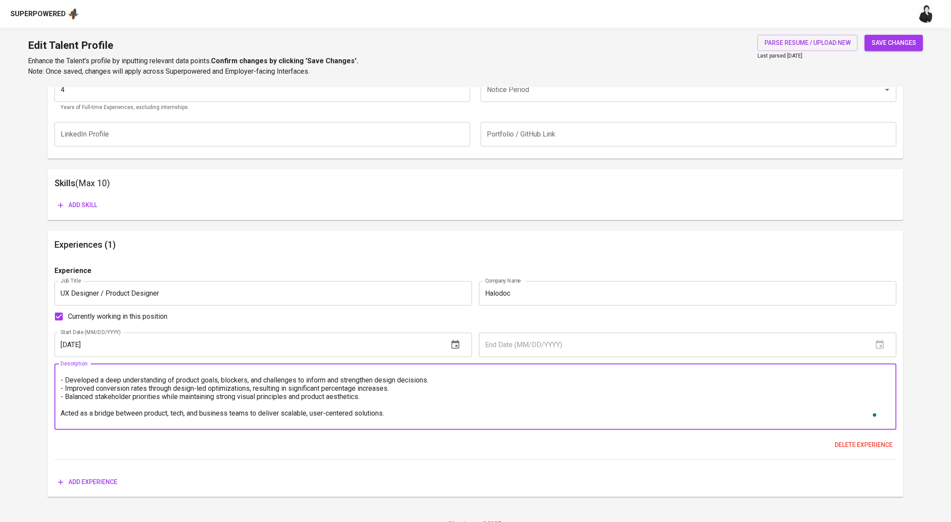
click at [61, 413] on textarea "At Halodoc, I work as a Product Designer focusing on the Pharmacy Delivery Grou…" at bounding box center [476, 397] width 830 height 50
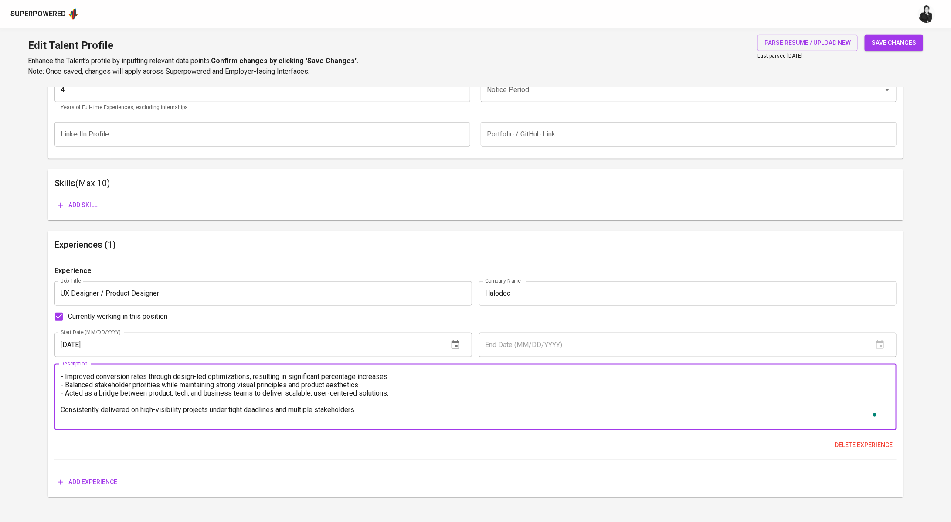
click at [62, 412] on textarea "At Halodoc, I work as a Product Designer focusing on the Pharmacy Delivery Grou…" at bounding box center [476, 397] width 830 height 50
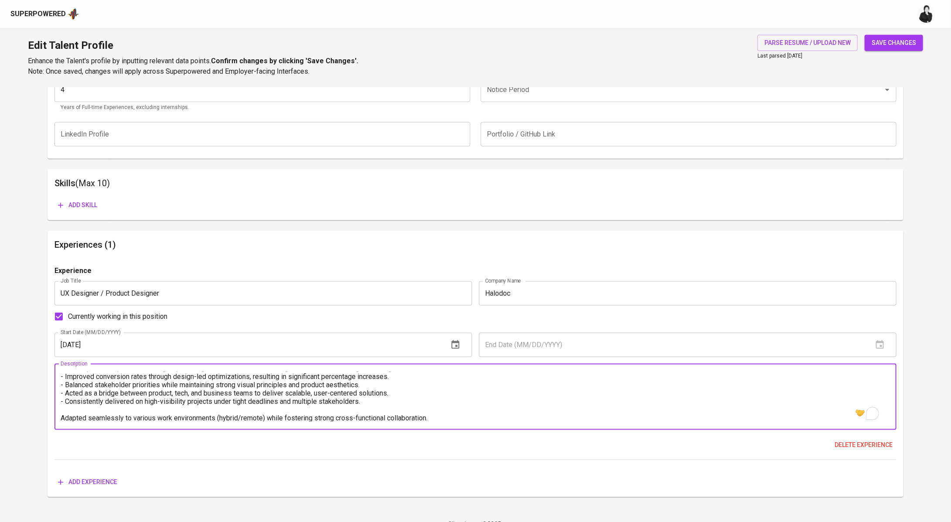
click at [62, 417] on textarea "At Halodoc, I work as a Product Designer focusing on the Pharmacy Delivery Grou…" at bounding box center [476, 397] width 830 height 50
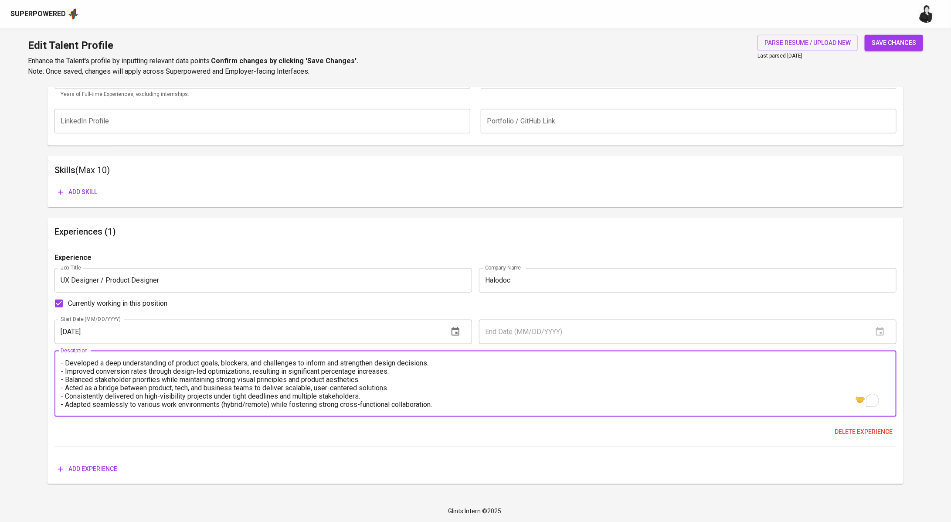
type textarea "At Halodoc, I work as a Product Designer focusing on the Pharmacy Delivery Grou…"
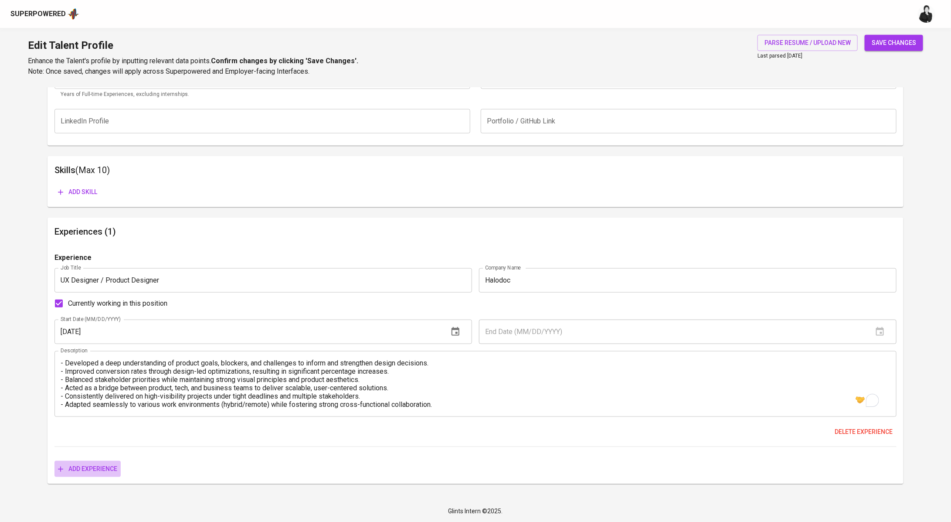
click at [97, 466] on span "Add experience" at bounding box center [87, 468] width 59 height 11
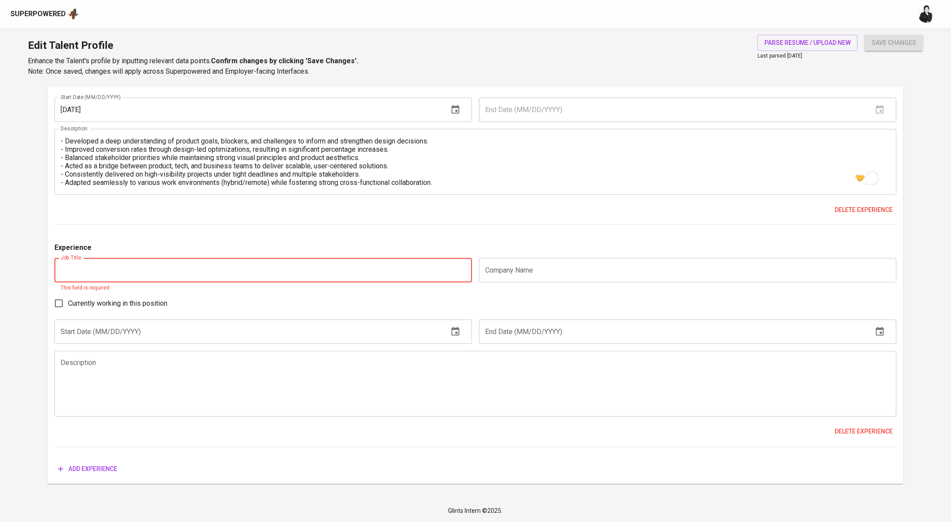
click at [177, 360] on textarea at bounding box center [476, 384] width 830 height 50
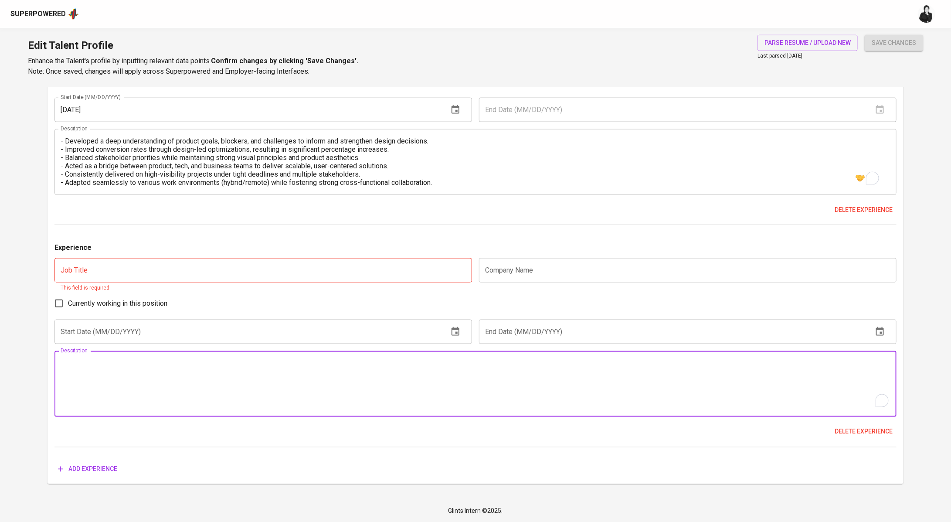
paste textarea "As the sole Product Designer at Pintek, I built the design discipline from the …"
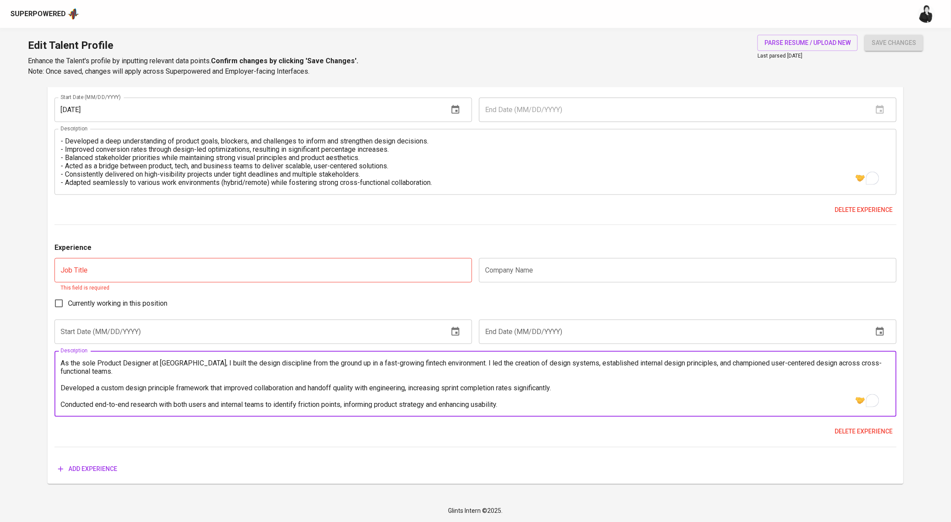
click at [61, 387] on textarea "As the sole Product Designer at Pintek, I built the design discipline from the …" at bounding box center [476, 384] width 830 height 50
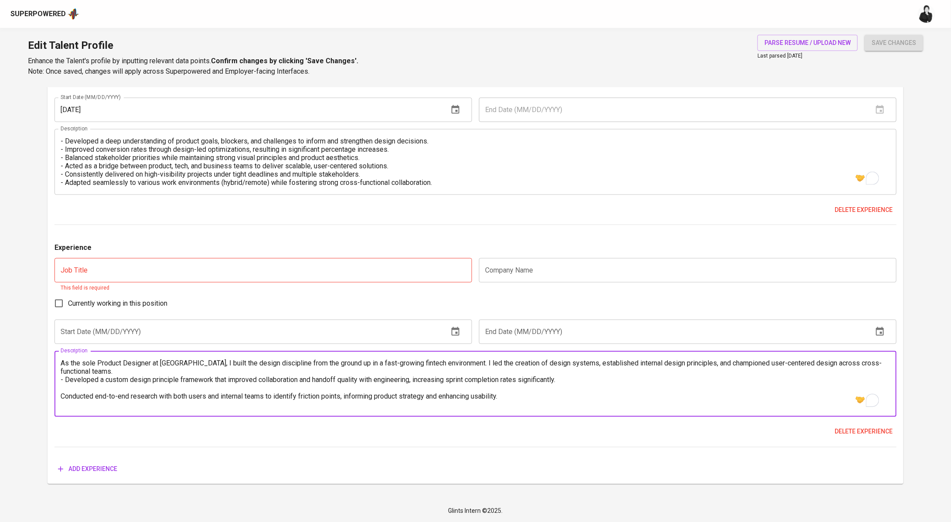
click at [62, 393] on textarea "As the sole Product Designer at Pintek, I built the design discipline from the …" at bounding box center [476, 384] width 830 height 50
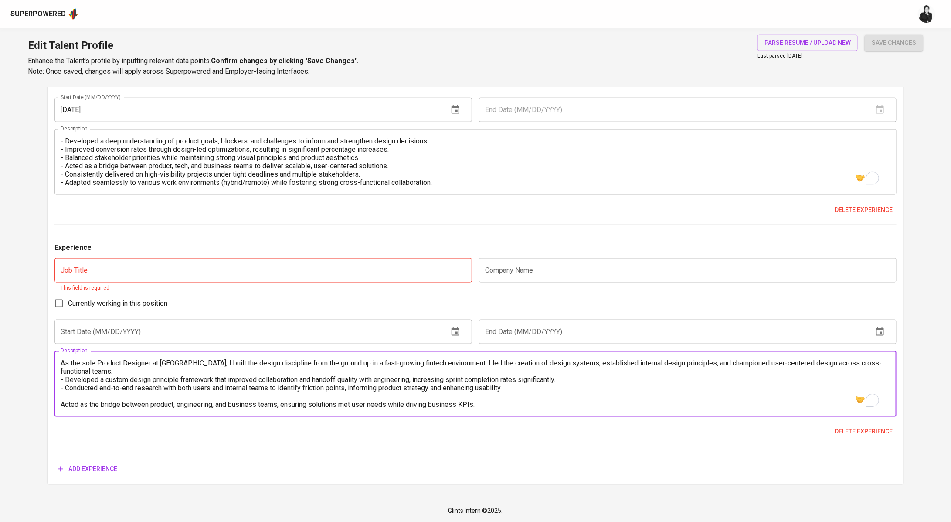
click at [60, 404] on div "As the sole Product Designer at Pintek, I built the design discipline from the …" at bounding box center [475, 384] width 842 height 66
click at [61, 407] on textarea "As the sole Product Designer at Pintek, I built the design discipline from the …" at bounding box center [476, 384] width 830 height 50
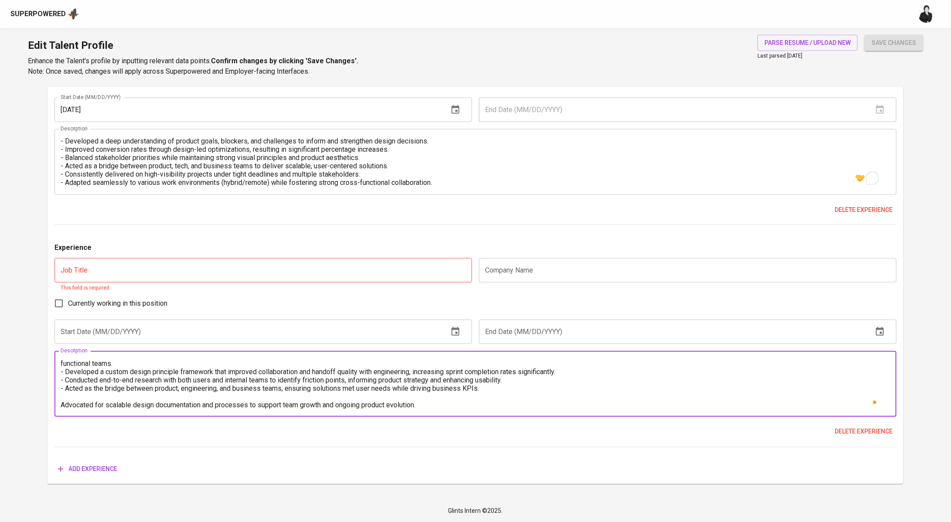
scroll to position [8, 0]
click at [61, 407] on textarea "As the sole Product Designer at Pintek, I built the design discipline from the …" at bounding box center [476, 384] width 830 height 50
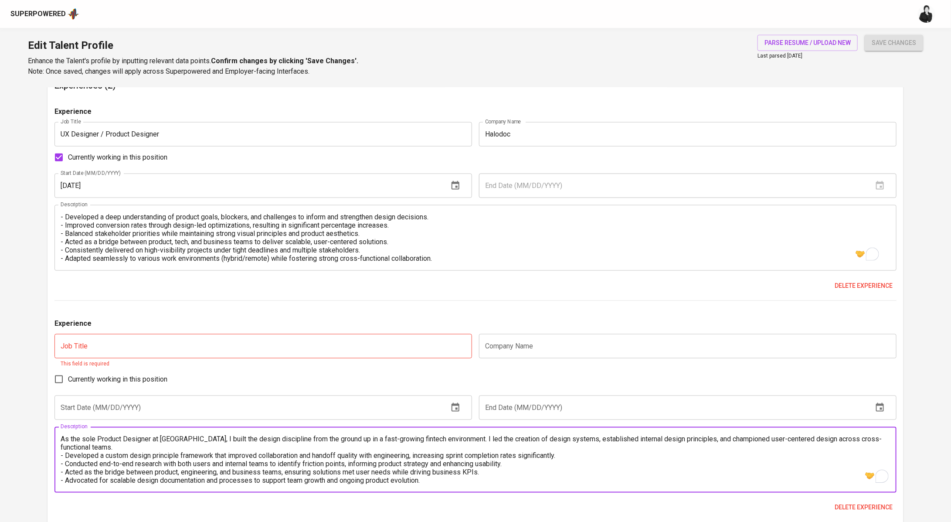
scroll to position [603, 0]
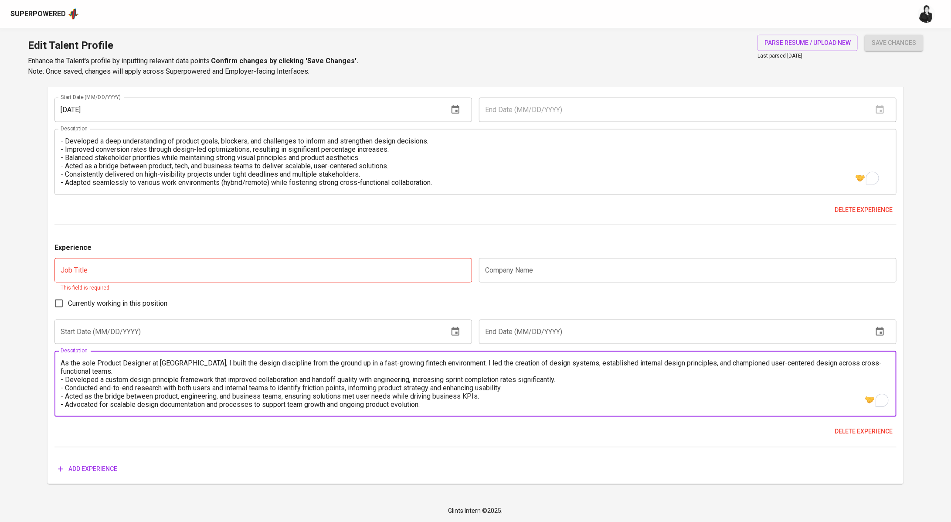
type textarea "As the sole Product Designer at Pintek, I built the design discipline from the …"
click at [432, 259] on input "text" at bounding box center [263, 270] width 418 height 24
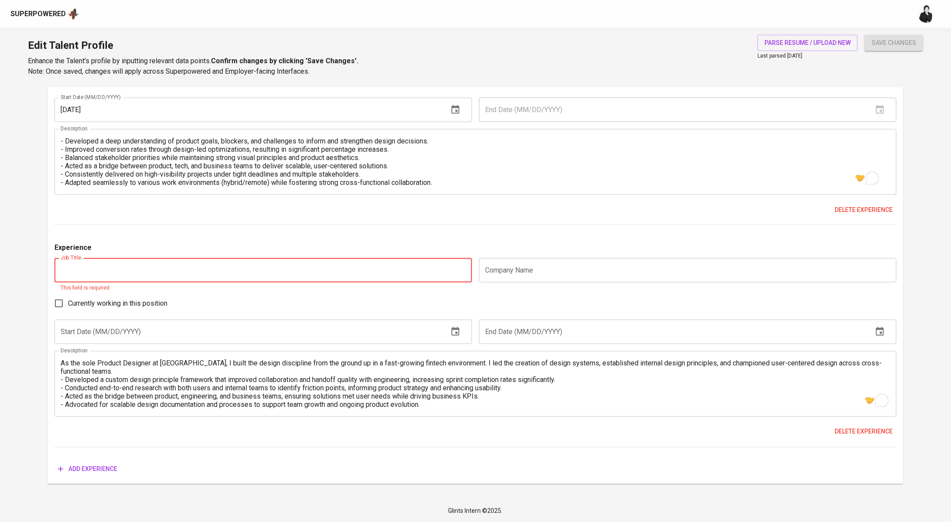
click at [363, 330] on input "text" at bounding box center [247, 332] width 387 height 24
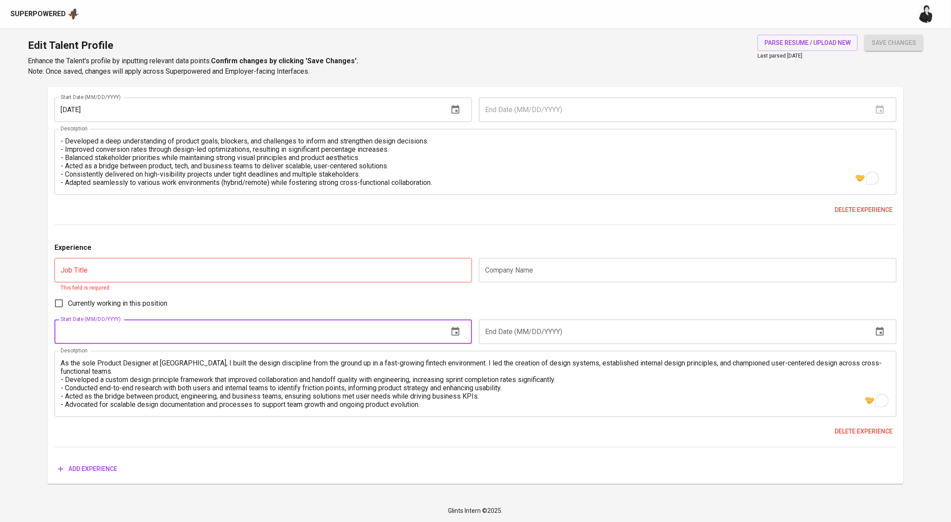
click at [455, 329] on icon "button" at bounding box center [456, 331] width 8 height 9
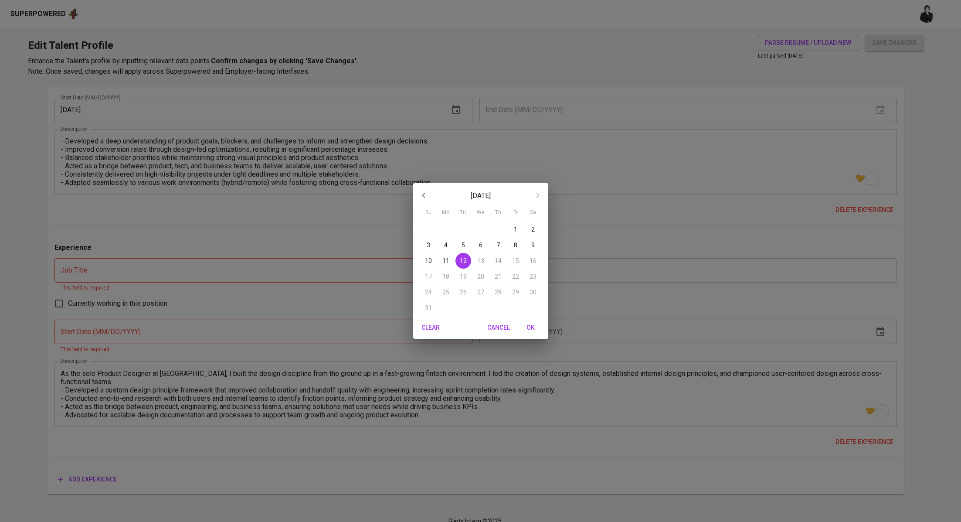
click at [343, 272] on div "August 2025 Su Mo Tu We Th Fr Sa 27 28 29 30 31 1 2 3 4 5 6 7 8 9 10 11 12 13 1…" at bounding box center [480, 261] width 961 height 522
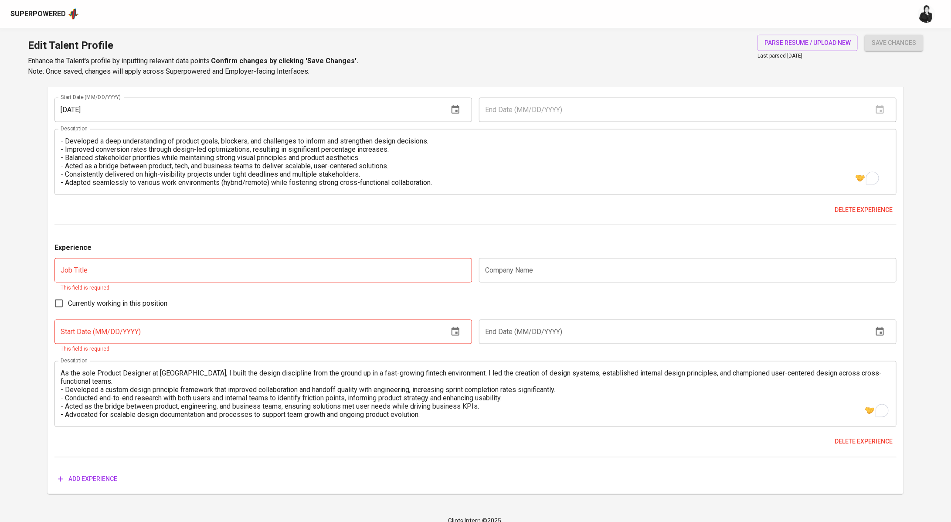
click at [322, 266] on input "text" at bounding box center [263, 270] width 418 height 24
paste input "Pintek"
type input "Pintek"
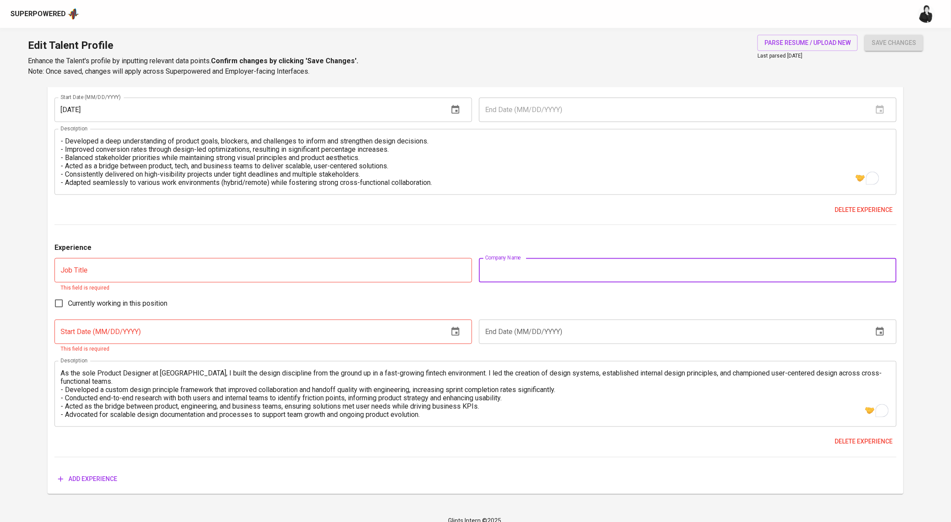
click at [529, 276] on input "text" at bounding box center [688, 270] width 418 height 24
paste input "Pintek"
type input "Pintek"
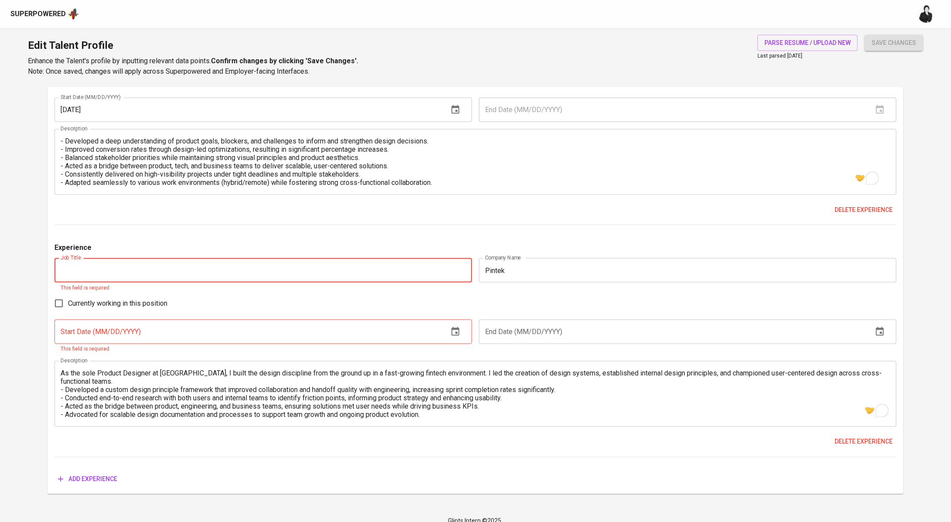
click at [330, 266] on input "text" at bounding box center [263, 270] width 418 height 24
paste input "UX Designer / Product Designer"
type input "UX Designer / Product Designer"
click at [180, 326] on input "text" at bounding box center [247, 332] width 387 height 24
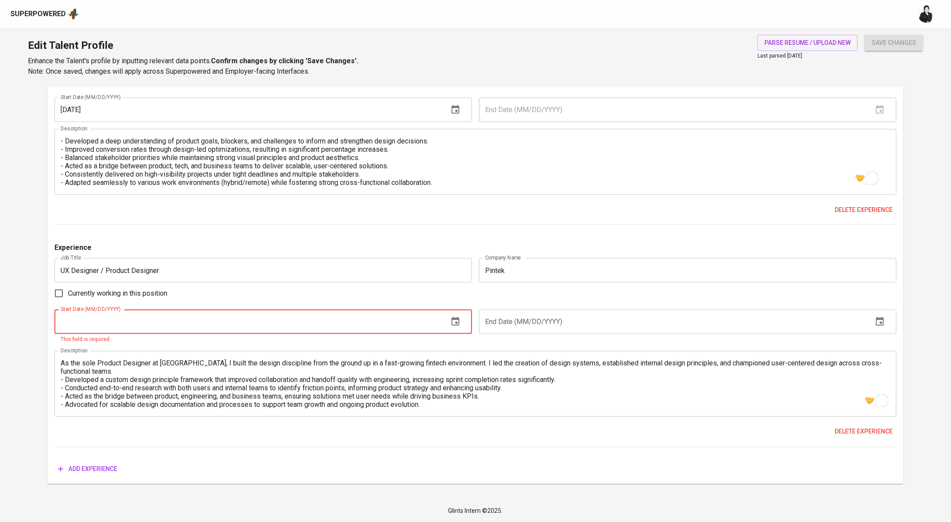
click at [461, 323] on button "button" at bounding box center [455, 321] width 21 height 21
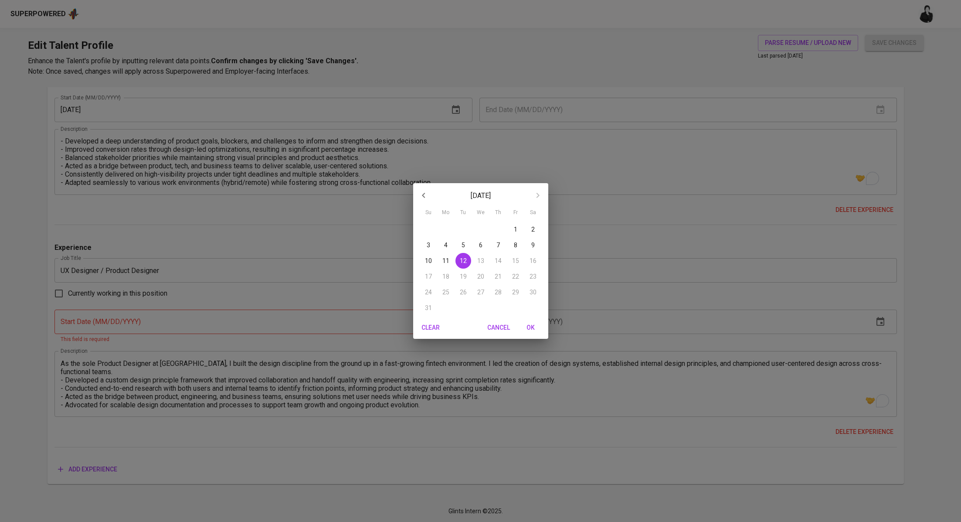
click at [486, 189] on div "August 2025" at bounding box center [480, 195] width 135 height 21
click at [422, 199] on icon "button" at bounding box center [423, 195] width 10 height 10
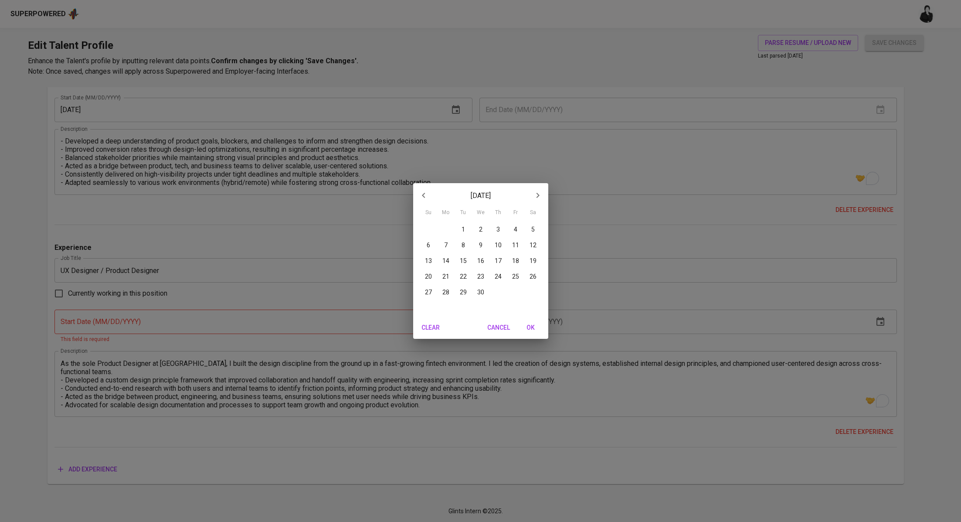
click at [422, 199] on icon "button" at bounding box center [423, 195] width 10 height 10
click at [254, 328] on div "January 2025 Su Mo Tu We Th Fr Sa 29 30 31 1 2 3 4 5 6 7 8 9 10 11 12 13 14 15 …" at bounding box center [480, 261] width 961 height 522
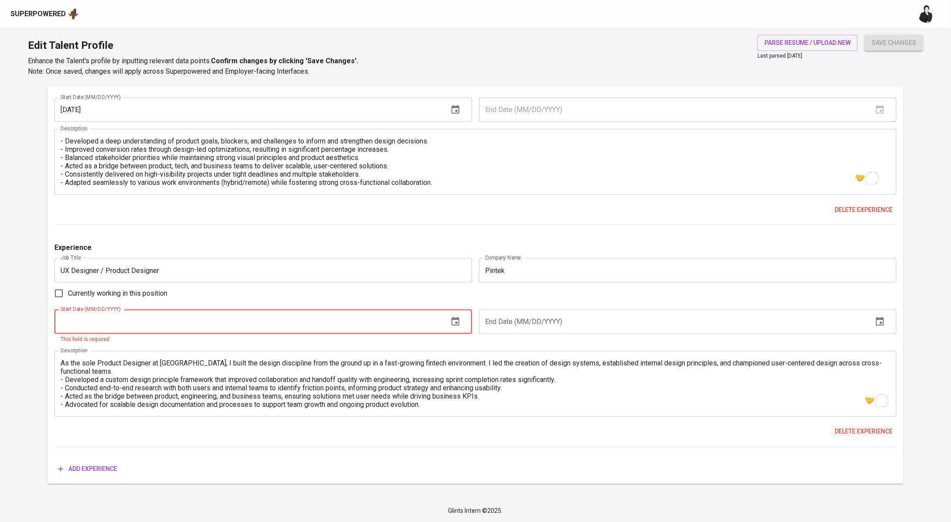
click at [249, 319] on input "text" at bounding box center [247, 322] width 387 height 24
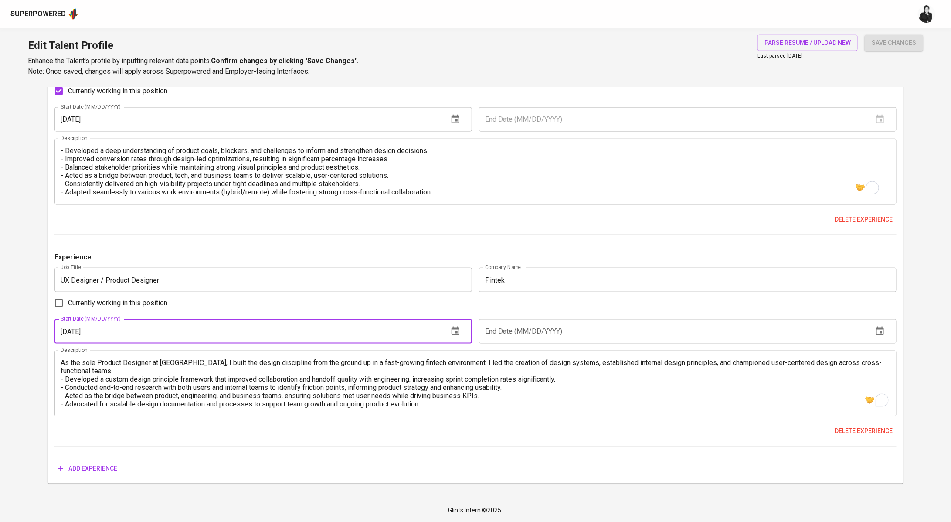
scroll to position [593, 0]
type input "10/01/2023"
click at [865, 35] on button "save changes" at bounding box center [894, 43] width 58 height 16
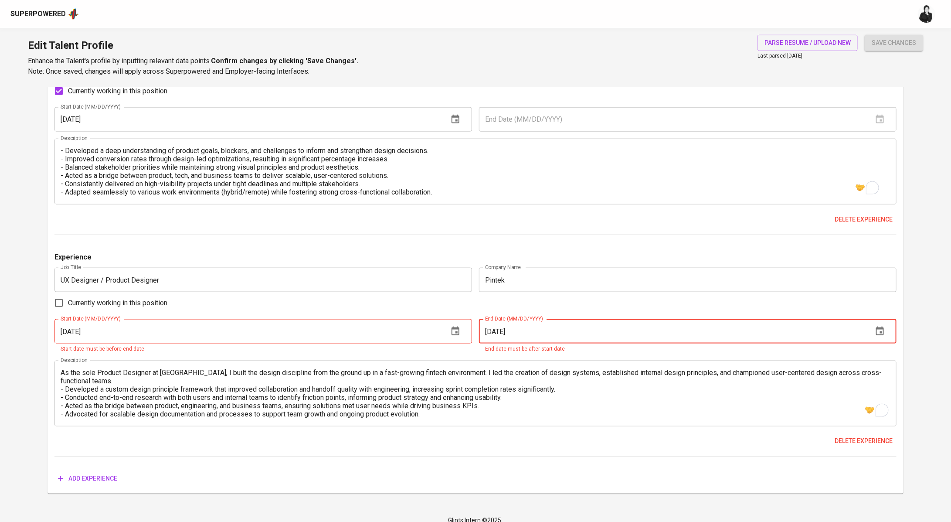
type input "01/31/2023"
click at [240, 323] on input "10/01/2023" at bounding box center [247, 331] width 387 height 24
click at [229, 333] on input "10/01/2023" at bounding box center [247, 331] width 387 height 24
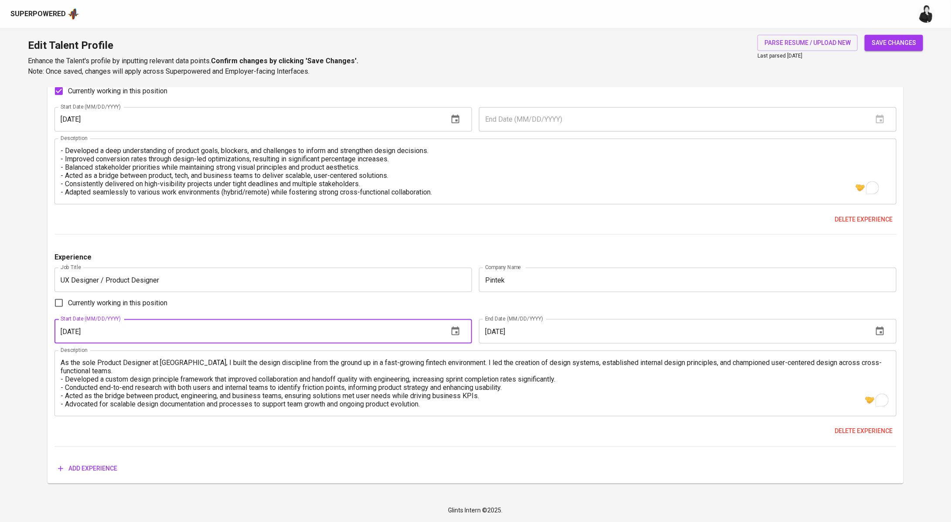
type input "10/01/2021"
click at [865, 35] on button "save changes" at bounding box center [894, 43] width 58 height 16
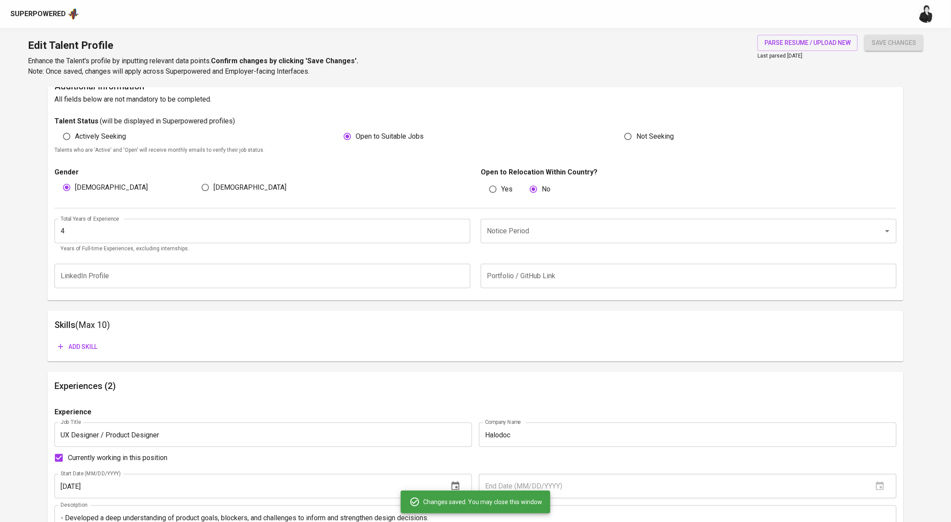
scroll to position [224, 0]
click at [68, 344] on span "Add skill" at bounding box center [77, 346] width 39 height 11
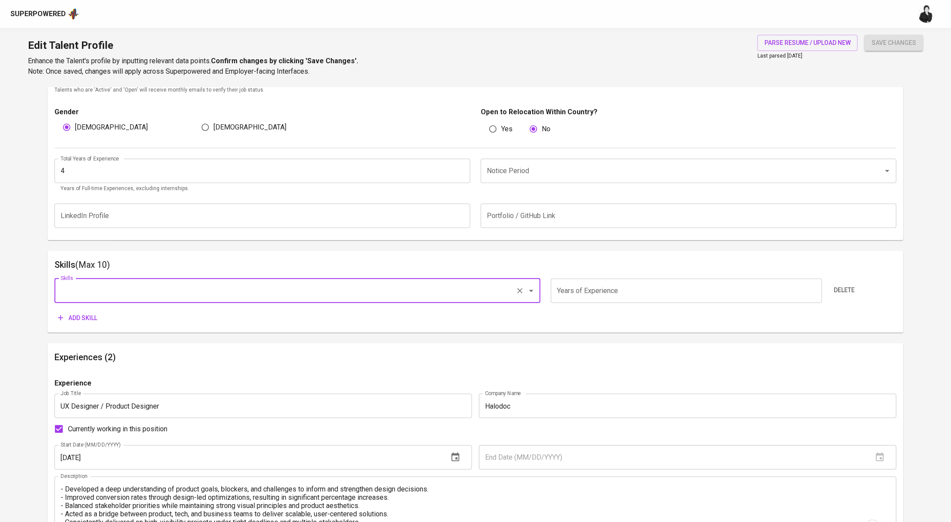
scroll to position [296, 0]
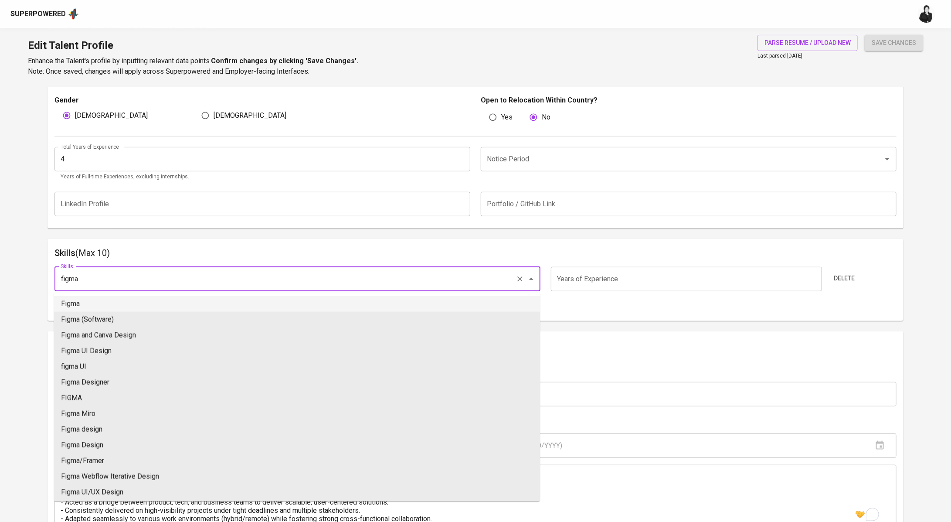
click at [214, 302] on li "Figma" at bounding box center [297, 304] width 486 height 16
type input "Figma"
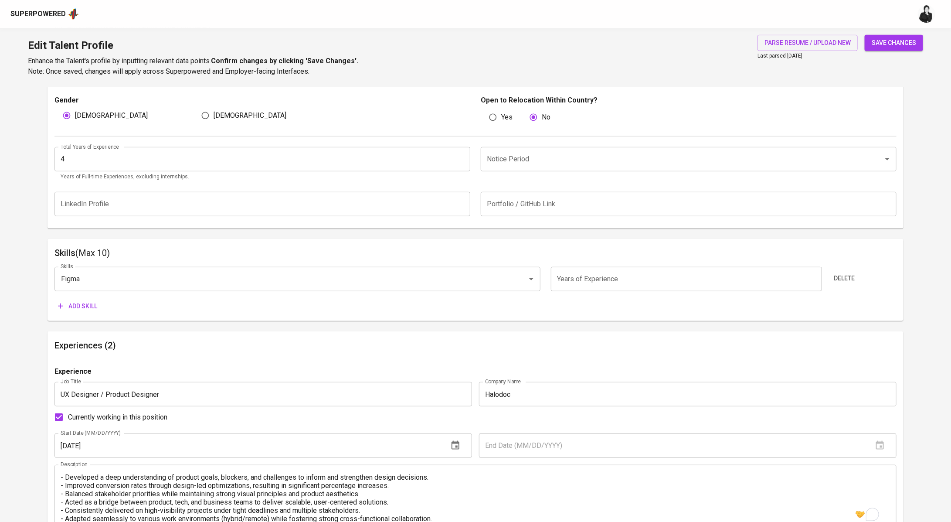
click at [576, 288] on input "number" at bounding box center [686, 279] width 271 height 24
type input "4"
click at [81, 304] on span "Add skill" at bounding box center [77, 306] width 39 height 11
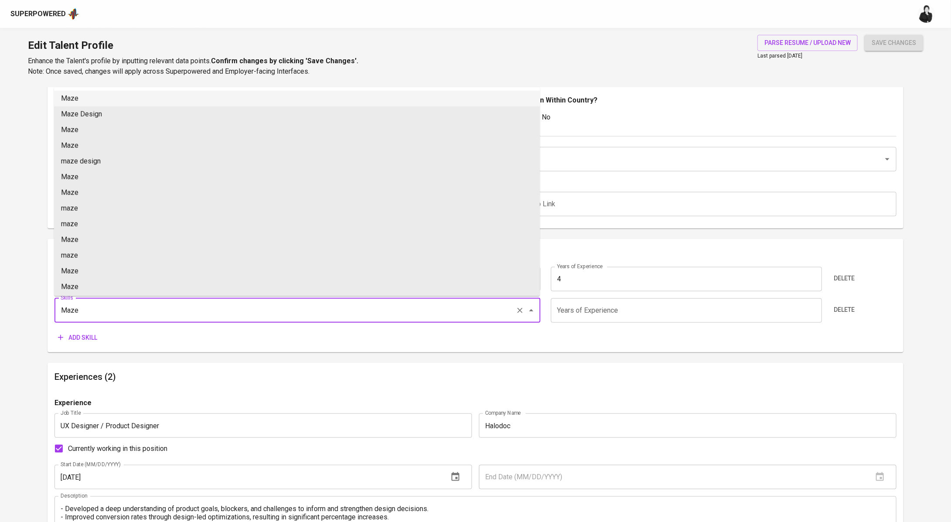
click at [154, 99] on li "Maze" at bounding box center [297, 99] width 486 height 16
type input "Maze"
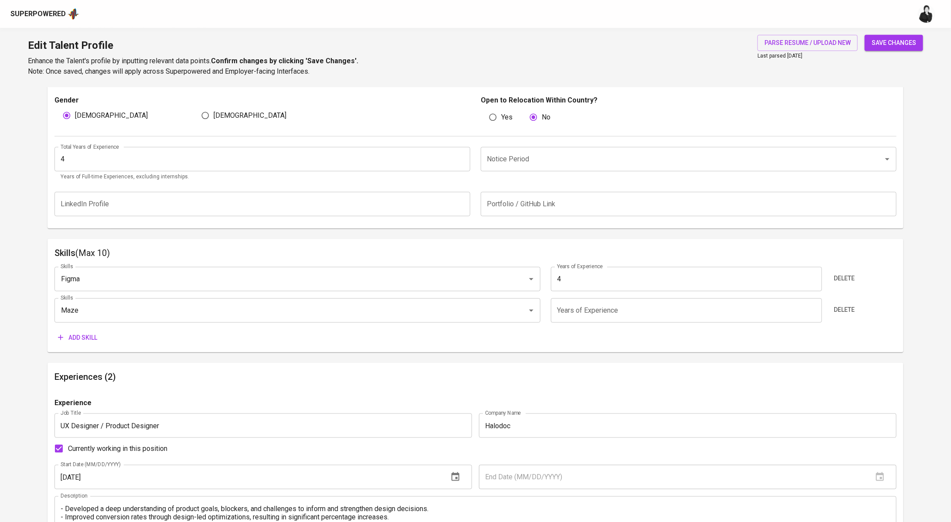
click at [621, 313] on input "number" at bounding box center [686, 310] width 271 height 24
type input "4"
click at [75, 336] on span "Add skill" at bounding box center [77, 337] width 39 height 11
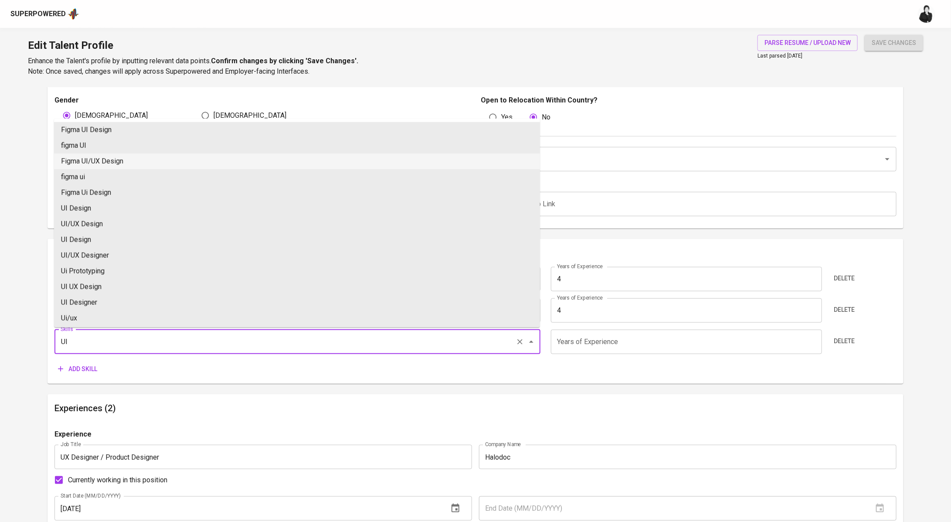
click at [134, 160] on li "Figma UI/UX Design" at bounding box center [297, 161] width 486 height 16
type input "Figma UI/UX Design"
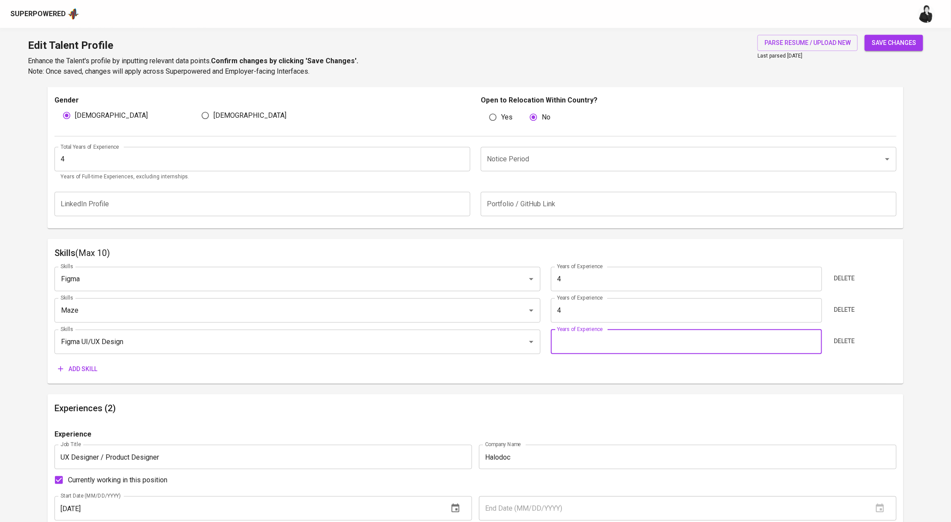
click at [636, 332] on input "number" at bounding box center [686, 342] width 271 height 24
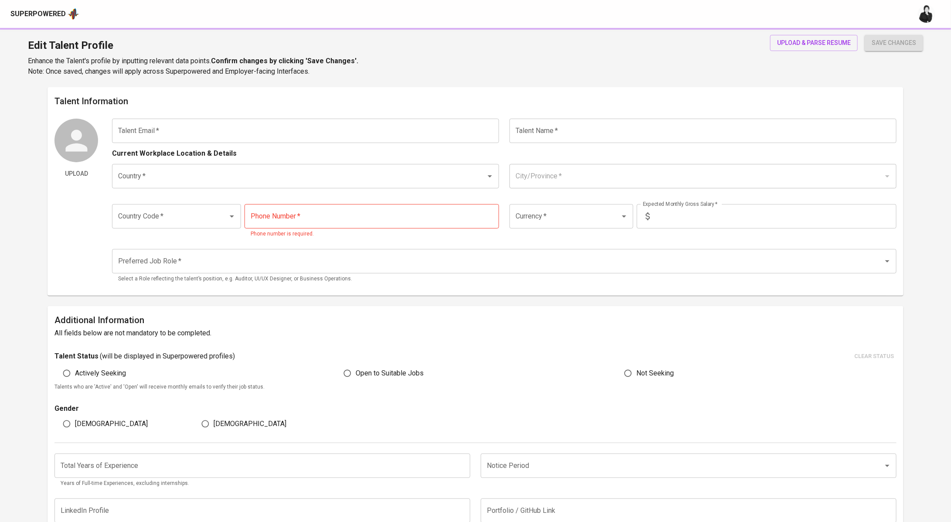
type input "[EMAIL_ADDRESS][DOMAIN_NAME]"
type input "[PERSON_NAME]"
type input "[GEOGRAPHIC_DATA]"
type input "[GEOGRAPHIC_DATA], [GEOGRAPHIC_DATA]"
type input "+62"
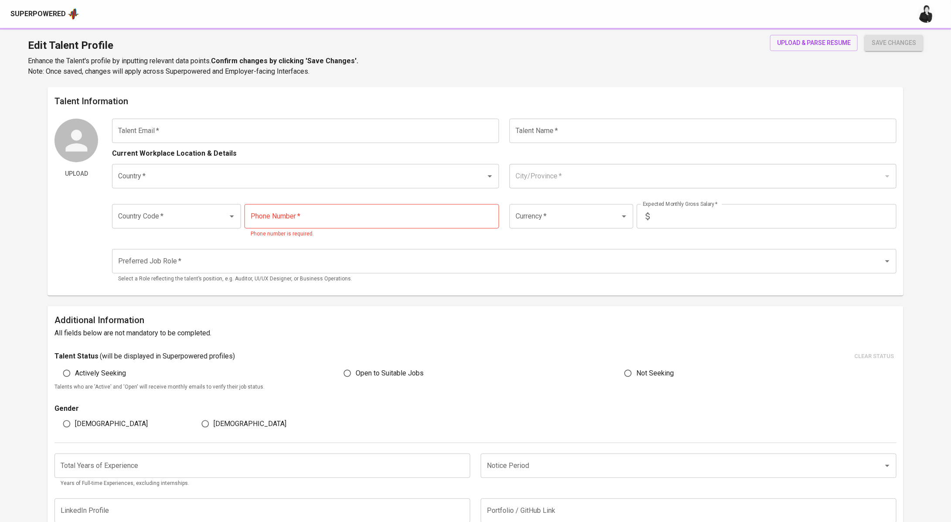
type input "[PHONE_NUMBER]"
type input "IDR"
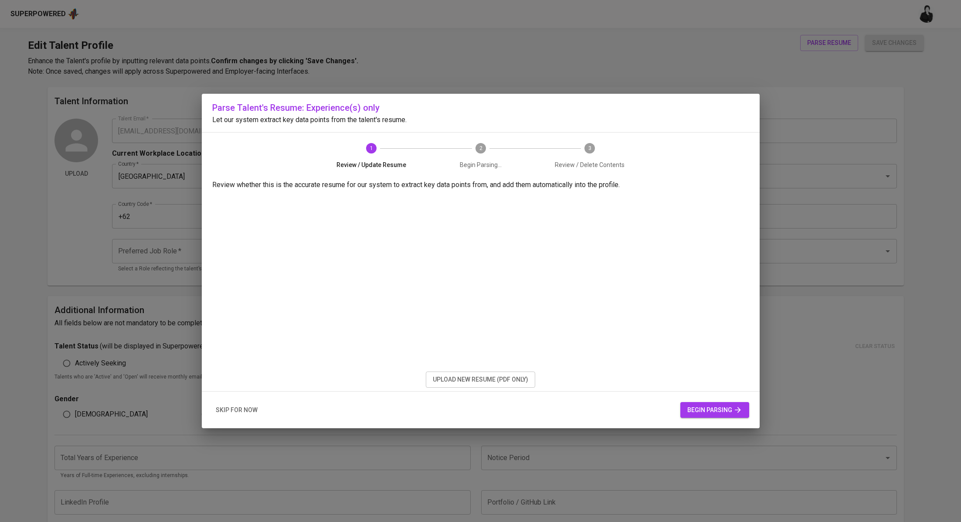
click at [514, 375] on span "upload new resume (pdf only)" at bounding box center [480, 379] width 95 height 11
click at [724, 415] on button "begin parsing" at bounding box center [714, 410] width 69 height 16
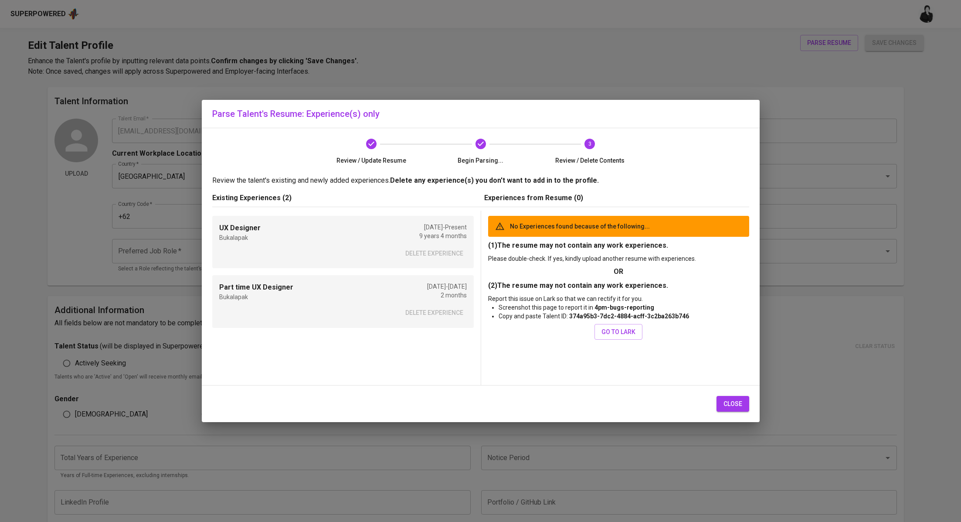
click at [731, 402] on span "close" at bounding box center [733, 403] width 19 height 11
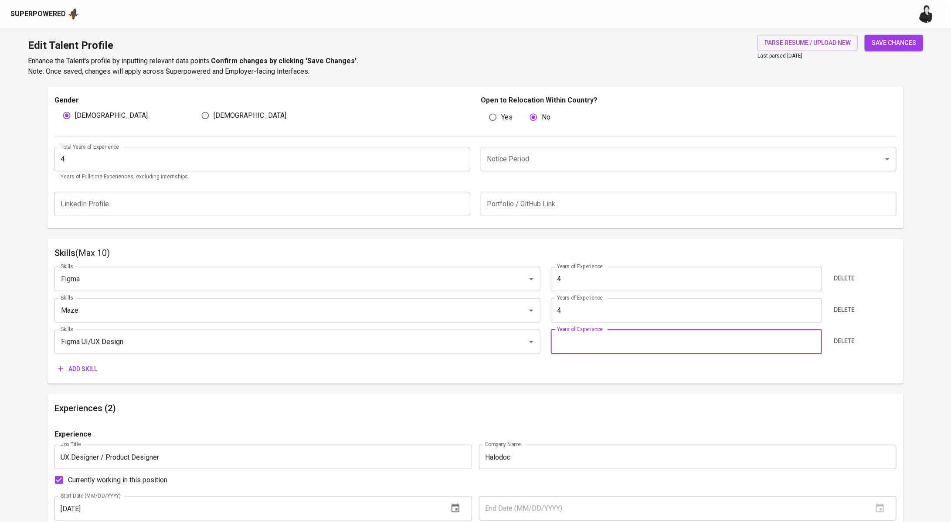
scroll to position [25, 0]
type input "4"
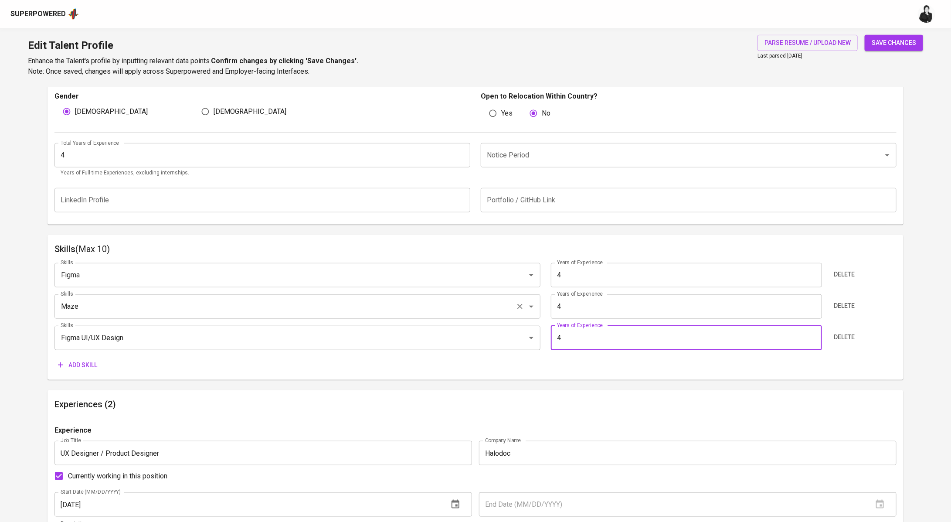
scroll to position [310, 0]
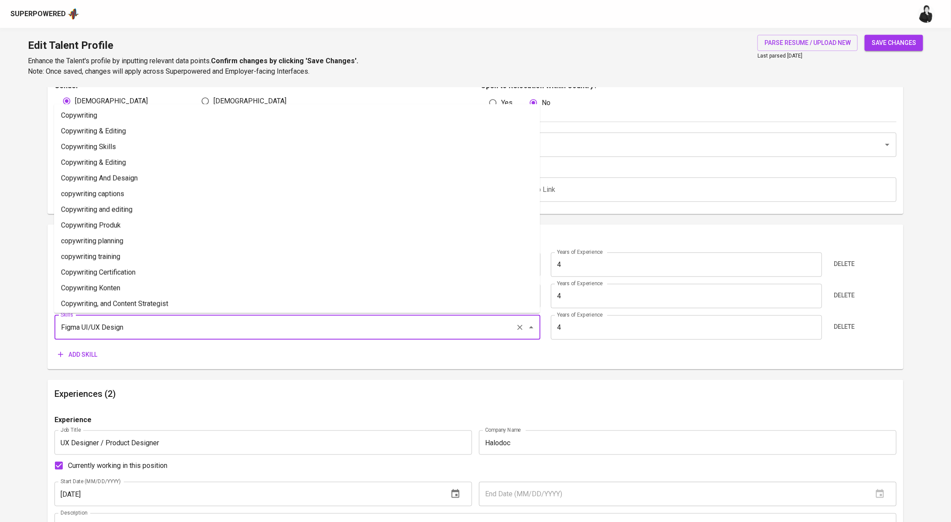
drag, startPoint x: 146, startPoint y: 330, endPoint x: 49, endPoint y: 329, distance: 97.2
click at [49, 329] on div "Skills (Max 10) Skills Figma Skills Years of Experience 4 Years of Experience D…" at bounding box center [476, 296] width 856 height 145
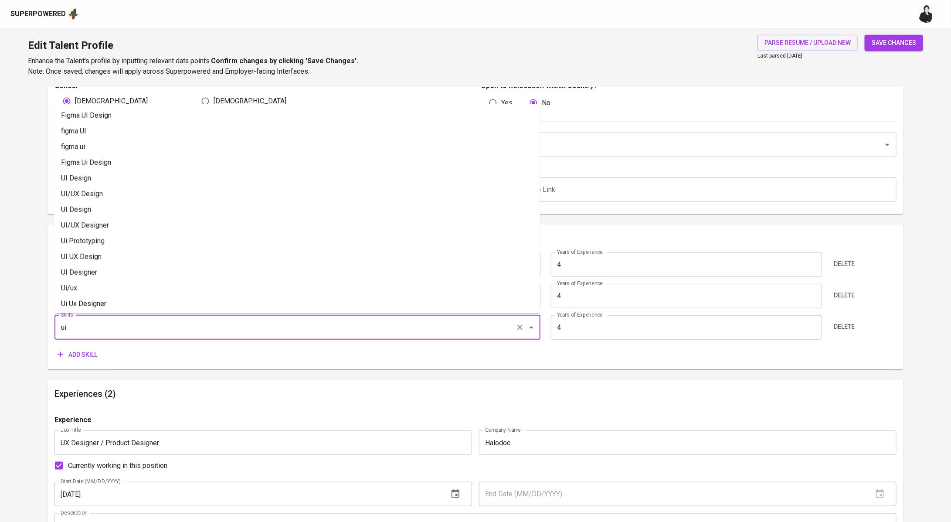
type input "u"
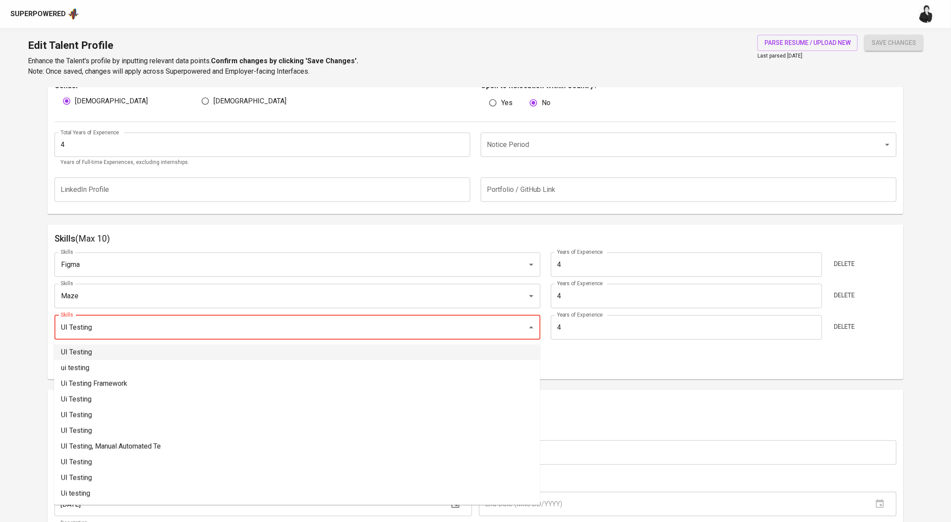
click at [78, 351] on li "UI Testing" at bounding box center [297, 352] width 486 height 16
type input "UI Testing"
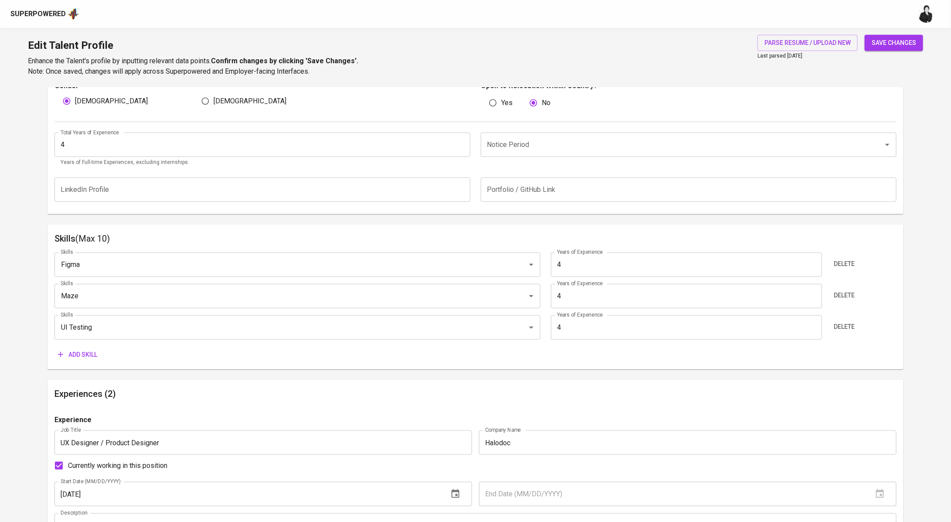
click at [85, 356] on span "Add skill" at bounding box center [77, 354] width 39 height 11
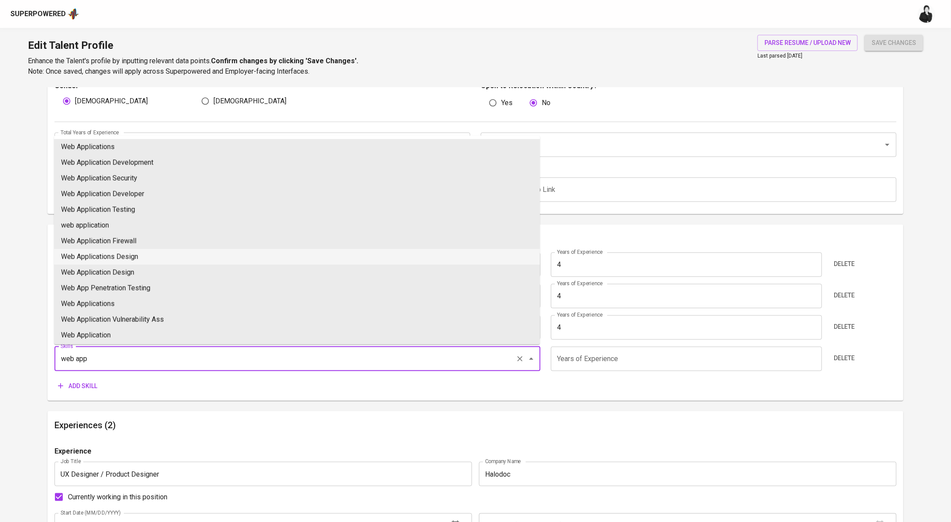
click at [192, 254] on li "Web Applications Design" at bounding box center [297, 257] width 486 height 16
type input "Web Applications Design"
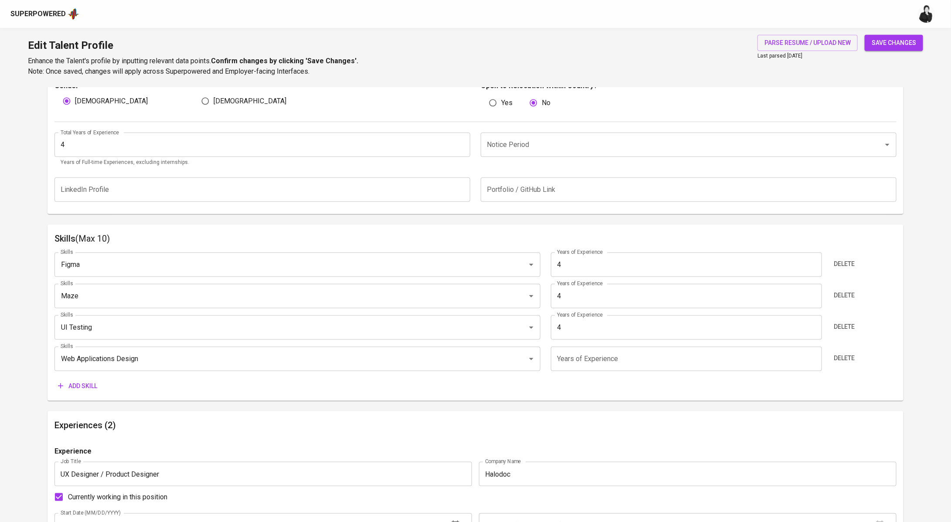
click at [604, 357] on input "number" at bounding box center [686, 359] width 271 height 24
type input "4"
click at [845, 292] on span "Delete" at bounding box center [844, 295] width 21 height 11
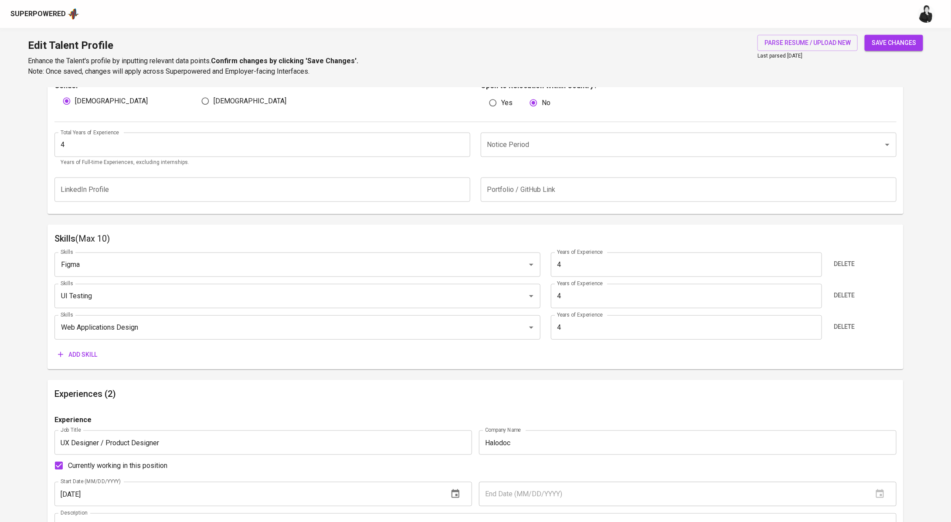
click at [93, 350] on span "Add skill" at bounding box center [77, 354] width 39 height 11
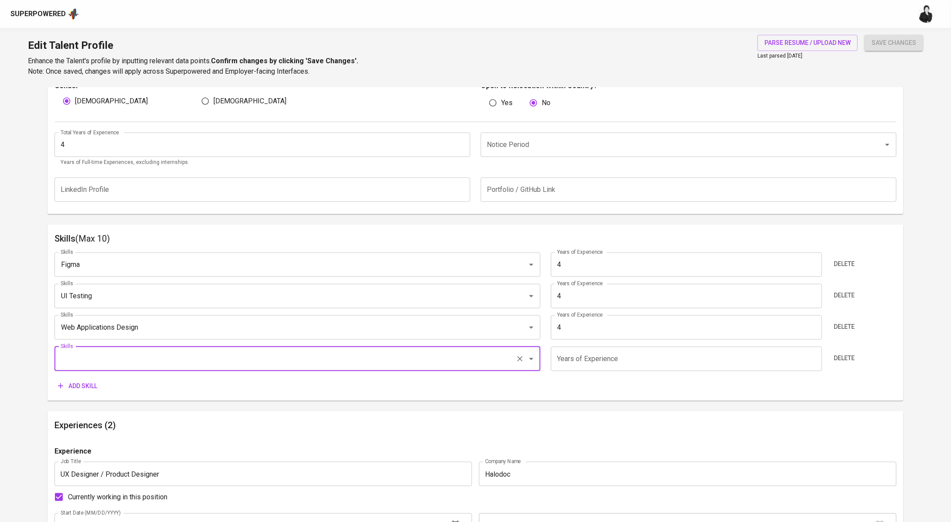
paste input "wireframing"
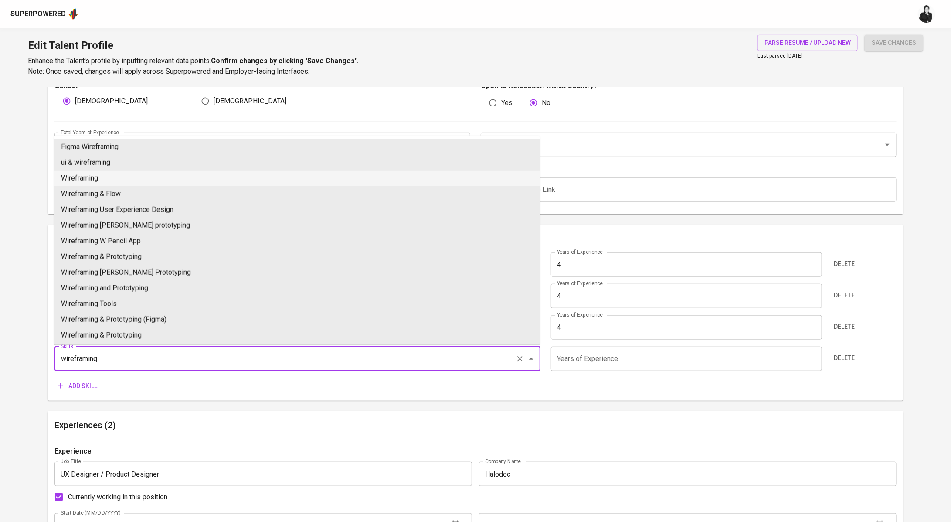
click at [211, 173] on li "Wireframing" at bounding box center [297, 178] width 486 height 16
type input "Wireframing"
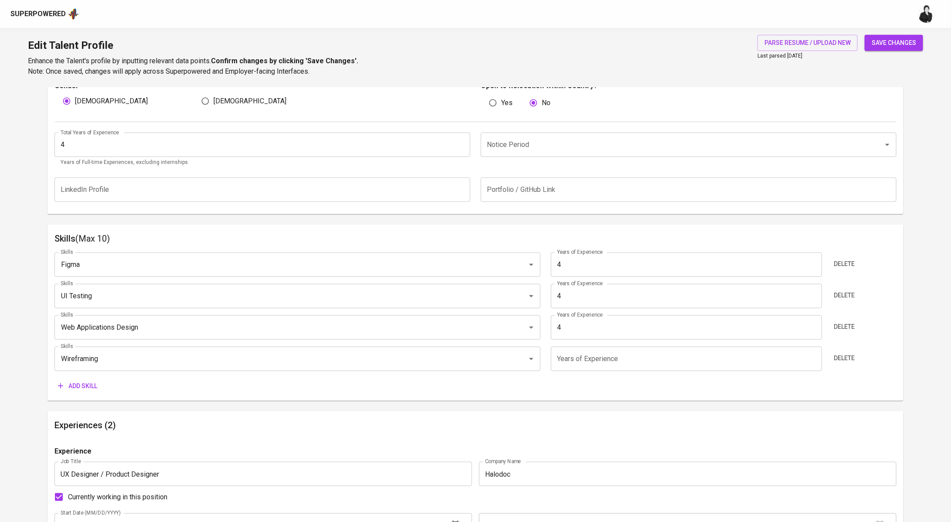
click at [586, 354] on input "number" at bounding box center [686, 359] width 271 height 24
type input "4"
click at [89, 388] on span "Add skill" at bounding box center [77, 386] width 39 height 11
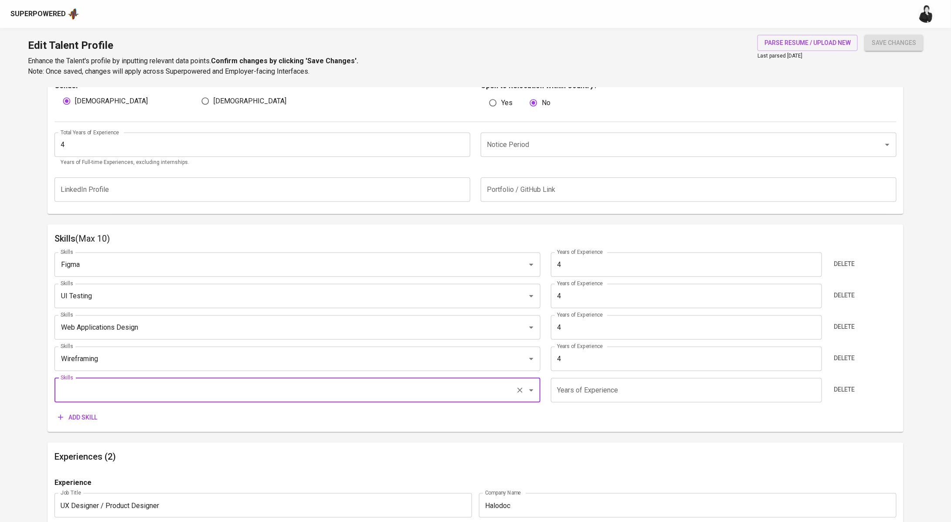
paste input "prototyping"
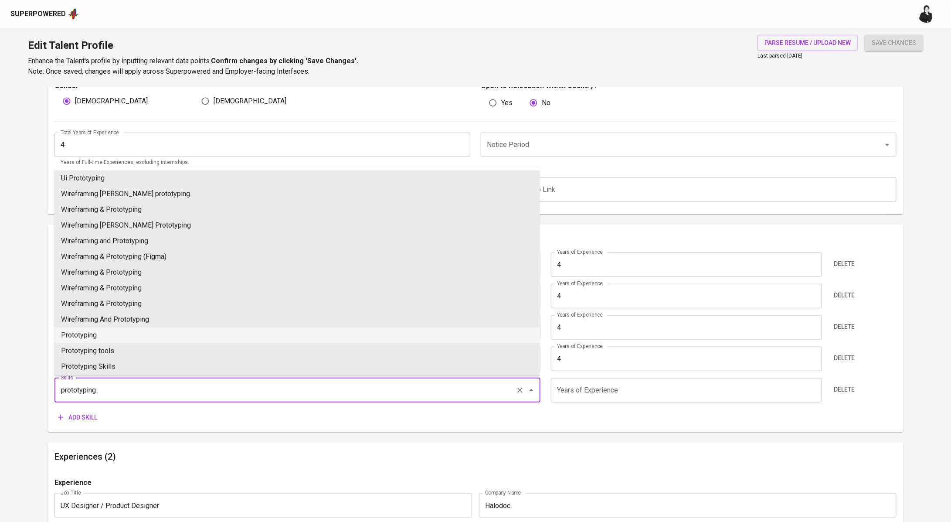
click at [171, 333] on li "Prototyping" at bounding box center [297, 335] width 486 height 16
type input "Prototyping"
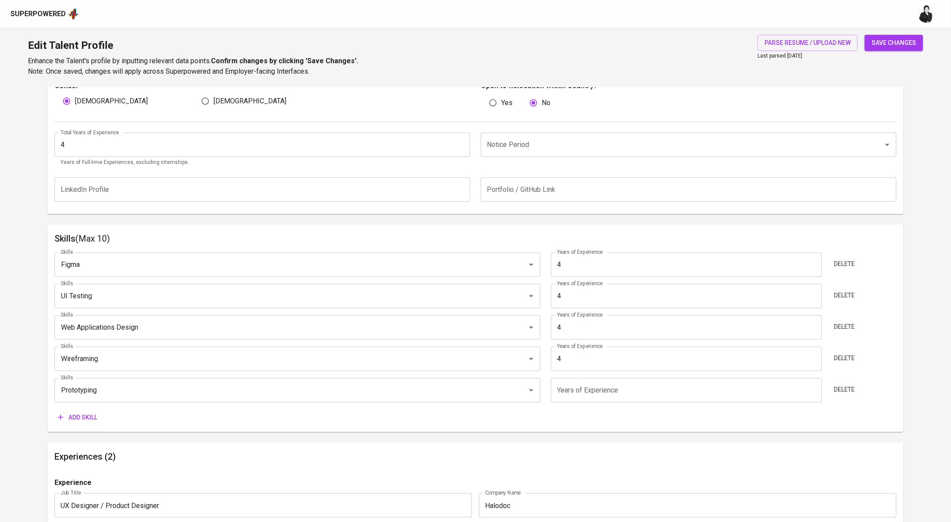
click at [598, 388] on input "number" at bounding box center [686, 390] width 271 height 24
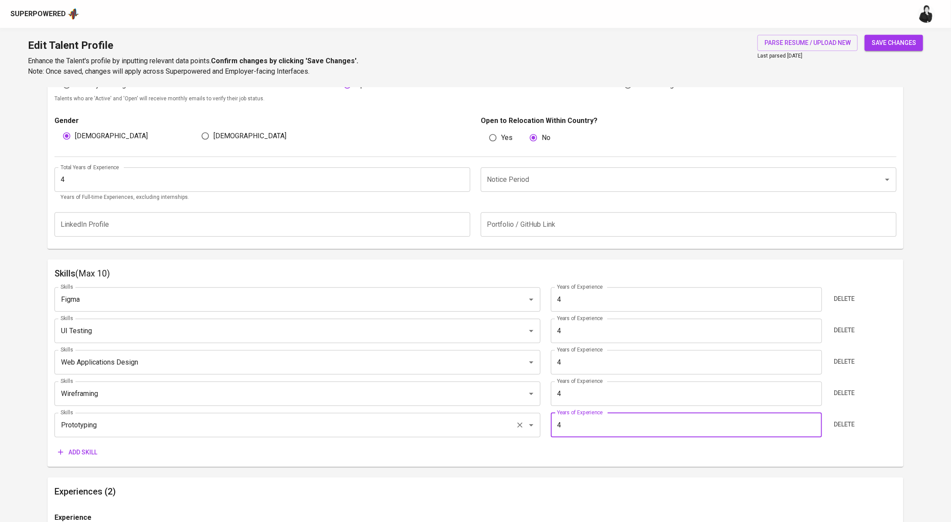
scroll to position [0, 0]
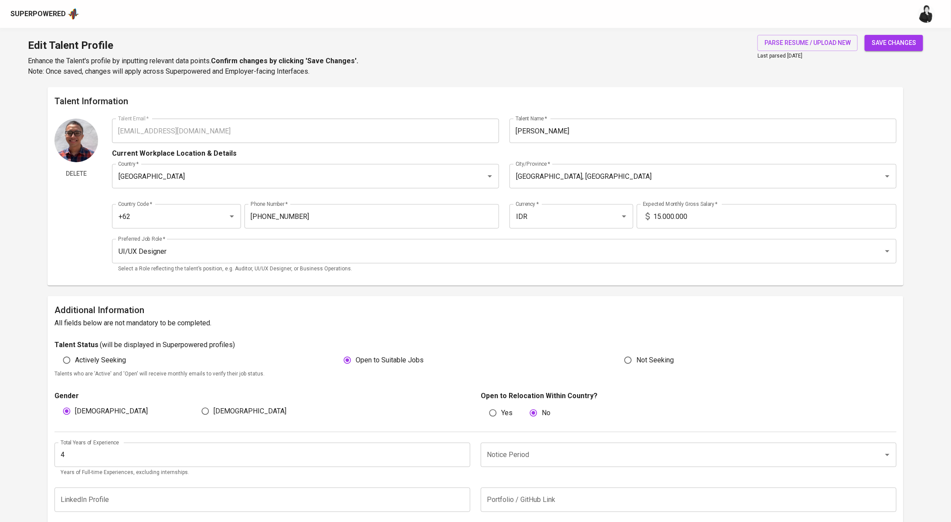
type input "4"
click at [898, 42] on span "save changes" at bounding box center [894, 42] width 44 height 11
type input "Prototyping"
type input "Wireframing"
type input "Web Application Design"
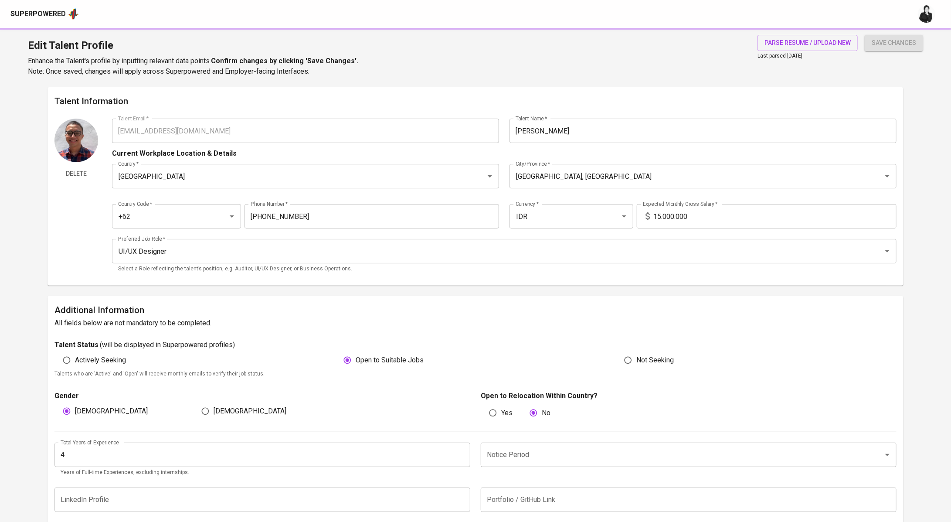
type input "UI Testing"
type input "Figma"
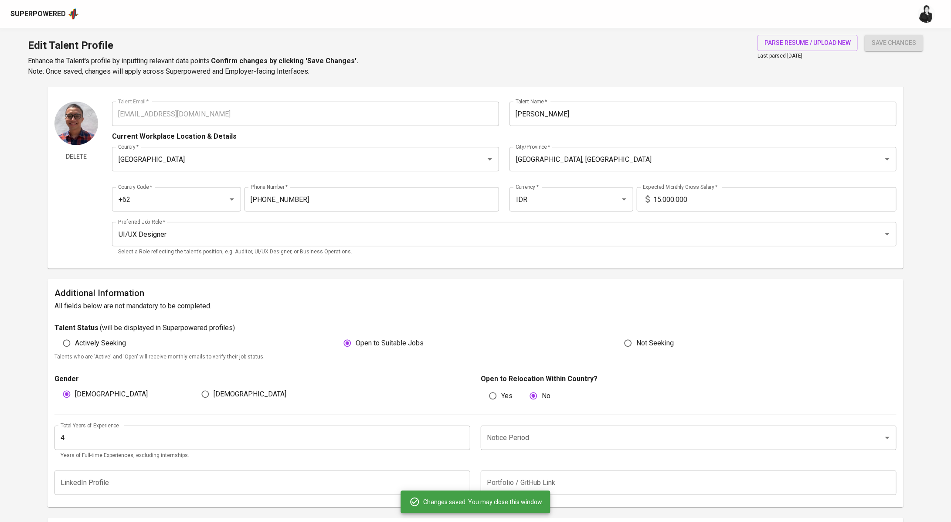
scroll to position [29, 0]
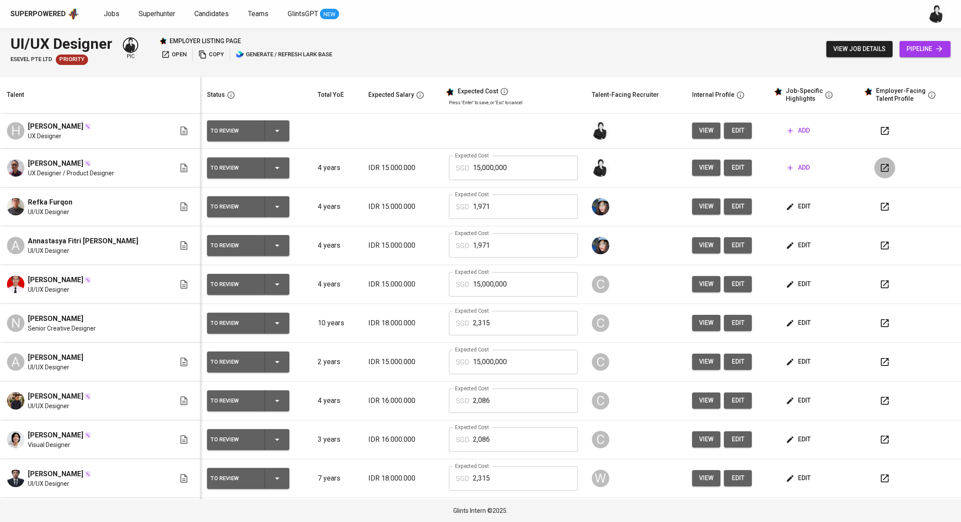
click at [880, 168] on button "button" at bounding box center [884, 167] width 21 height 21
click at [788, 170] on span "add" at bounding box center [799, 167] width 22 height 11
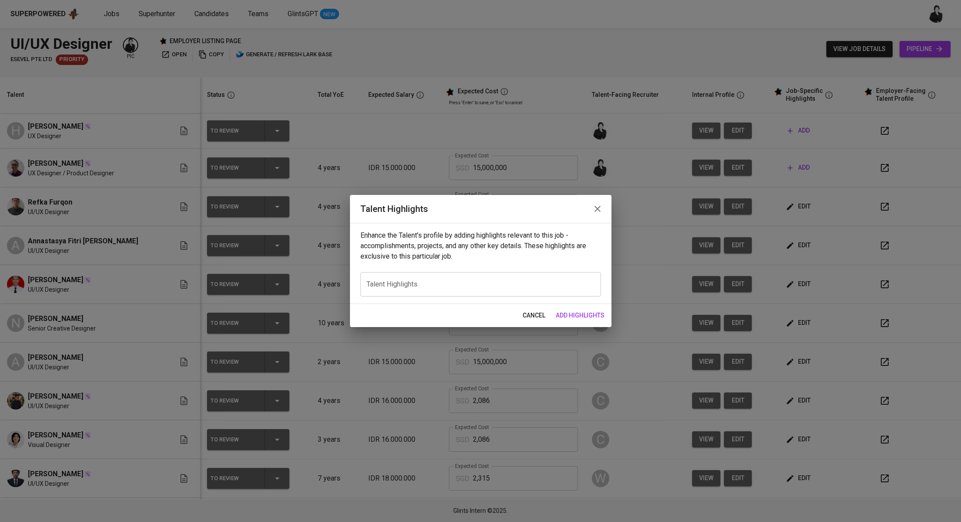
click at [505, 281] on textarea at bounding box center [481, 284] width 228 height 8
paste textarea "Eki brings over five years of hands-on experience in product and UX design, wit…"
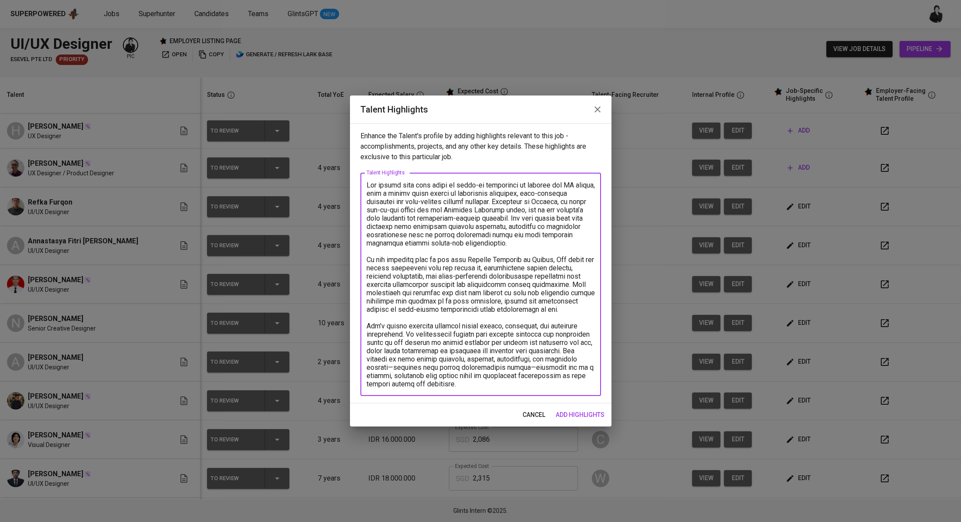
drag, startPoint x: 413, startPoint y: 183, endPoint x: 431, endPoint y: 183, distance: 18.3
click at [431, 183] on textarea at bounding box center [481, 284] width 228 height 207
click at [425, 183] on textarea at bounding box center [481, 284] width 228 height 207
click at [424, 183] on textarea at bounding box center [481, 284] width 228 height 207
drag, startPoint x: 561, startPoint y: 350, endPoint x: 580, endPoint y: 383, distance: 38.1
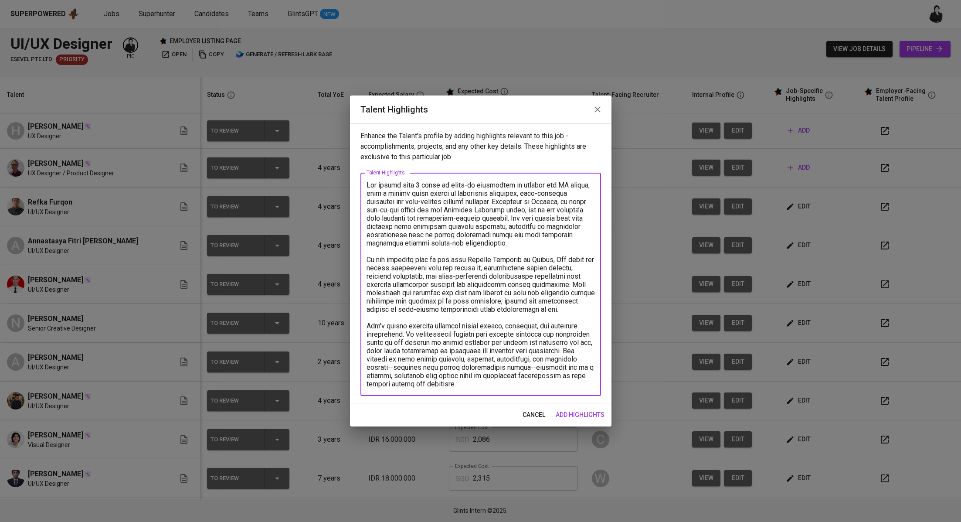
click at [580, 383] on textarea at bounding box center [481, 284] width 228 height 207
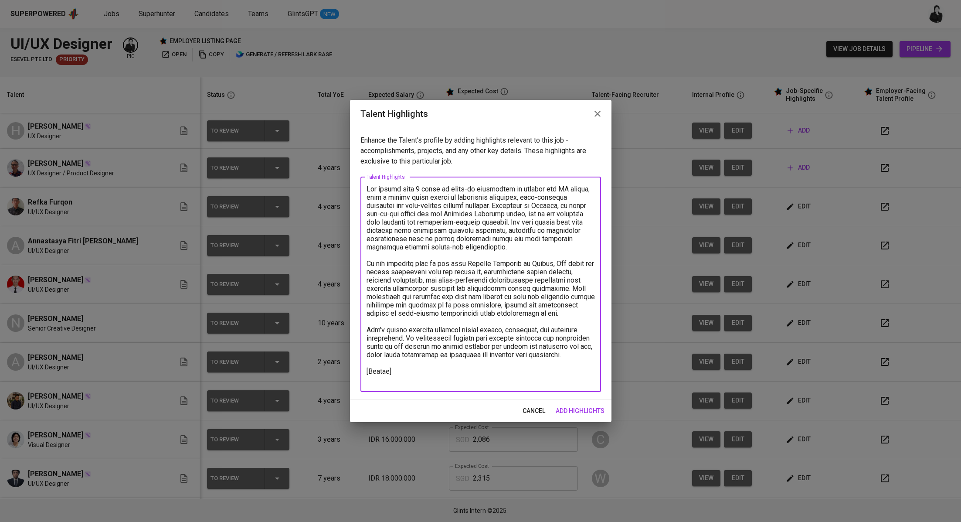
paste textarea "https://glints.sg.larksuite.com/file/BHqBb8nynoUNmXxbL5tlx4WBgwd?from=from_copy…"
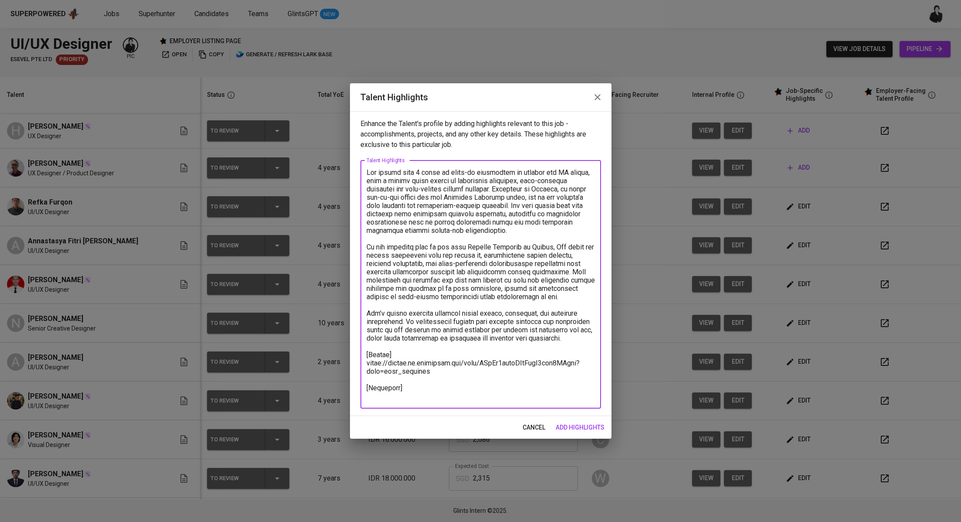
paste textarea "https://glints.sg.larksuite.com/file/TL56b6pJ1o28QkxJ2tYlEjlYgSg?from=from_copy…"
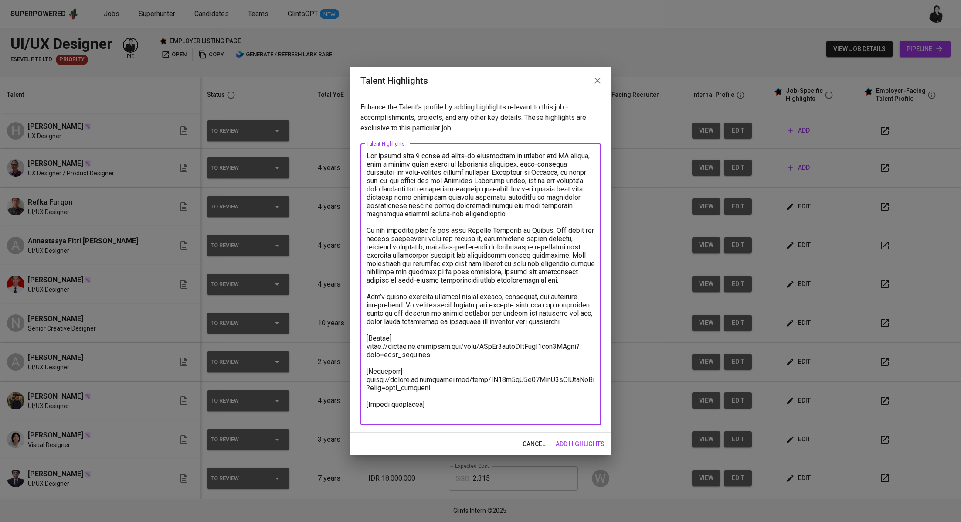
paste textarea "Basic Salary 1.423,50 BPJS Health 5% 50,81 BPJS Manpower 6.24% 78,22 Religious …"
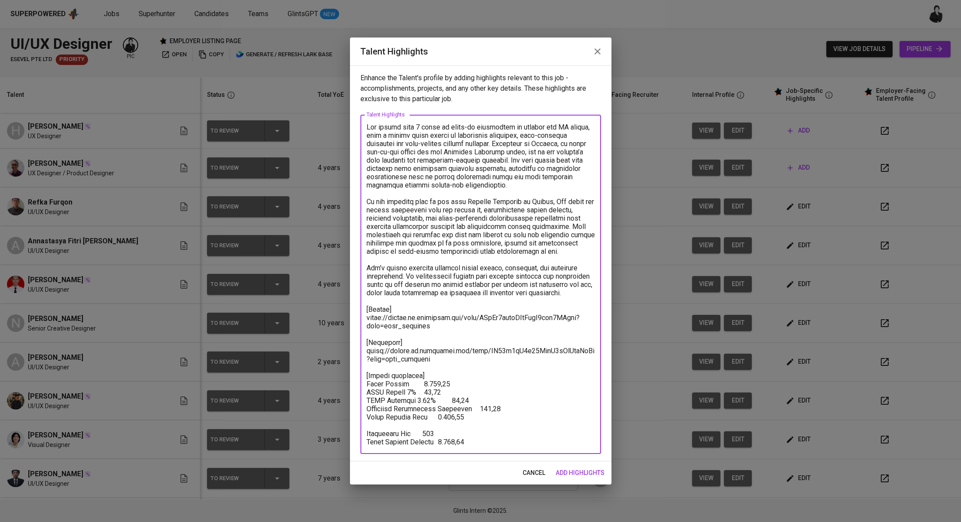
drag, startPoint x: 466, startPoint y: 442, endPoint x: 359, endPoint y: 443, distance: 107.2
click at [359, 443] on div "Enhance the Talent's profile by adding highlights relevant to this job - accomp…" at bounding box center [481, 263] width 262 height 396
click at [446, 376] on textarea at bounding box center [481, 284] width 228 height 323
paste textarea "Total Pricing Monthly 1.971,16"
click at [425, 373] on textarea at bounding box center [481, 284] width 228 height 323
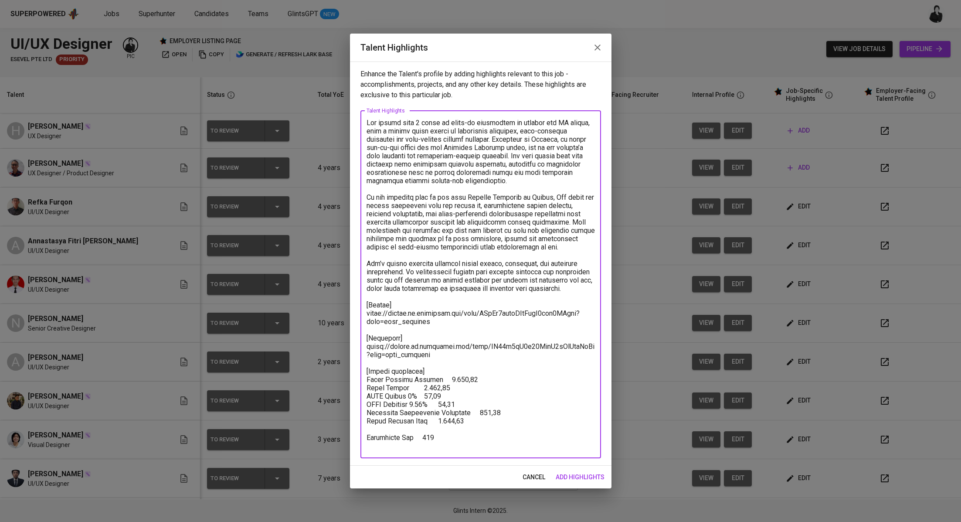
drag, startPoint x: 438, startPoint y: 378, endPoint x: 452, endPoint y: 346, distance: 34.5
click at [439, 376] on textarea at bounding box center [481, 284] width 228 height 331
click at [485, 385] on textarea at bounding box center [481, 284] width 228 height 331
click at [488, 374] on textarea at bounding box center [481, 284] width 228 height 331
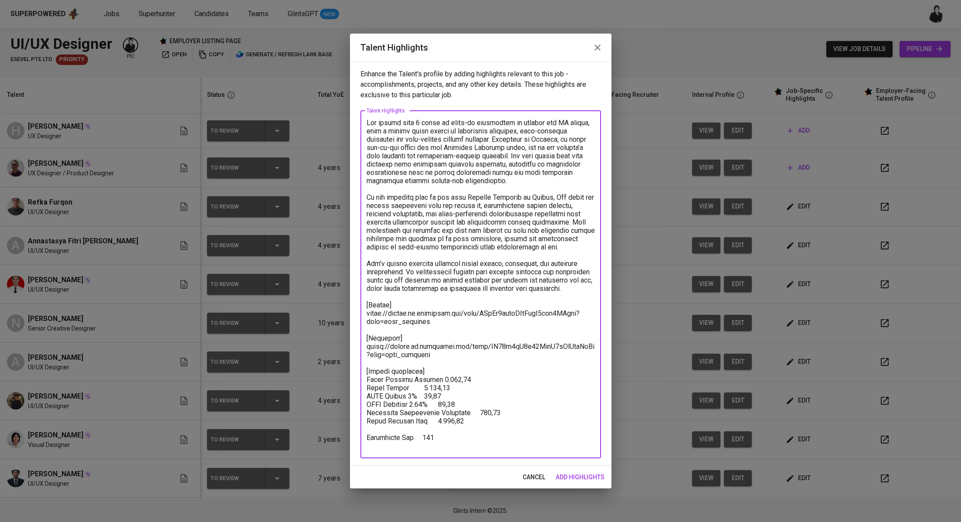
click at [476, 377] on textarea at bounding box center [481, 284] width 228 height 331
click at [433, 377] on textarea at bounding box center [481, 284] width 228 height 331
click at [408, 387] on textarea at bounding box center [481, 284] width 228 height 331
click at [443, 384] on textarea at bounding box center [481, 284] width 228 height 331
click at [424, 396] on textarea at bounding box center [481, 284] width 228 height 331
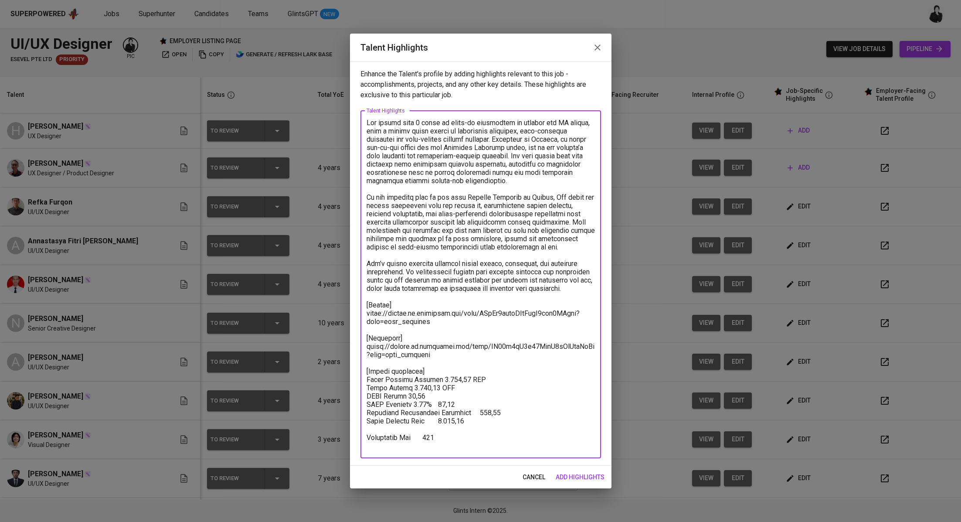
click at [454, 391] on textarea at bounding box center [481, 284] width 228 height 331
click at [458, 397] on textarea at bounding box center [481, 284] width 228 height 331
drag, startPoint x: 451, startPoint y: 403, endPoint x: 419, endPoint y: 404, distance: 31.4
click at [419, 404] on textarea at bounding box center [481, 284] width 228 height 331
click at [515, 411] on textarea at bounding box center [481, 284] width 228 height 331
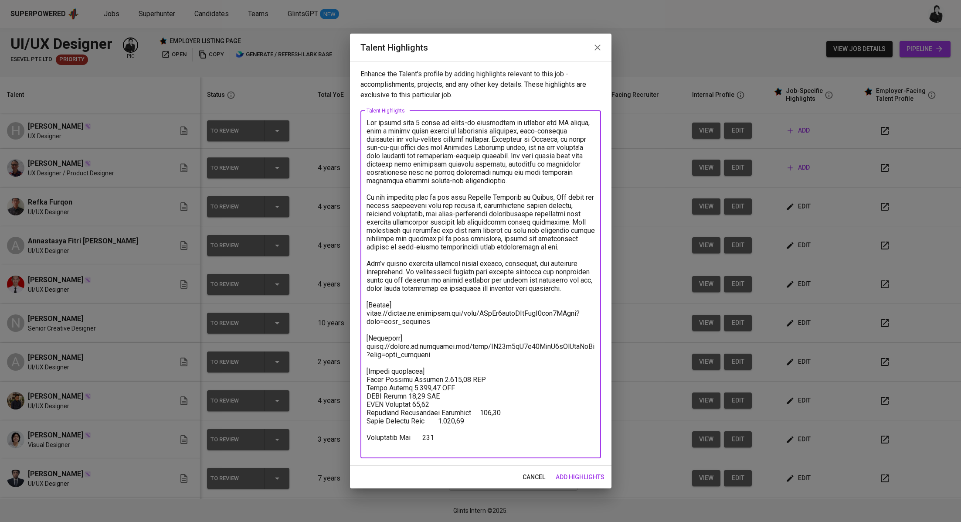
click at [517, 401] on textarea at bounding box center [481, 284] width 228 height 331
drag, startPoint x: 476, startPoint y: 421, endPoint x: 364, endPoint y: 420, distance: 111.2
click at [364, 420] on div "x Talent Highlights" at bounding box center [481, 284] width 241 height 347
drag, startPoint x: 368, startPoint y: 436, endPoint x: 396, endPoint y: 409, distance: 38.5
click at [368, 436] on textarea at bounding box center [481, 284] width 228 height 331
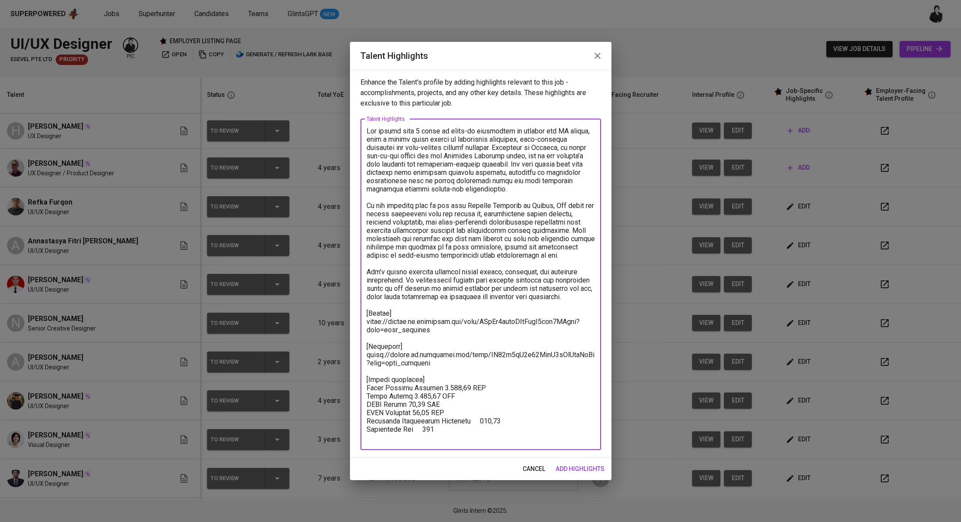
click at [461, 428] on textarea at bounding box center [481, 284] width 228 height 315
click at [497, 419] on textarea at bounding box center [481, 284] width 228 height 315
drag, startPoint x: 471, startPoint y: 427, endPoint x: 361, endPoint y: 386, distance: 117.4
click at [361, 386] on div "x Talent Highlights" at bounding box center [481, 284] width 241 height 331
paste textarea "118,63 SGD Management Fee"
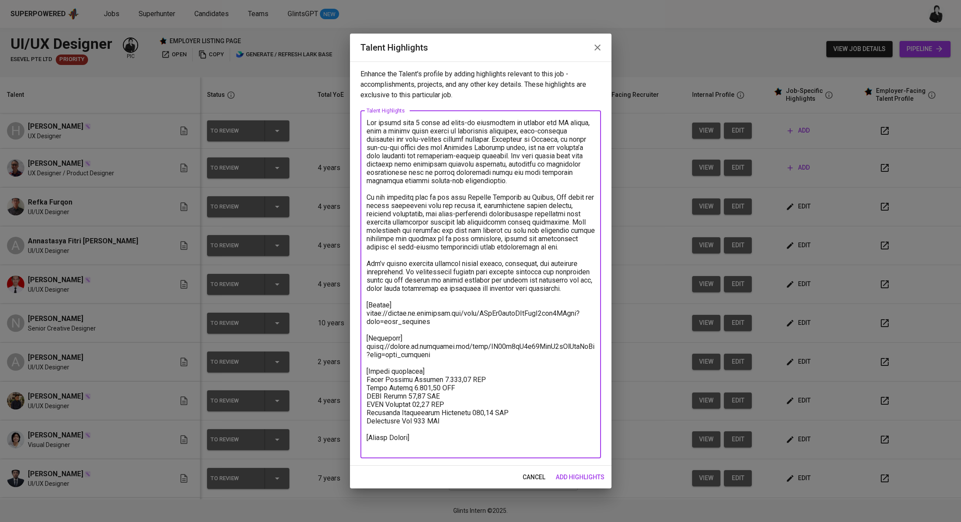
click at [462, 442] on textarea at bounding box center [481, 284] width 228 height 331
type textarea "Eki brings over 4 years of hands-on experience in product and UX design, with a…"
click at [578, 479] on span "add highlights" at bounding box center [580, 477] width 49 height 11
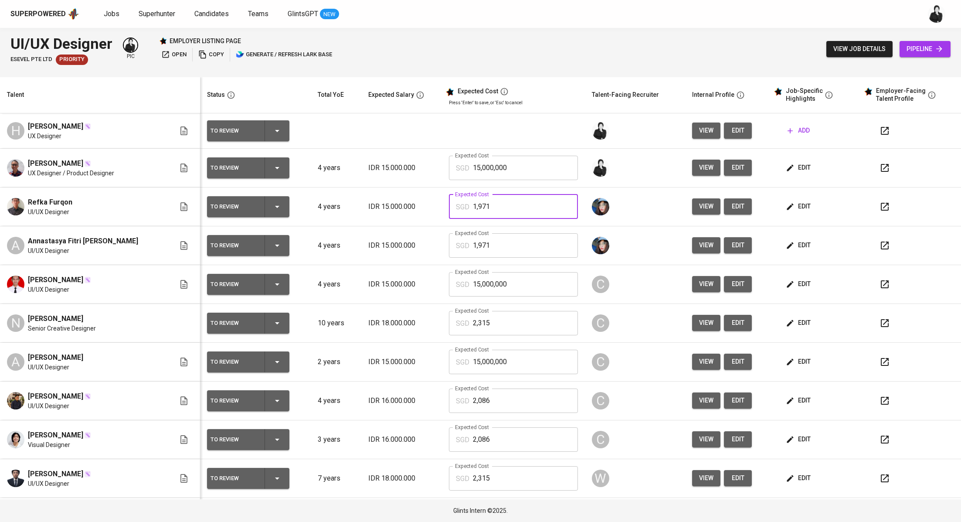
drag, startPoint x: 498, startPoint y: 207, endPoint x: 454, endPoint y: 207, distance: 44.0
click at [454, 207] on div "SGD 1,971 Expected Cost" at bounding box center [513, 206] width 129 height 24
click at [786, 166] on icon "button" at bounding box center [790, 167] width 9 height 9
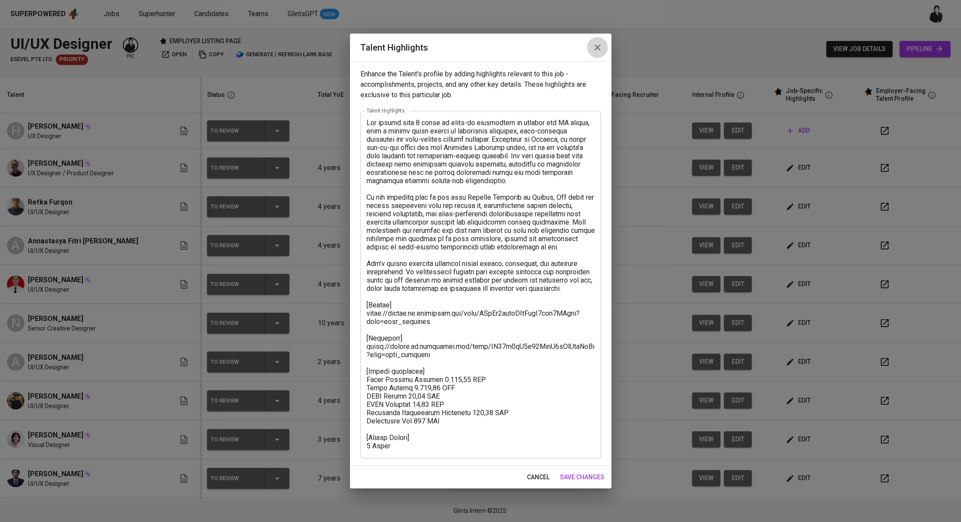
click at [595, 46] on icon "button" at bounding box center [597, 47] width 10 height 10
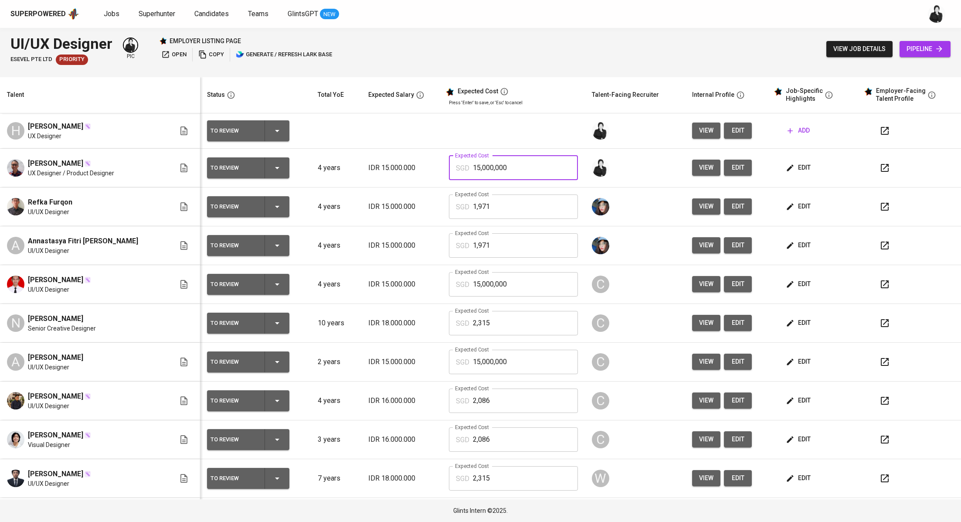
drag, startPoint x: 508, startPoint y: 171, endPoint x: 446, endPoint y: 170, distance: 61.9
click at [449, 170] on div "SGD 15,000,000 Expected Cost" at bounding box center [513, 168] width 129 height 24
type input "1,971"
click at [789, 129] on span "add" at bounding box center [799, 130] width 22 height 11
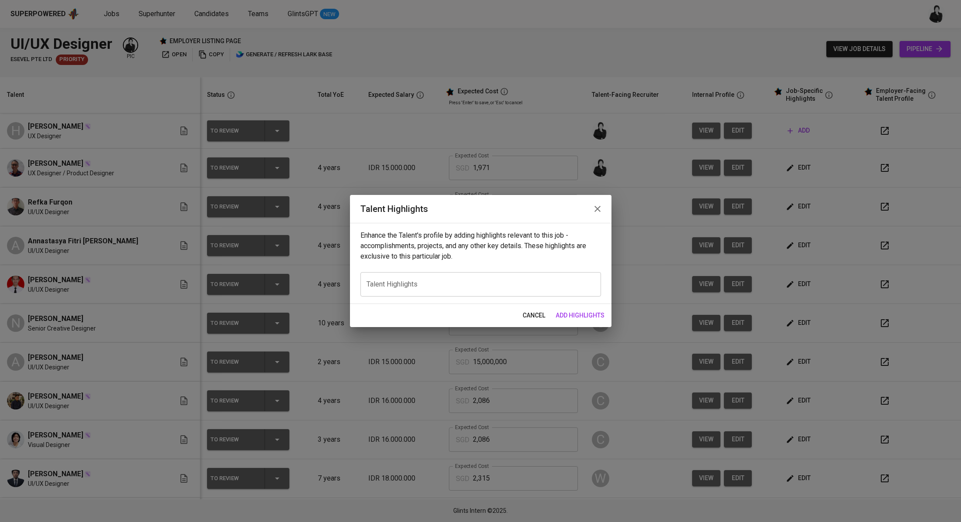
click at [595, 211] on icon "button" at bounding box center [598, 209] width 6 height 6
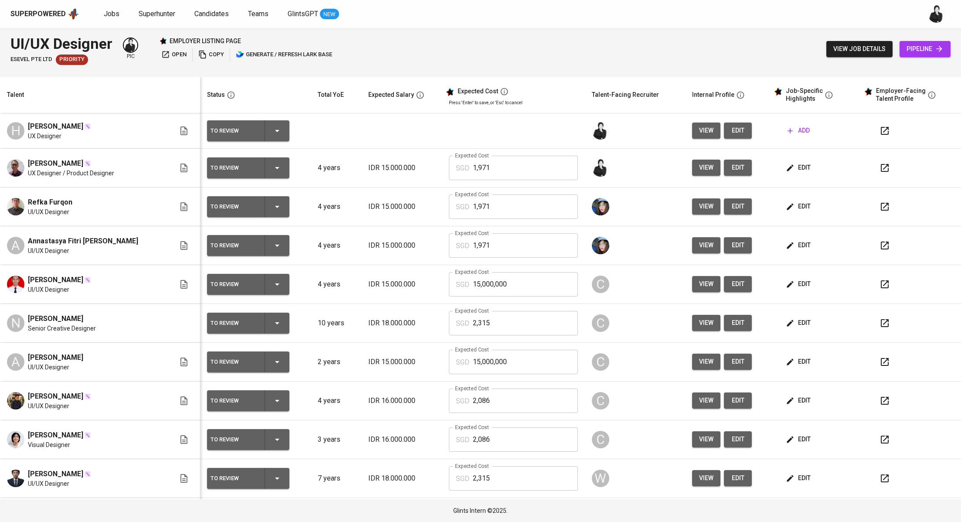
click at [724, 129] on button "edit" at bounding box center [738, 130] width 28 height 16
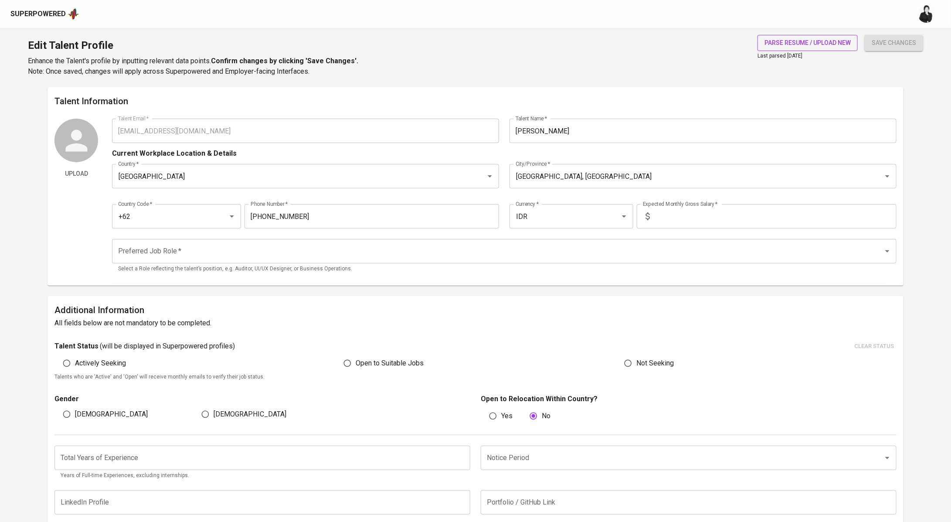
click at [774, 43] on span "parse resume / upload new" at bounding box center [808, 42] width 86 height 11
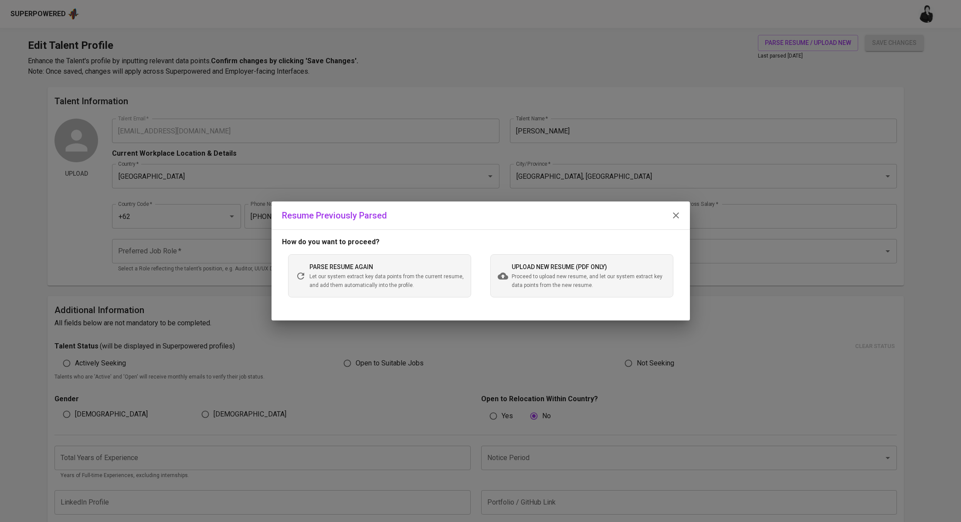
click at [547, 268] on span "upload new resume (pdf only)" at bounding box center [559, 266] width 95 height 7
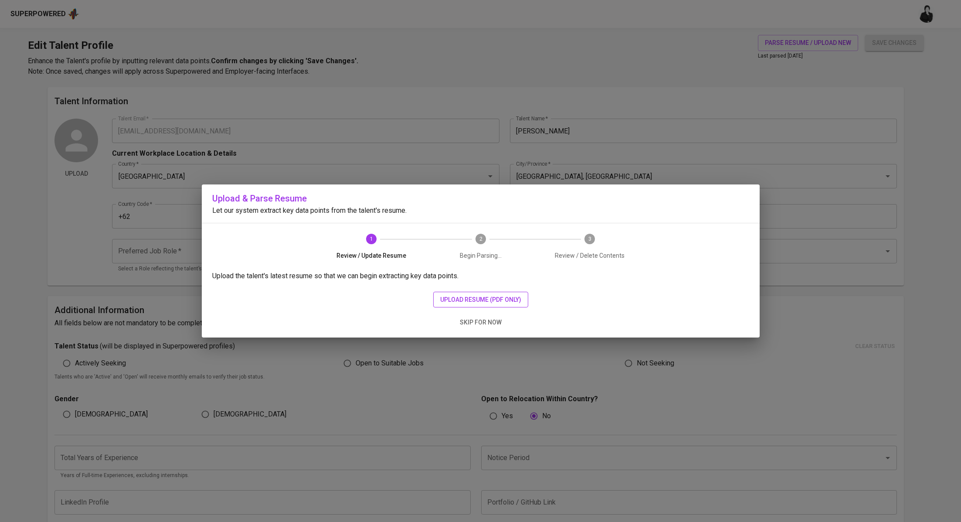
click at [503, 296] on span "upload resume (pdf only)" at bounding box center [480, 299] width 81 height 11
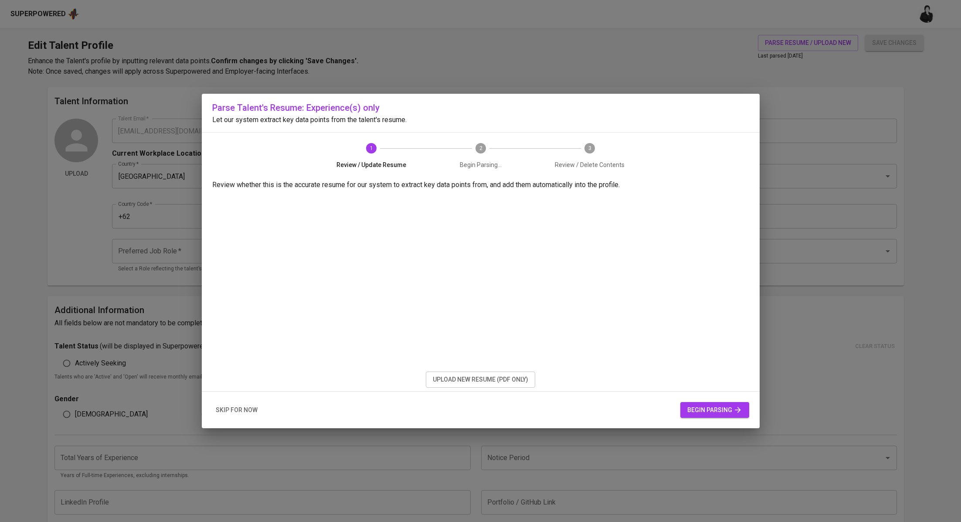
click at [709, 413] on span "begin parsing" at bounding box center [714, 410] width 55 height 11
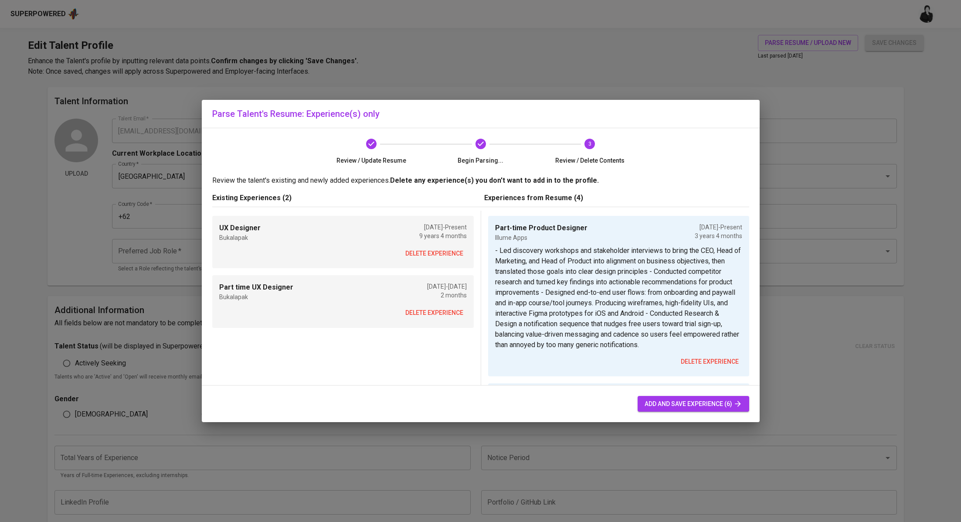
click at [436, 254] on span "delete experience" at bounding box center [434, 253] width 58 height 11
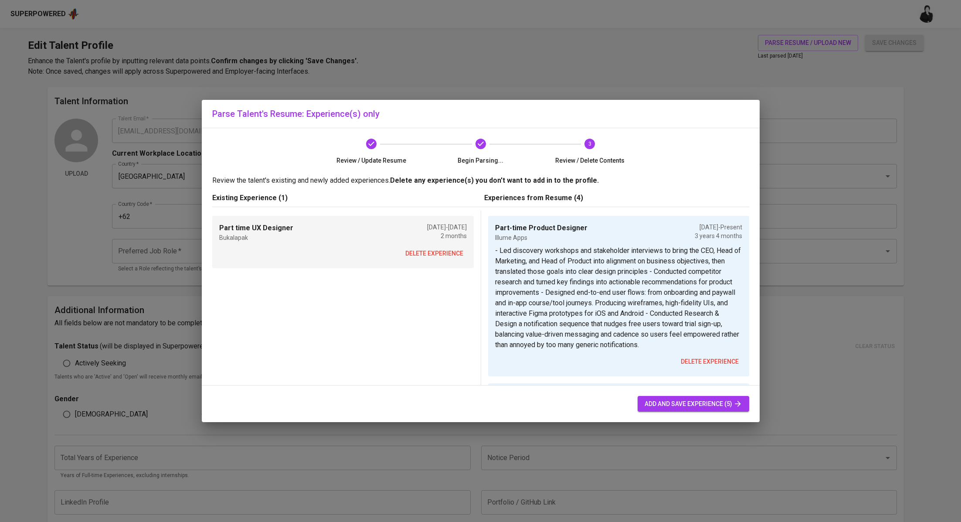
click at [437, 252] on span "delete experience" at bounding box center [434, 253] width 58 height 11
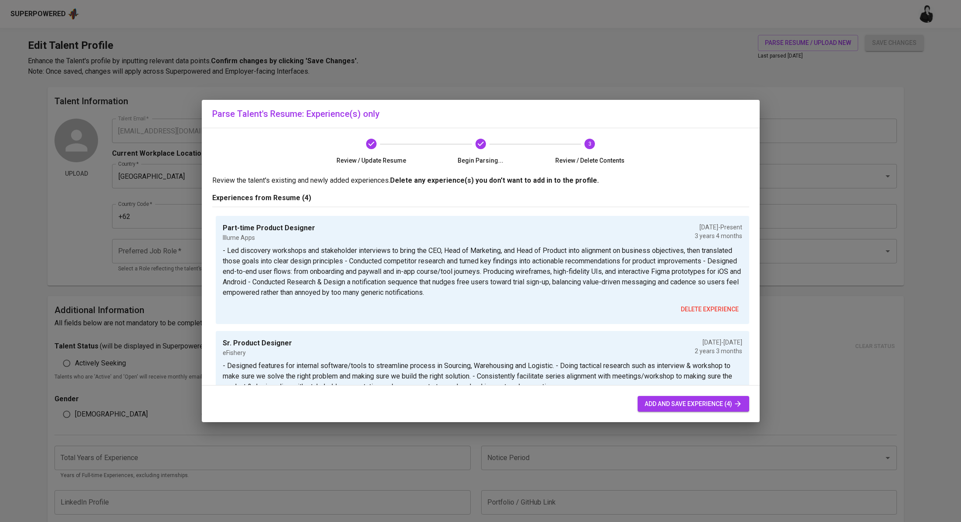
click at [685, 401] on span "add and save experience (4)" at bounding box center [694, 403] width 98 height 11
type input "Part-time Product Designer"
type input "Illume Apps"
type input "04/01/2022"
type input "Sr. Product Designer"
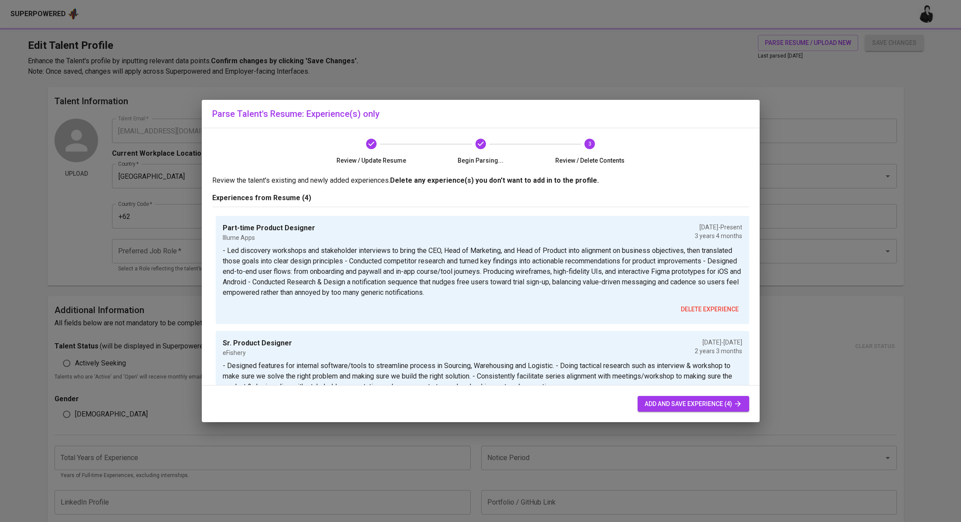
type input "eFishery"
type input "11/01/2022"
type input "02/01/2025"
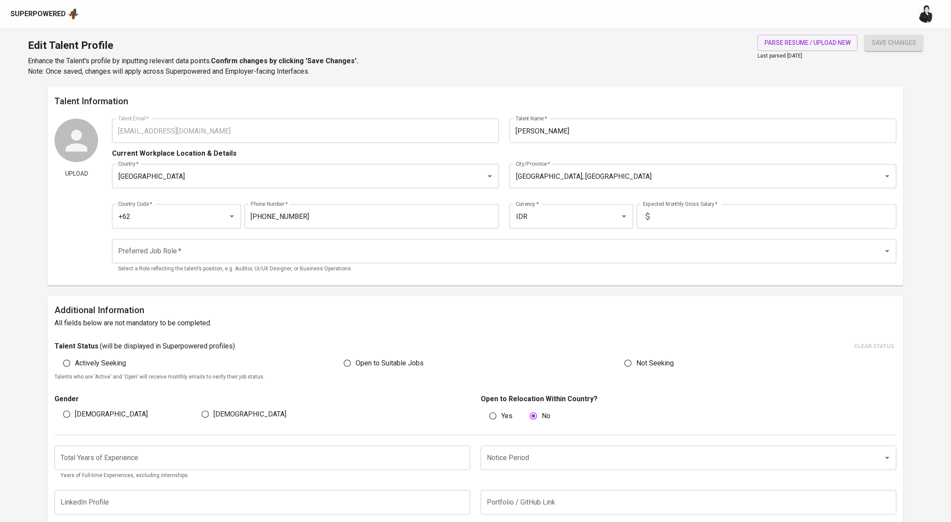
click at [133, 460] on input "number" at bounding box center [262, 458] width 416 height 24
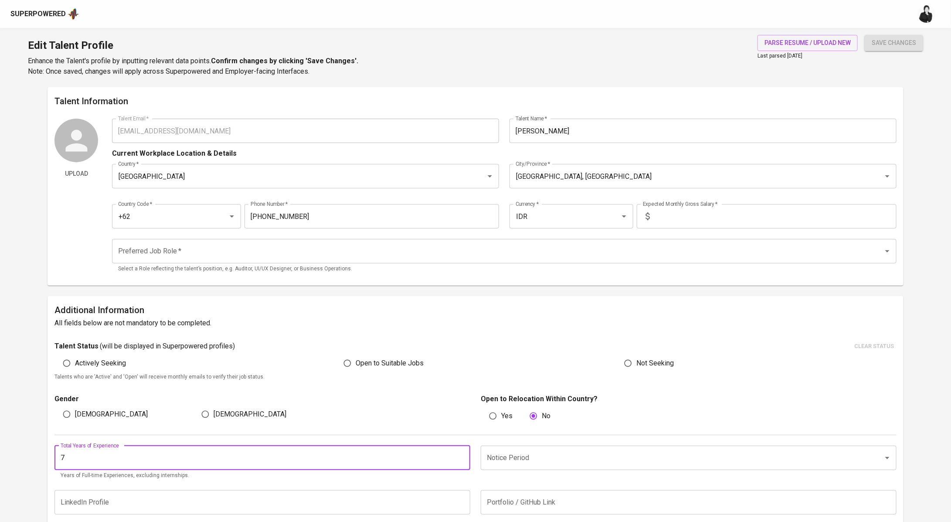
type input "7"
click at [239, 250] on input "Preferred Job Role   *" at bounding box center [492, 251] width 752 height 17
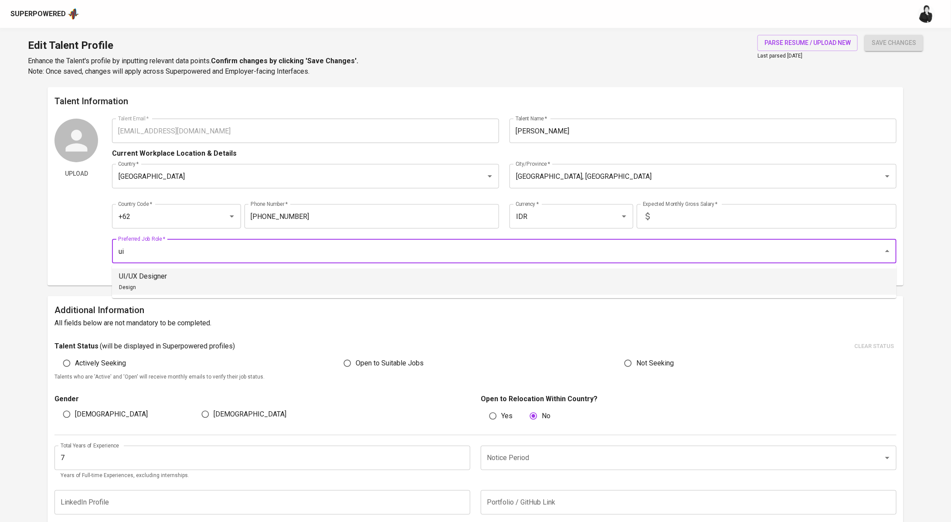
click at [234, 280] on li "UI/UX Designer Design" at bounding box center [504, 282] width 785 height 26
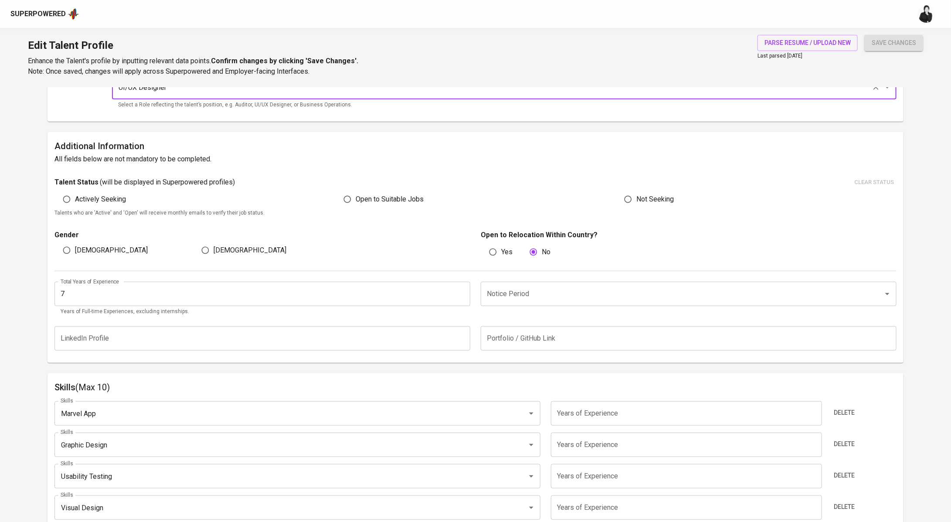
scroll to position [168, 0]
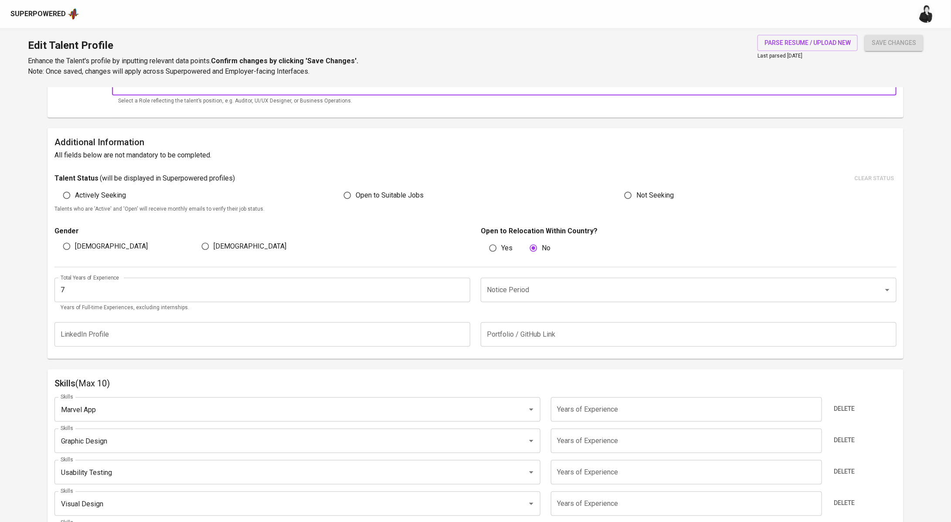
type input "UI/UX Designer"
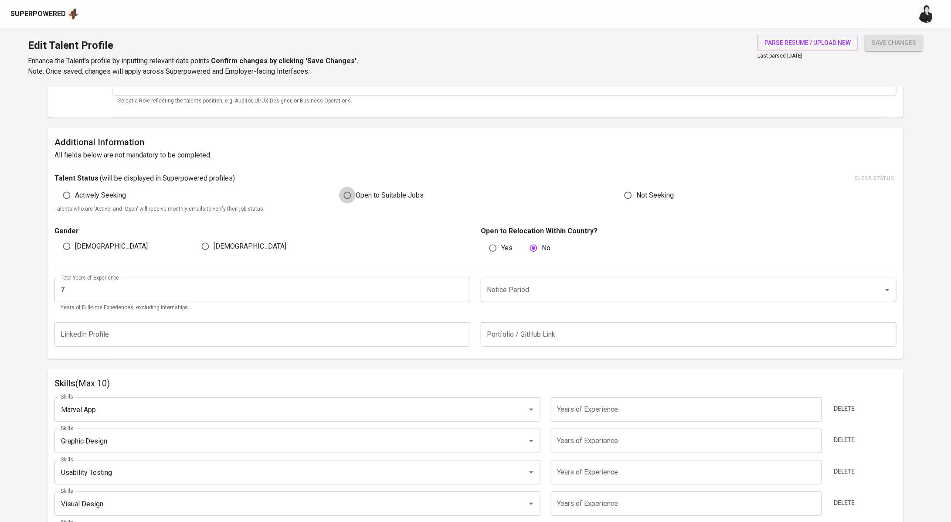
click at [344, 194] on input "Open to Suitable Jobs" at bounding box center [347, 195] width 17 height 17
radio input "true"
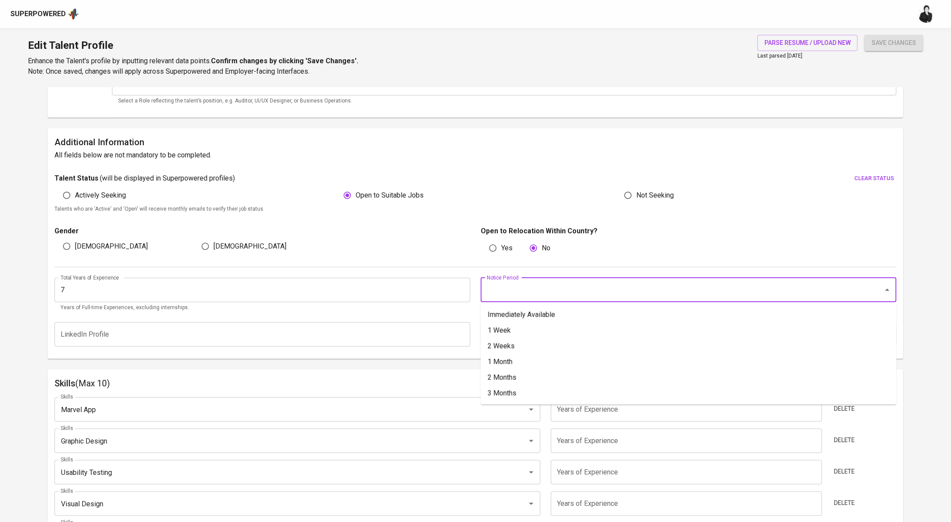
click at [522, 289] on input "Notice Period" at bounding box center [677, 290] width 384 height 17
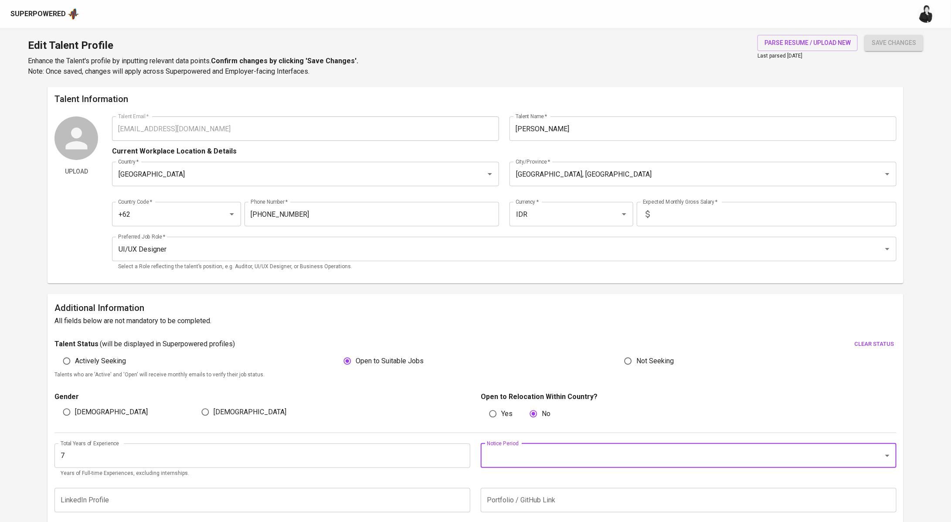
scroll to position [3, 0]
click at [683, 215] on input "text" at bounding box center [774, 213] width 243 height 24
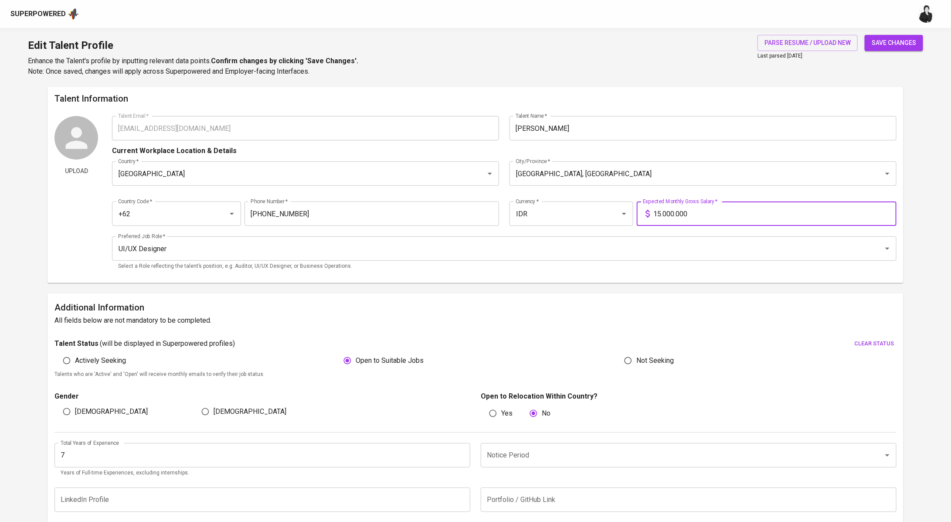
type input "15.000.000"
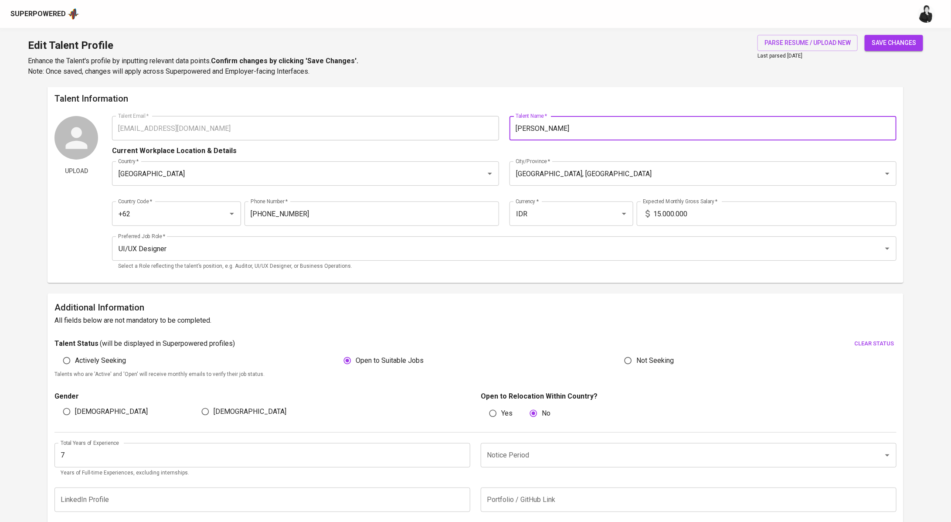
drag, startPoint x: 602, startPoint y: 127, endPoint x: 554, endPoint y: 129, distance: 47.1
click at [554, 129] on input "[PERSON_NAME]" at bounding box center [703, 128] width 387 height 24
type input "Hendrawan Fernando"
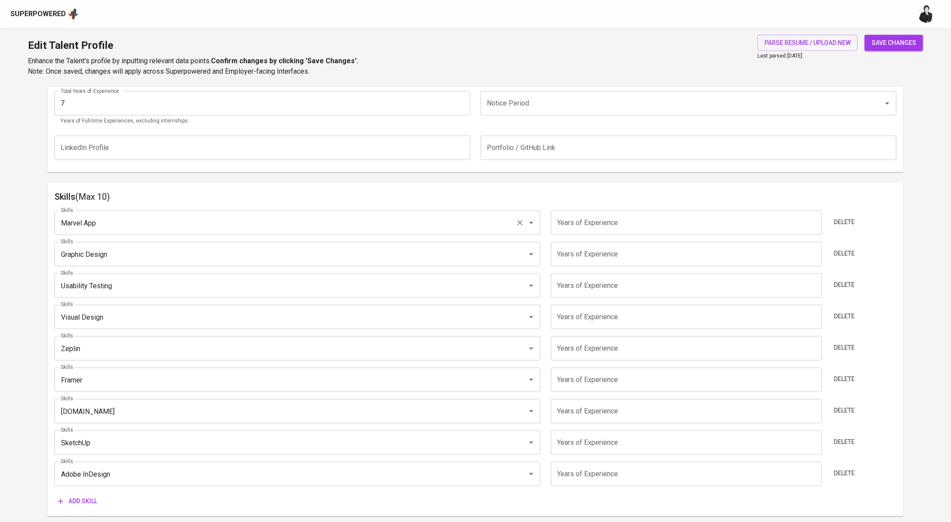
scroll to position [347, 0]
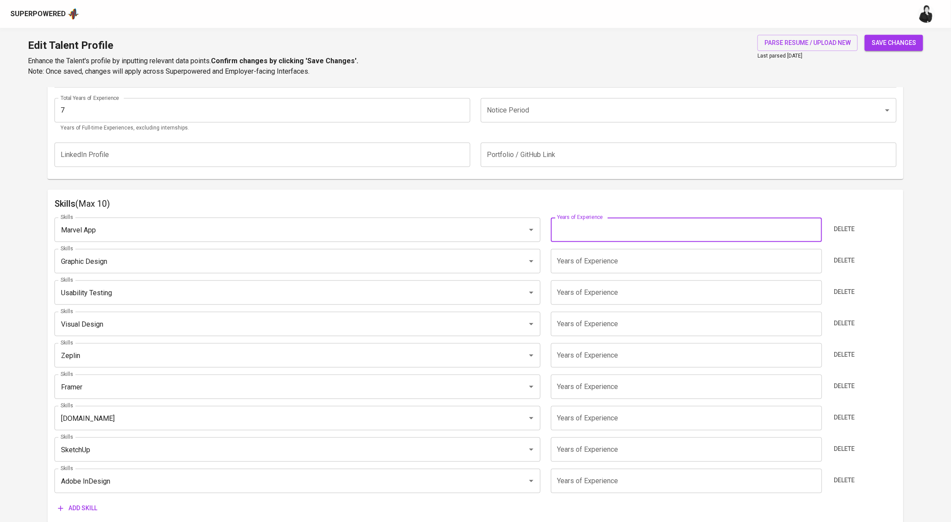
click at [625, 238] on input "number" at bounding box center [686, 230] width 271 height 24
type input "7"
click at [584, 261] on input "number" at bounding box center [686, 261] width 271 height 24
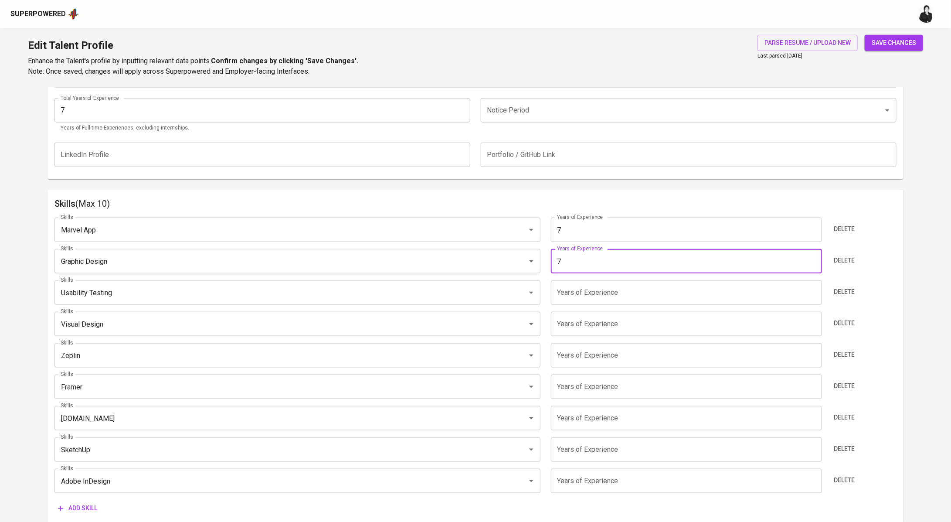
type input "7"
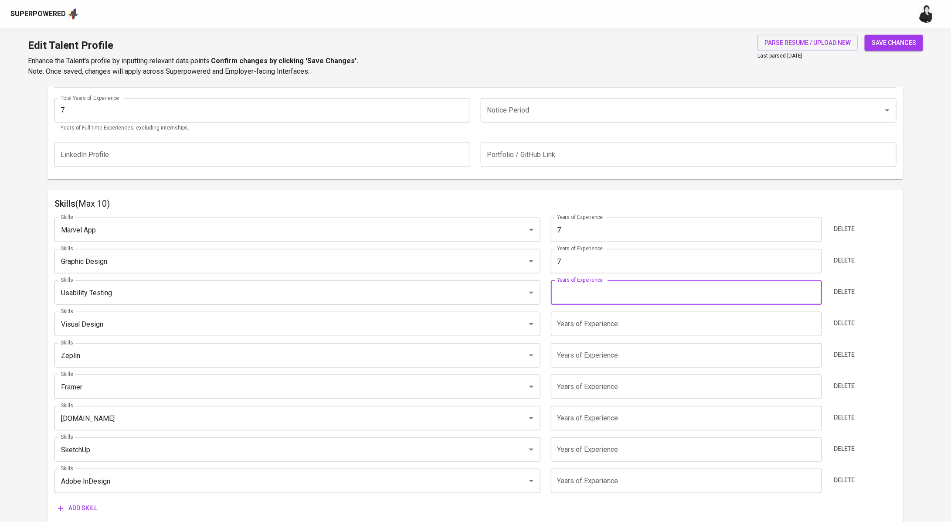
click at [598, 294] on input "number" at bounding box center [686, 292] width 271 height 24
type input "7"
click at [606, 324] on input "number" at bounding box center [686, 324] width 271 height 24
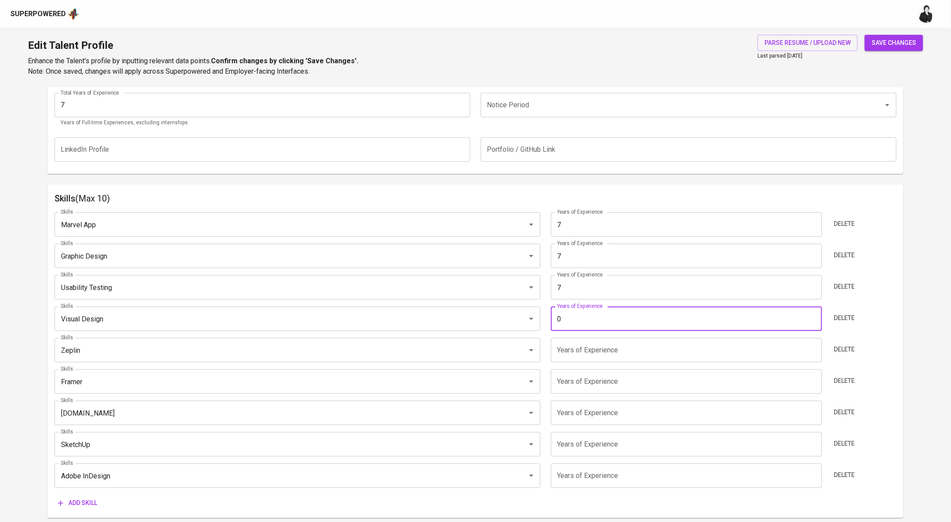
scroll to position [359, 0]
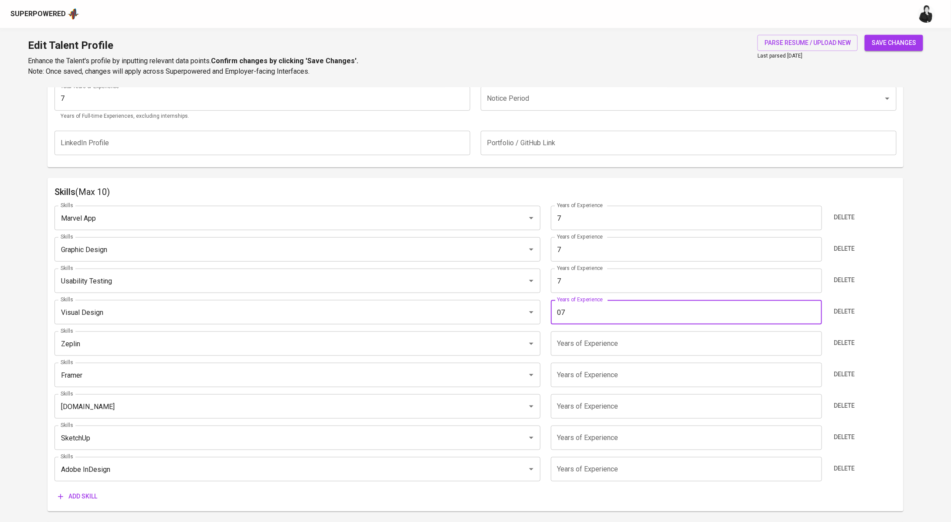
type input "0"
type input "5"
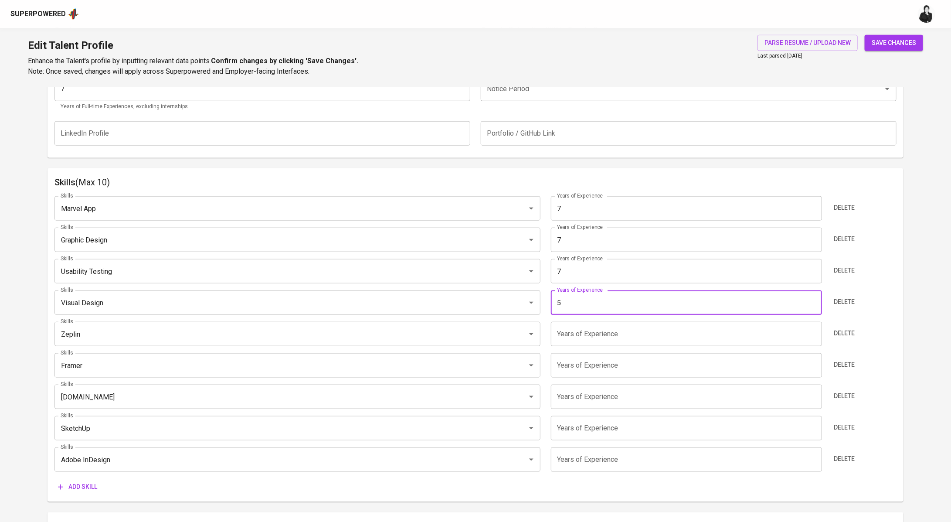
scroll to position [383, 0]
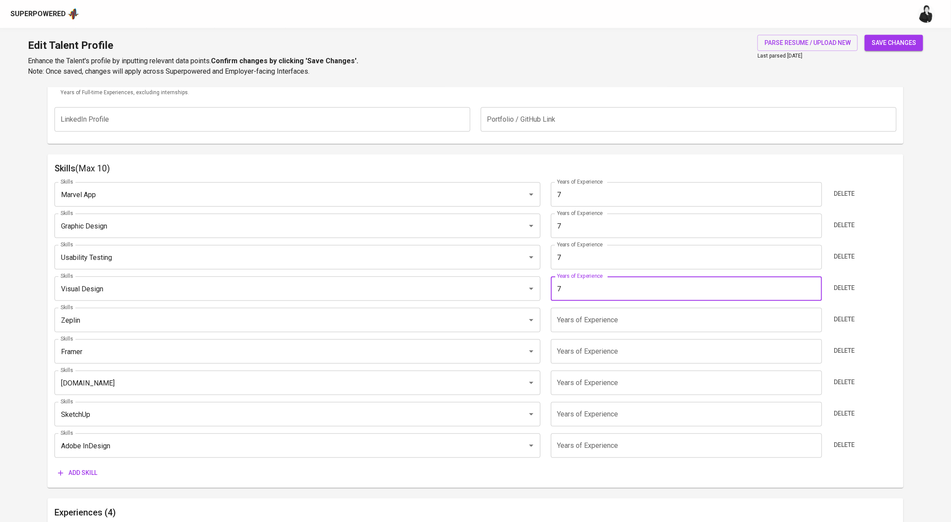
type input "7"
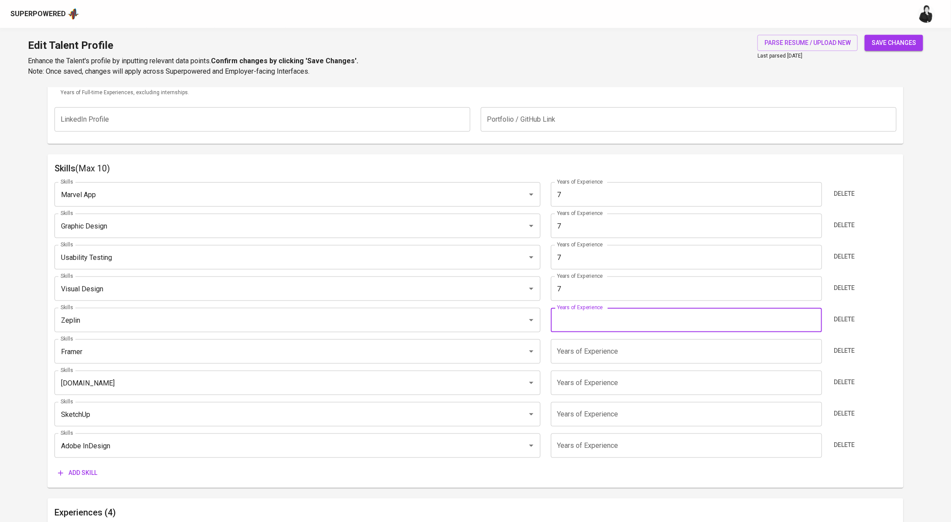
click at [618, 313] on input "number" at bounding box center [686, 320] width 271 height 24
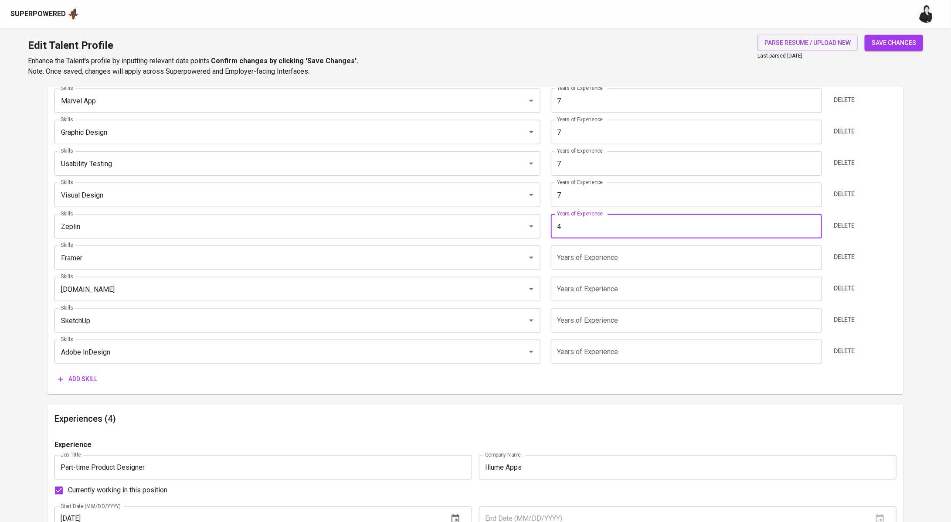
scroll to position [477, 0]
type input "4"
click at [610, 258] on input "number" at bounding box center [686, 257] width 271 height 24
type input "7"
click at [597, 216] on input "4" at bounding box center [686, 225] width 271 height 24
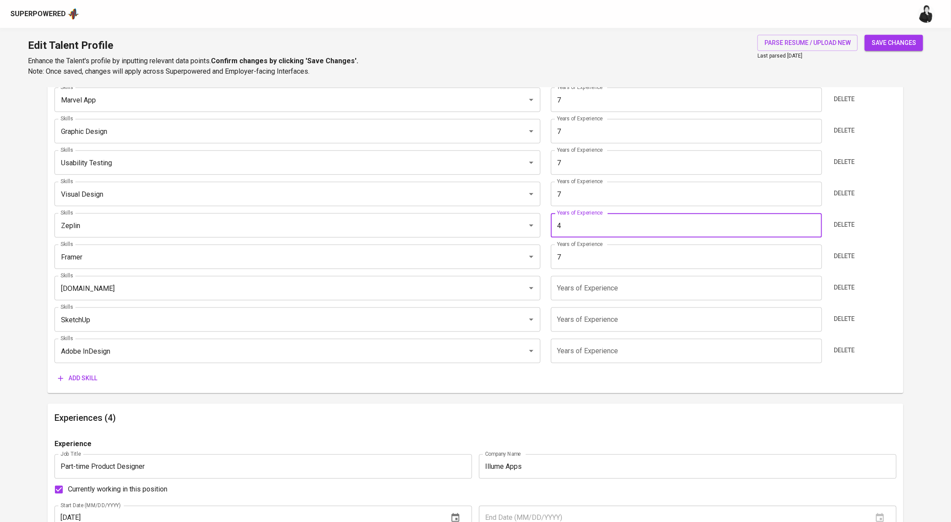
click at [602, 227] on input "4" at bounding box center [686, 225] width 271 height 24
type input "7"
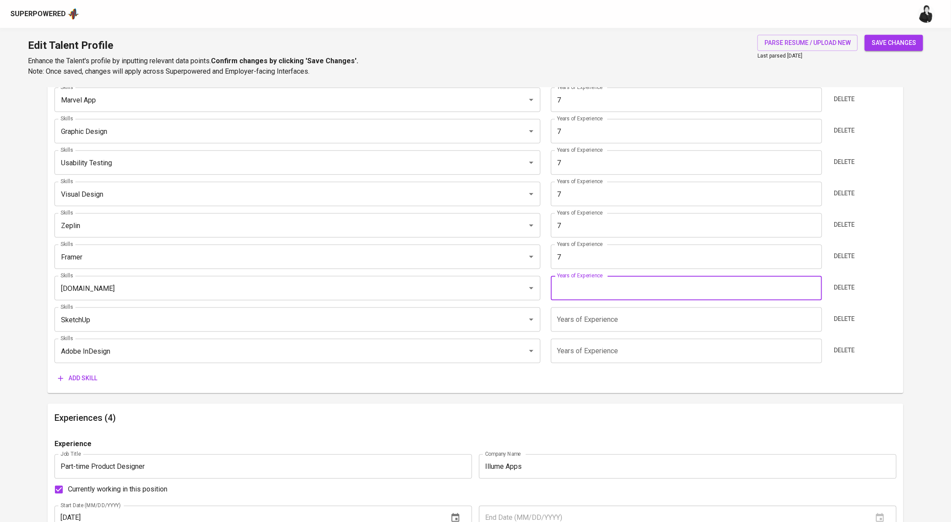
click at [612, 284] on input "number" at bounding box center [686, 288] width 271 height 24
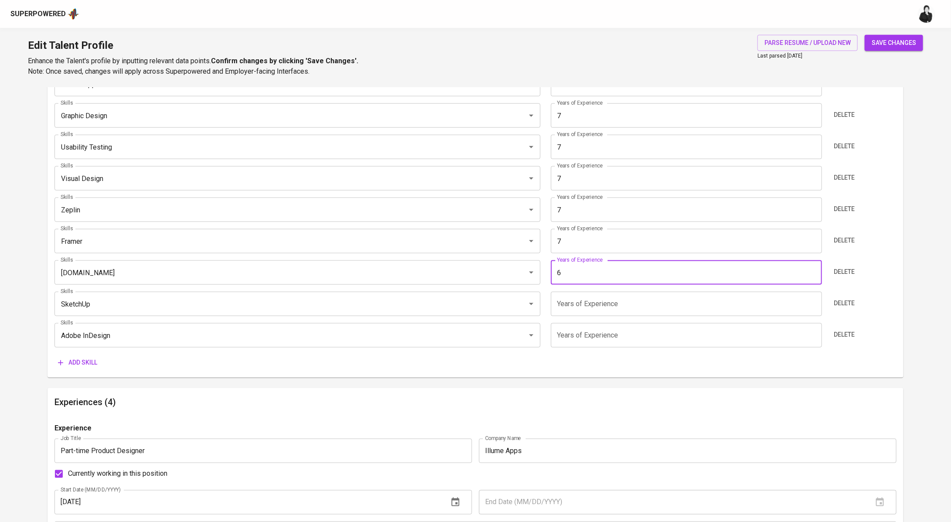
scroll to position [493, 0]
type input "6"
click at [621, 306] on input "number" at bounding box center [686, 303] width 271 height 24
type input "7"
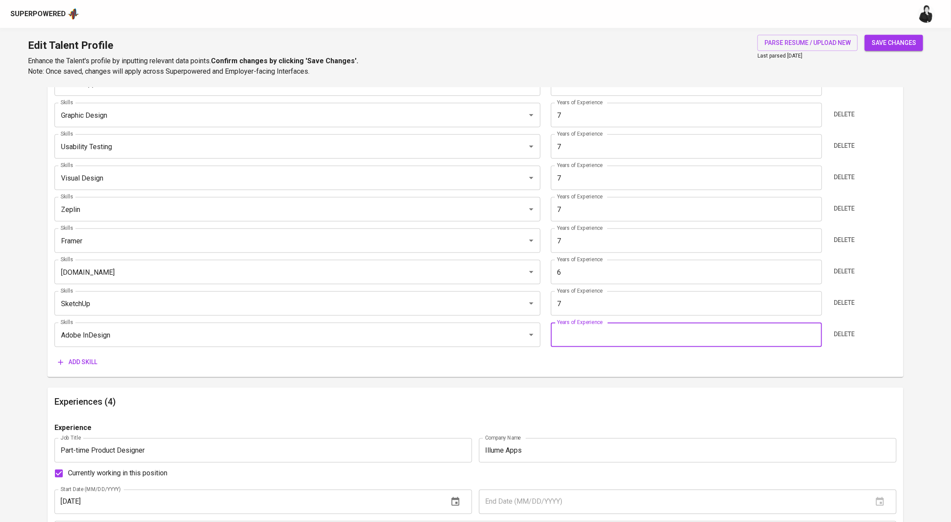
click at [623, 340] on input "number" at bounding box center [686, 335] width 271 height 24
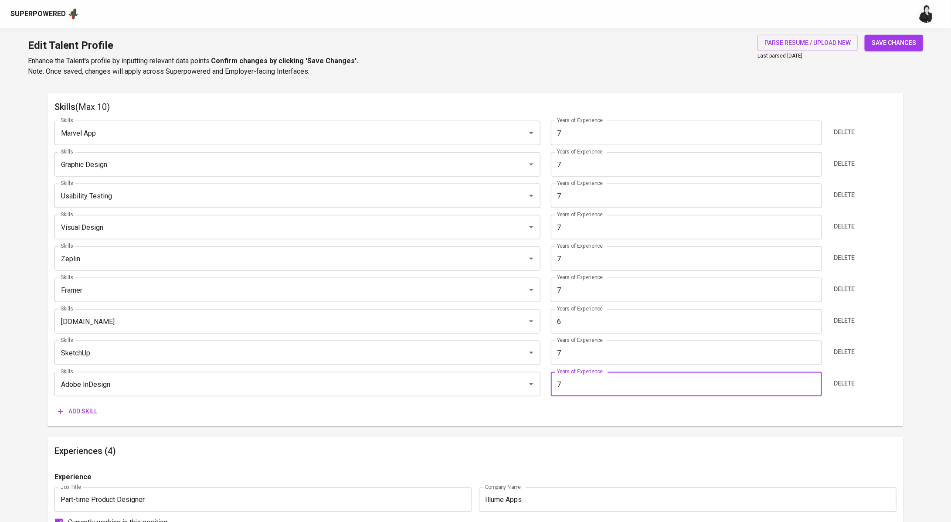
scroll to position [437, 0]
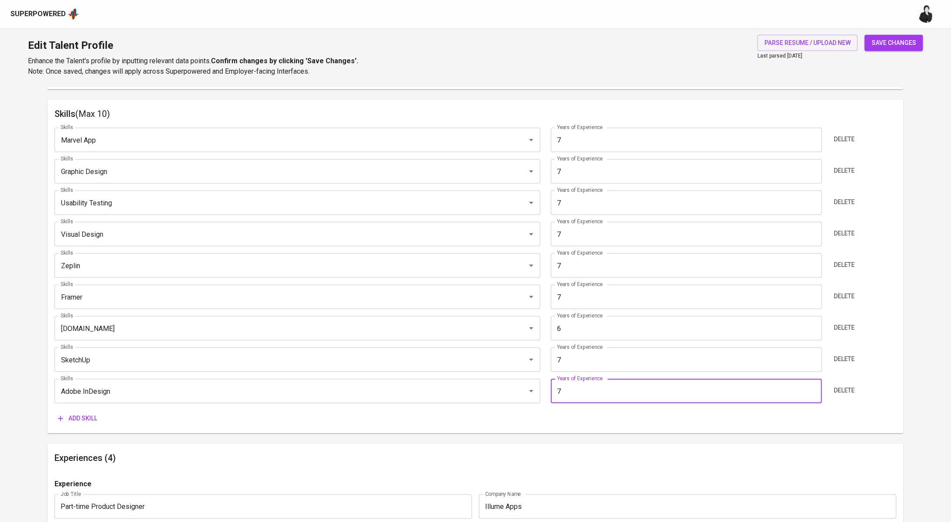
type input "7"
click at [85, 416] on span "Add skill" at bounding box center [77, 418] width 39 height 11
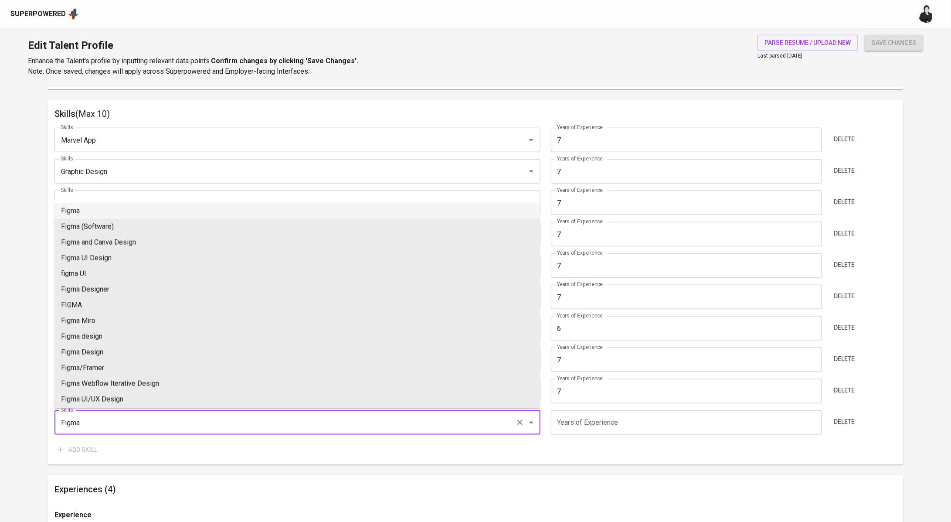
click at [239, 213] on li "Figma" at bounding box center [297, 211] width 486 height 16
type input "Figma"
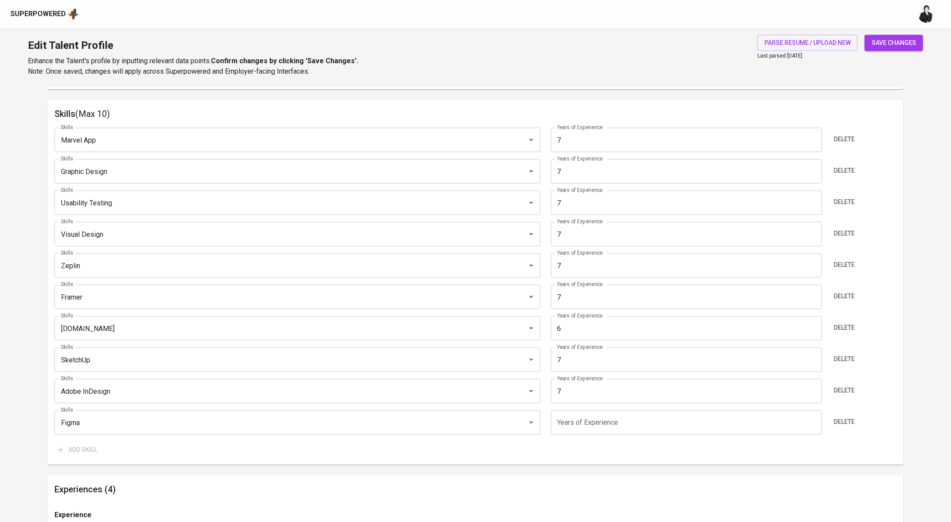
click at [647, 421] on input "number" at bounding box center [686, 422] width 271 height 24
type input "7"
click at [608, 331] on input "6" at bounding box center [686, 328] width 271 height 24
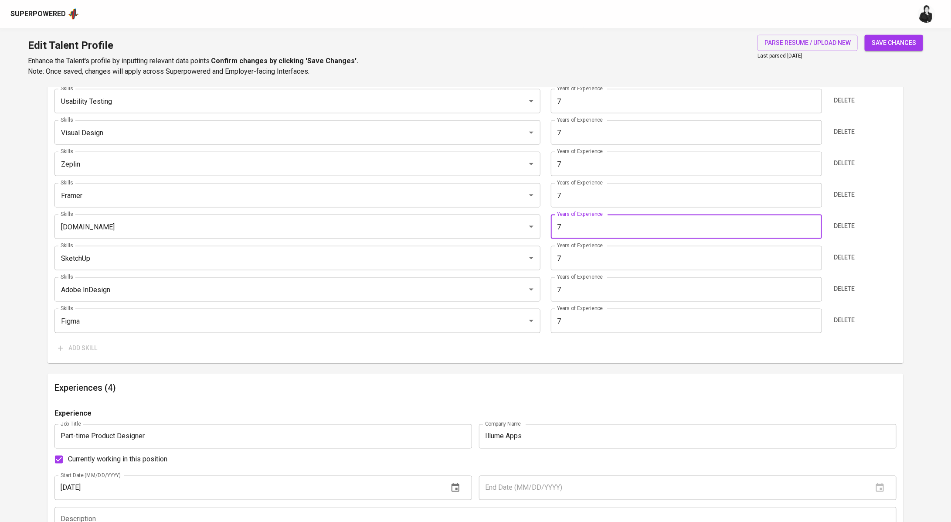
scroll to position [707, 0]
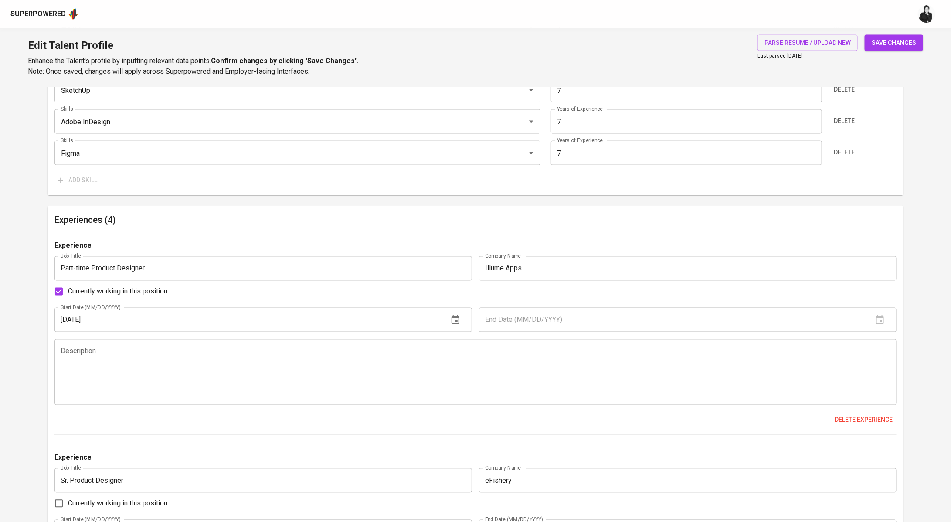
type input "7"
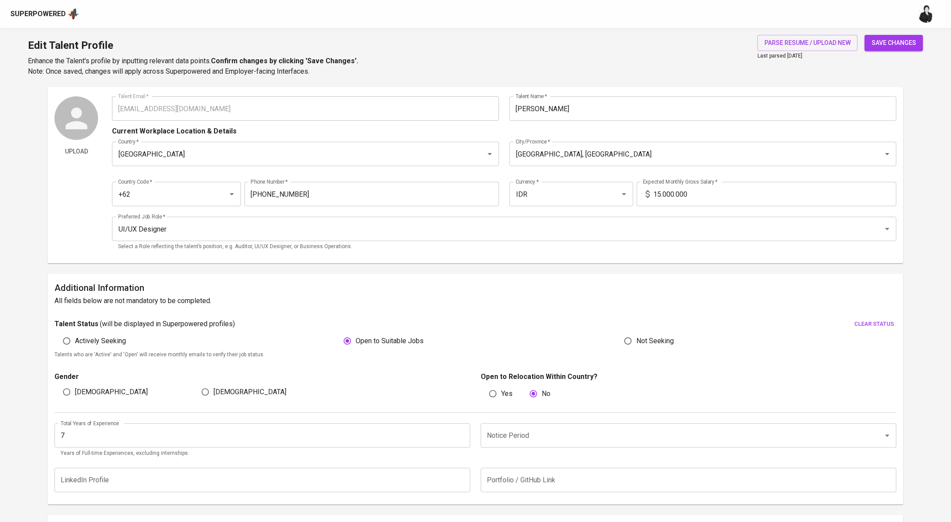
scroll to position [0, 0]
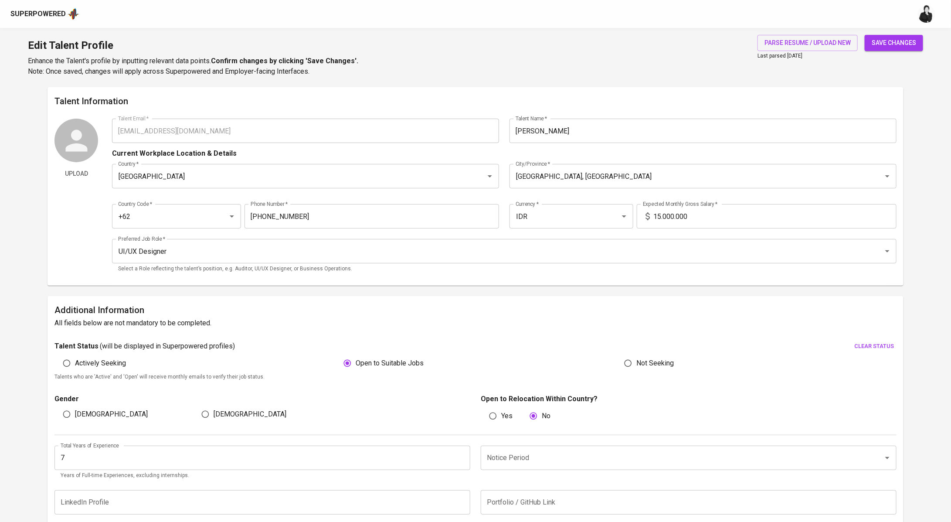
click at [898, 43] on span "save changes" at bounding box center [894, 42] width 44 height 11
type input "Figma"
type input "Adobe InDesign"
type input "SketchUp"
type input "Overflow.io"
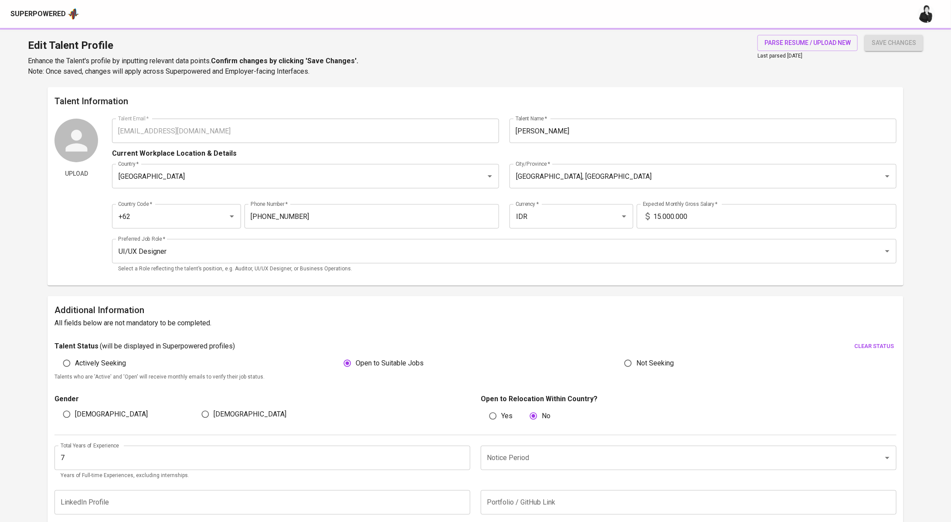
type input "Framer"
type input "Zeplin"
type input "Visual Design"
type input "Usability Testing"
type input "Graphic Design"
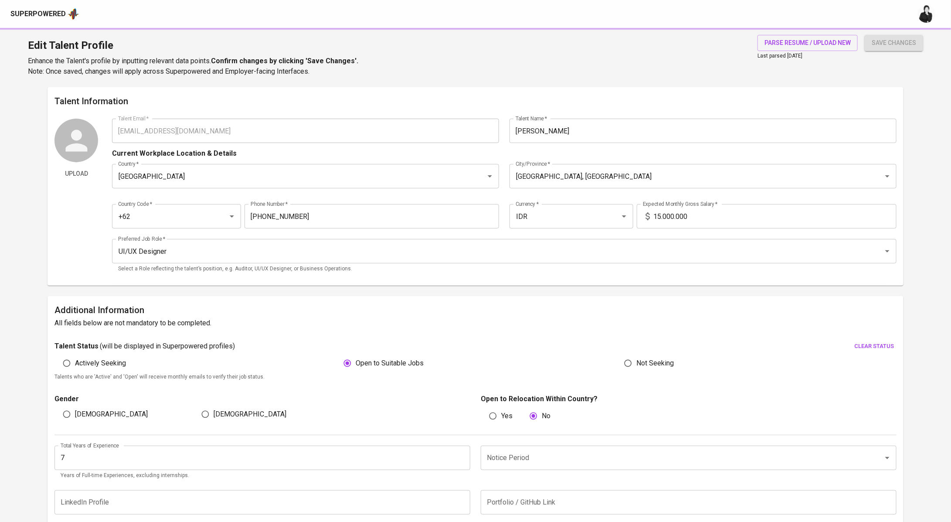
type input "Marvel App"
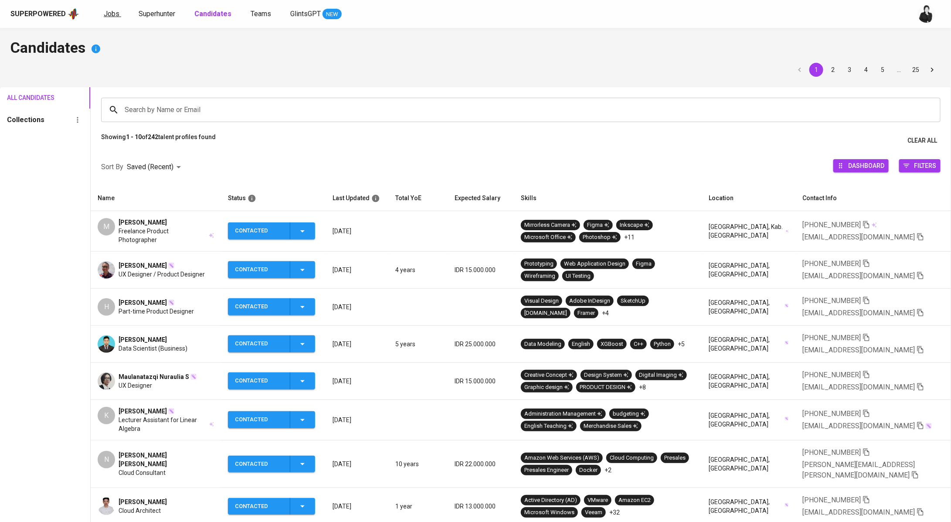
click at [110, 12] on span "Jobs" at bounding box center [112, 14] width 16 height 8
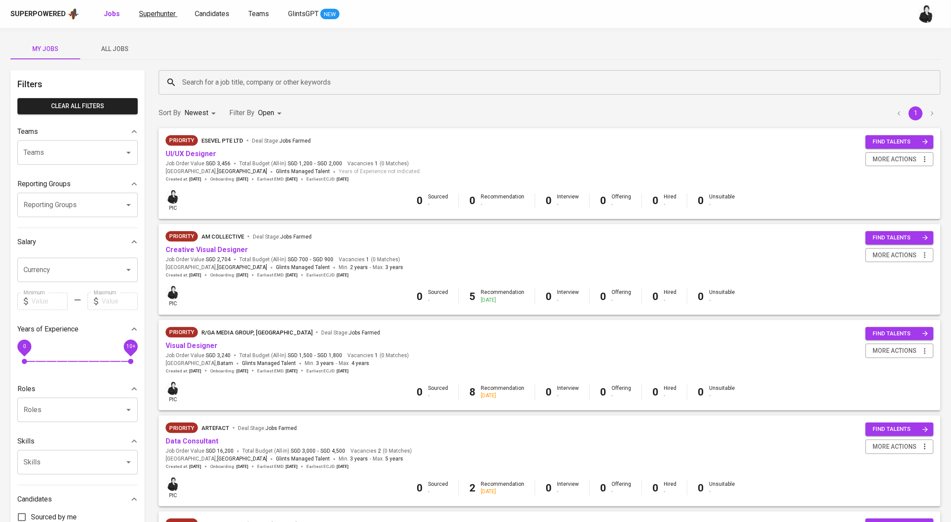
click at [156, 16] on span "Superhunter" at bounding box center [157, 14] width 37 height 8
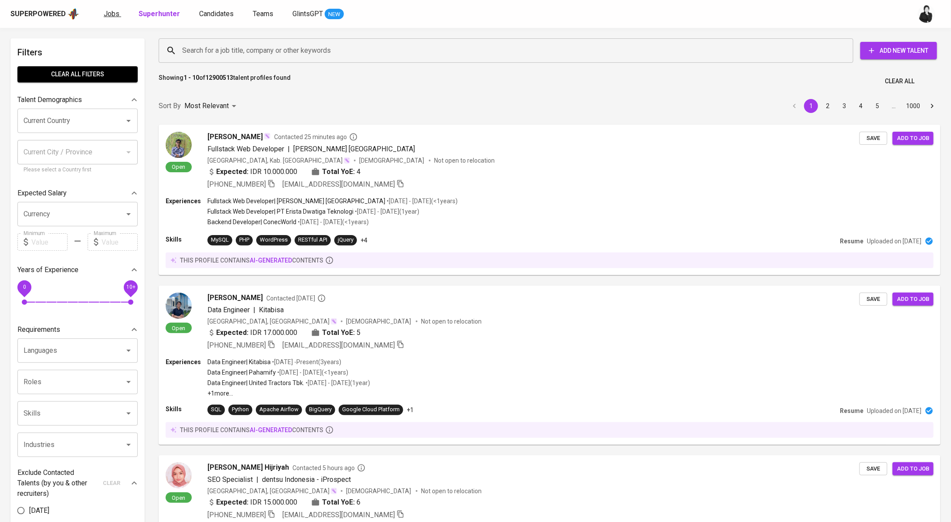
click at [112, 14] on span "Jobs" at bounding box center [112, 14] width 16 height 8
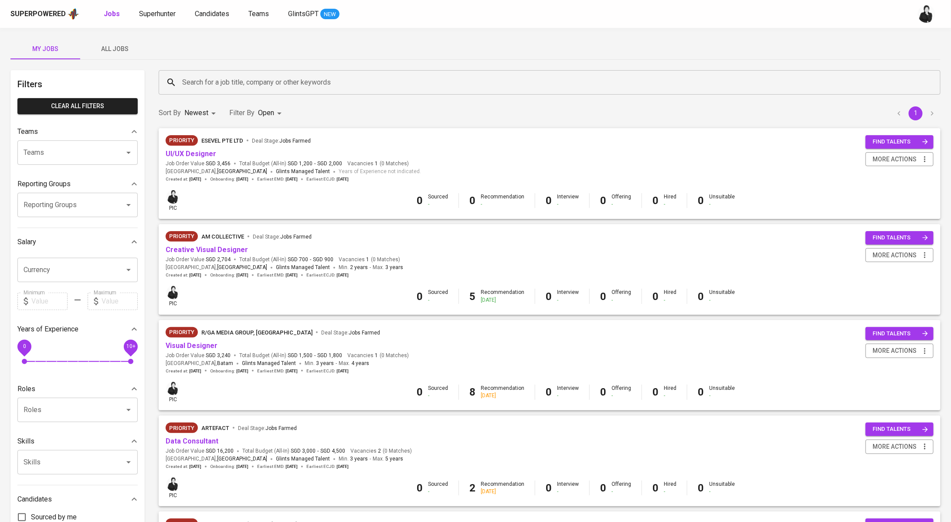
click at [216, 71] on div "Search for a job title, company or other keywords" at bounding box center [550, 82] width 782 height 24
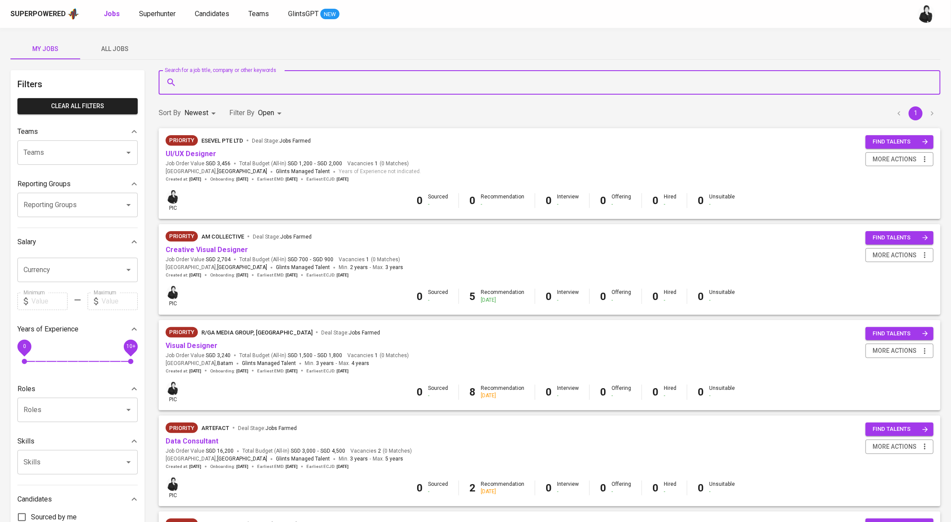
click at [227, 85] on input "Search for a job title, company or other keywords" at bounding box center [552, 82] width 744 height 17
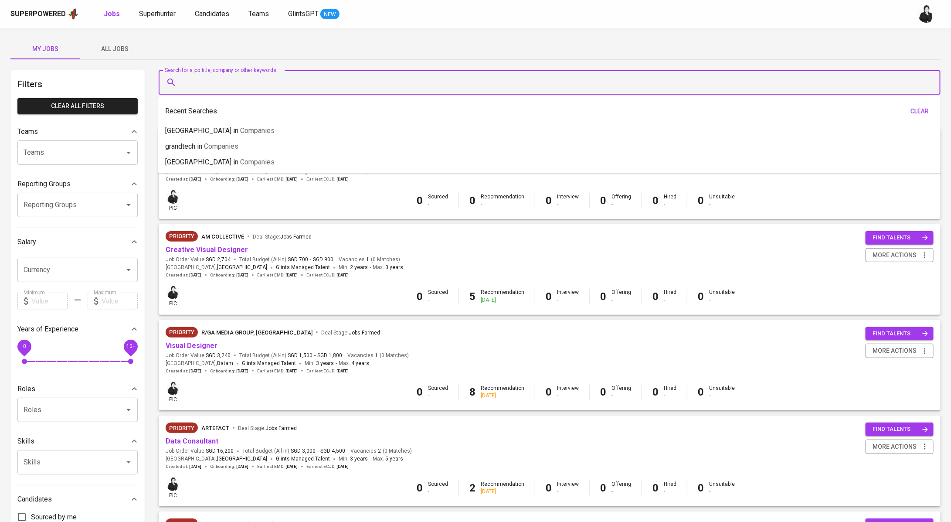
click at [119, 43] on button "All Jobs" at bounding box center [115, 48] width 70 height 21
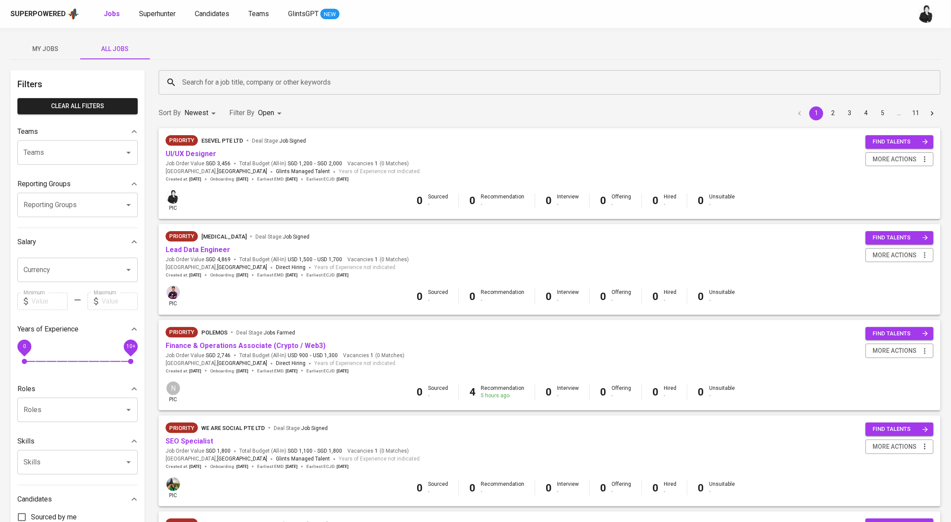
click at [254, 74] on input "Search for a job title, company or other keywords" at bounding box center [552, 82] width 744 height 17
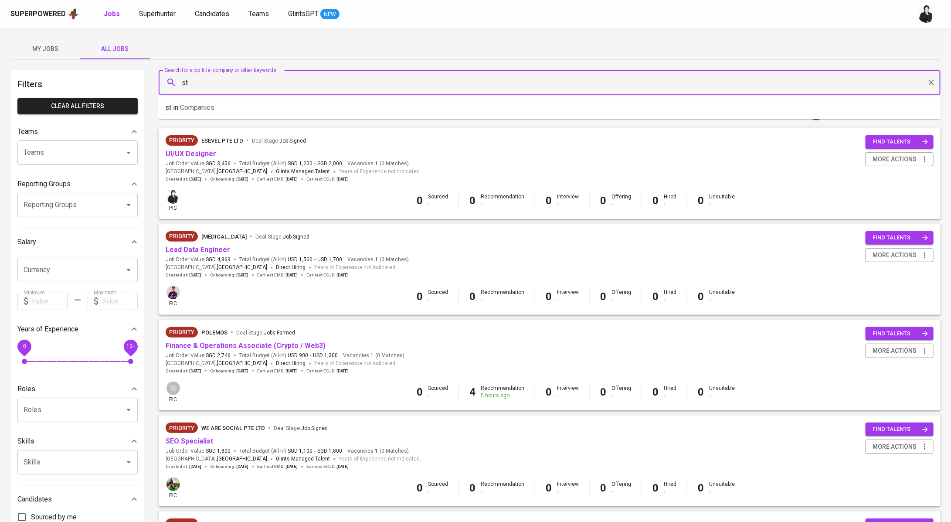
type input "s"
click at [261, 105] on li "grandtech in Companies" at bounding box center [549, 108] width 782 height 16
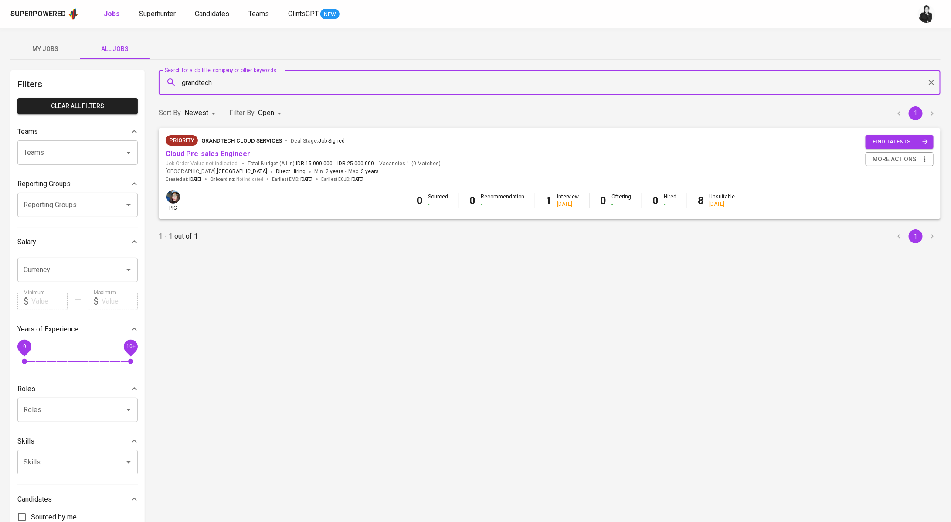
type input "grandtech"
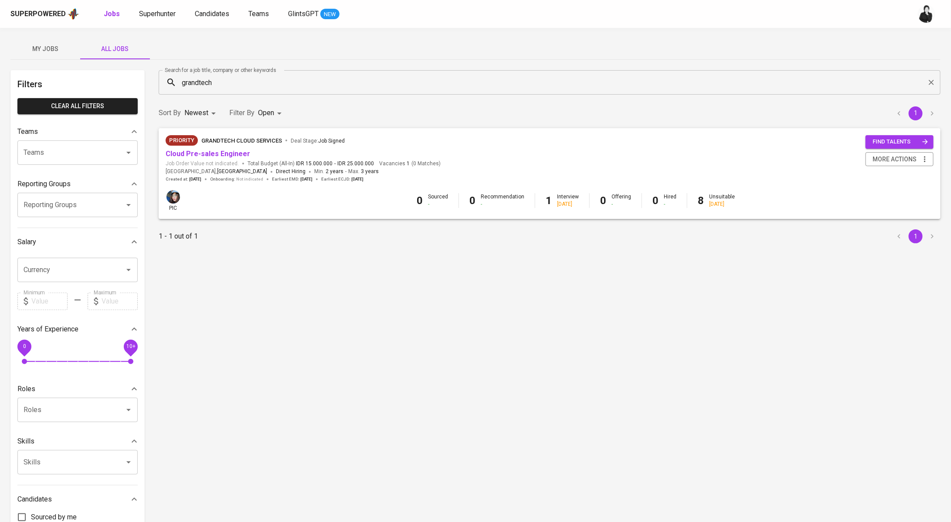
click at [251, 155] on div "Cloud Pre-sales Engineer" at bounding box center [303, 154] width 275 height 10
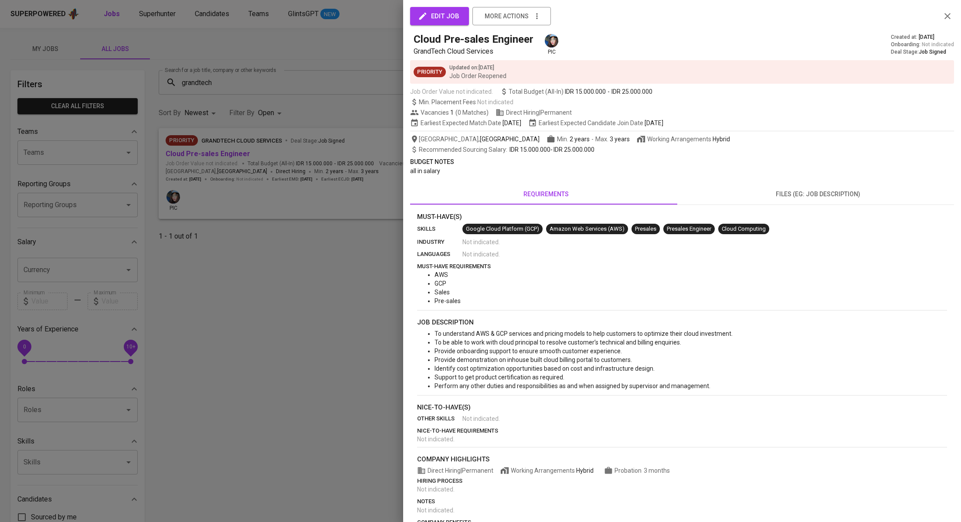
click at [327, 106] on div at bounding box center [480, 261] width 961 height 522
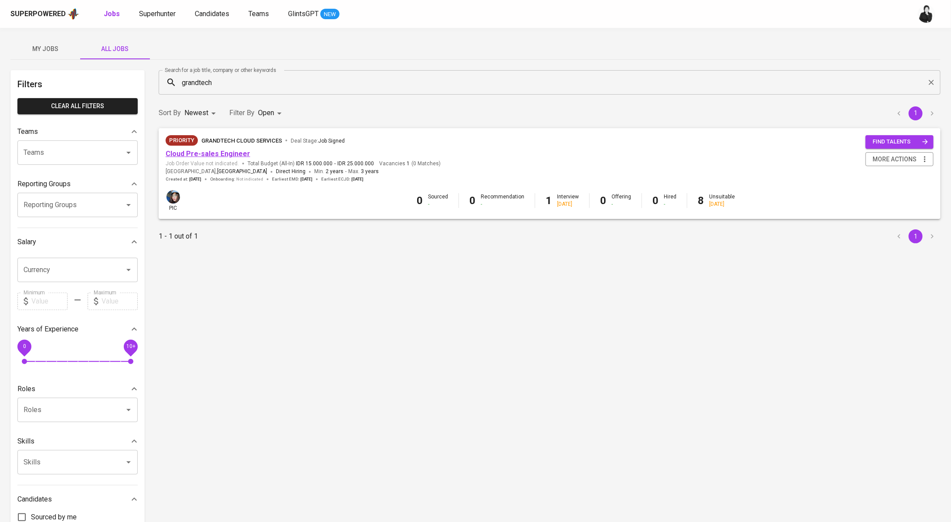
click at [221, 153] on link "Cloud Pre-sales Engineer" at bounding box center [208, 154] width 85 height 8
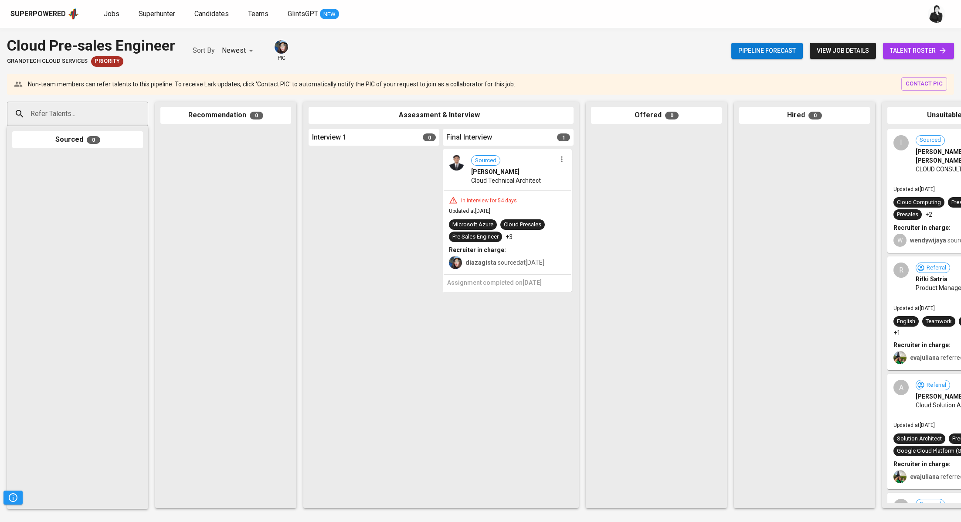
click at [904, 50] on span "talent roster" at bounding box center [918, 50] width 57 height 11
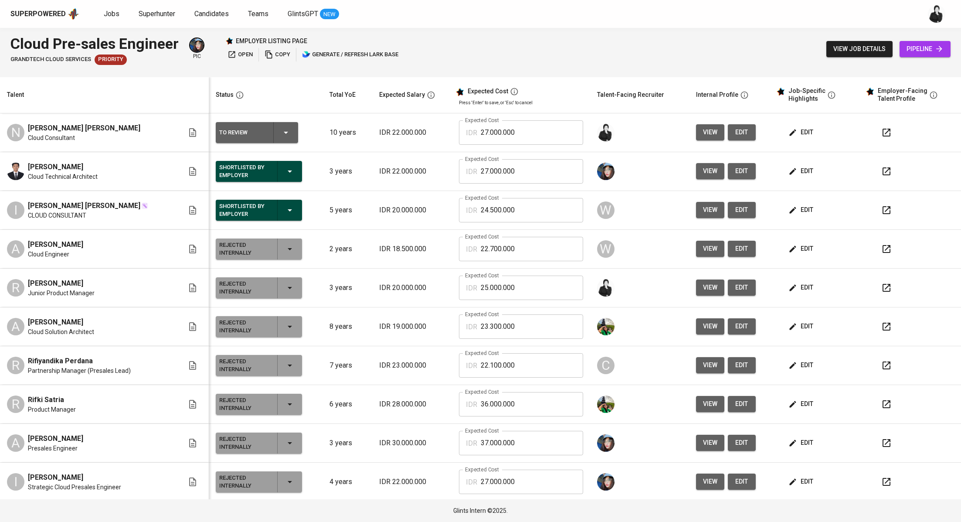
click at [881, 136] on icon "button" at bounding box center [886, 132] width 10 height 10
click at [793, 135] on span "edit" at bounding box center [801, 132] width 23 height 11
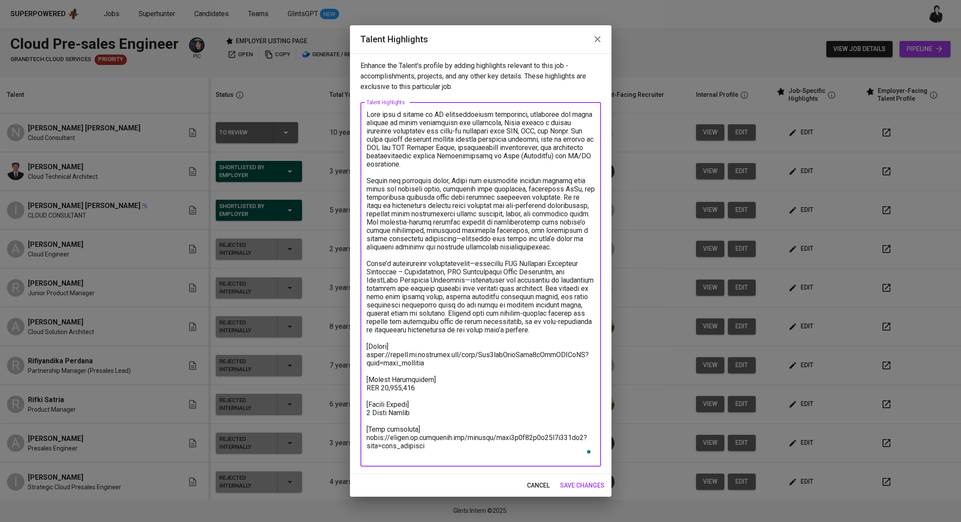
drag, startPoint x: 422, startPoint y: 398, endPoint x: 378, endPoint y: 396, distance: 44.5
click at [378, 396] on textarea "To enrich screen reader interactions, please activate Accessibility in Grammarl…" at bounding box center [481, 284] width 228 height 348
paste textarea "24.443.319"
type textarea "Lore ipsu d sitame co AD elitseddoeiusm temporinci, utlaboree dol magna aliquae…"
click at [583, 485] on span "save changes" at bounding box center [582, 485] width 44 height 11
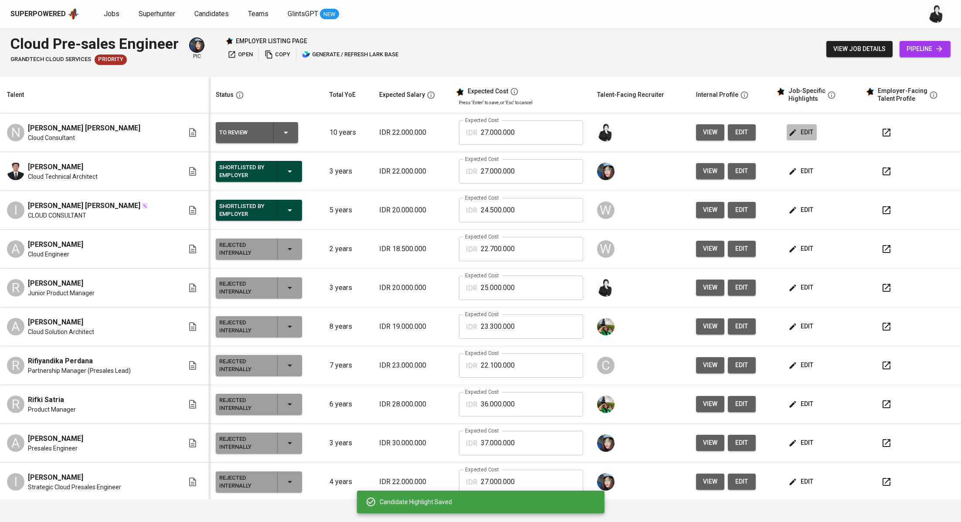
click at [790, 127] on span "edit" at bounding box center [801, 132] width 23 height 11
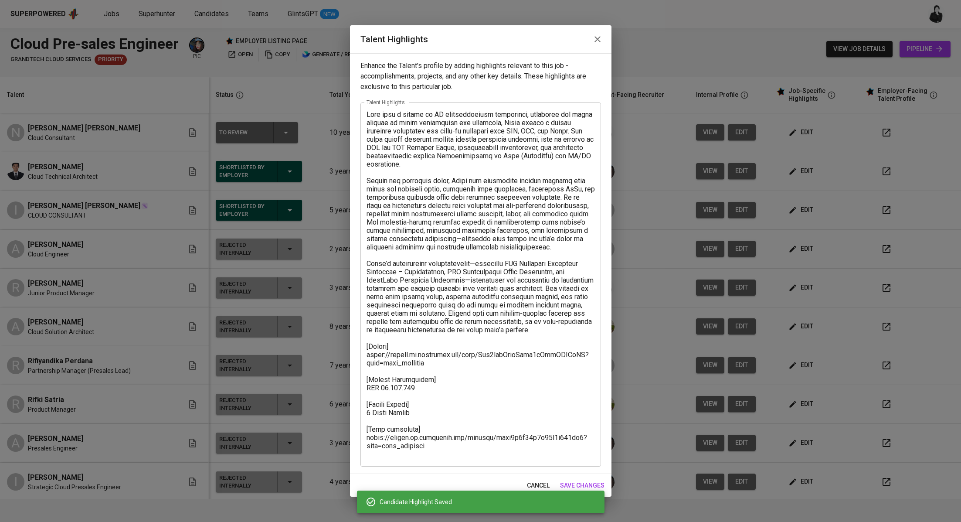
click at [598, 41] on icon "button" at bounding box center [597, 39] width 10 height 10
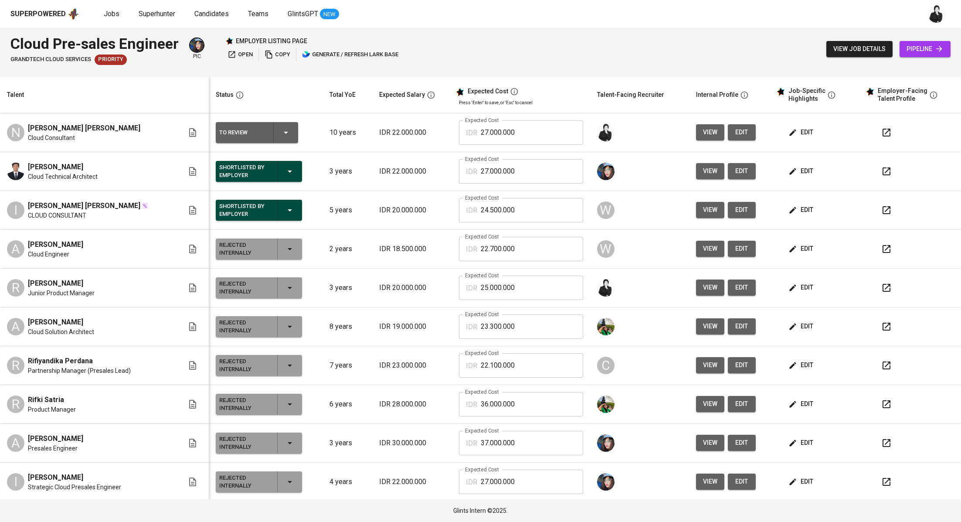
click at [521, 132] on input "27.000.000" at bounding box center [532, 132] width 102 height 24
drag, startPoint x: 521, startPoint y: 132, endPoint x: 462, endPoint y: 132, distance: 58.8
click at [462, 132] on div "IDR 27.000.000 Expected Cost" at bounding box center [521, 132] width 124 height 24
paste input "4.443.319"
type input "24.443.319"
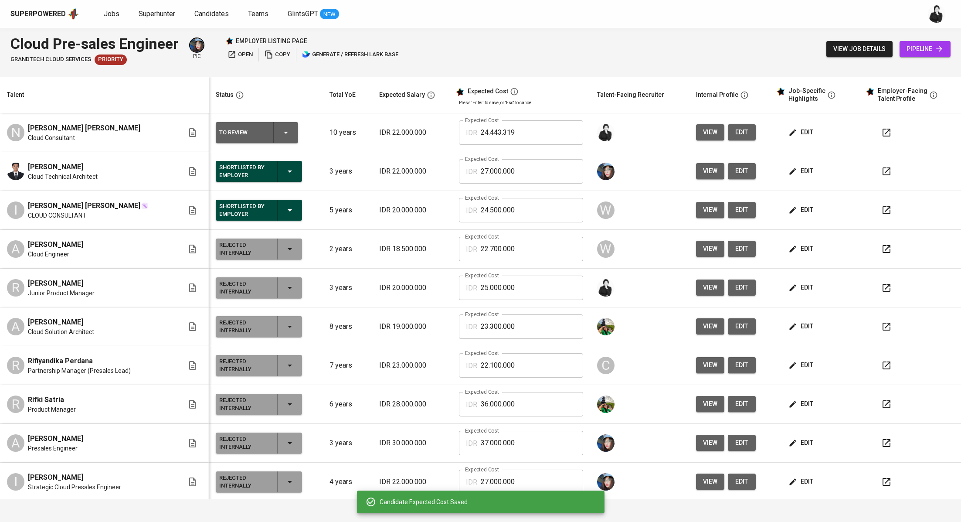
click at [790, 136] on span "edit" at bounding box center [801, 132] width 23 height 11
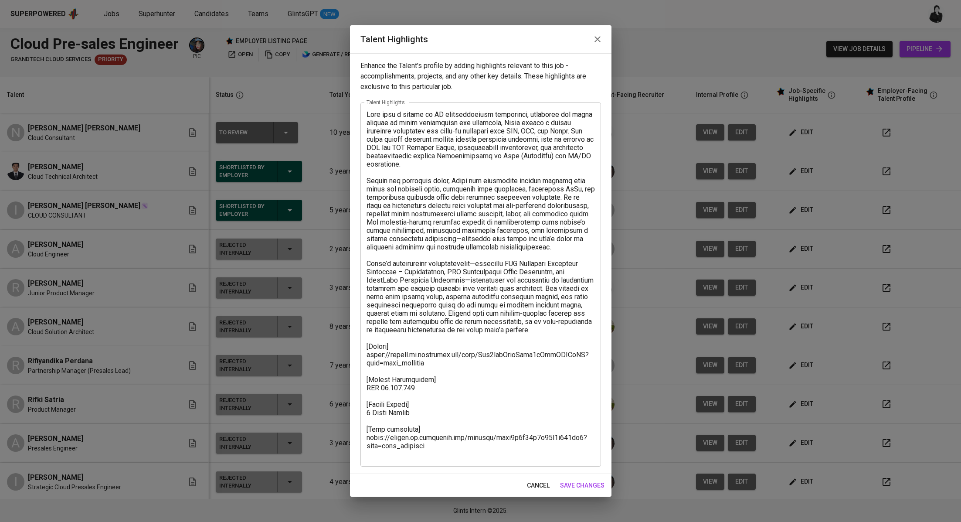
click at [595, 34] on icon "button" at bounding box center [597, 39] width 10 height 10
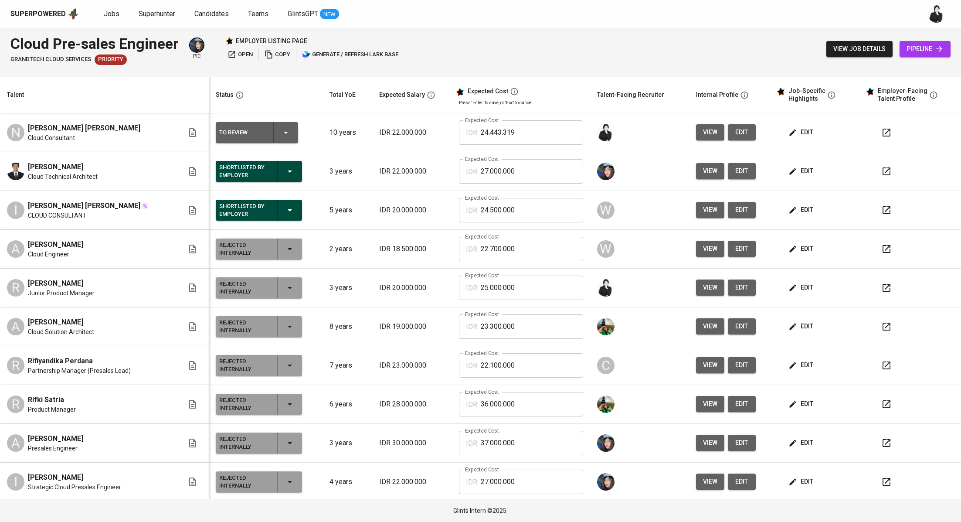
click at [883, 134] on icon "button" at bounding box center [887, 133] width 8 height 8
click at [735, 130] on span "edit" at bounding box center [742, 132] width 14 height 11
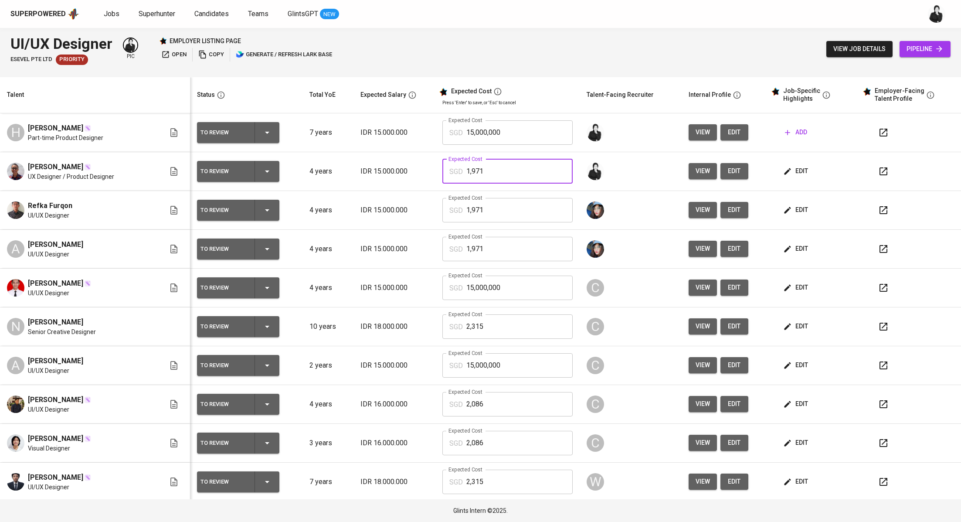
drag, startPoint x: 490, startPoint y: 173, endPoint x: 461, endPoint y: 172, distance: 29.2
click at [461, 172] on div "SGD 1,971 Expected Cost" at bounding box center [507, 171] width 131 height 24
drag, startPoint x: 505, startPoint y: 132, endPoint x: 461, endPoint y: 132, distance: 44.5
click at [461, 132] on div "SGD 15,000,000 Expected Cost" at bounding box center [507, 132] width 131 height 24
paste input ",971"
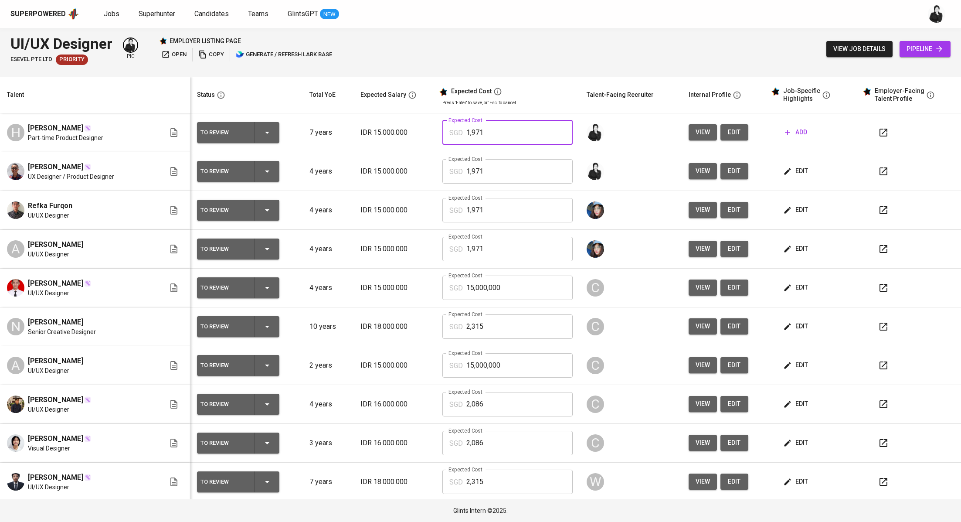
type input "1,971"
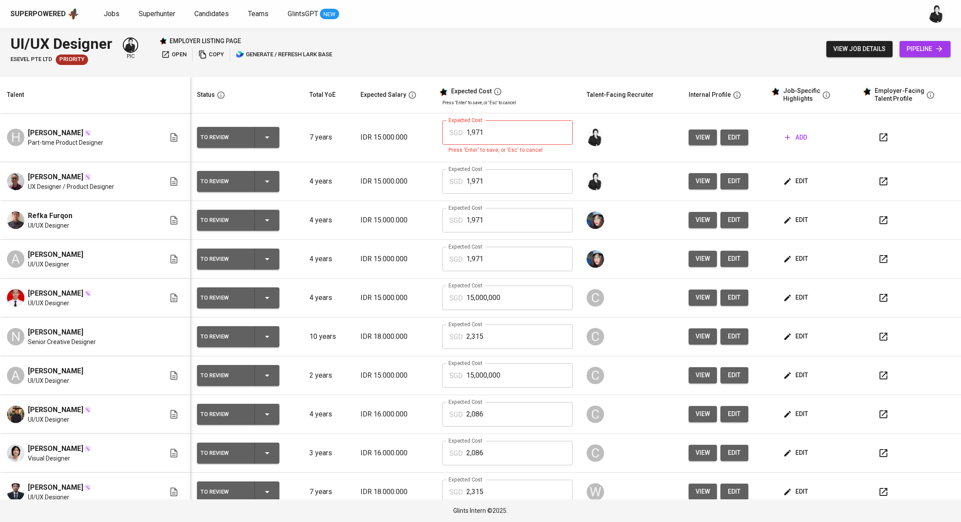
click at [859, 130] on td at bounding box center [910, 137] width 102 height 49
click at [508, 132] on input "1,971" at bounding box center [519, 132] width 107 height 24
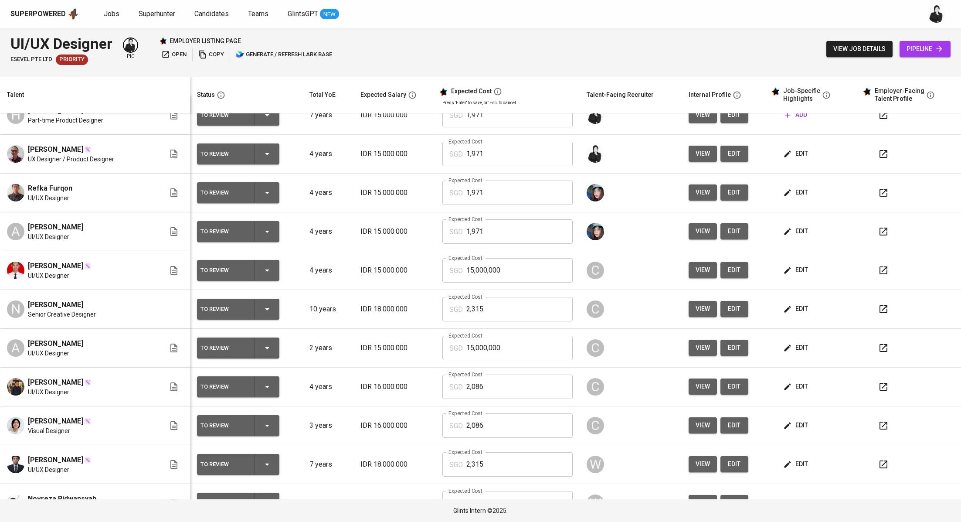
scroll to position [18, 0]
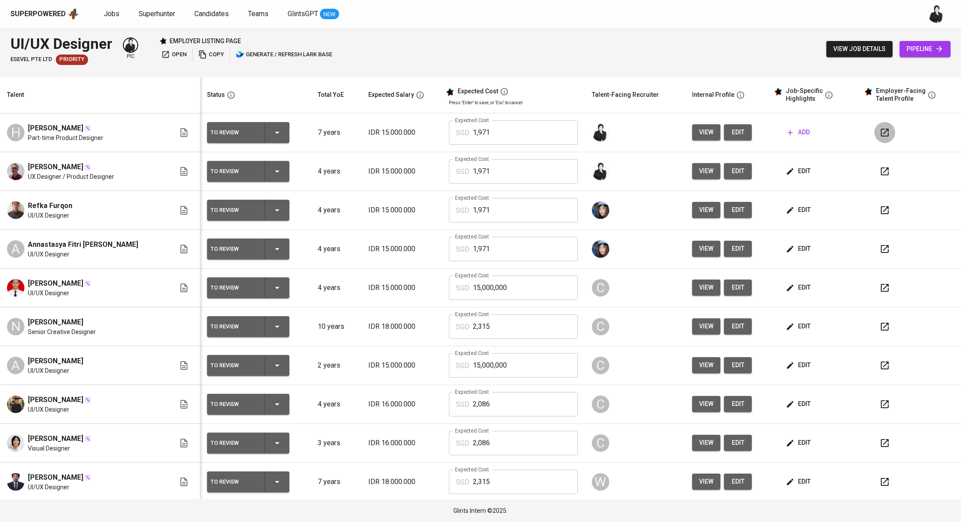
click at [874, 133] on button "button" at bounding box center [884, 132] width 21 height 21
click at [790, 132] on span "add" at bounding box center [799, 132] width 22 height 11
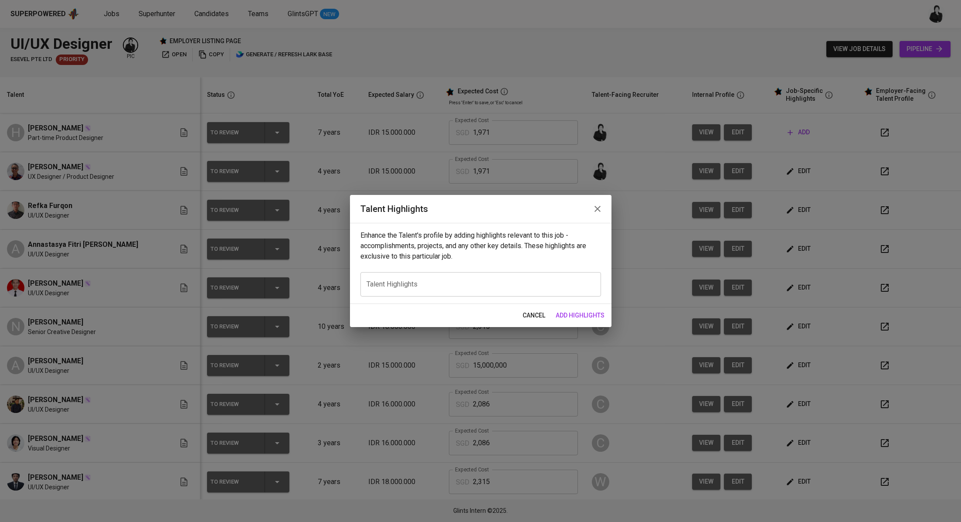
click at [506, 284] on textarea at bounding box center [481, 284] width 228 height 8
paste textarea "Hendrawan Fernando is a seasoned product designer with eight years of experienc…"
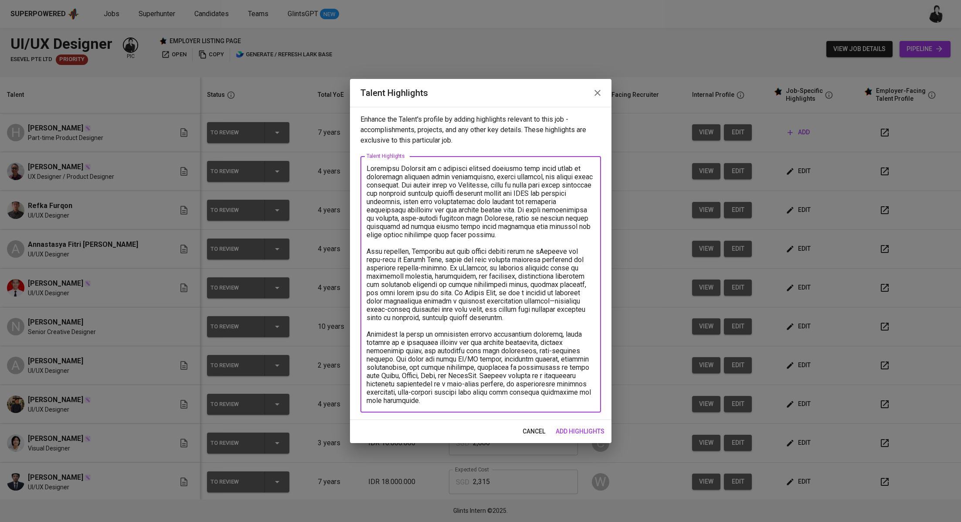
drag, startPoint x: 563, startPoint y: 171, endPoint x: 567, endPoint y: 177, distance: 6.7
click at [548, 171] on textarea at bounding box center [481, 284] width 228 height 240
drag, startPoint x: 475, startPoint y: 374, endPoint x: 489, endPoint y: 402, distance: 30.6
click at [489, 402] on textarea at bounding box center [481, 284] width 228 height 240
click at [491, 400] on textarea at bounding box center [481, 284] width 228 height 240
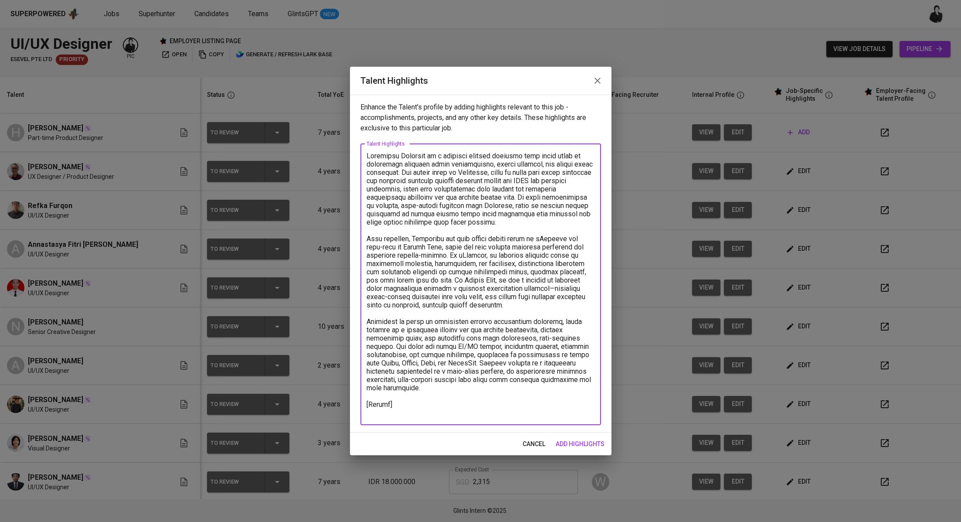
paste textarea "https://glints.sg.larksuite.com/file/CZX3bAcZioBGV9x3KFxlaYllg2d?from=from_copy…"
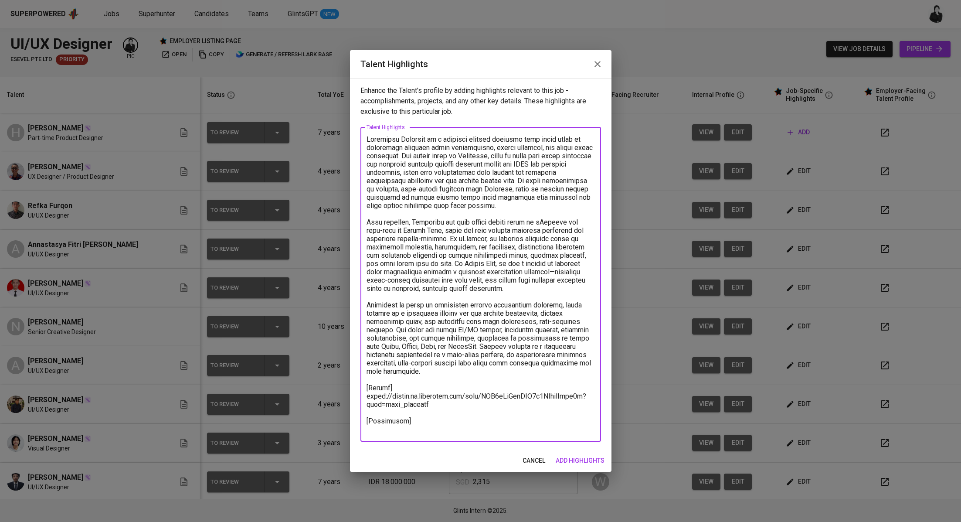
paste textarea "https://drive.google.com/drive/folders/1UFVU5r4QyiPhv8yWBoTKDfv20Lo9sLpu"
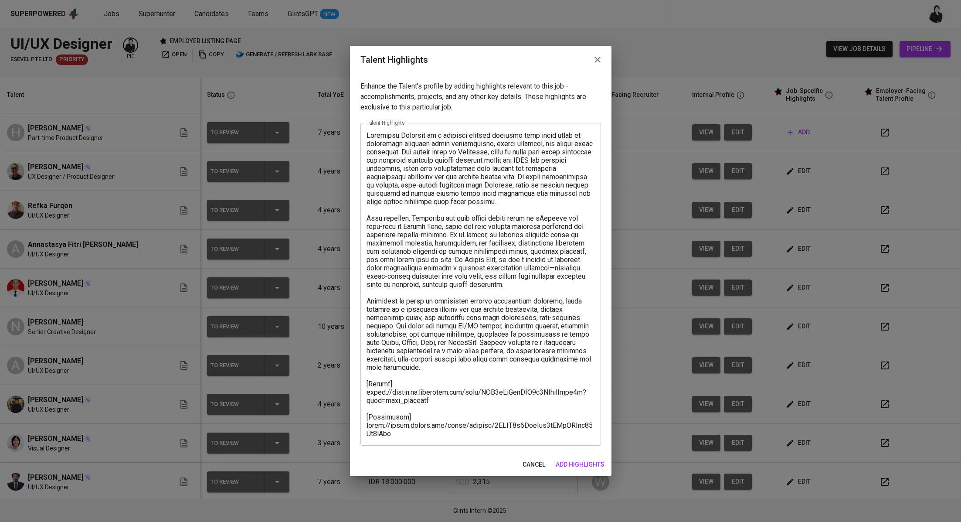
drag, startPoint x: 405, startPoint y: 435, endPoint x: 376, endPoint y: 420, distance: 32.8
click at [376, 420] on div "x Talent Highlights" at bounding box center [481, 284] width 241 height 323
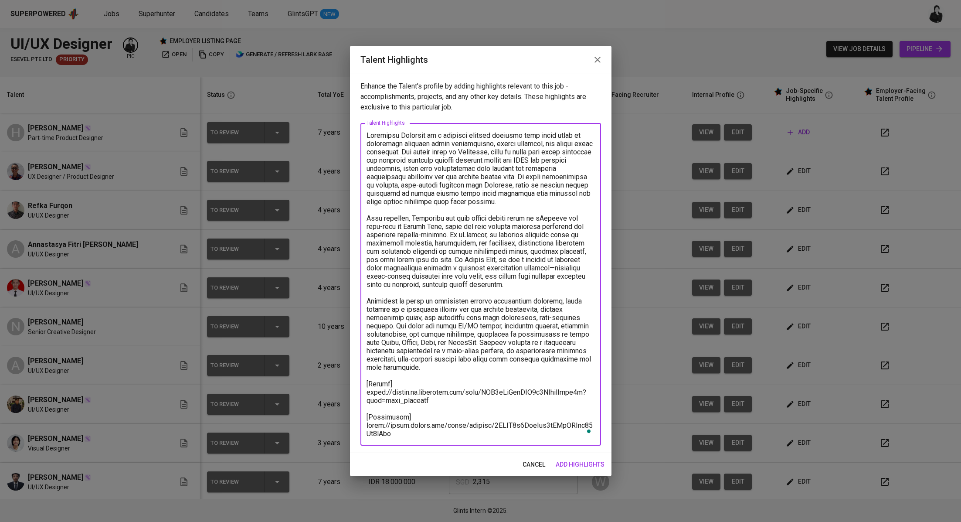
drag, startPoint x: 392, startPoint y: 429, endPoint x: 365, endPoint y: 428, distance: 26.6
click at [365, 428] on div "x Talent Highlights" at bounding box center [481, 284] width 241 height 323
click at [404, 438] on div "x Talent Highlights" at bounding box center [481, 284] width 241 height 323
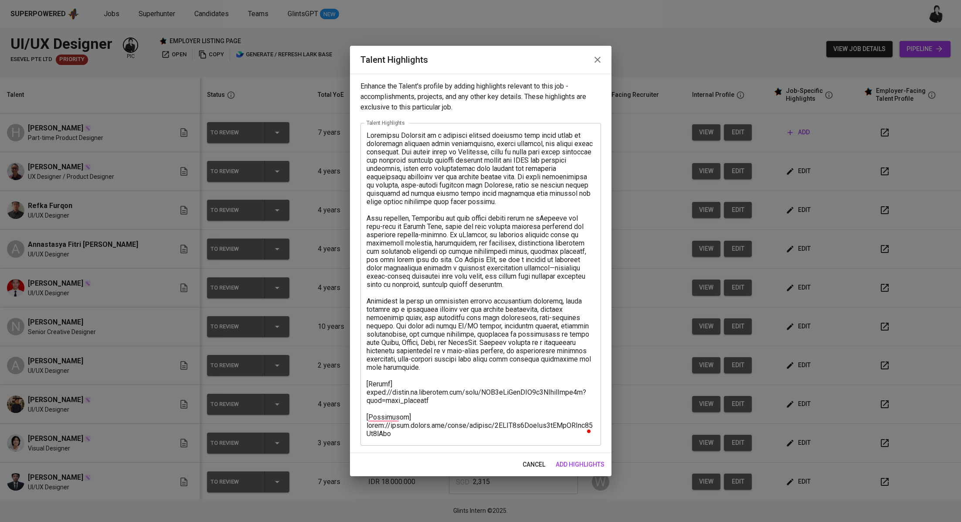
drag, startPoint x: 404, startPoint y: 438, endPoint x: 369, endPoint y: 430, distance: 35.2
click at [369, 430] on div "x Talent Highlights" at bounding box center [481, 284] width 241 height 323
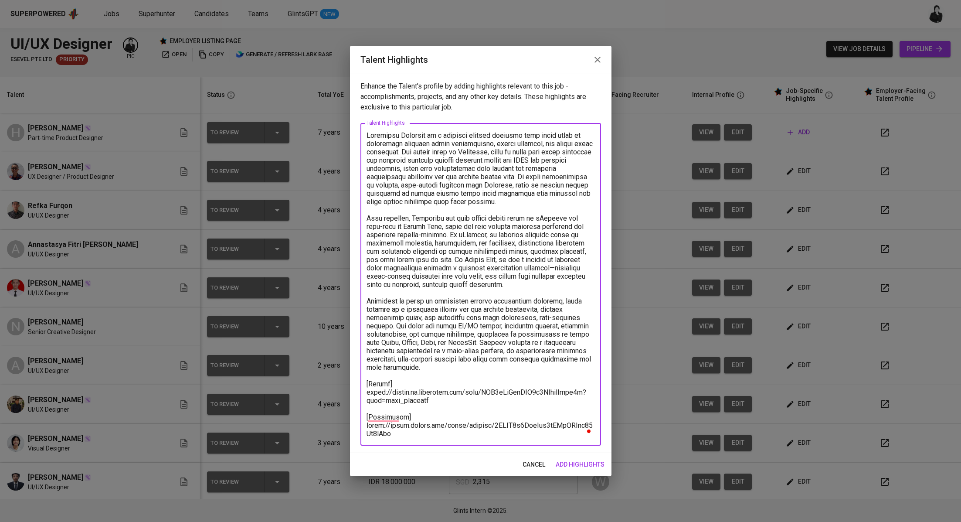
click at [399, 432] on textarea "To enrich screen reader interactions, please activate Accessibility in Grammarl…" at bounding box center [481, 284] width 228 height 306
drag, startPoint x: 400, startPoint y: 433, endPoint x: 367, endPoint y: 425, distance: 33.1
click at [367, 425] on textarea "To enrich screen reader interactions, please activate Accessibility in Grammarl…" at bounding box center [481, 284] width 228 height 306
paste textarea "file/d/1NtvDFJkW-DQMl59oZcUxUuL1h6weEFH-/view"
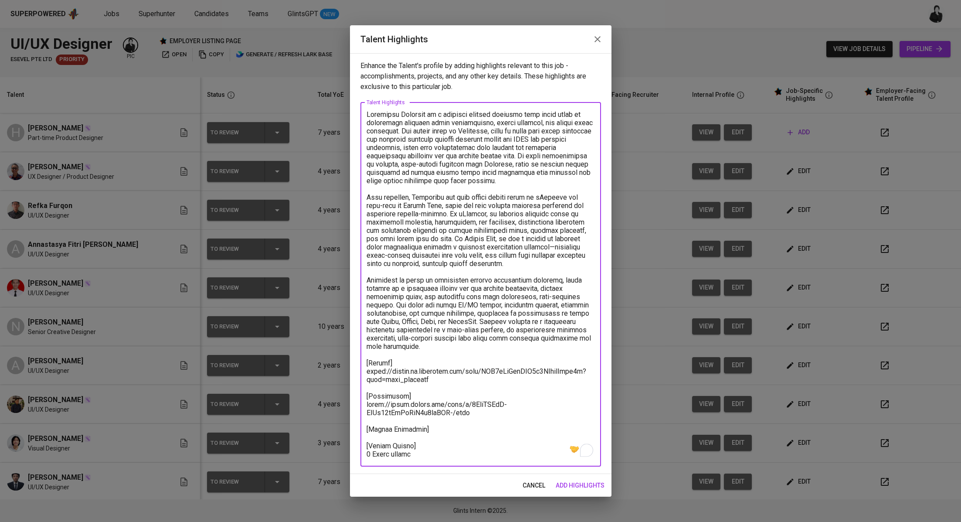
type textarea "Hendrawan Fernando is a seasoned product designer with seven years of experienc…"
click at [588, 485] on span "add highlights" at bounding box center [580, 485] width 49 height 11
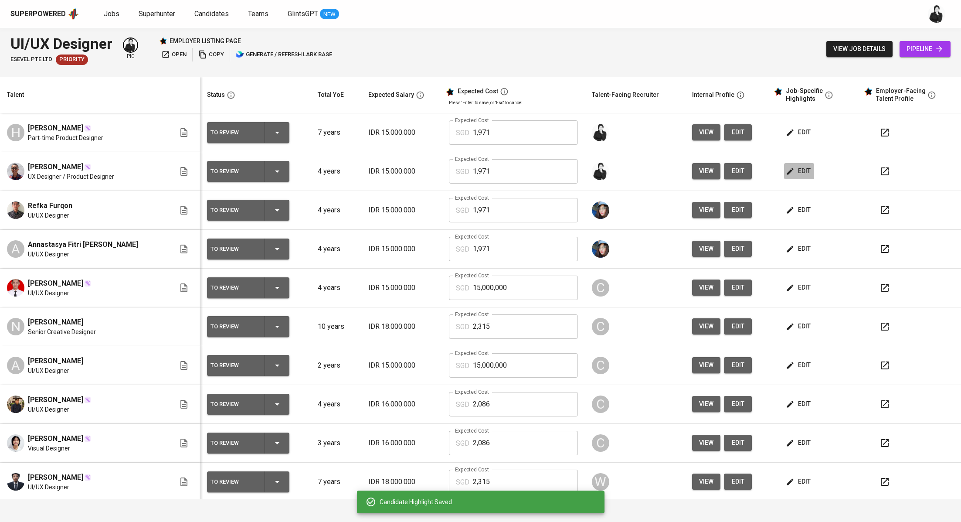
click at [796, 172] on span "edit" at bounding box center [799, 171] width 23 height 11
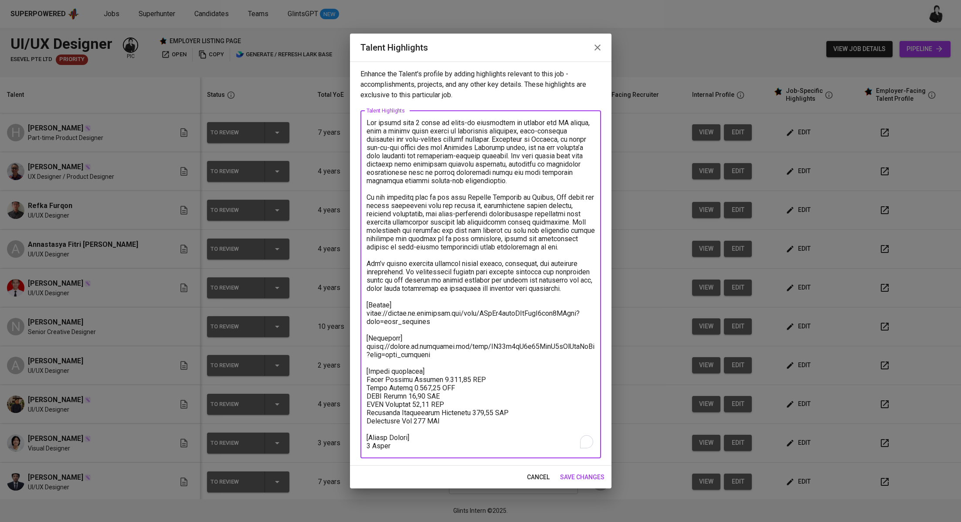
drag, startPoint x: 461, startPoint y: 418, endPoint x: 356, endPoint y: 378, distance: 112.2
click at [356, 378] on div "Enhance the Talent's profile by adding highlights relevant to this job - accomp…" at bounding box center [481, 263] width 262 height 404
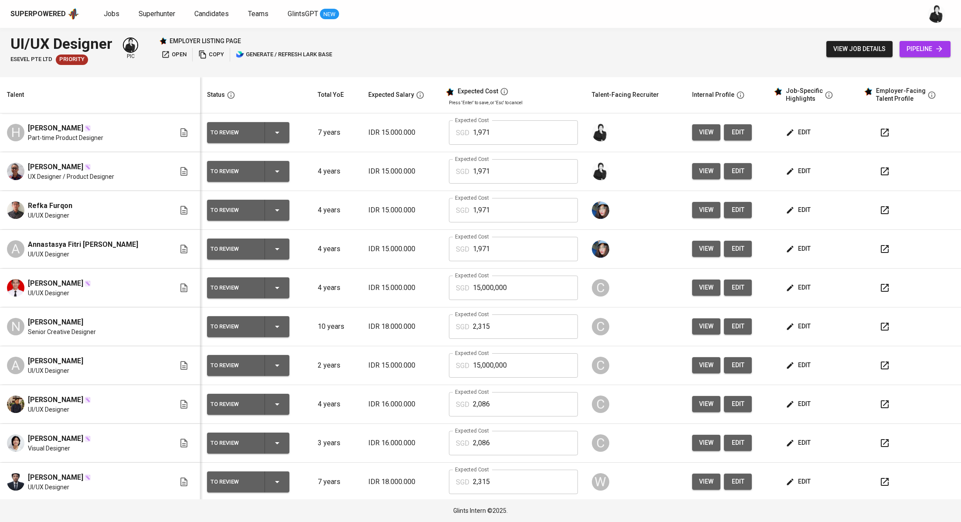
click at [731, 137] on span "edit" at bounding box center [738, 132] width 14 height 11
click at [786, 128] on icon "button" at bounding box center [790, 132] width 9 height 9
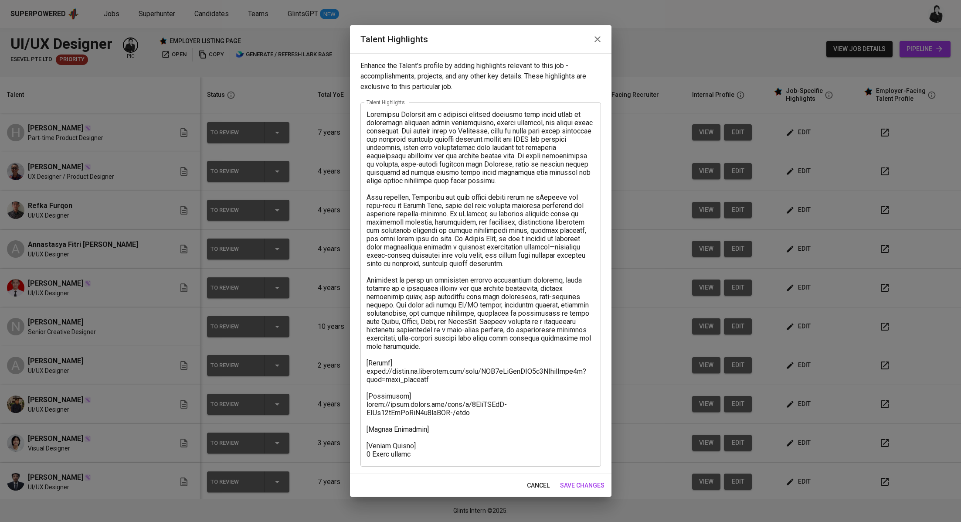
click at [441, 430] on textarea at bounding box center [481, 284] width 228 height 348
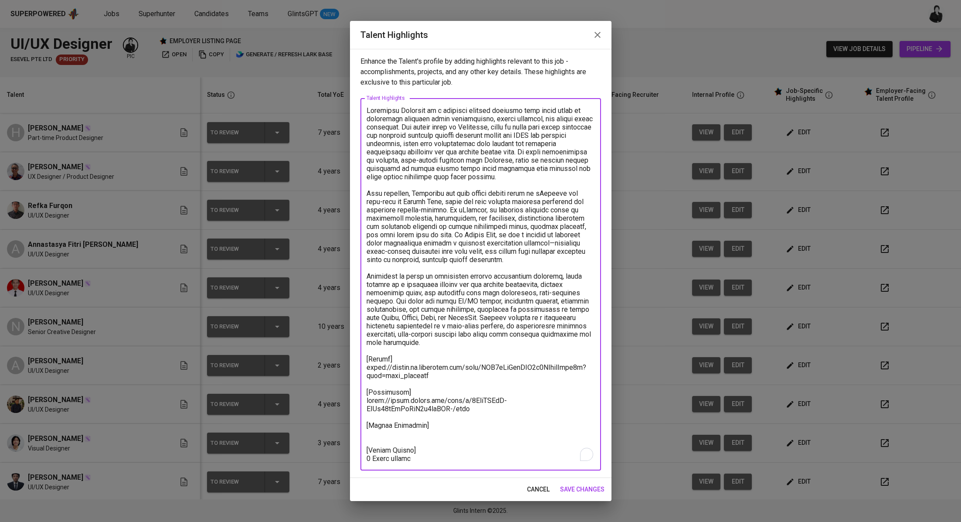
paste textarea "Total Pricing Monthly 1.971,16 SGD Basic Salary 1.423,50 SGD BPJS Health 50,81 …"
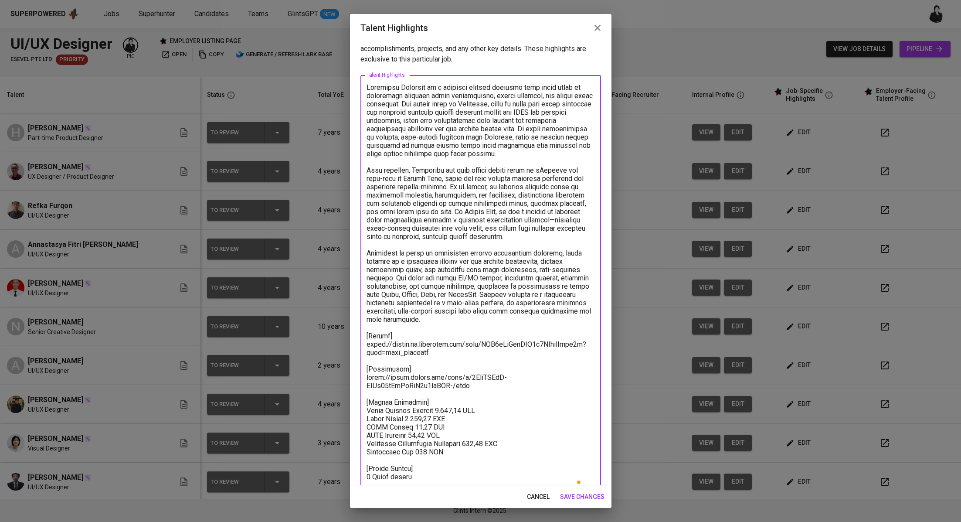
scroll to position [35, 0]
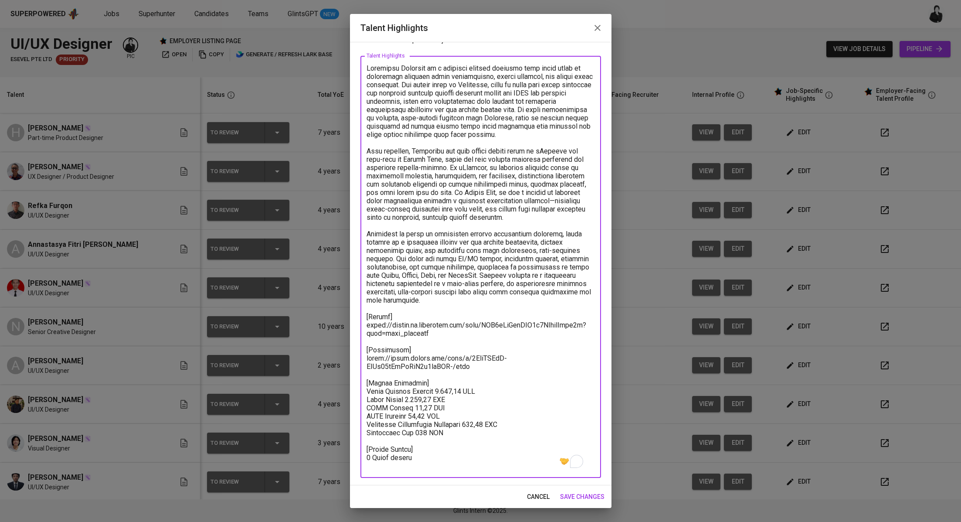
type textarea "Hendrawan Fernando is a seasoned product designer with seven years of experienc…"
click at [583, 497] on span "save changes" at bounding box center [582, 496] width 44 height 11
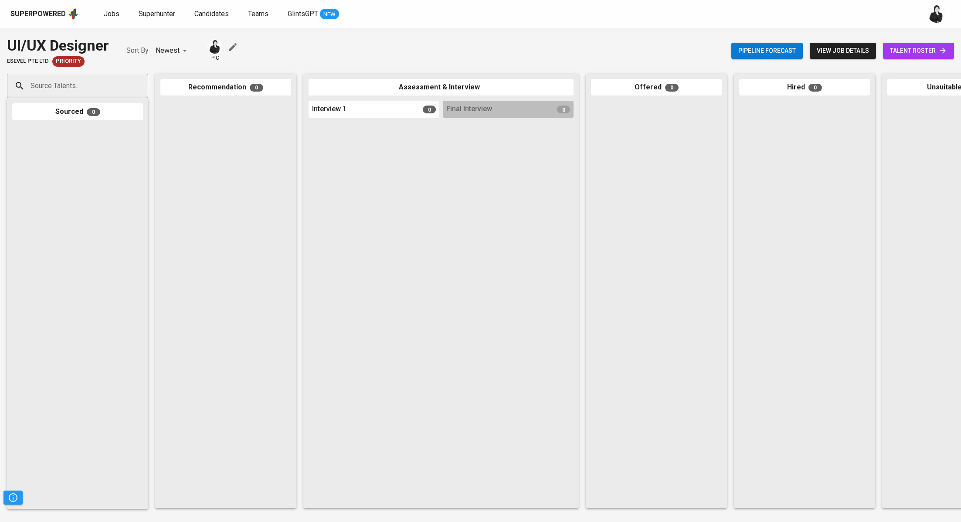
click span "talent roster"
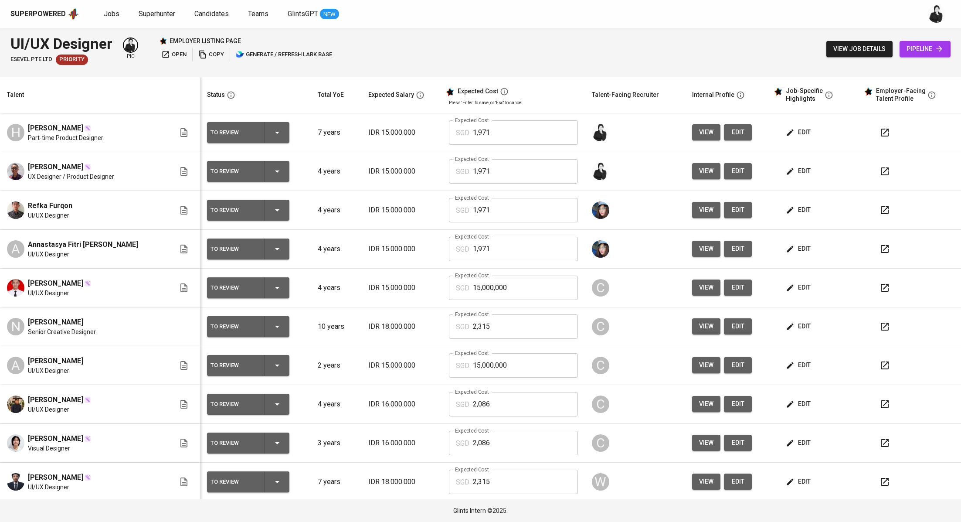
scroll to position [156, 0]
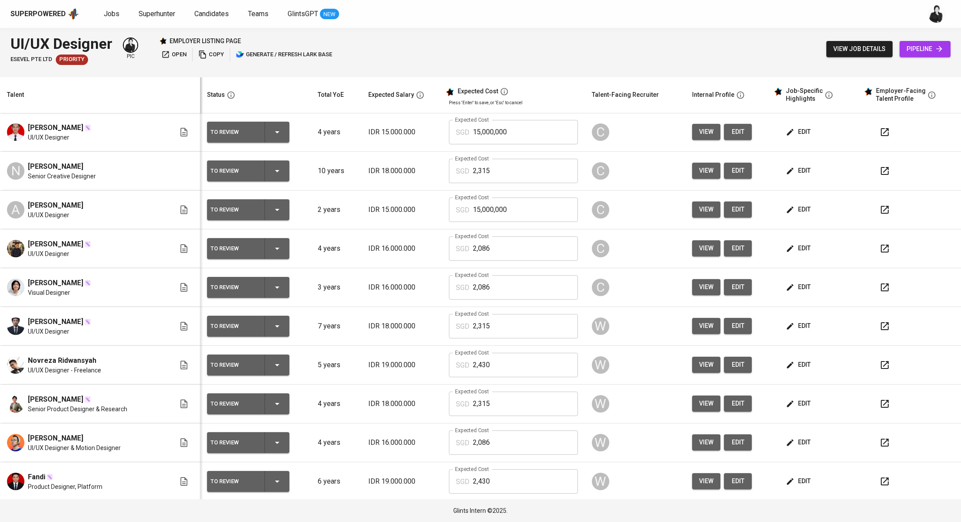
click icon "button"
click span "edit"
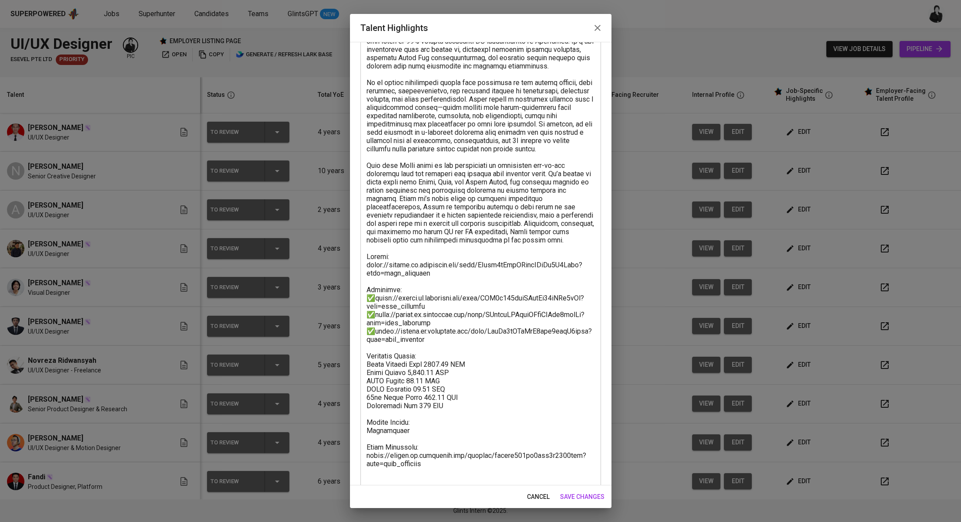
scroll to position [118, 0]
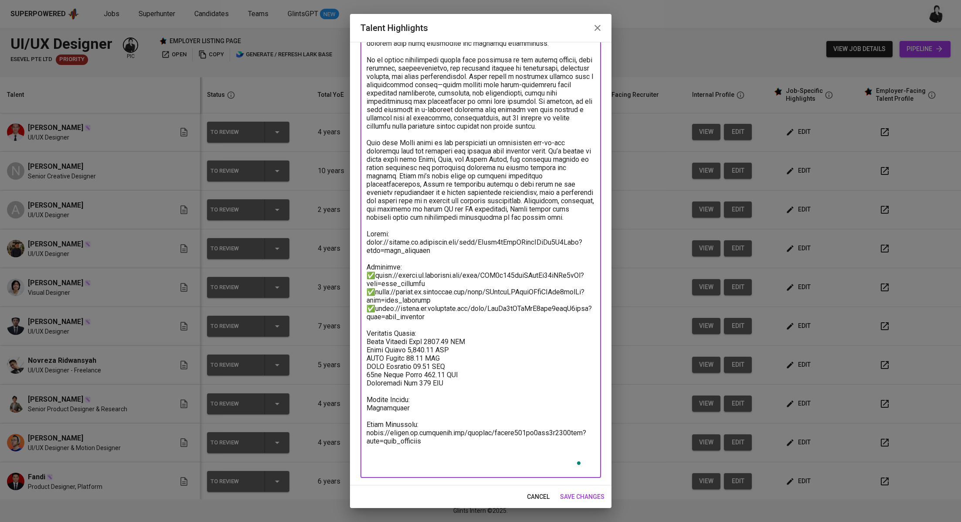
drag, startPoint x: 455, startPoint y: 462, endPoint x: 367, endPoint y: 444, distance: 89.4
click textarea "To enrich screen reader interactions, please activate Accessibility in Grammarl…"
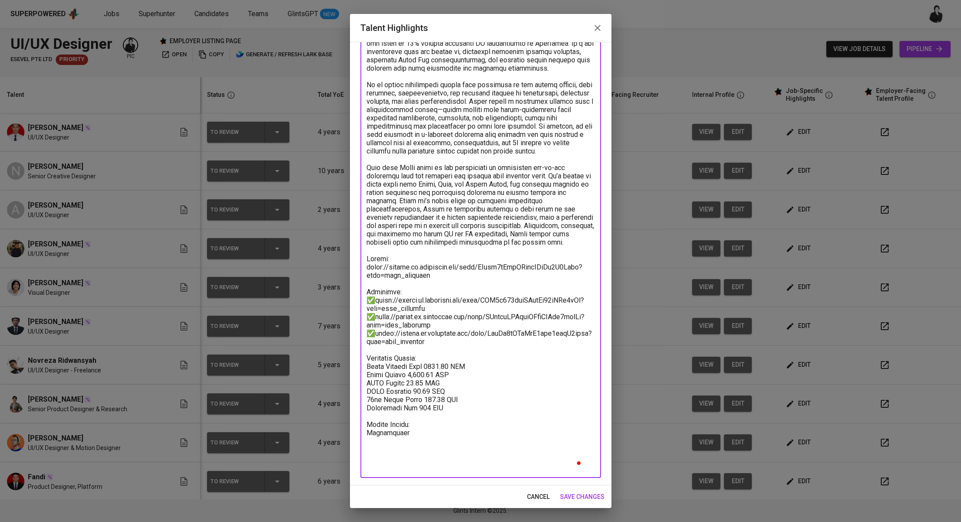
scroll to position [85, 0]
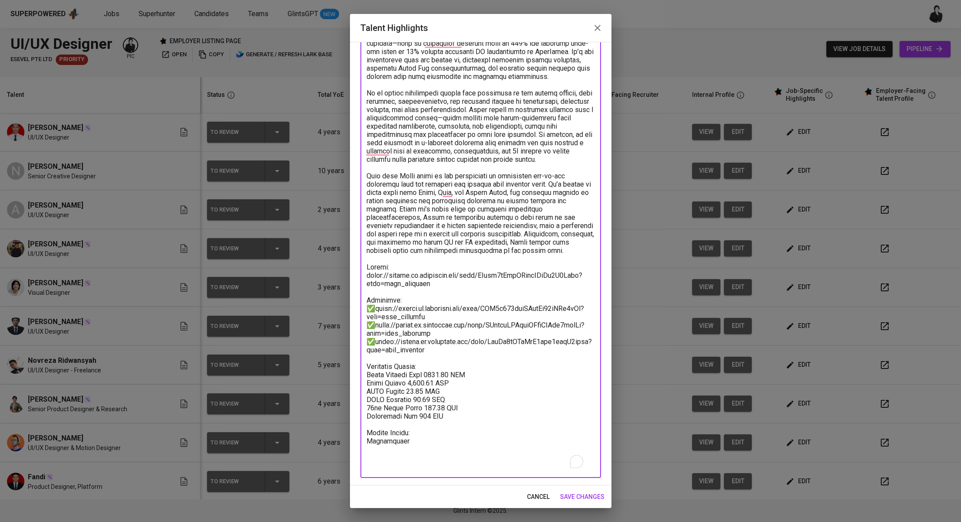
type textarea "Fandi is a seasoned Product Designer with over six years of experience deliveri…"
click div "cancel save changes"
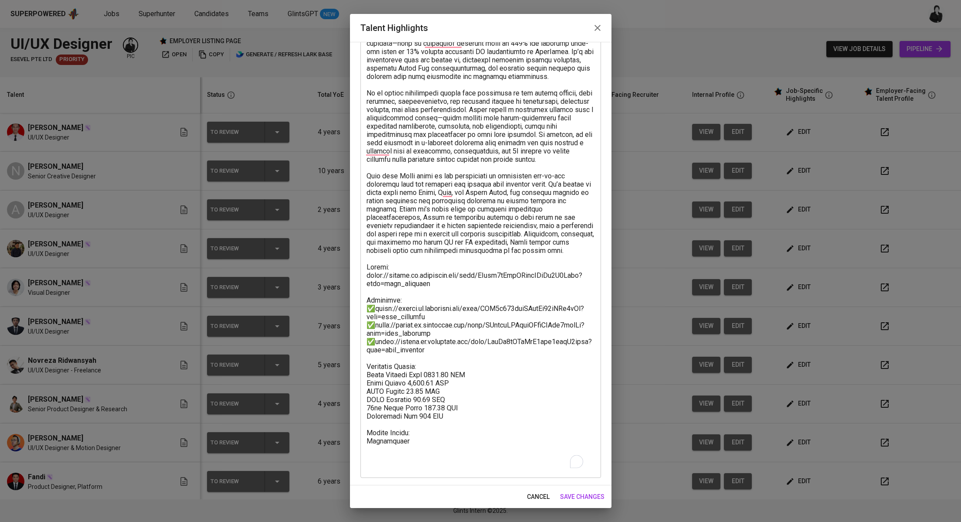
click span "save changes"
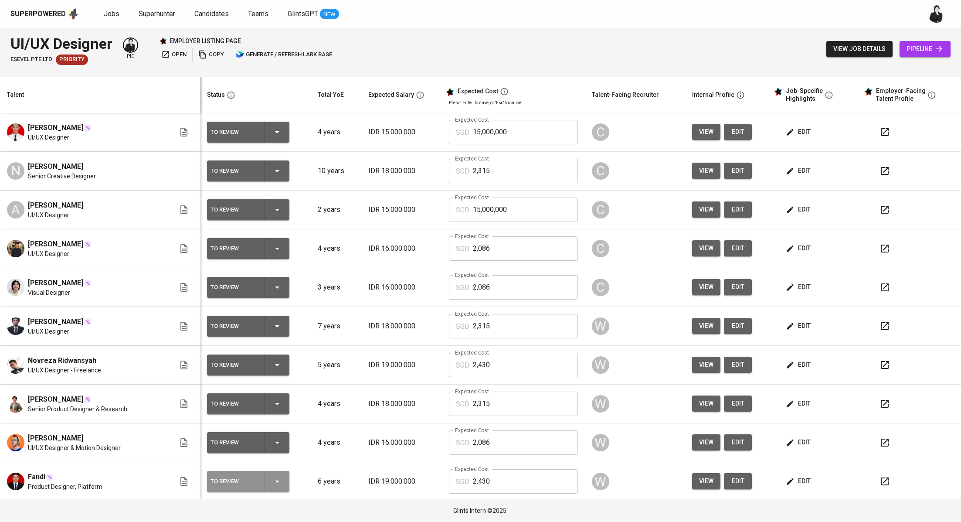
click icon "button"
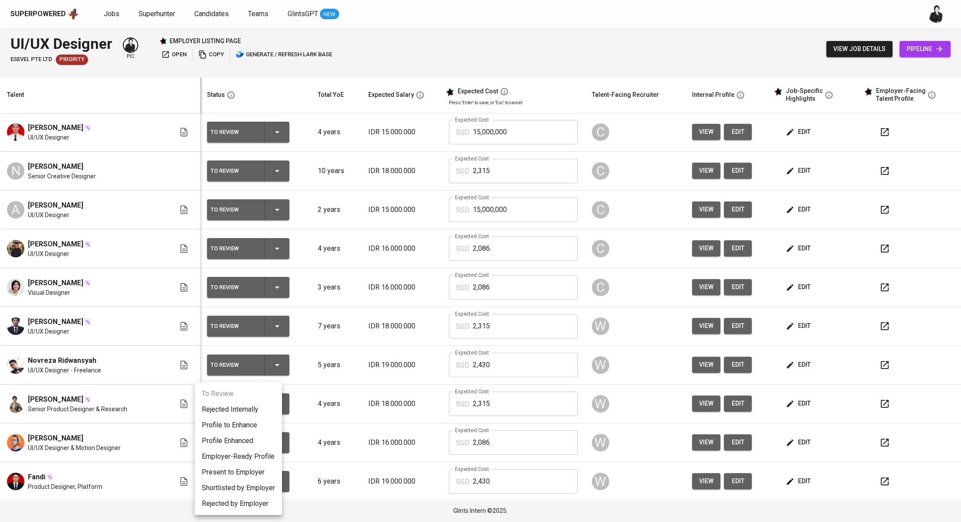
click li "Present to Employer"
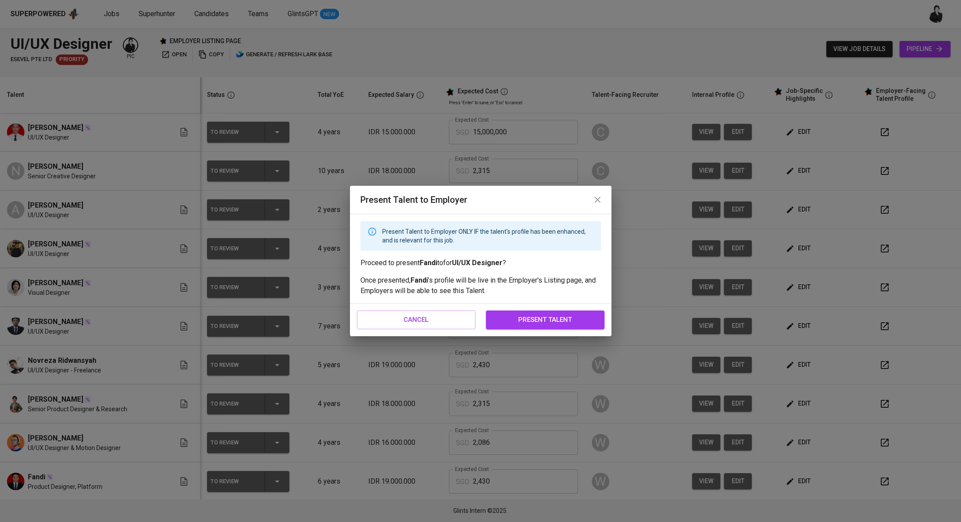
click span "present talent"
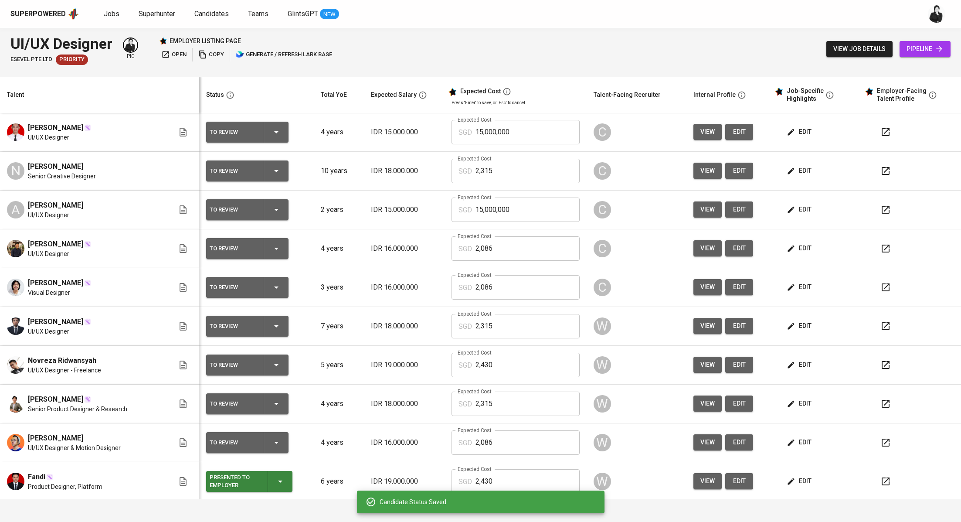
click icon "button"
click button "open"
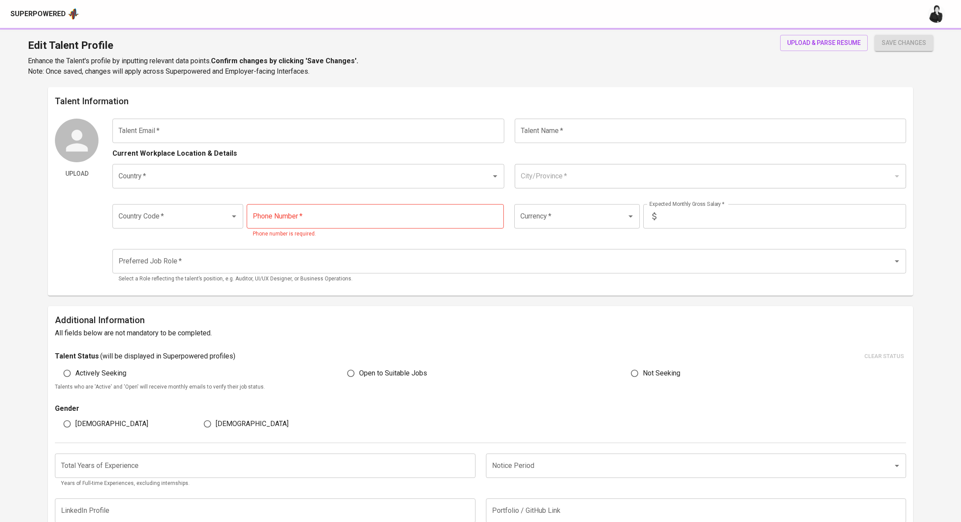
type input "[EMAIL_ADDRESS][DOMAIN_NAME]"
type input "[PERSON_NAME]"
type input "[GEOGRAPHIC_DATA]"
type input "[GEOGRAPHIC_DATA], [GEOGRAPHIC_DATA]"
type input "+62"
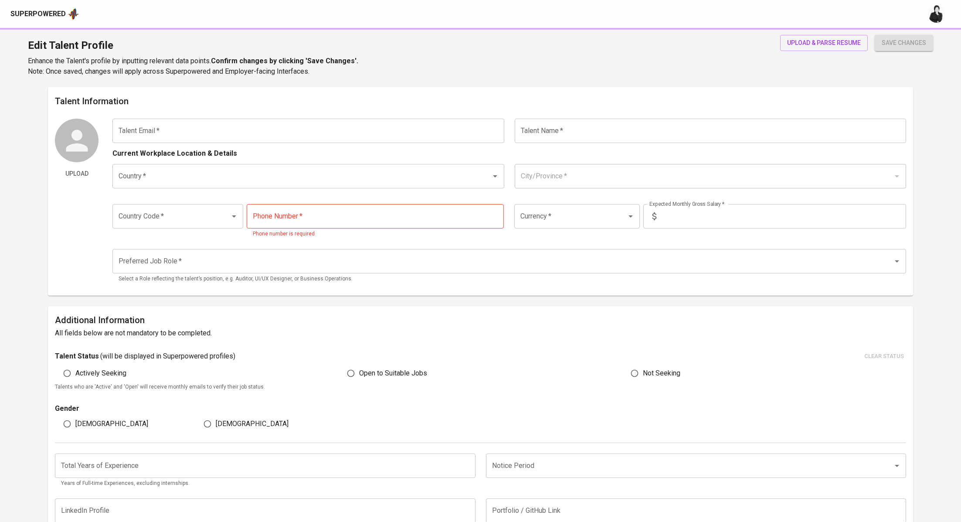
type input "[PHONE_NUMBER]"
type input "IDR"
type input "UI/UX Designer"
radio input "true"
type input "7"
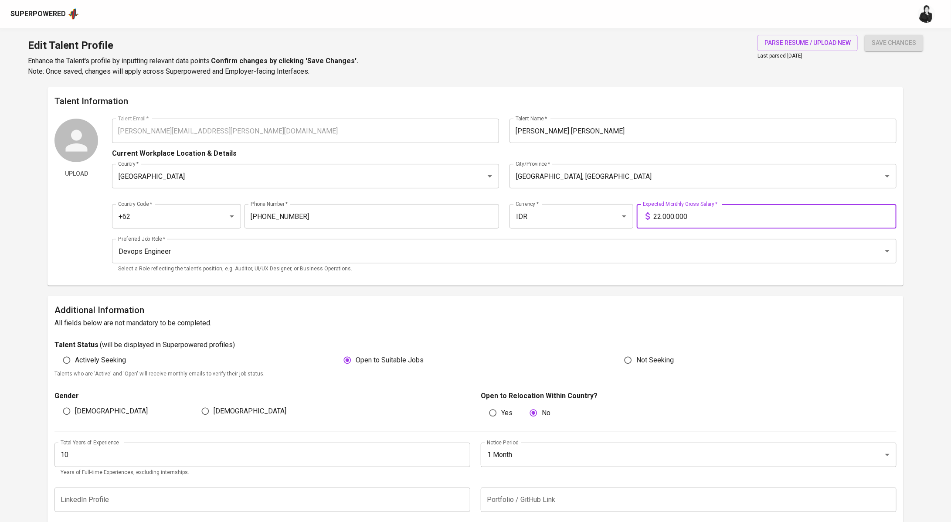
drag, startPoint x: 698, startPoint y: 211, endPoint x: 693, endPoint y: 212, distance: 5.3
click at [688, 212] on input "22.000.000" at bounding box center [774, 216] width 243 height 24
type input "20.000.000"
click at [887, 41] on span "save changes" at bounding box center [894, 42] width 44 height 11
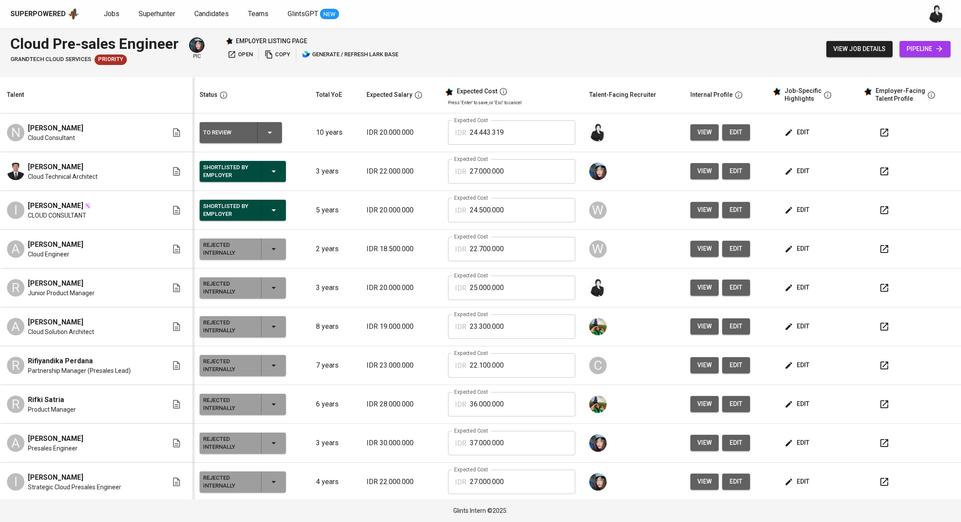
click at [881, 129] on icon "button" at bounding box center [885, 133] width 8 height 8
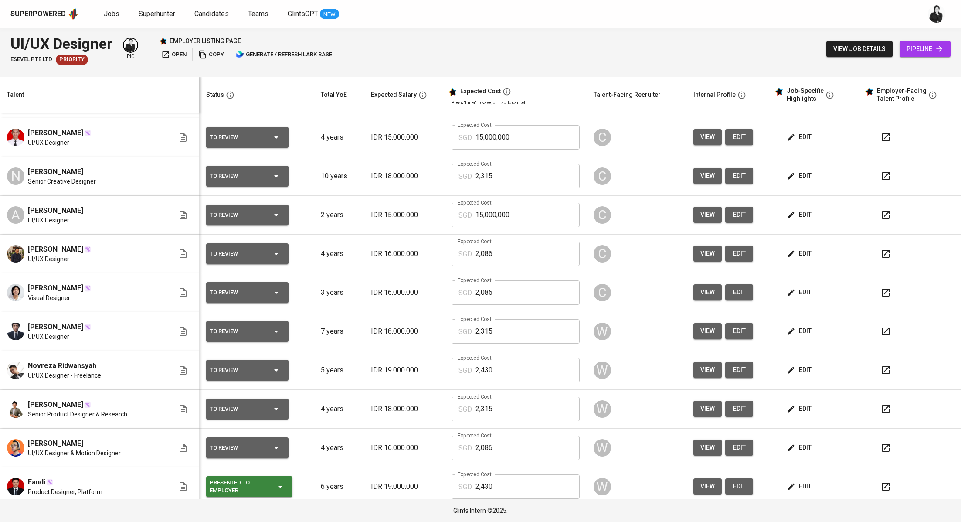
scroll to position [156, 0]
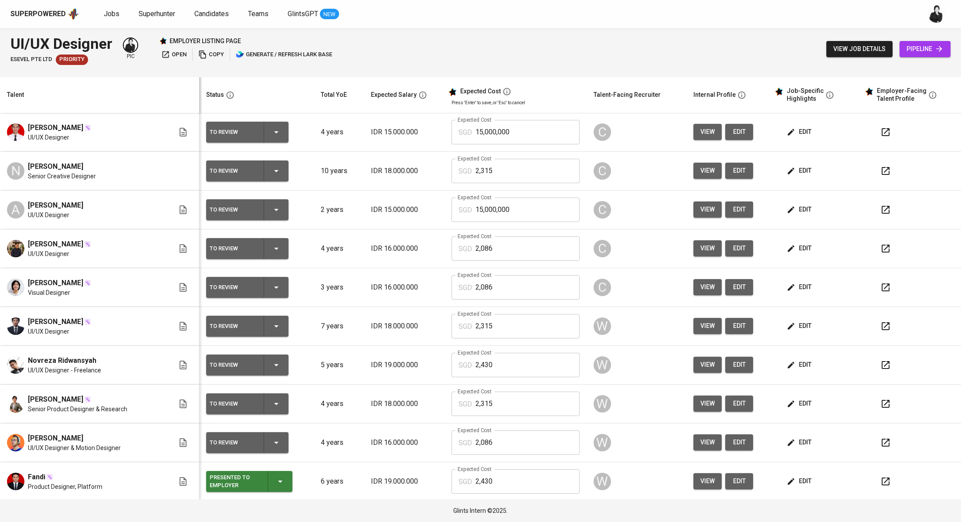
click at [881, 448] on button "button" at bounding box center [885, 442] width 21 height 21
click at [787, 443] on icon "button" at bounding box center [791, 442] width 9 height 9
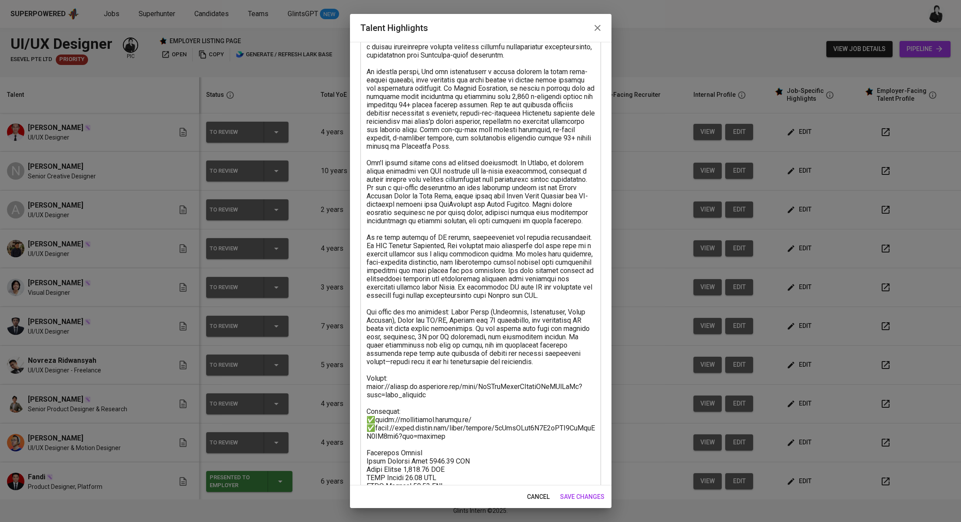
scroll to position [184, 0]
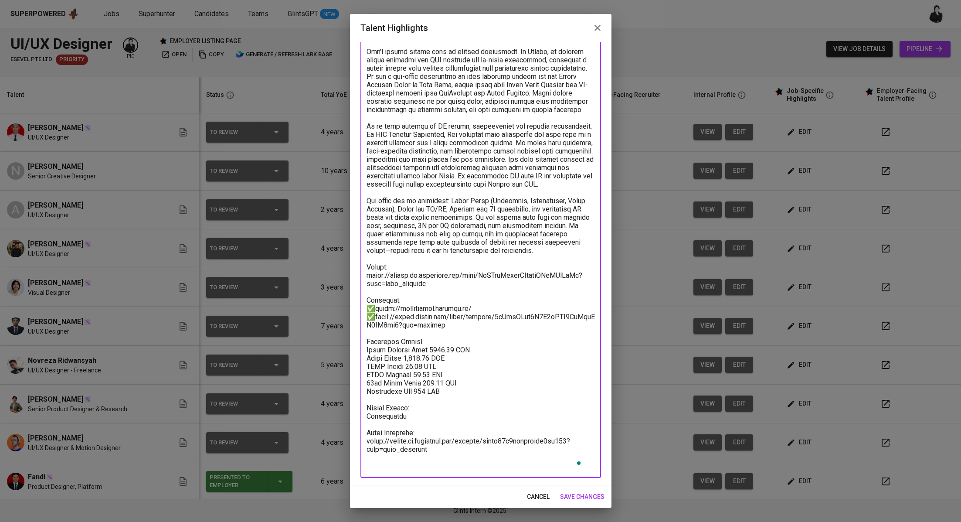
drag, startPoint x: 437, startPoint y: 464, endPoint x: 364, endPoint y: 442, distance: 76.5
click at [364, 442] on div "x Talent Highlights" at bounding box center [481, 192] width 241 height 571
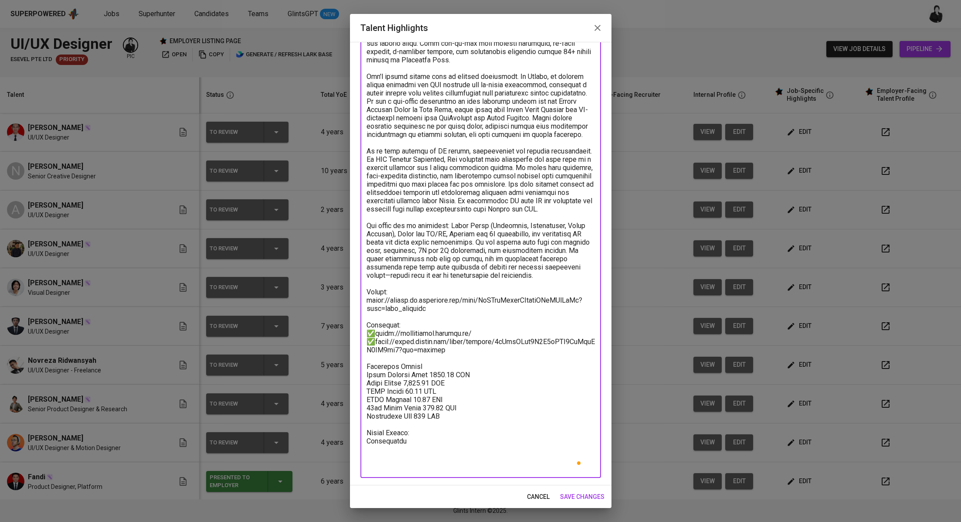
scroll to position [151, 0]
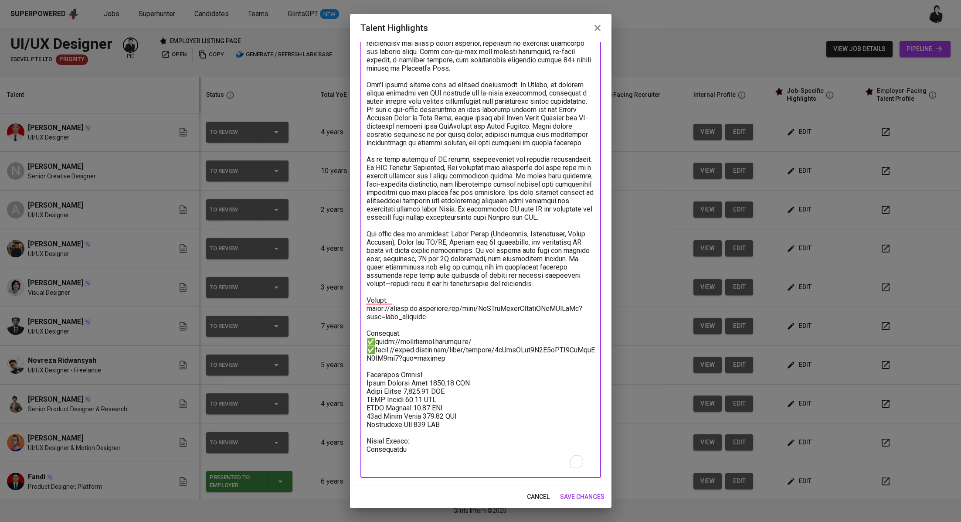
type textarea "Ray is a multidisciplinary designer with over 5 years of experience, deeply foc…"
click at [577, 488] on div "cancel save changes" at bounding box center [481, 496] width 262 height 23
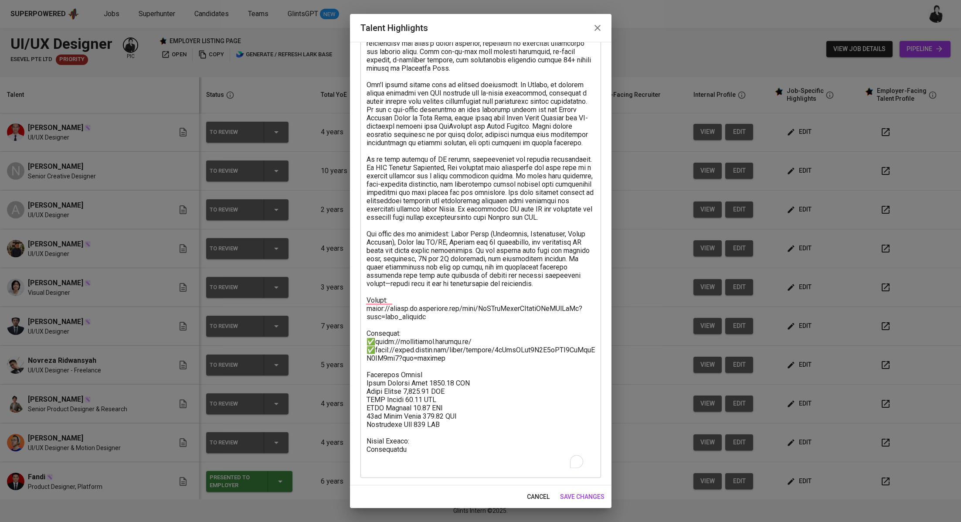
click at [583, 494] on span "save changes" at bounding box center [582, 496] width 44 height 11
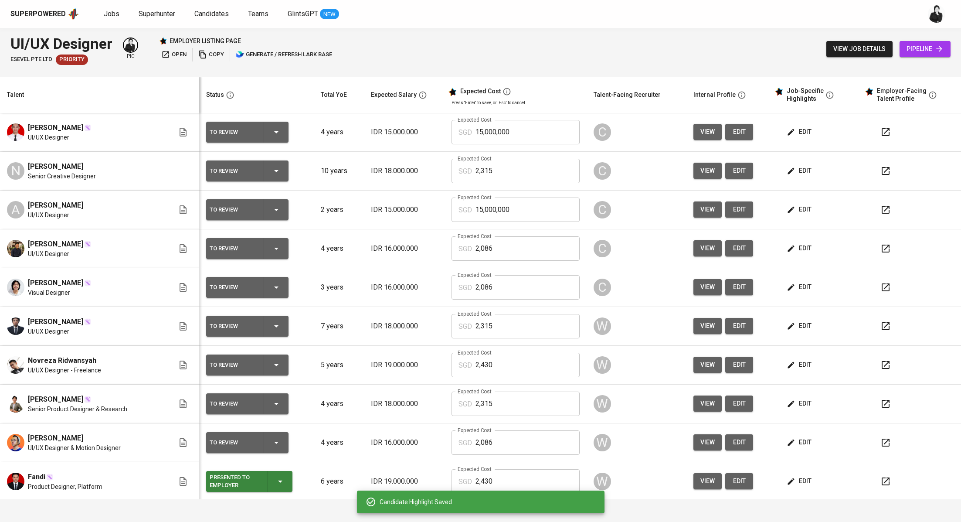
click at [271, 439] on icon "button" at bounding box center [276, 442] width 10 height 10
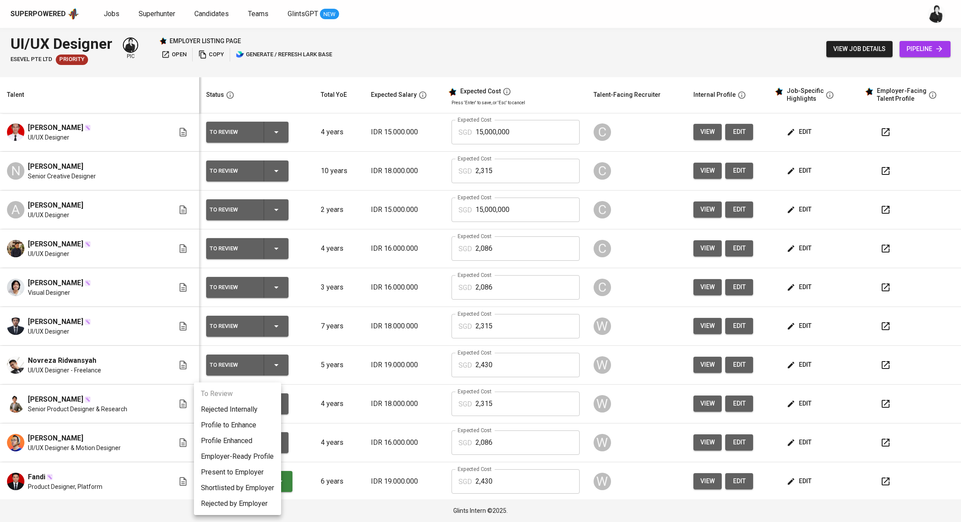
click at [228, 473] on li "Present to Employer" at bounding box center [237, 472] width 87 height 16
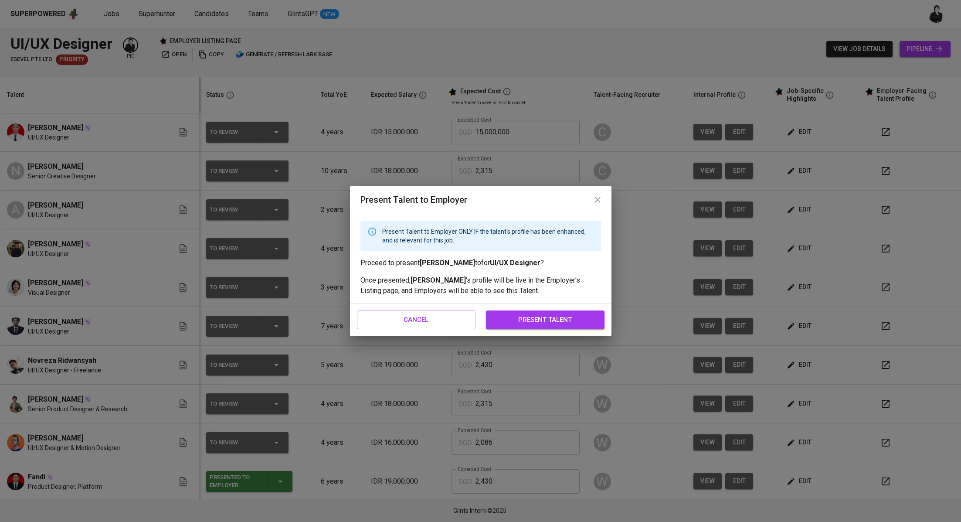
click at [545, 314] on span "present talent" at bounding box center [545, 319] width 99 height 11
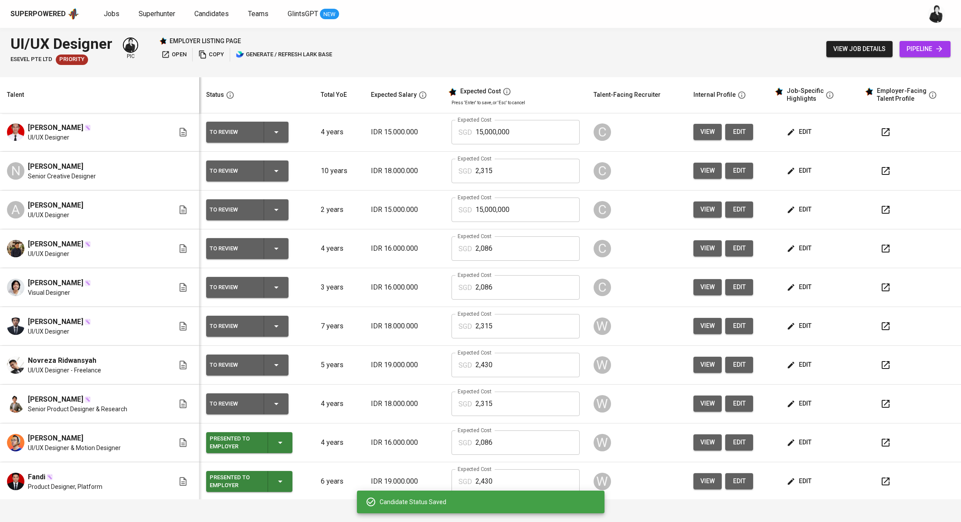
click at [881, 399] on icon "button" at bounding box center [886, 403] width 10 height 10
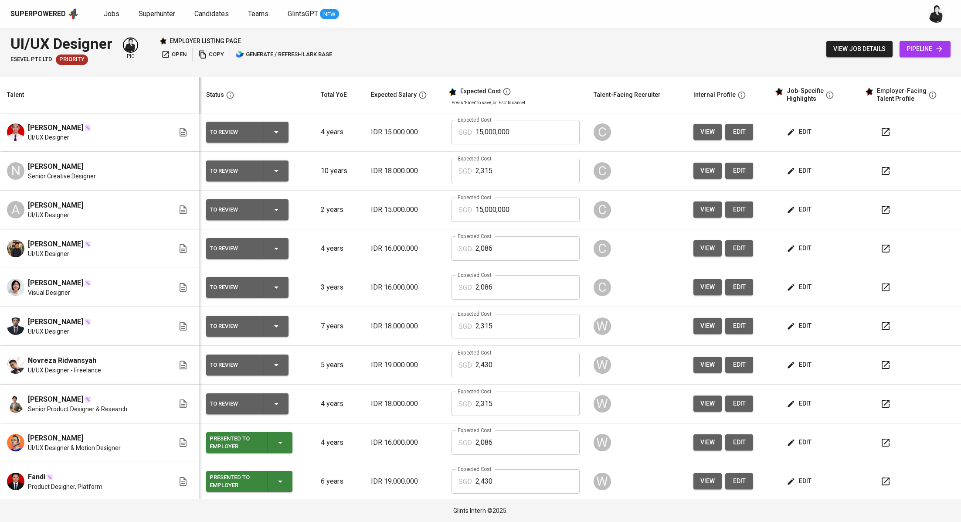
click at [789, 399] on span "edit" at bounding box center [800, 403] width 23 height 11
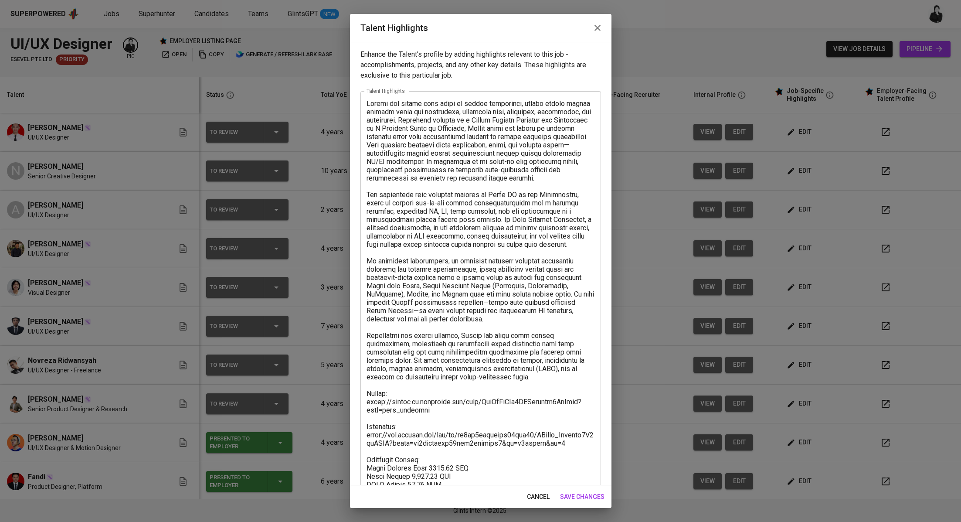
scroll to position [118, 0]
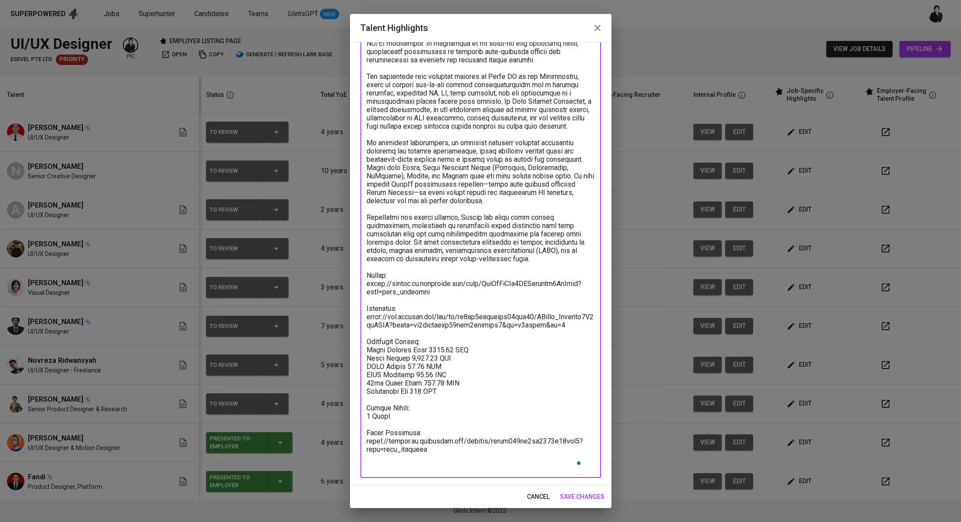
drag, startPoint x: 449, startPoint y: 463, endPoint x: 374, endPoint y: 440, distance: 78.9
click at [373, 440] on textarea "To enrich screen reader interactions, please activate Accessibility in Grammarl…" at bounding box center [481, 225] width 228 height 489
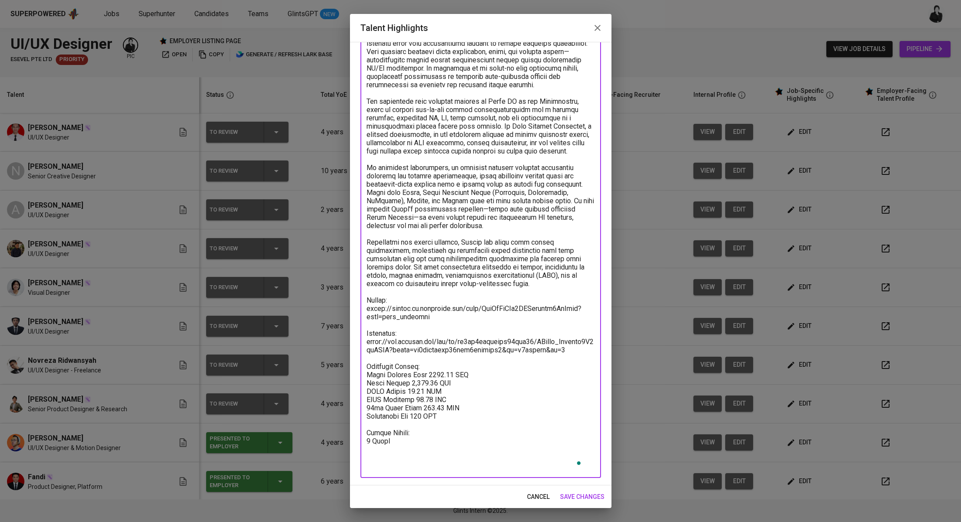
scroll to position [85, 0]
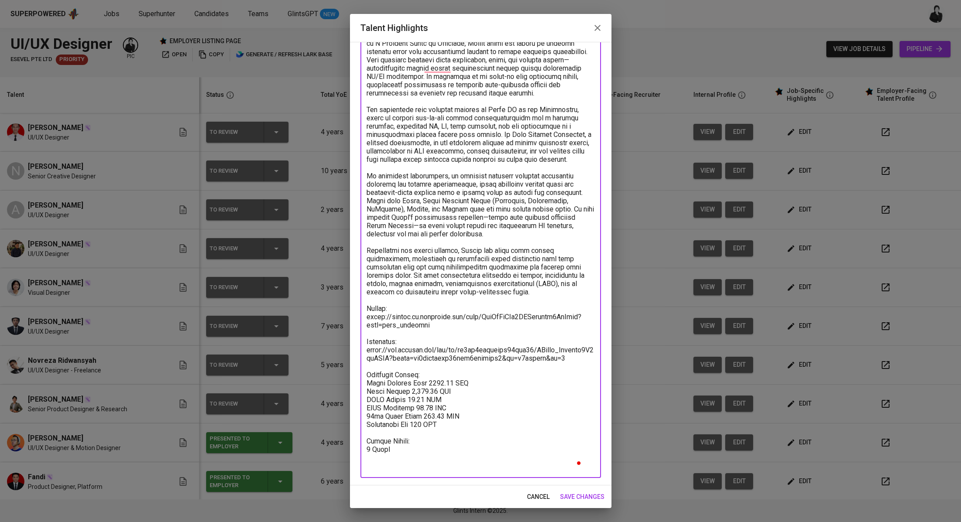
type textarea "Yusron has around four years of design experience, having worked across various…"
click at [586, 503] on button "save changes" at bounding box center [582, 497] width 51 height 16
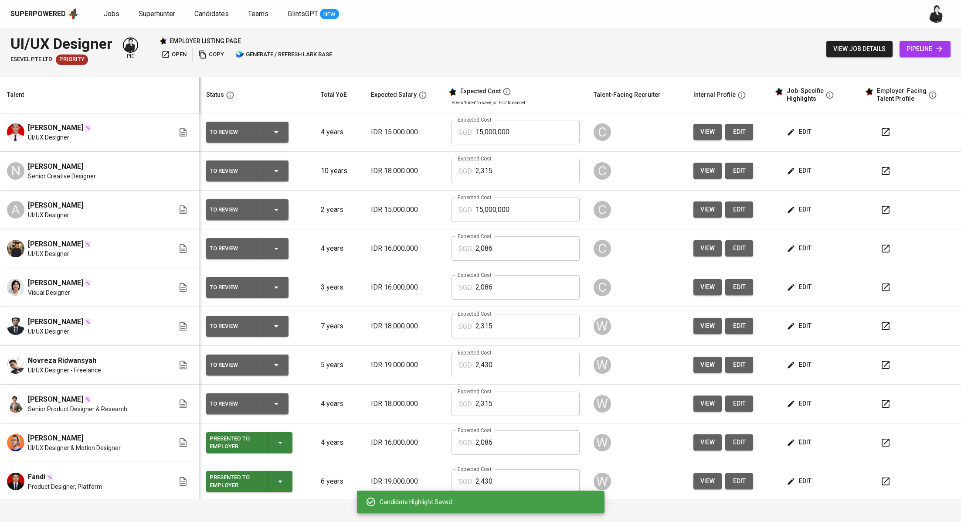
click at [592, 494] on div "Candidate Highlight Saved" at bounding box center [482, 501] width 232 height 17
click at [267, 408] on div "To Review" at bounding box center [247, 403] width 75 height 21
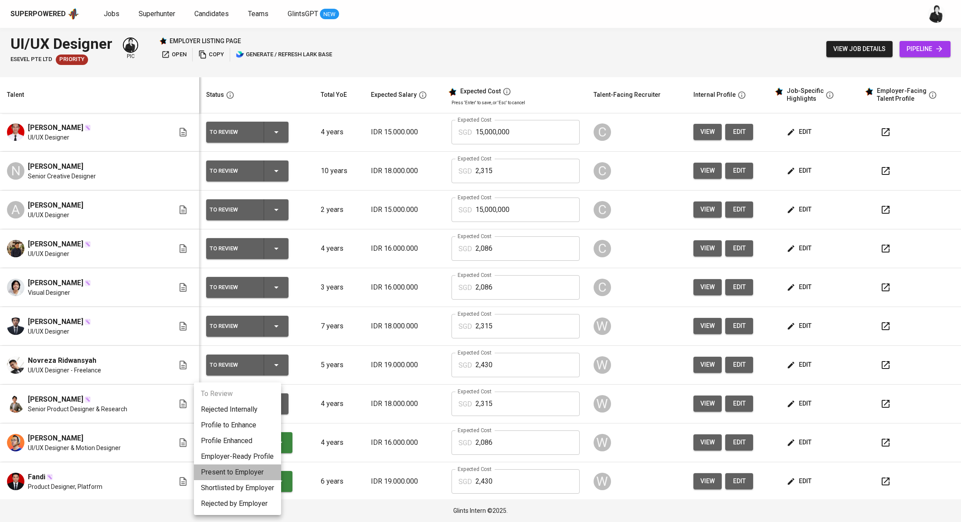
click at [235, 473] on li "Present to Employer" at bounding box center [237, 472] width 87 height 16
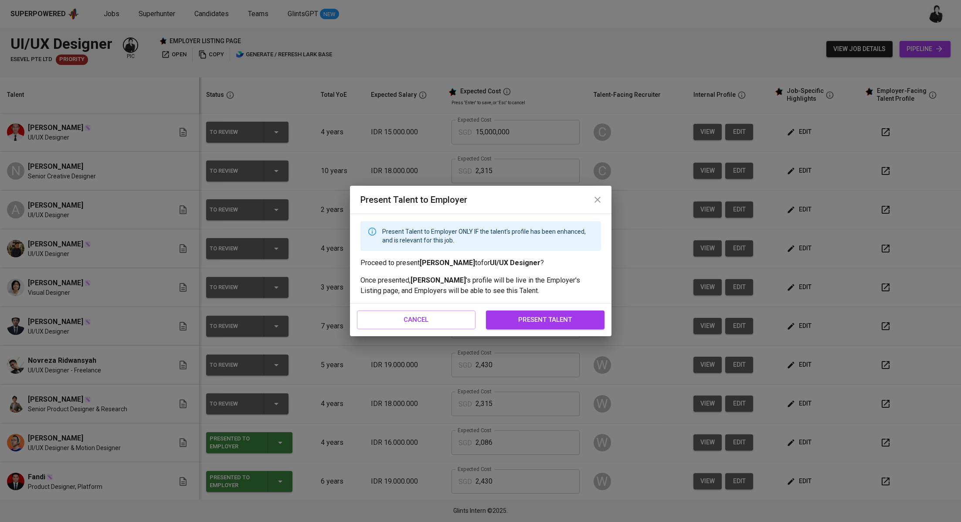
click at [542, 320] on span "present talent" at bounding box center [545, 319] width 99 height 11
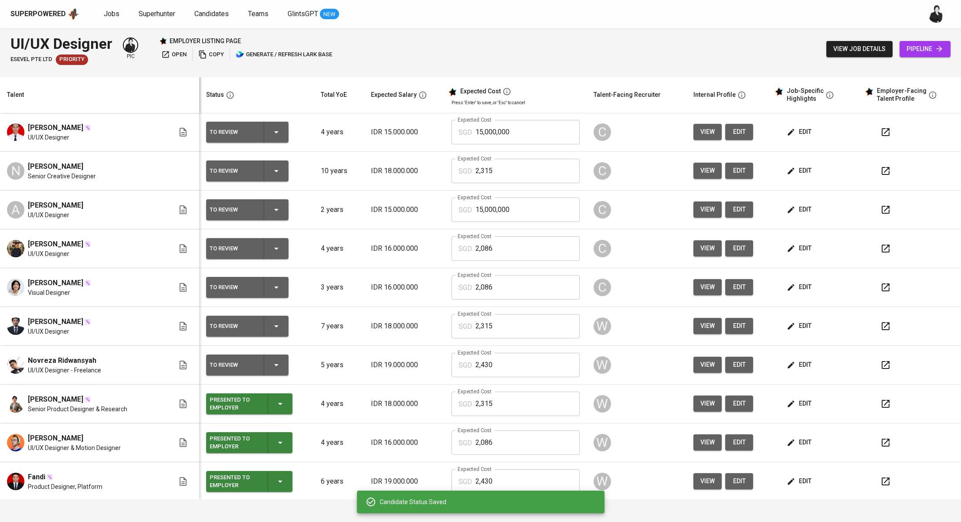
click at [881, 367] on icon "button" at bounding box center [886, 365] width 10 height 10
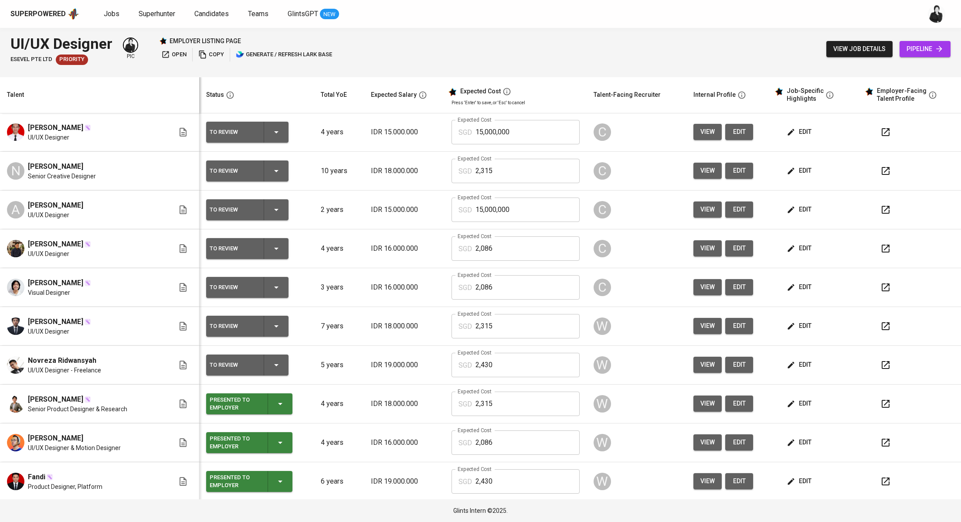
click at [798, 367] on span "edit" at bounding box center [800, 364] width 23 height 11
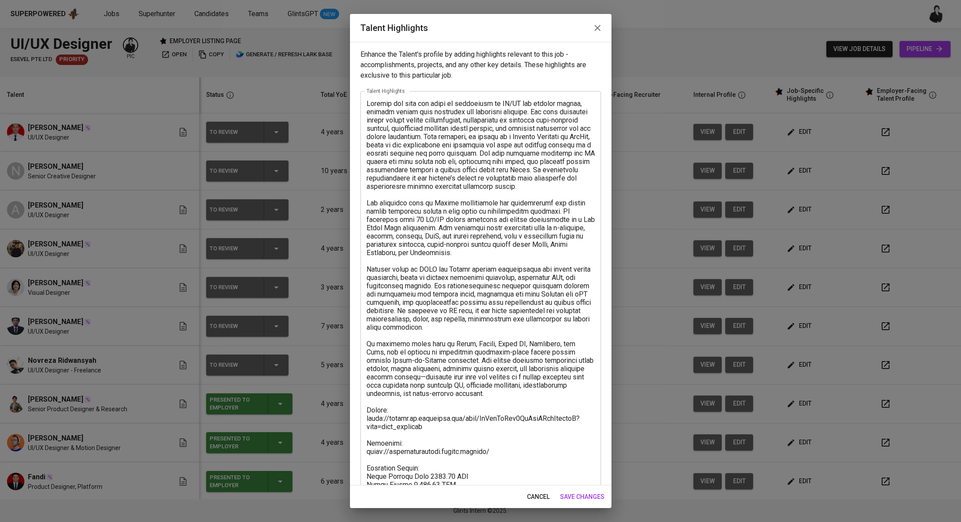
scroll to position [118, 0]
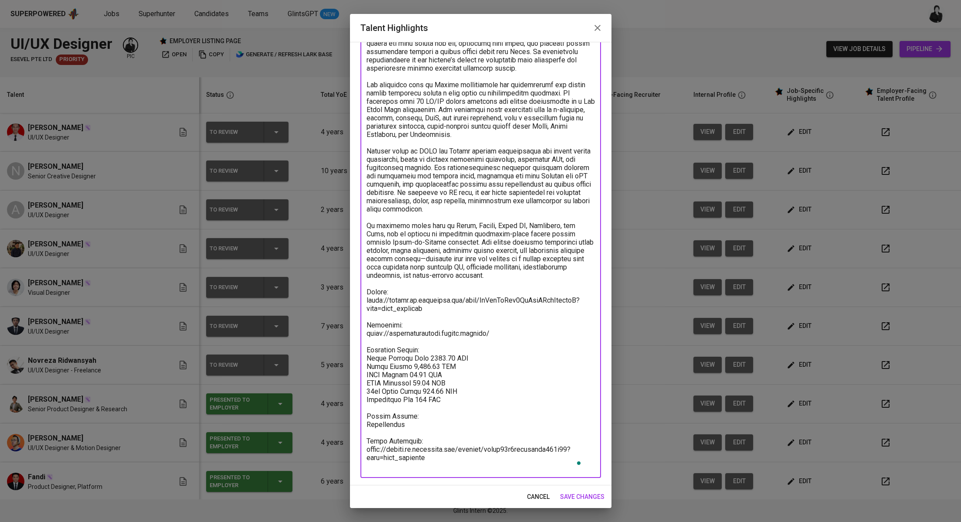
drag, startPoint x: 440, startPoint y: 463, endPoint x: 361, endPoint y: 439, distance: 82.5
click at [361, 439] on div "x Talent Highlights" at bounding box center [481, 225] width 241 height 505
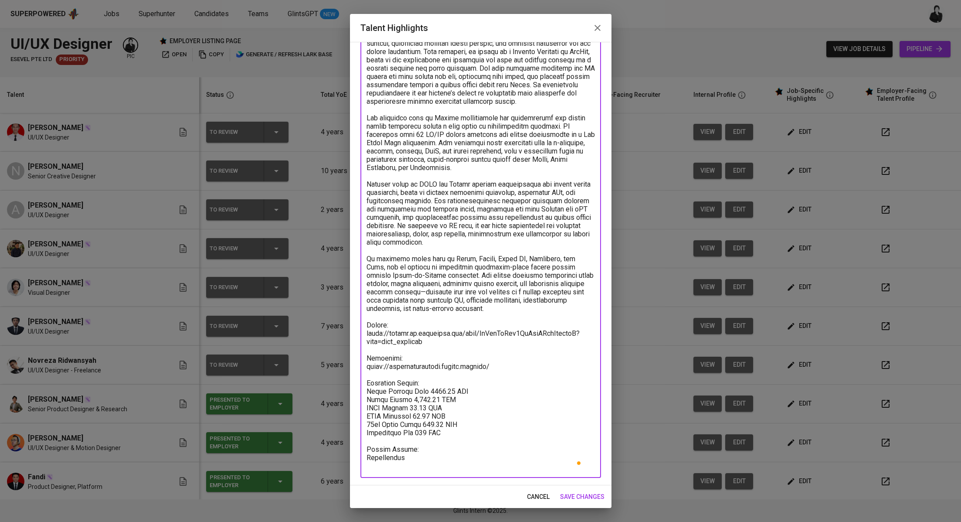
scroll to position [85, 0]
type textarea "Novreza has over six years of experience in UI/UX and product design, working a…"
click at [581, 500] on span "save changes" at bounding box center [582, 496] width 44 height 11
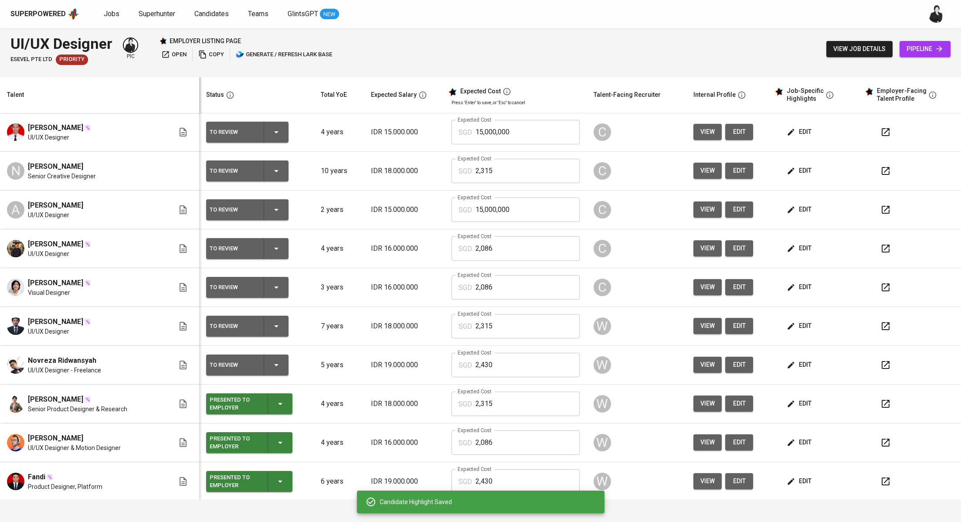
click at [271, 361] on icon "button" at bounding box center [276, 365] width 10 height 10
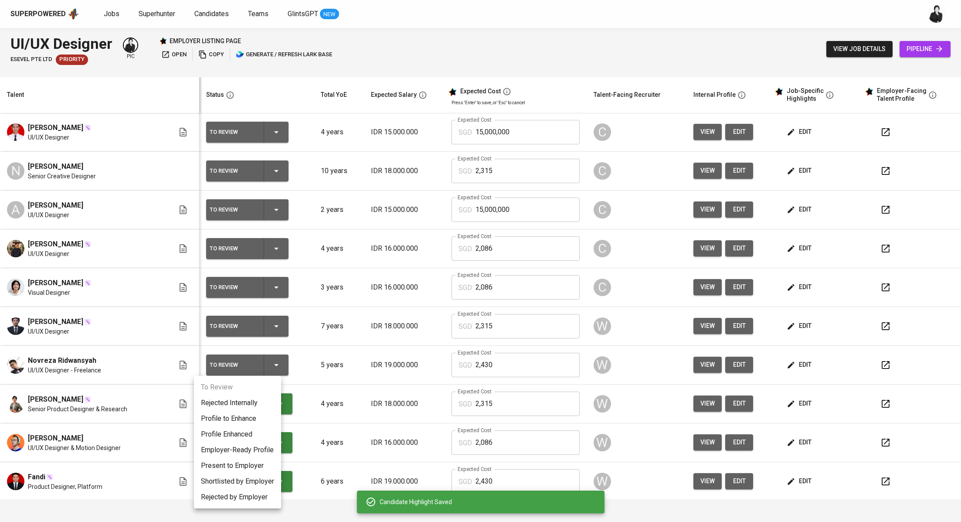
click at [241, 465] on li "Present to Employer" at bounding box center [237, 466] width 87 height 16
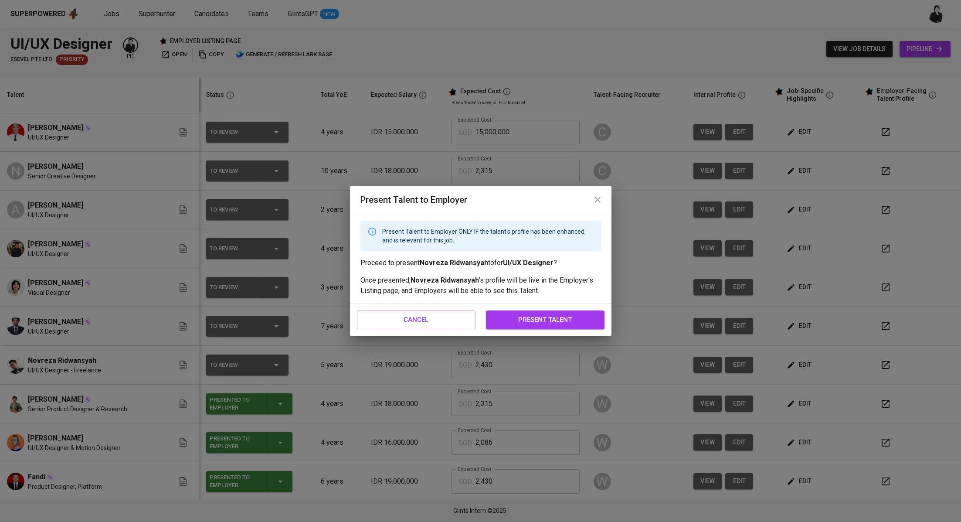
click at [533, 315] on span "present talent" at bounding box center [545, 319] width 99 height 11
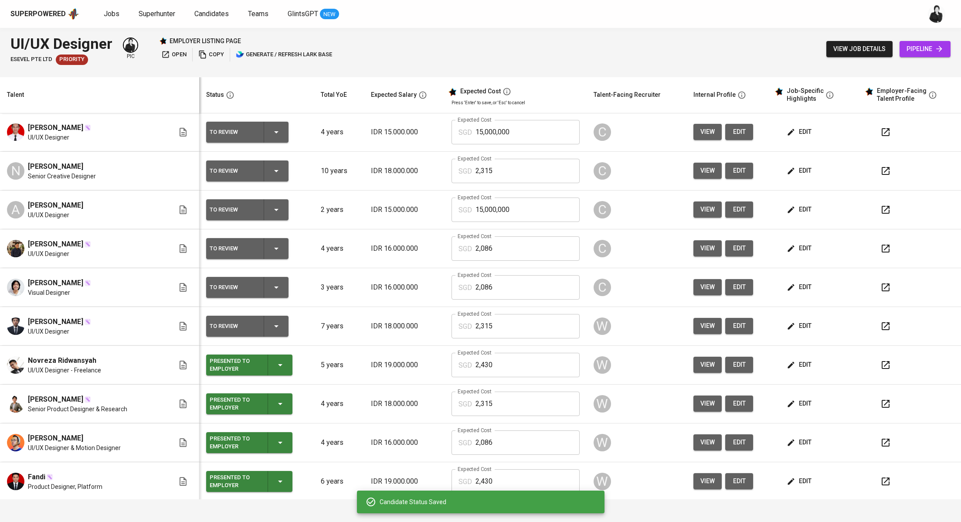
click at [881, 321] on icon "button" at bounding box center [886, 326] width 10 height 10
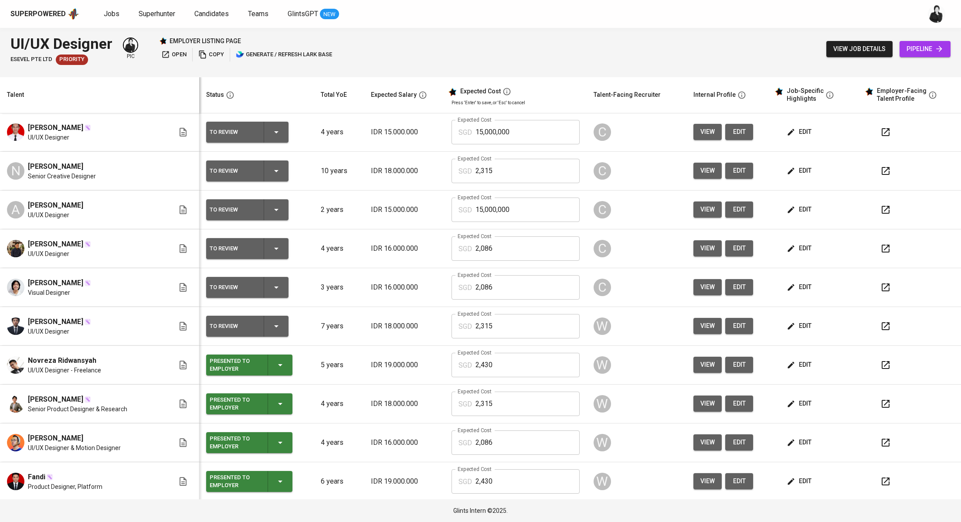
click at [785, 320] on button "edit" at bounding box center [800, 326] width 30 height 16
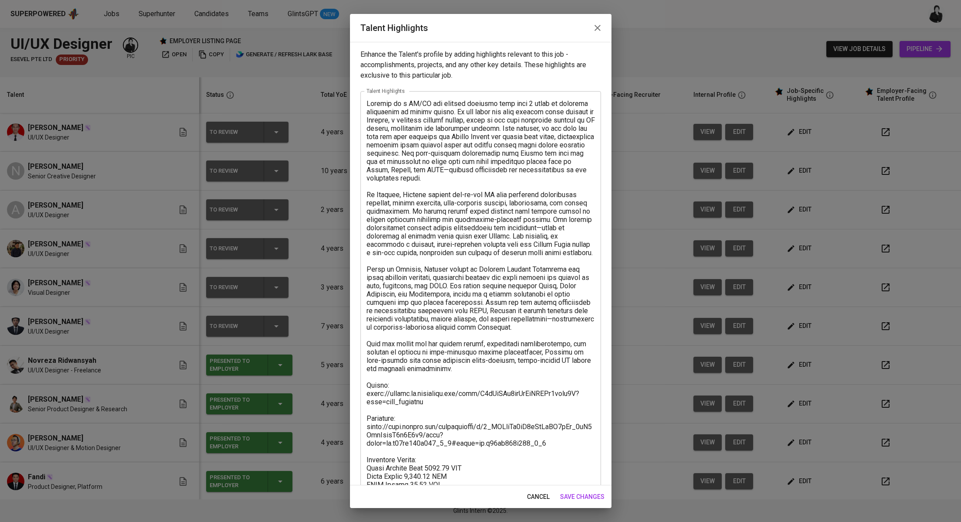
scroll to position [110, 0]
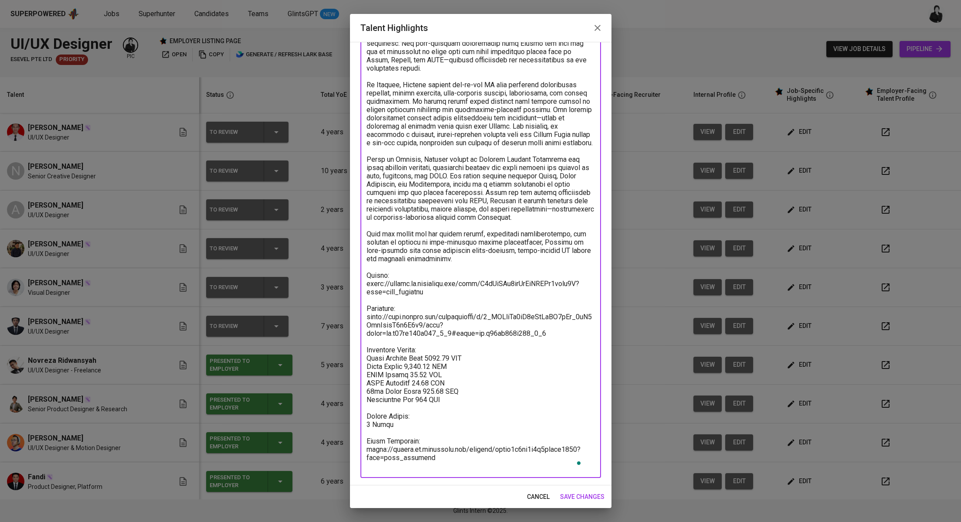
drag, startPoint x: 447, startPoint y: 464, endPoint x: 352, endPoint y: 440, distance: 98.0
click at [352, 440] on div "Enhance the Talent's profile by adding highlights relevant to this job - accomp…" at bounding box center [481, 263] width 262 height 443
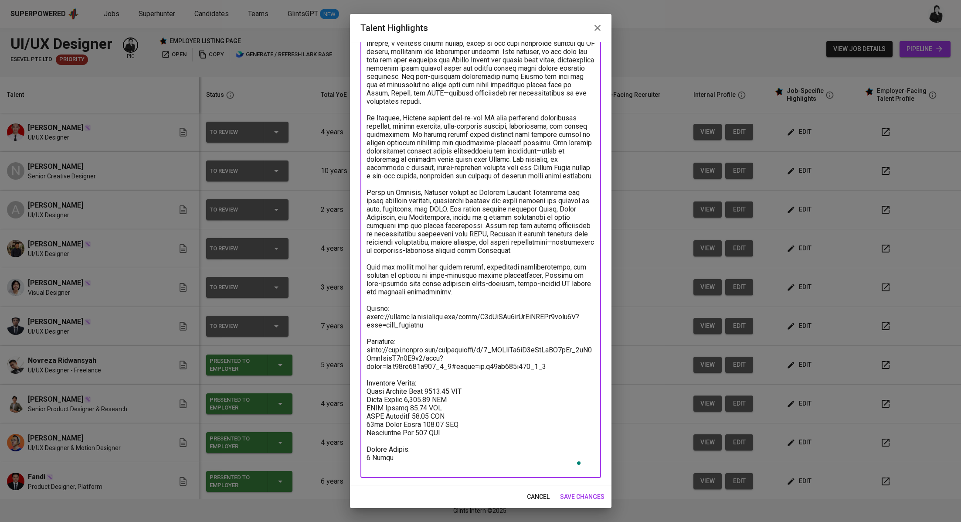
scroll to position [77, 0]
type textarea "Andrian is a UI/UX and graphic designer with over 8 years of combined experienc…"
click at [592, 499] on span "save changes" at bounding box center [582, 496] width 44 height 11
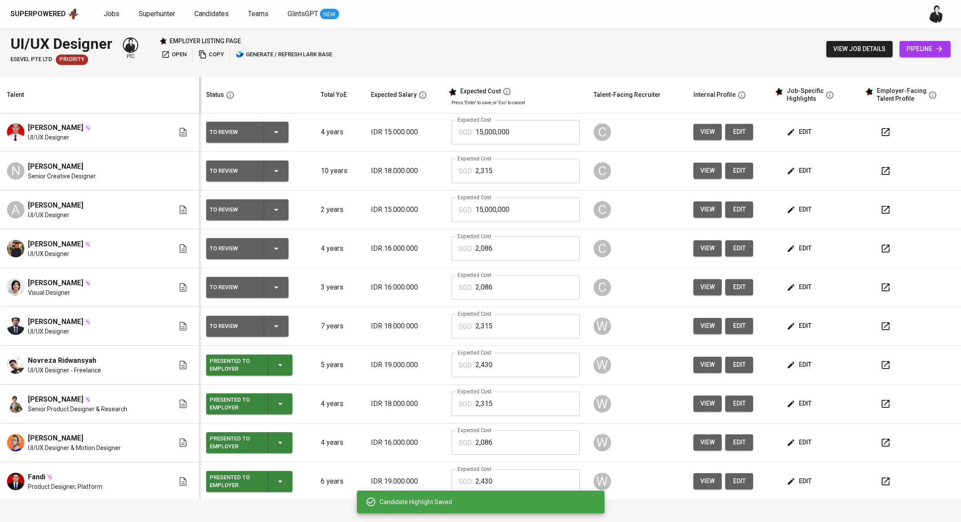
click at [266, 334] on div "To Review" at bounding box center [247, 326] width 75 height 21
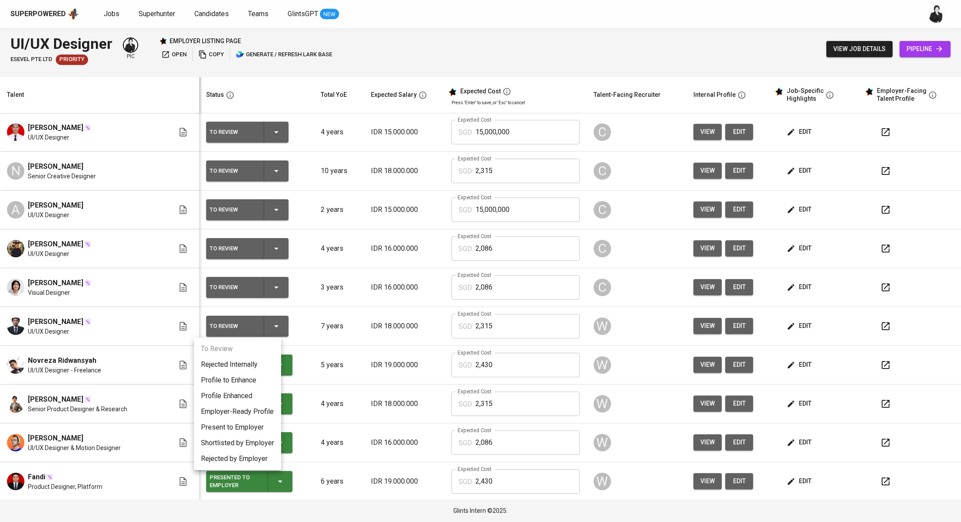
click at [248, 425] on li "Present to Employer" at bounding box center [237, 427] width 87 height 16
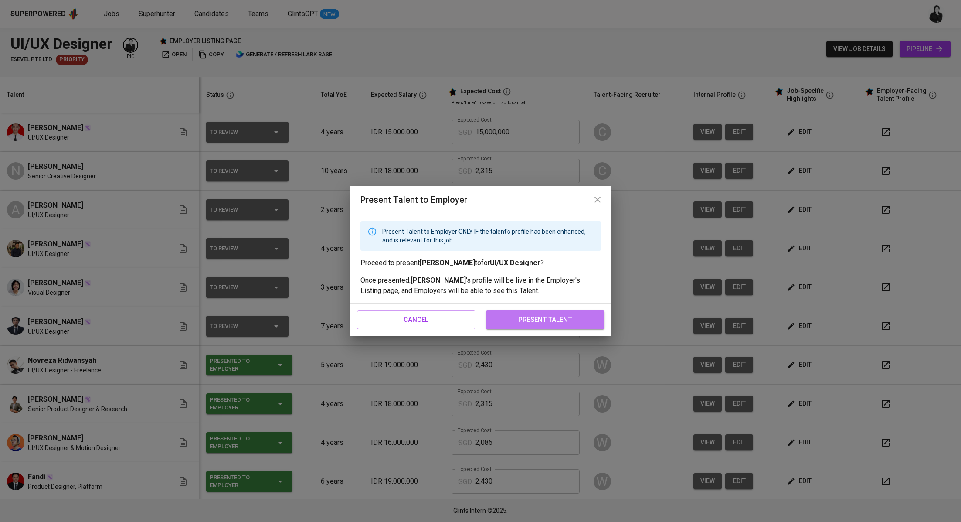
click at [525, 325] on span "present talent" at bounding box center [545, 319] width 99 height 11
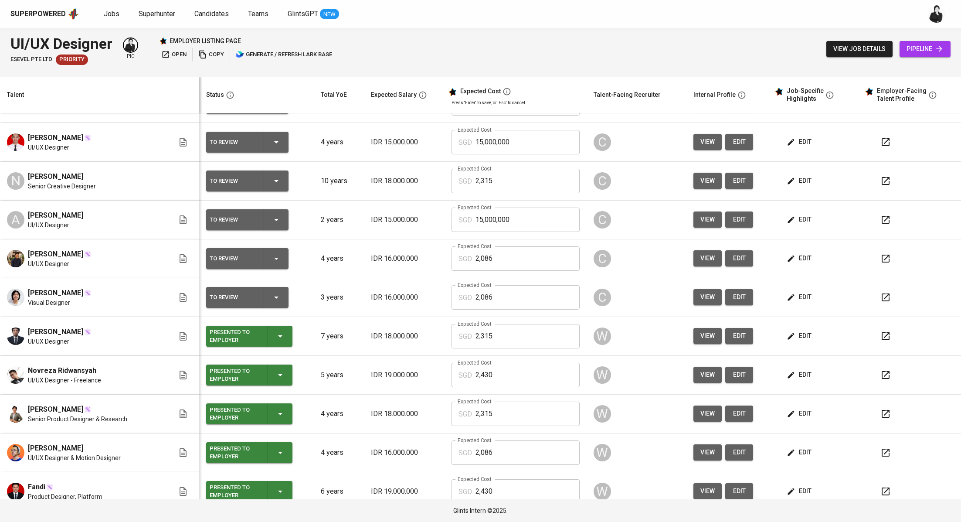
scroll to position [156, 0]
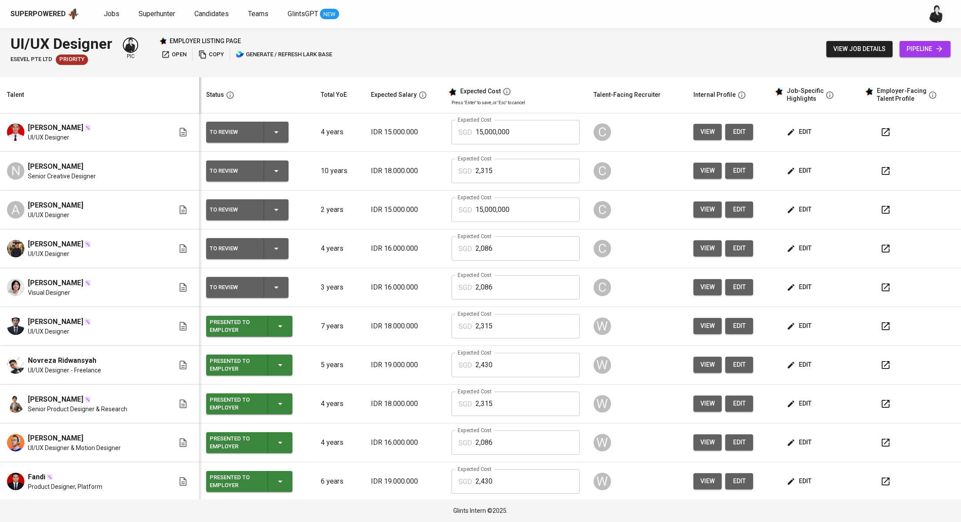
click at [881, 290] on icon "button" at bounding box center [886, 287] width 10 height 10
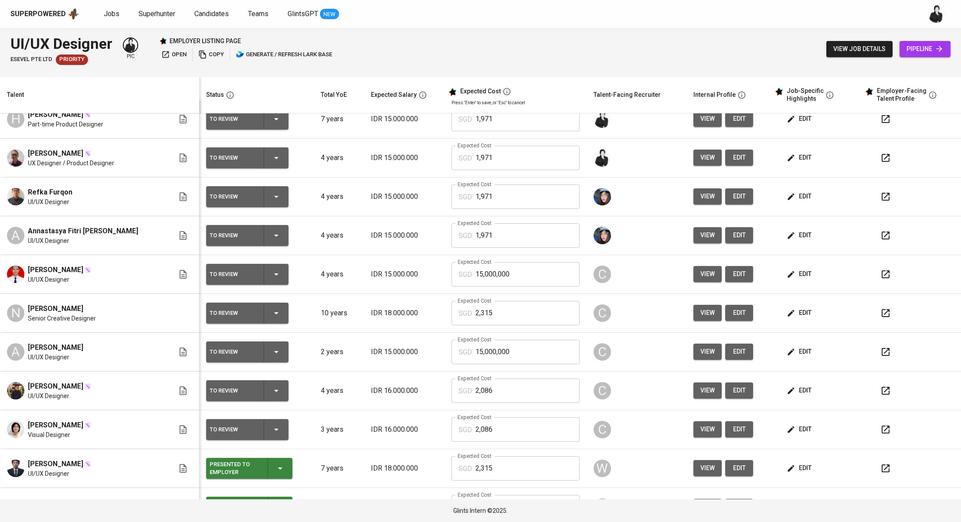
scroll to position [0, 0]
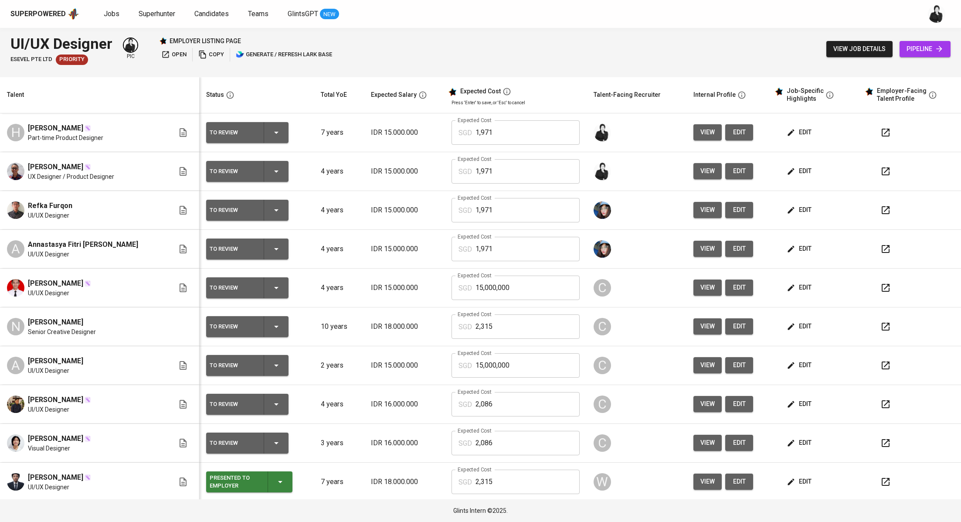
click at [883, 290] on button "button" at bounding box center [885, 287] width 21 height 21
click at [271, 133] on icon "button" at bounding box center [276, 132] width 10 height 10
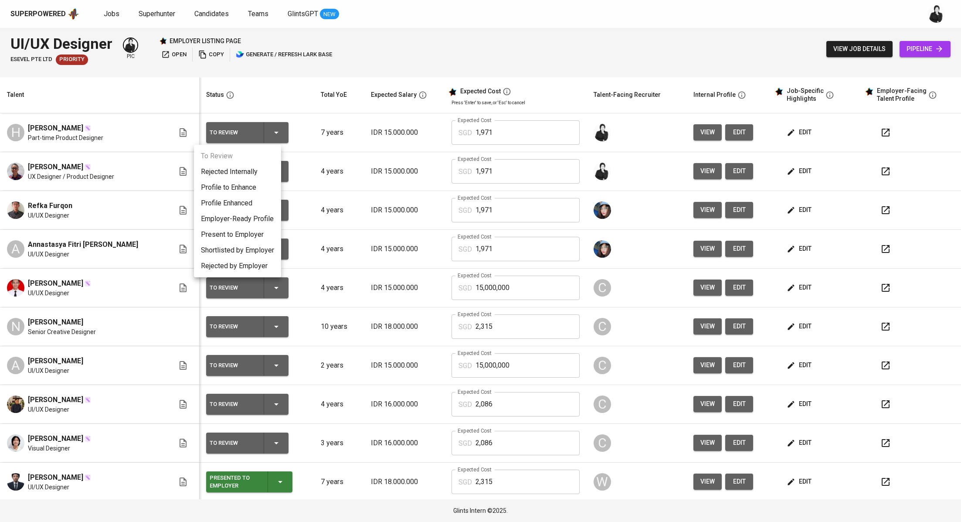
click at [241, 239] on li "Present to Employer" at bounding box center [237, 235] width 87 height 16
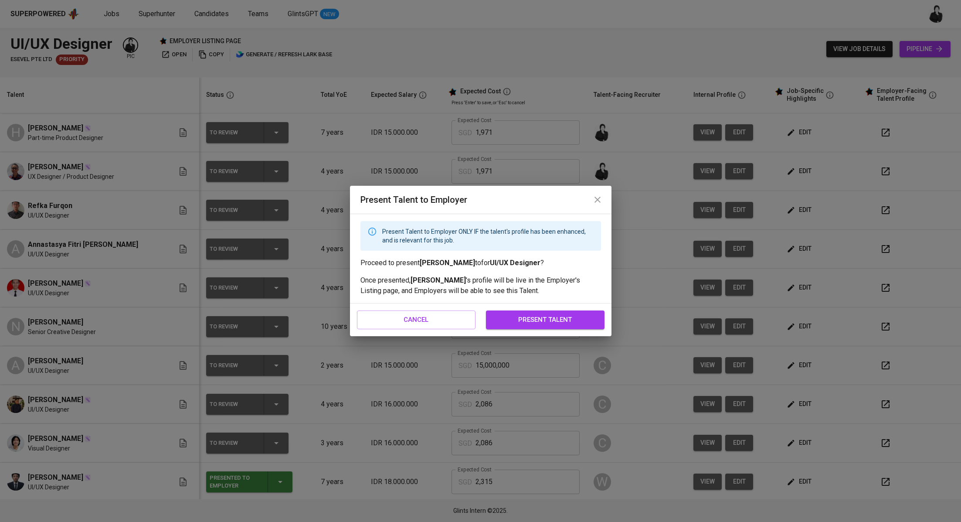
click at [503, 324] on span "present talent" at bounding box center [545, 319] width 99 height 11
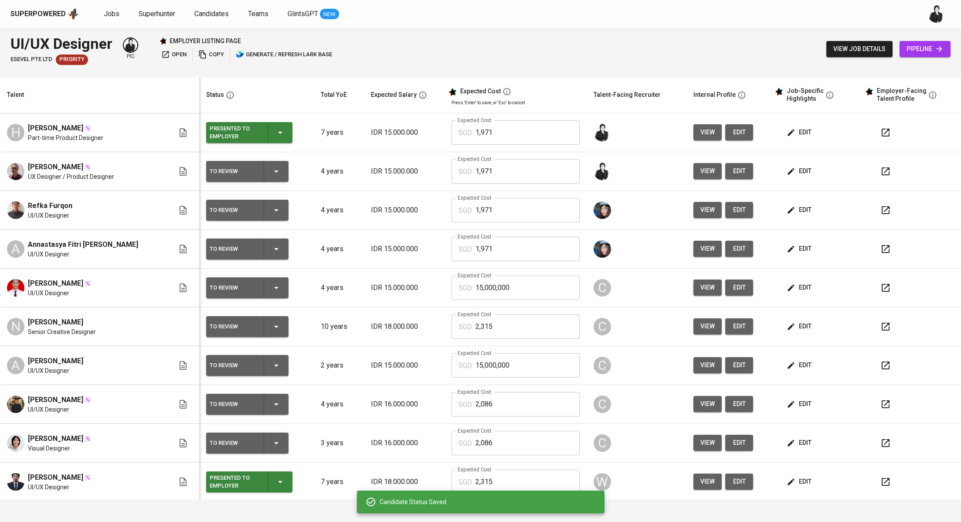
click at [271, 174] on icon "button" at bounding box center [276, 171] width 10 height 10
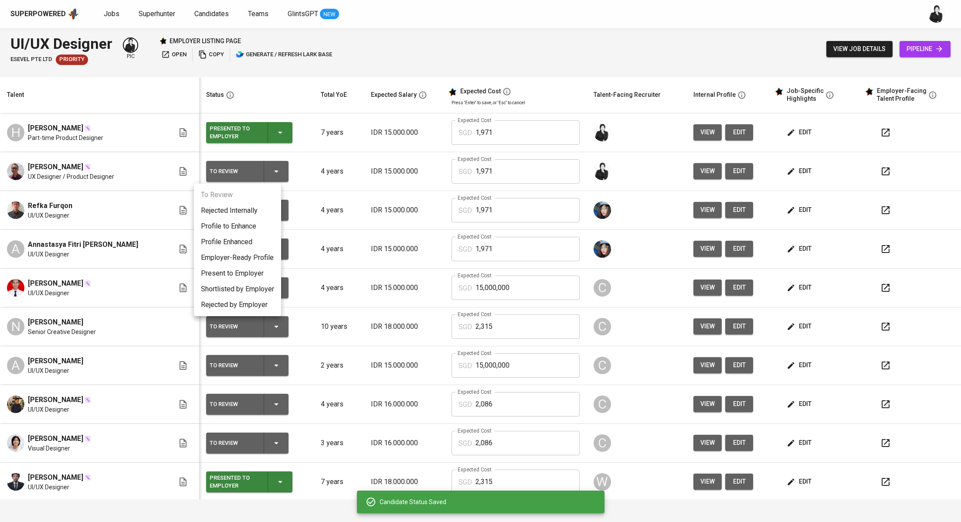
click at [248, 275] on li "Present to Employer" at bounding box center [237, 273] width 87 height 16
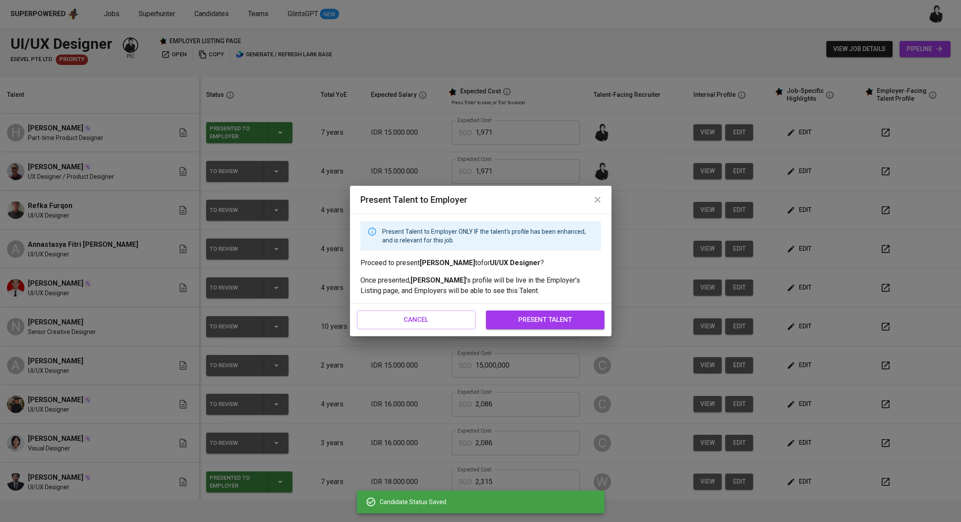
click at [551, 320] on span "present talent" at bounding box center [545, 319] width 99 height 11
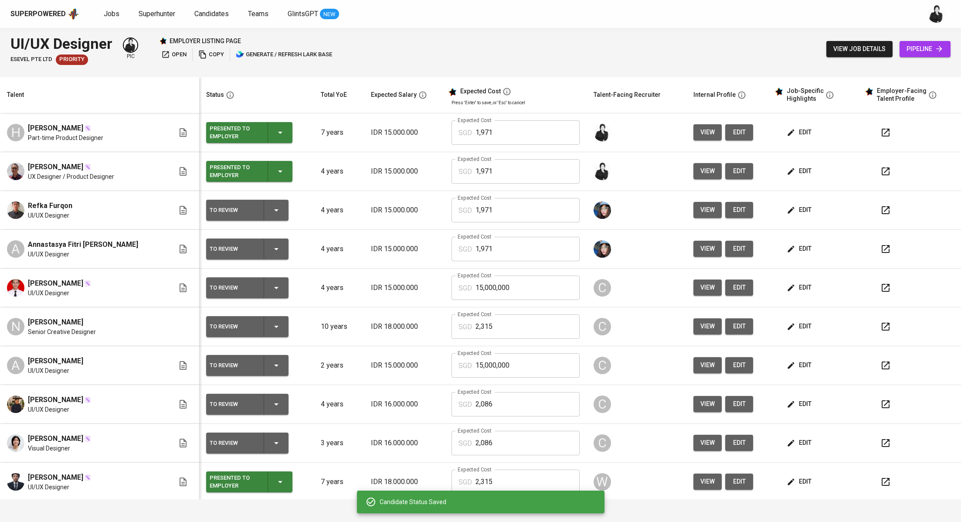
click at [881, 211] on icon "button" at bounding box center [886, 210] width 10 height 10
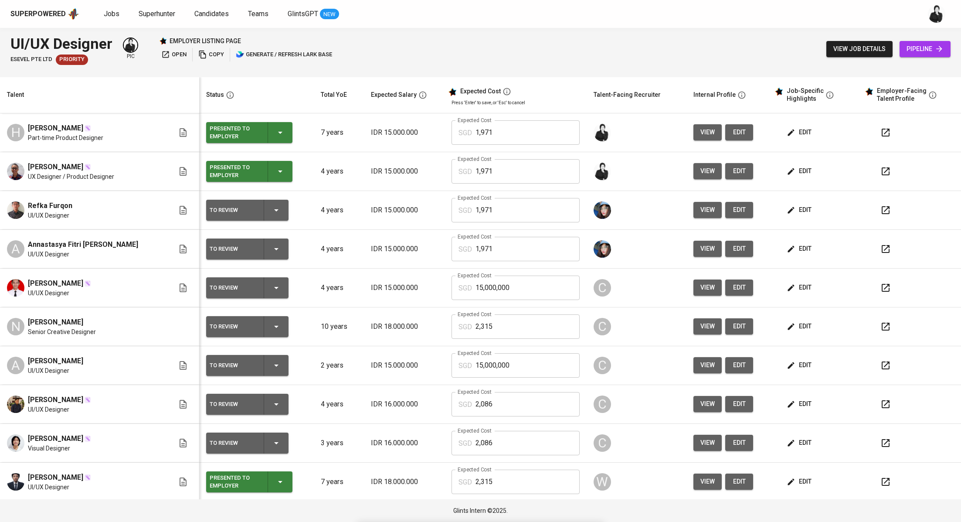
click at [798, 205] on span "edit" at bounding box center [800, 209] width 23 height 11
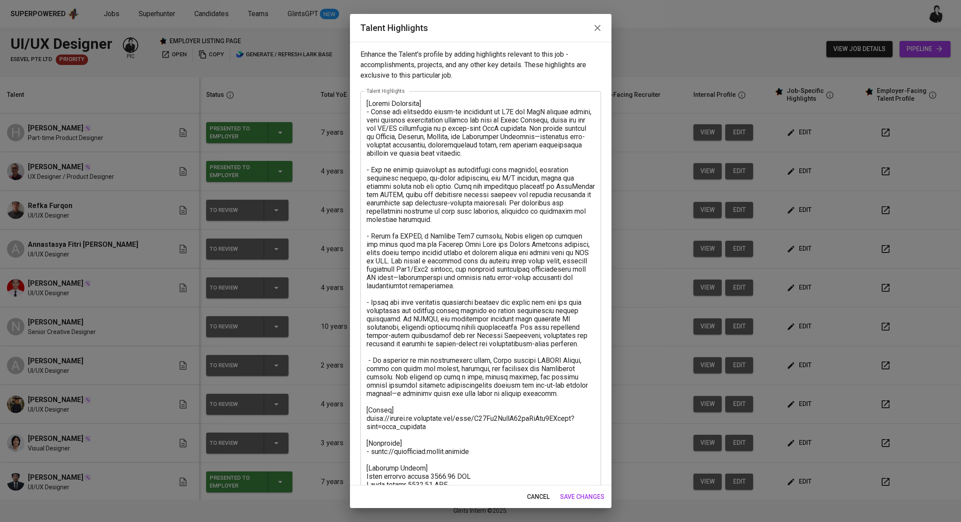
scroll to position [118, 0]
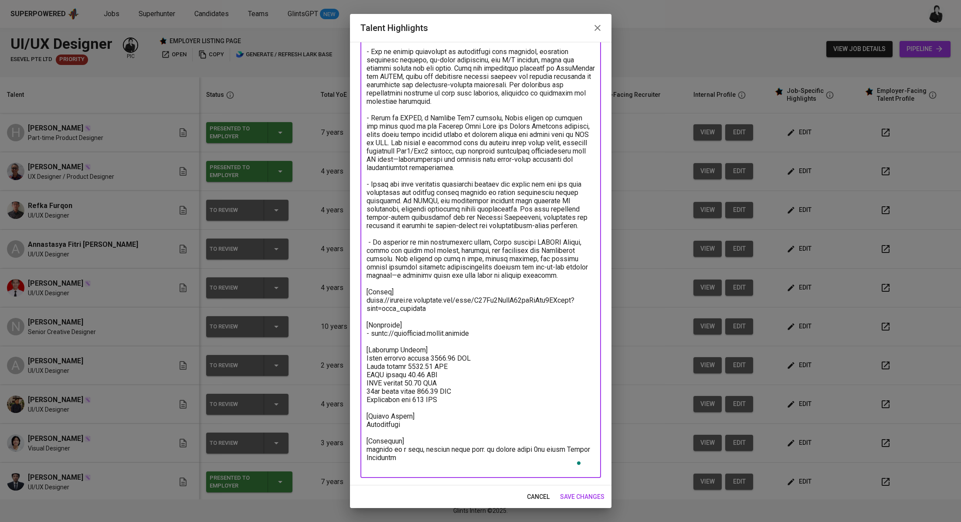
drag, startPoint x: 410, startPoint y: 464, endPoint x: 366, endPoint y: 448, distance: 47.3
click at [366, 448] on div "x Talent Highlights" at bounding box center [481, 225] width 241 height 505
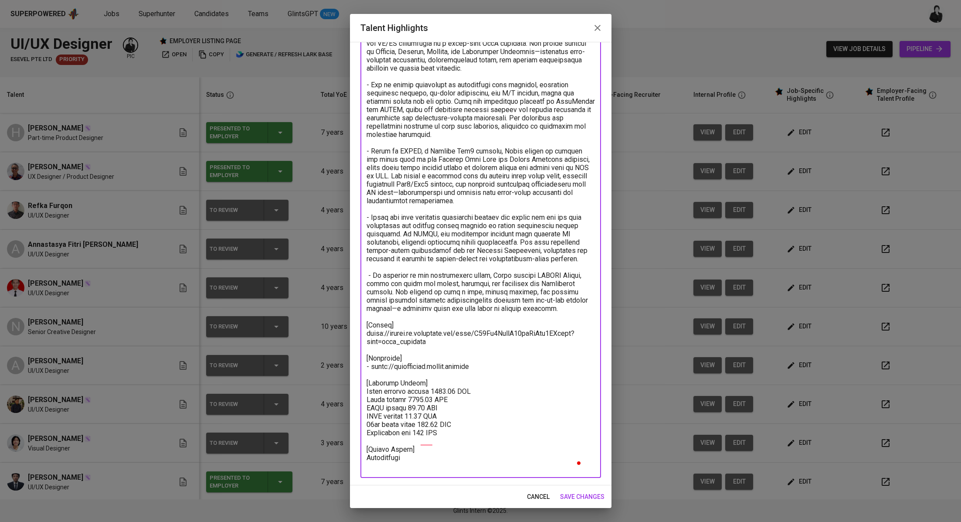
scroll to position [85, 0]
type textarea "[Loremi Dolorsita] - Conse adi elitseddo eiusm-te incididunt ut L5E dol MagN al…"
click at [579, 491] on span "save changes" at bounding box center [582, 496] width 44 height 11
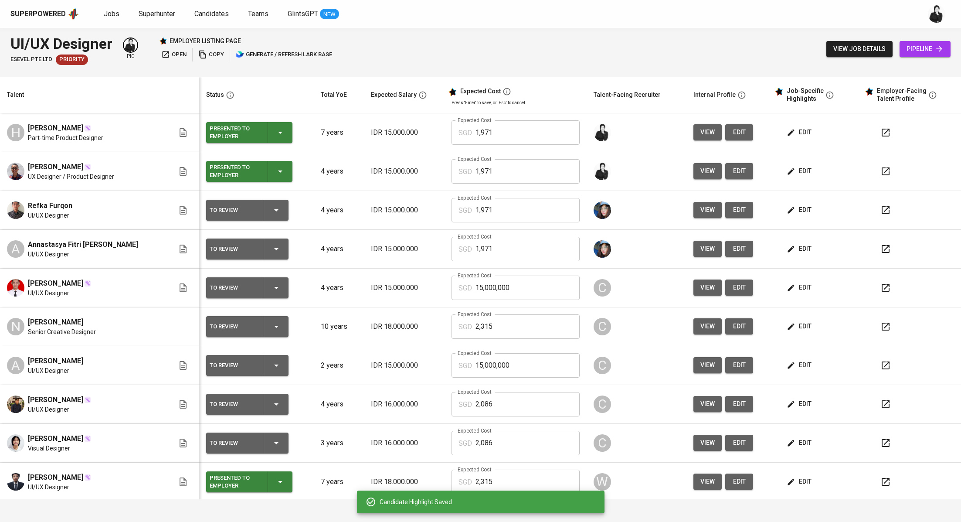
click at [258, 213] on div "To Review" at bounding box center [247, 210] width 75 height 21
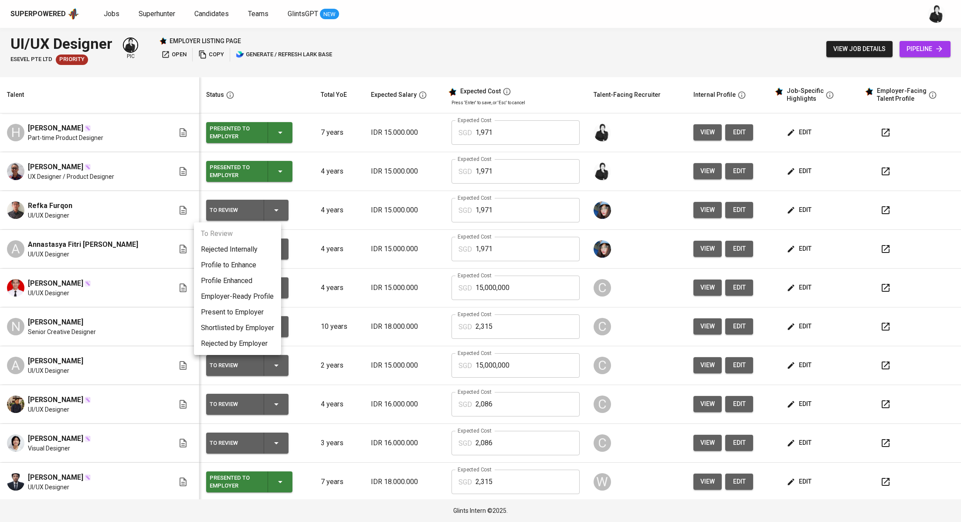
click at [243, 317] on li "Present to Employer" at bounding box center [237, 312] width 87 height 16
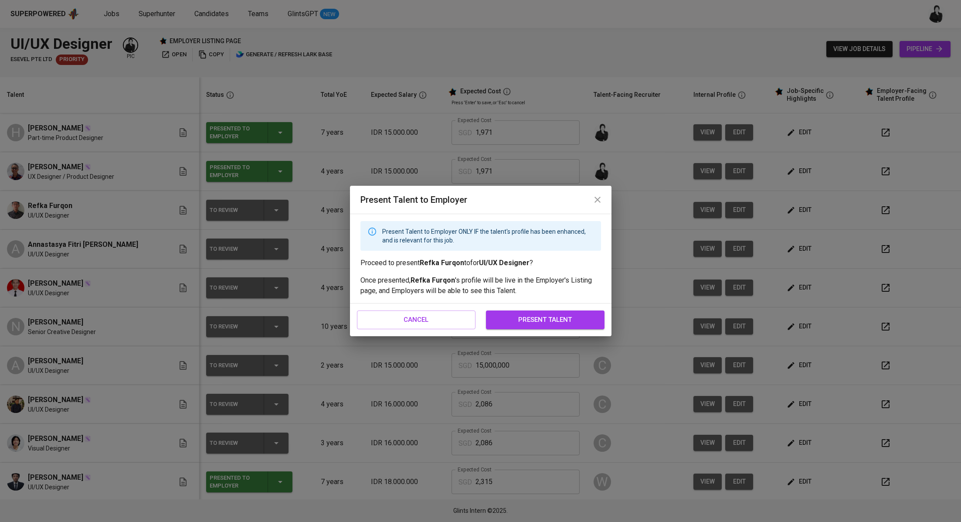
click at [515, 320] on span "present talent" at bounding box center [545, 319] width 99 height 11
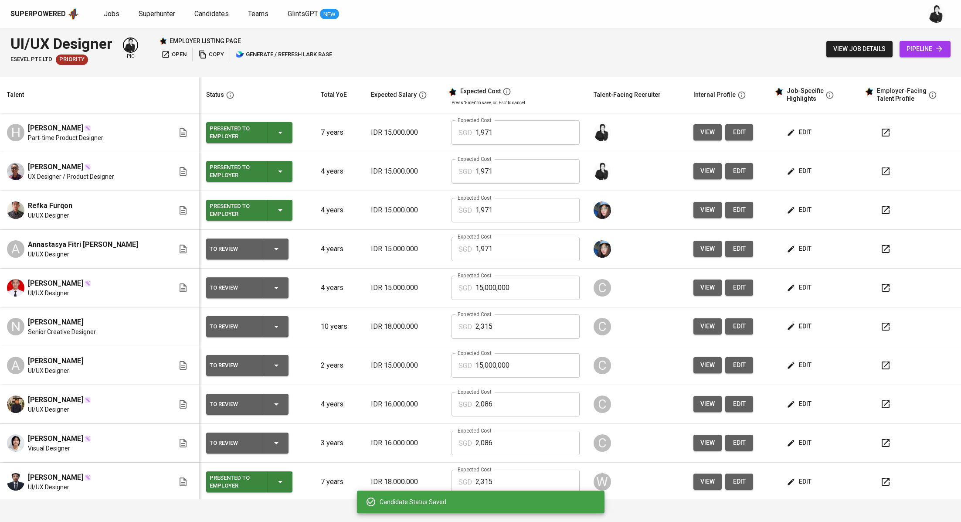
click at [881, 245] on icon "button" at bounding box center [886, 249] width 10 height 10
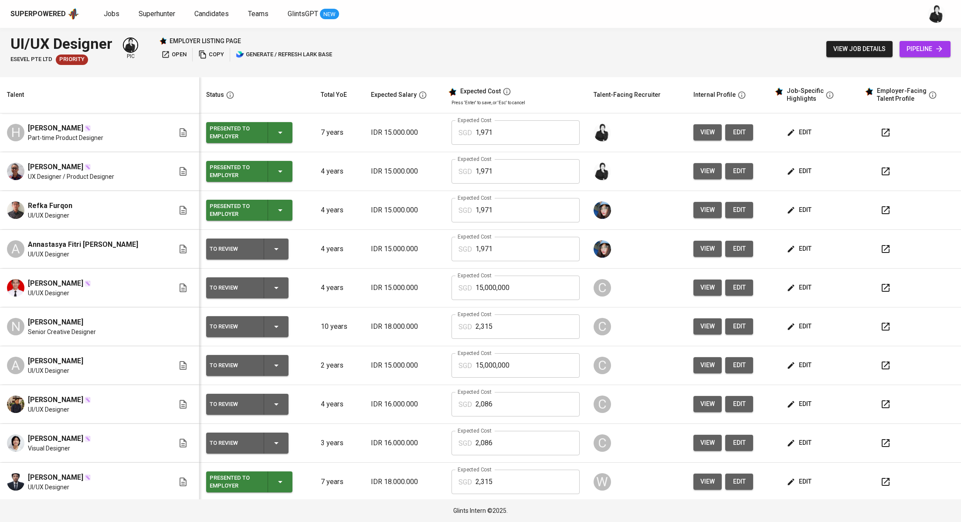
click at [792, 248] on span "edit" at bounding box center [800, 248] width 23 height 11
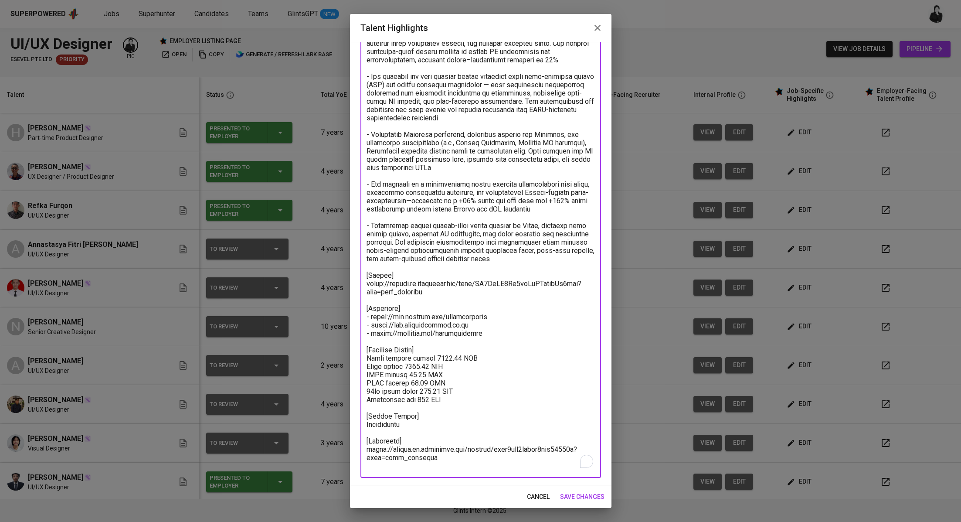
drag, startPoint x: 441, startPoint y: 460, endPoint x: 364, endPoint y: 440, distance: 79.8
click at [364, 440] on div "x Talent Highlights" at bounding box center [481, 242] width 241 height 472
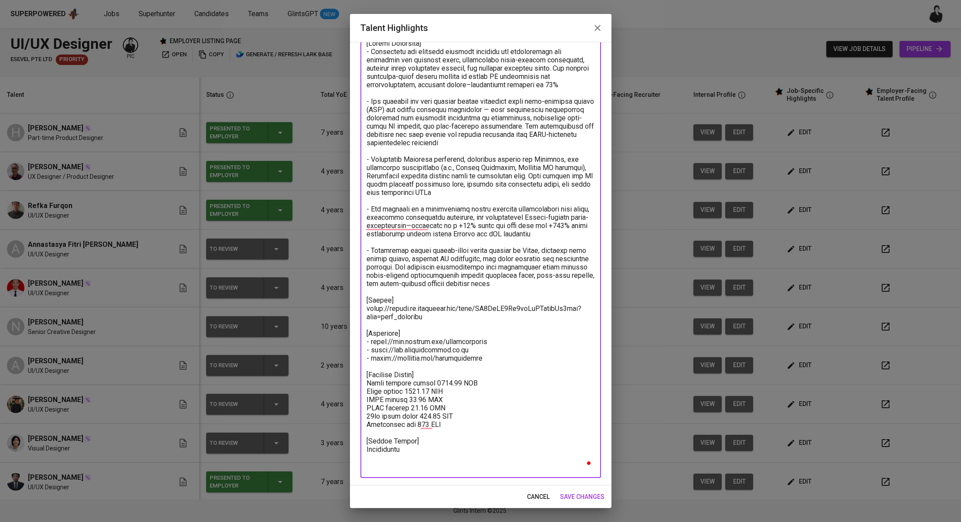
scroll to position [52, 0]
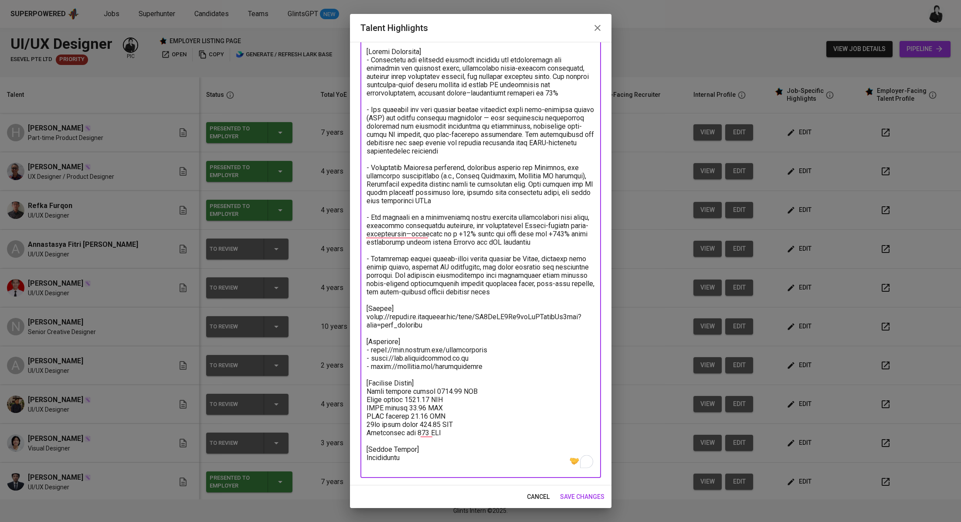
type textarea "[Loremi Dolorsita] - Consectetu adi elitsedd eiusmodt incididu utl etdoloremagn…"
click at [580, 490] on button "save changes" at bounding box center [582, 497] width 51 height 16
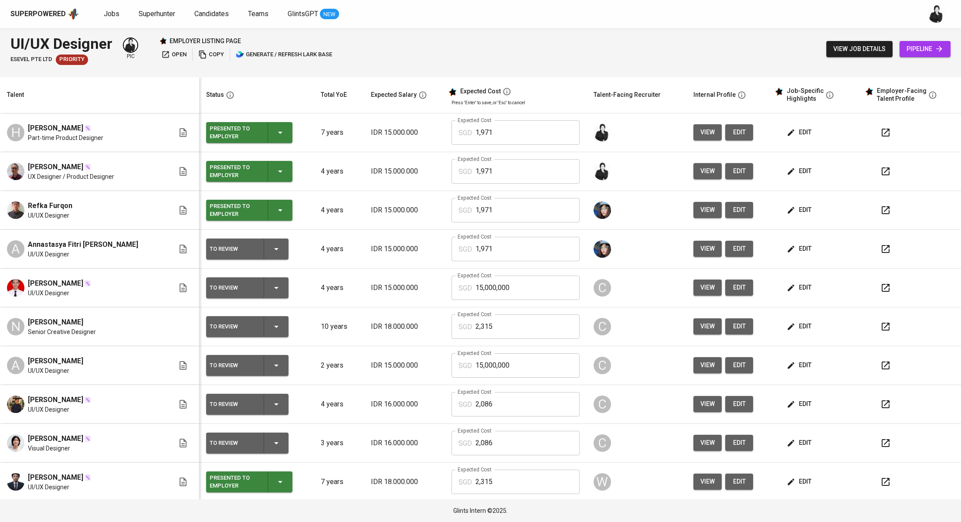
click at [271, 250] on icon "button" at bounding box center [276, 249] width 10 height 10
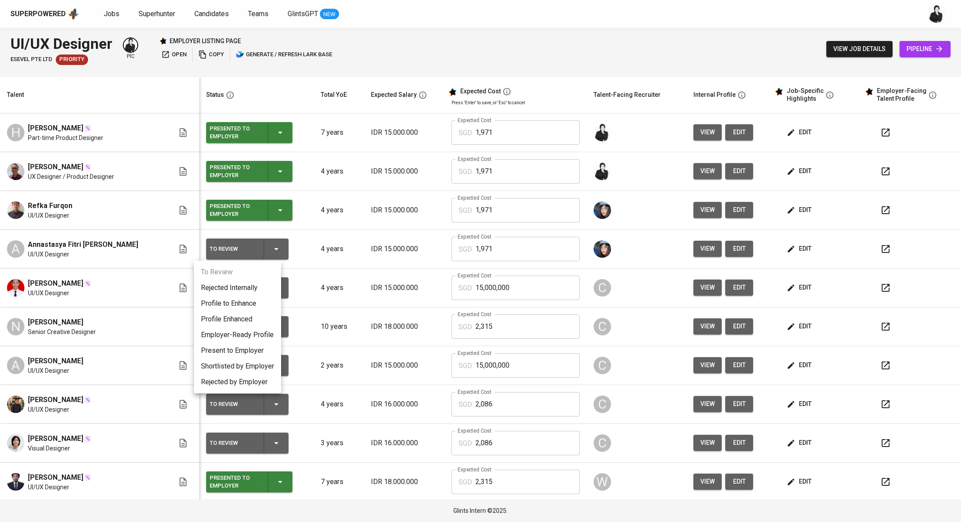
click at [255, 350] on li "Present to Employer" at bounding box center [237, 351] width 87 height 16
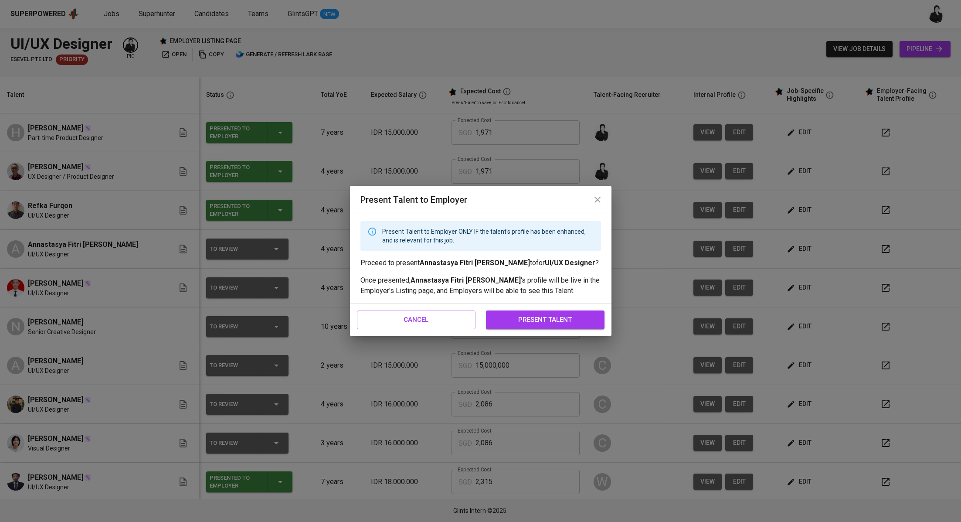
click at [524, 324] on span "present talent" at bounding box center [545, 319] width 99 height 11
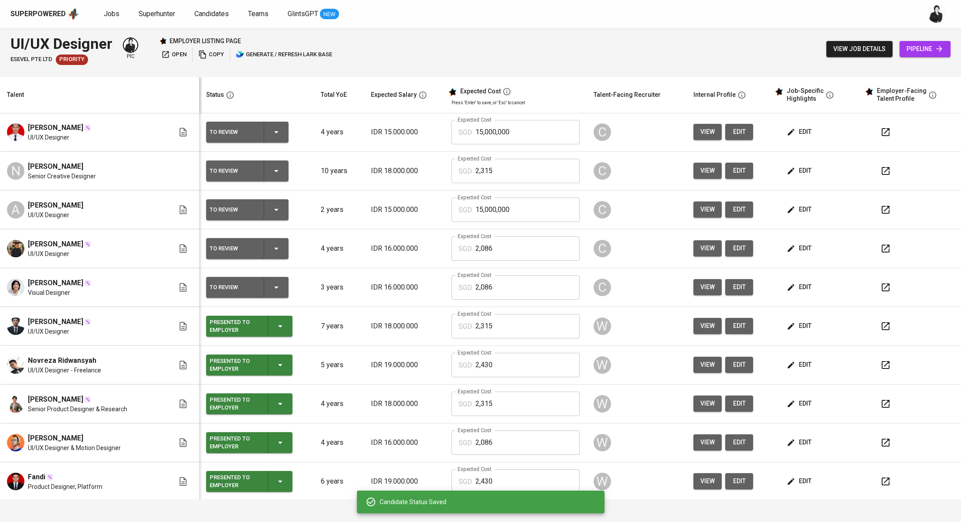
scroll to position [0, 0]
